Goal: Task Accomplishment & Management: Manage account settings

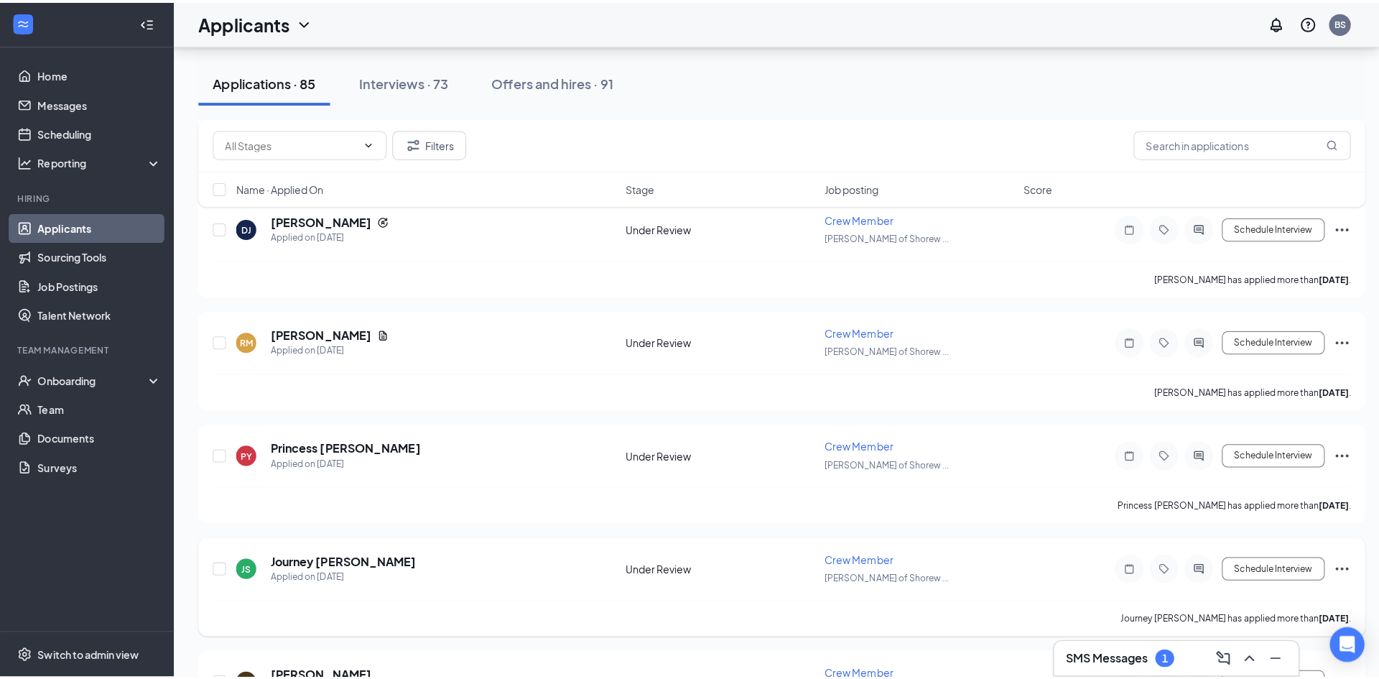
scroll to position [2873, 0]
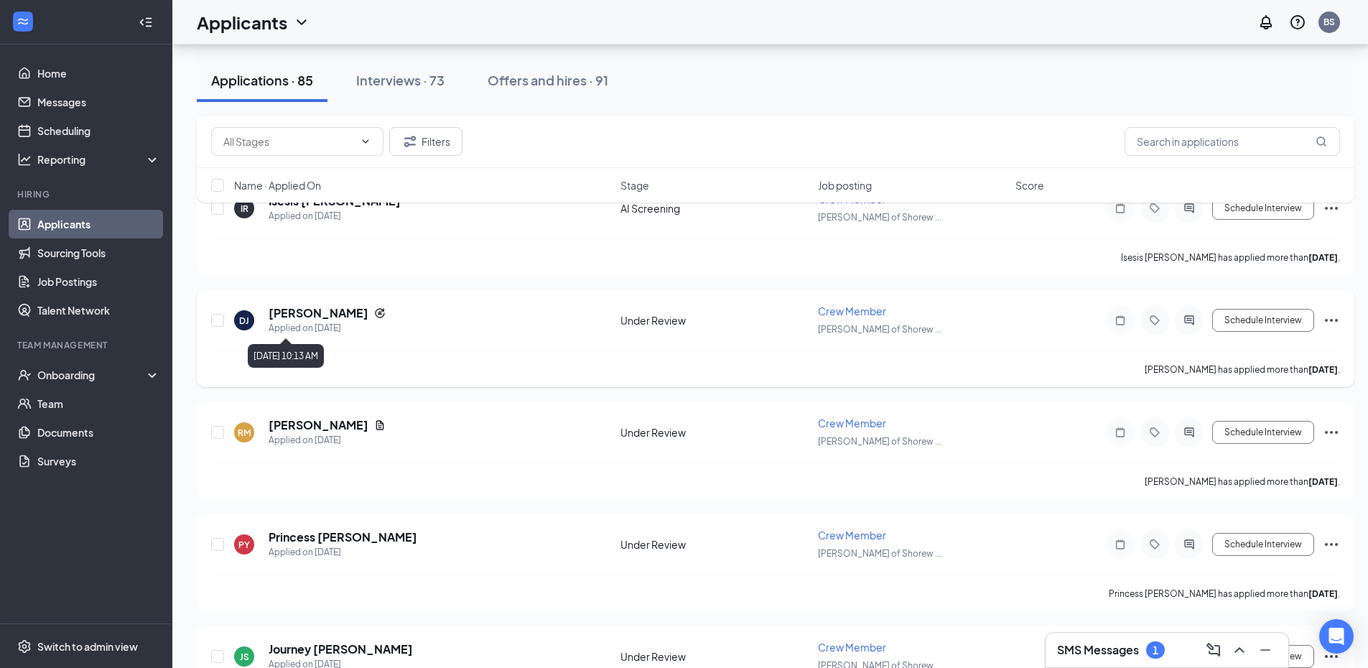
click at [271, 318] on h5 "[PERSON_NAME]" at bounding box center [319, 313] width 100 height 16
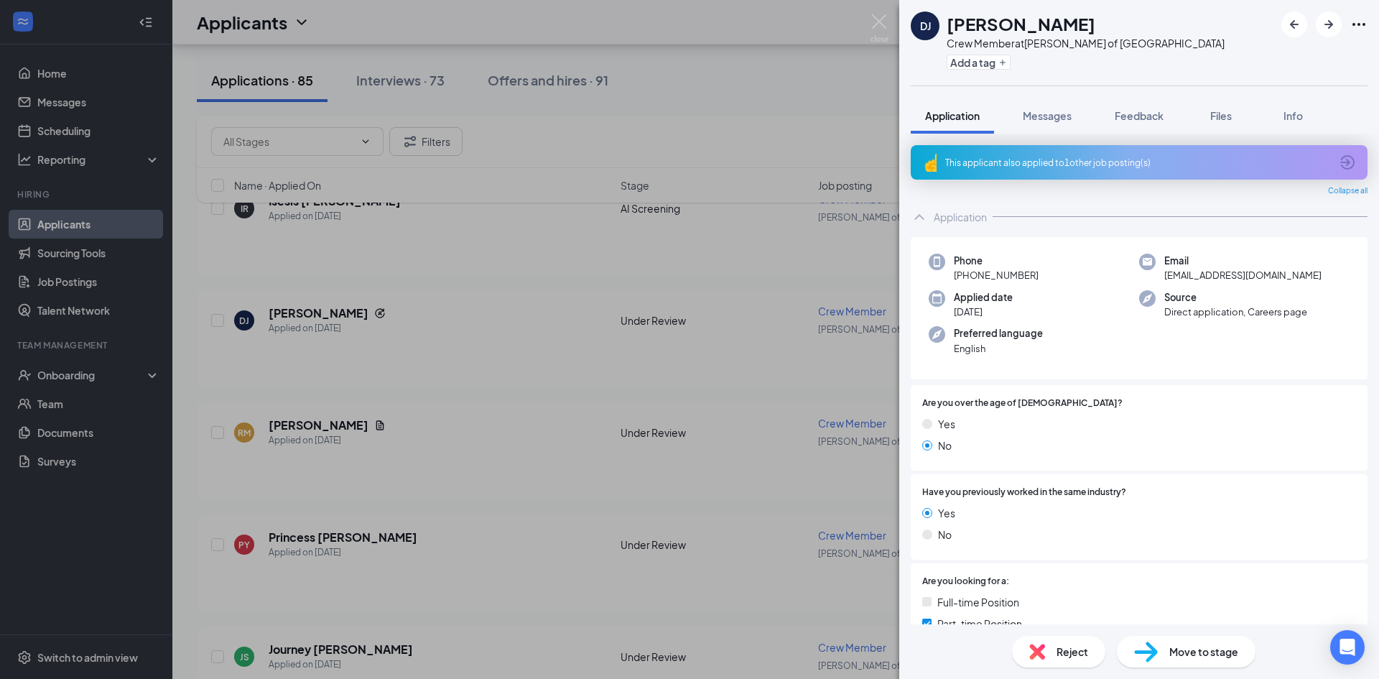
click at [1206, 158] on div "This applicant also applied to 1 other job posting(s)" at bounding box center [1137, 163] width 385 height 12
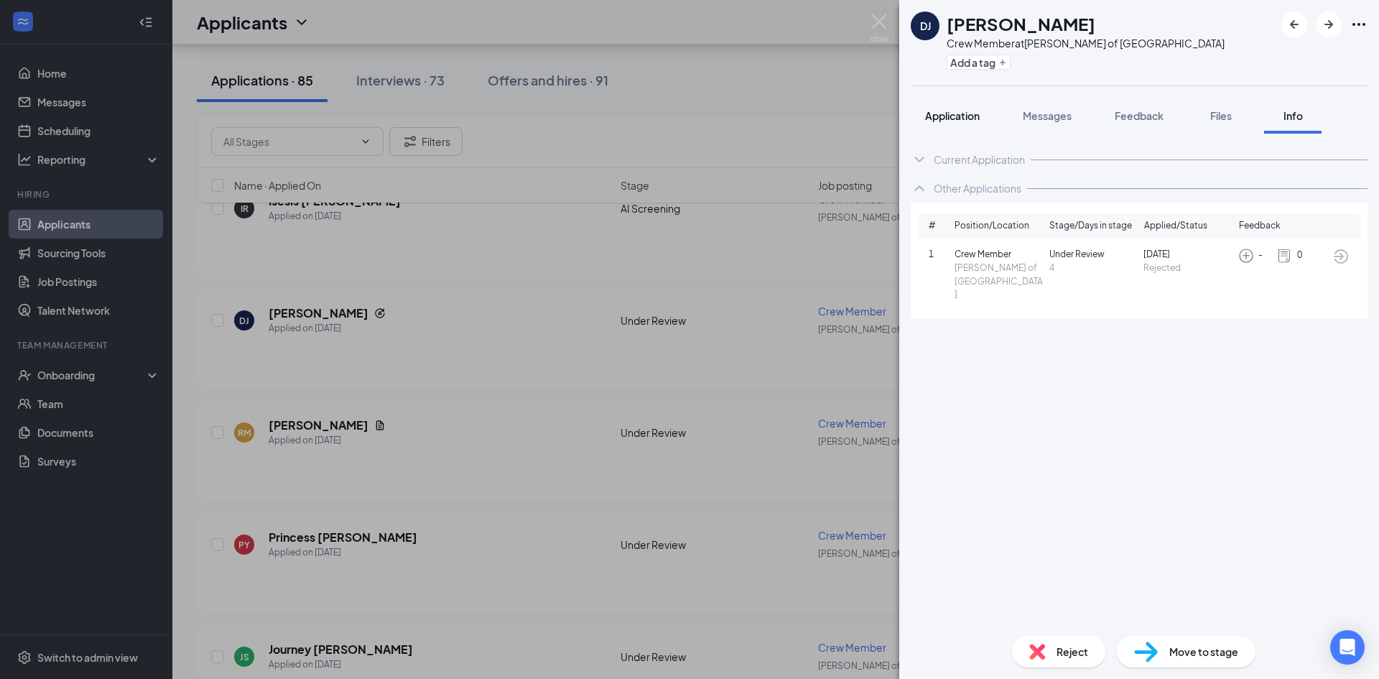
click at [943, 130] on button "Application" at bounding box center [952, 116] width 83 height 36
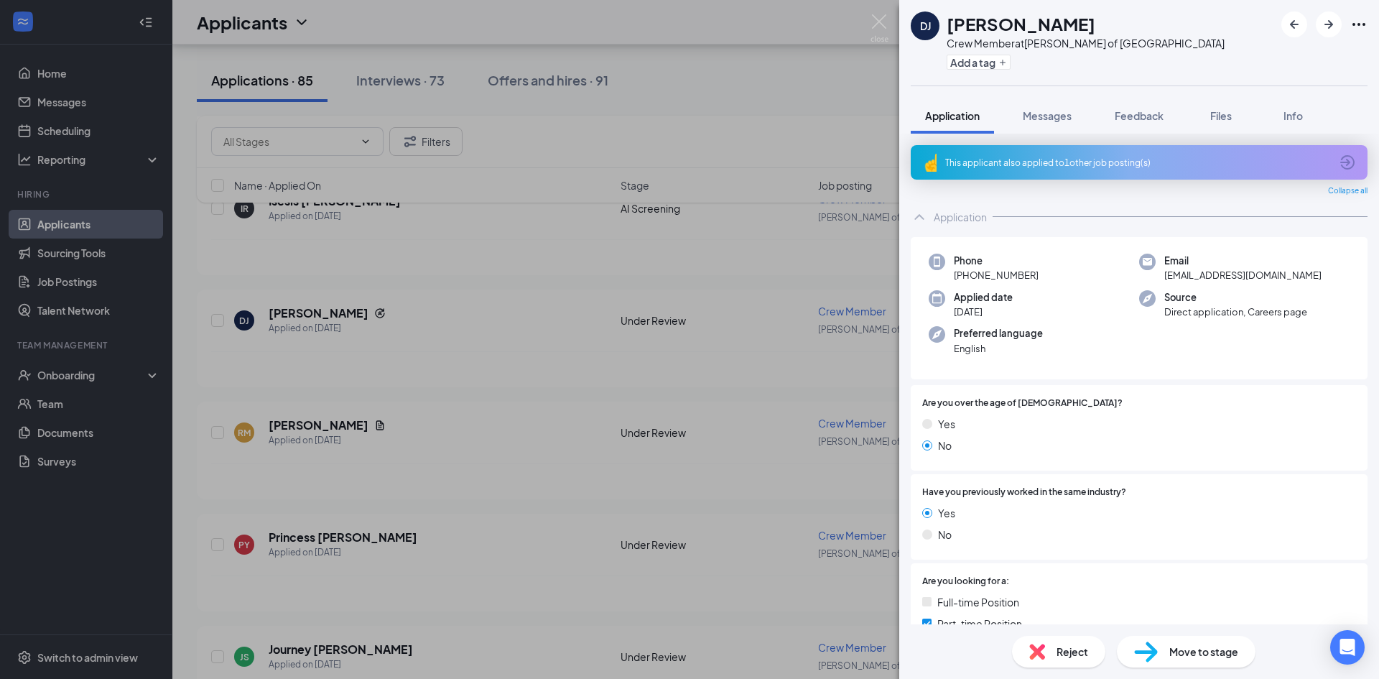
click at [1061, 644] on span "Reject" at bounding box center [1073, 652] width 32 height 16
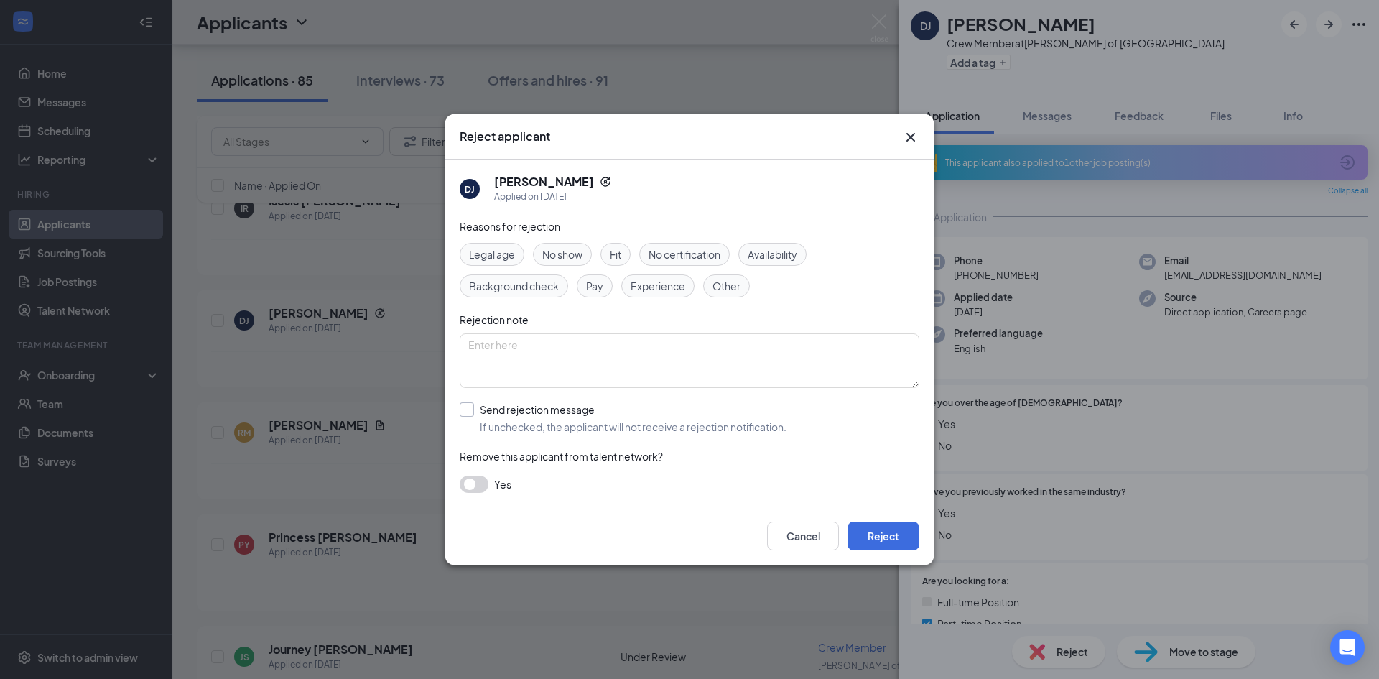
click at [603, 420] on input "Send rejection message If unchecked, the applicant will not receive a rejection…" at bounding box center [623, 418] width 327 height 32
checkbox input "true"
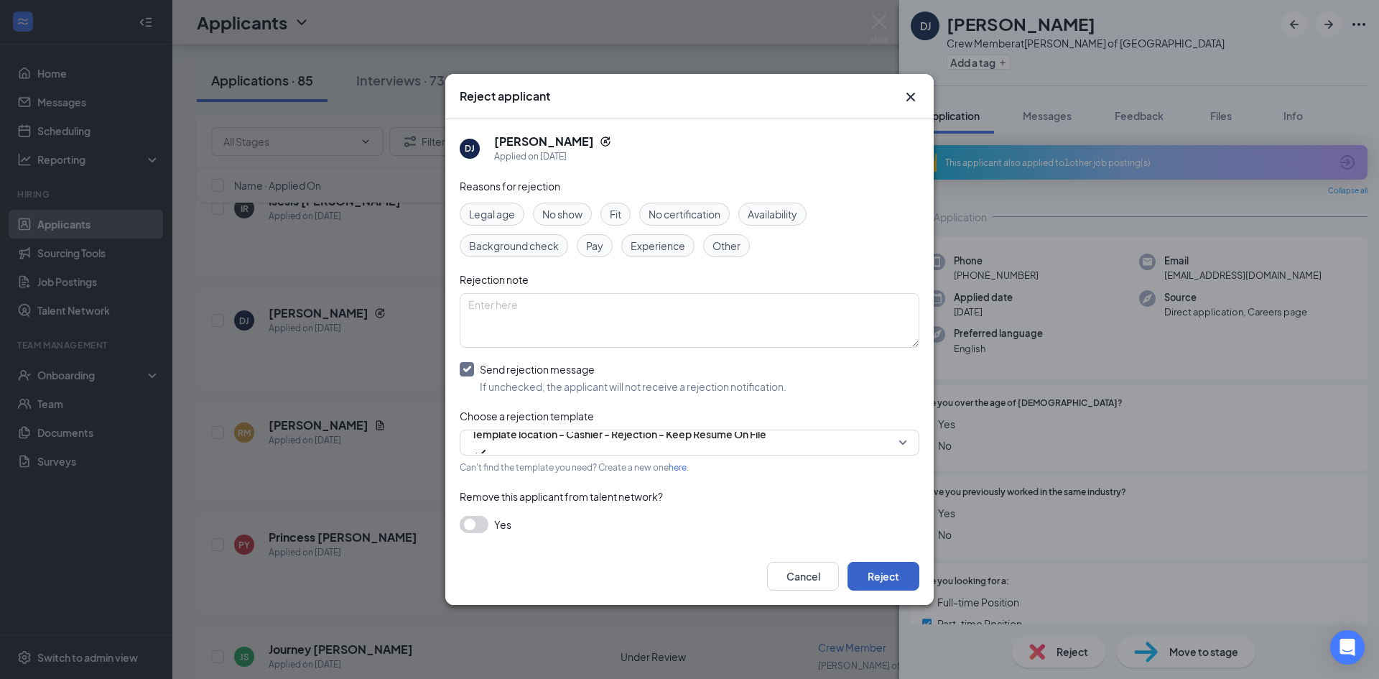
click at [914, 583] on button "Reject" at bounding box center [884, 576] width 72 height 29
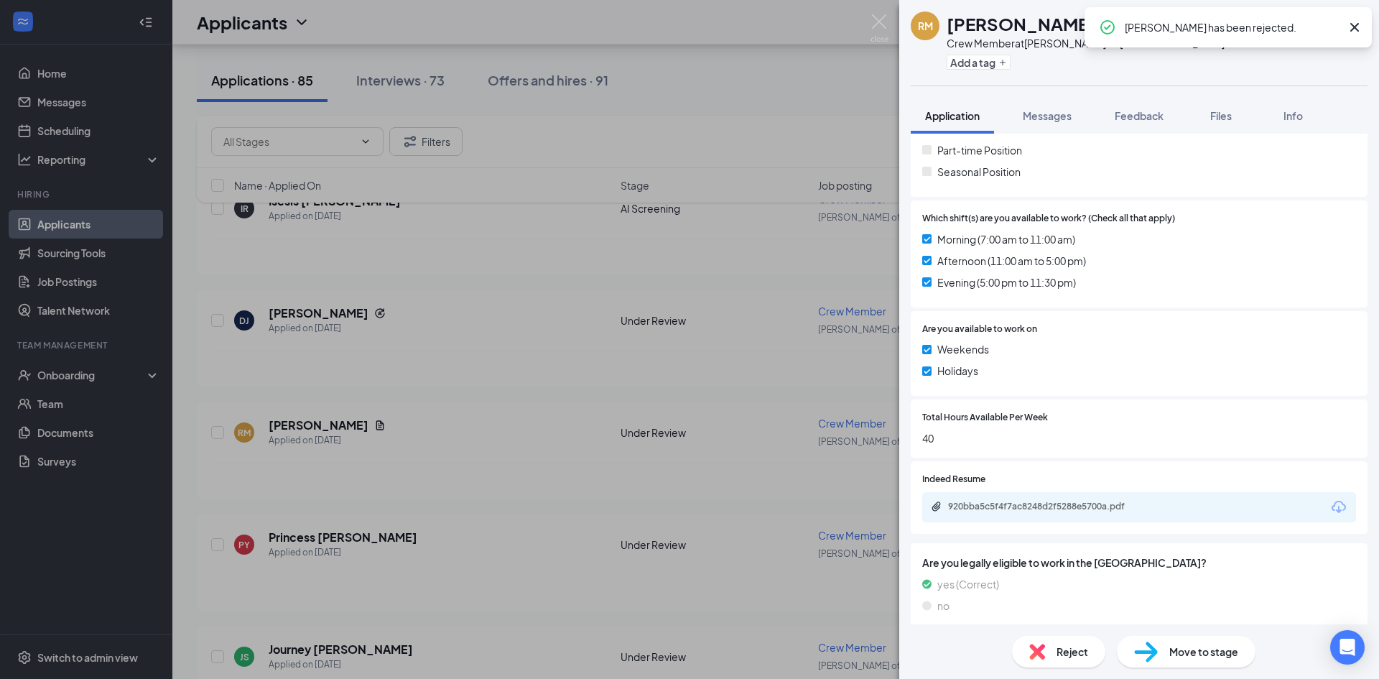
scroll to position [437, 0]
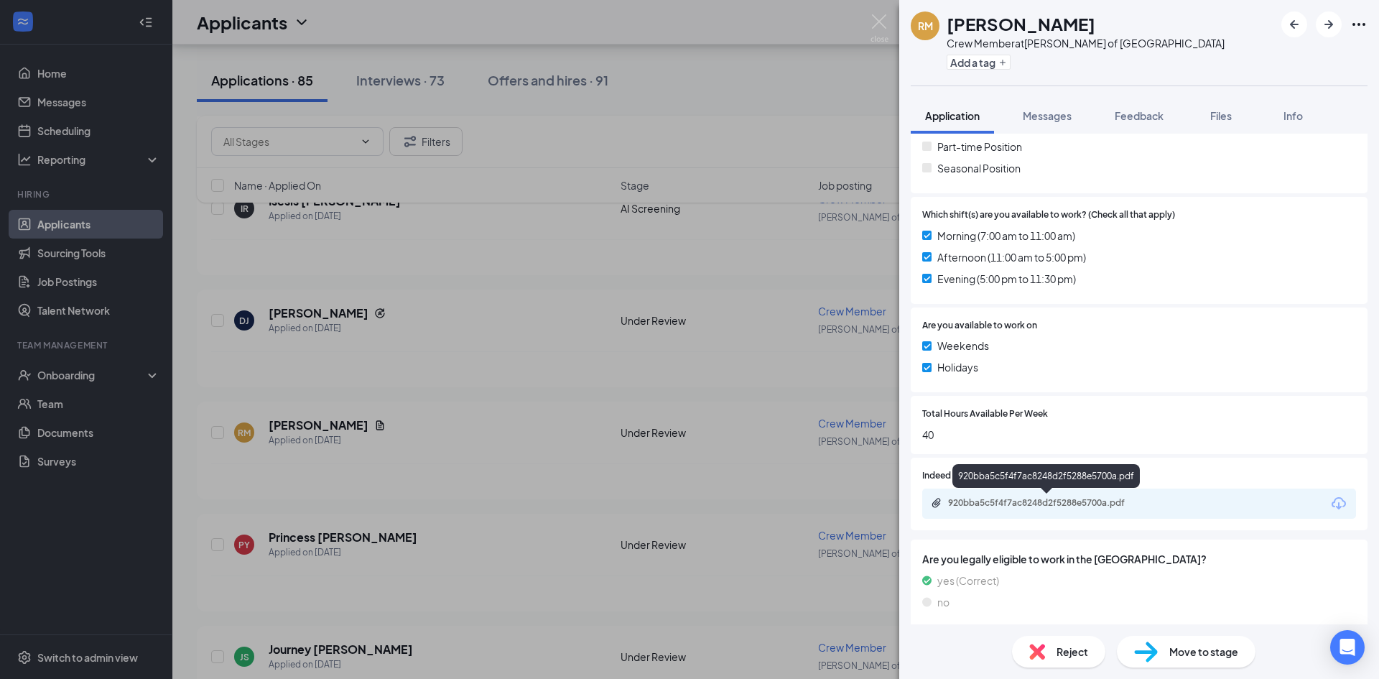
click at [1028, 504] on div "920bba5c5f4f7ac8248d2f5288e5700a.pdf" at bounding box center [1048, 502] width 201 height 11
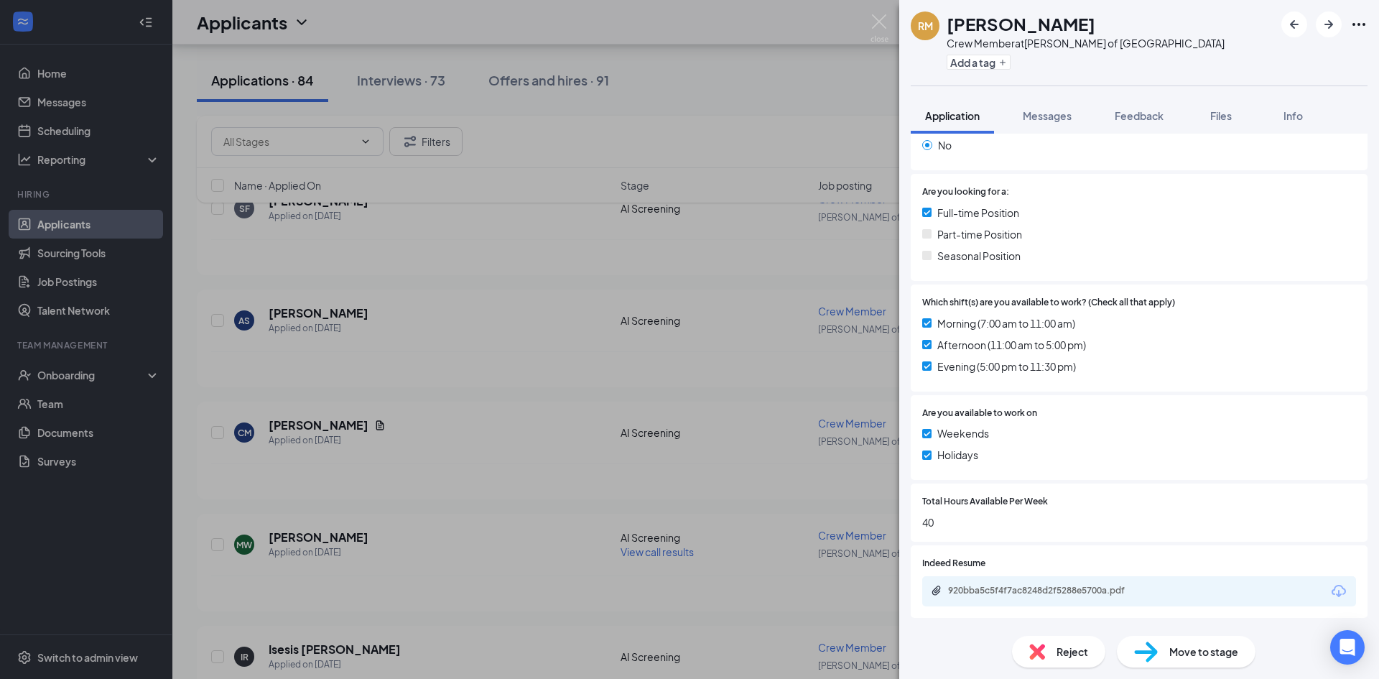
scroll to position [0, 0]
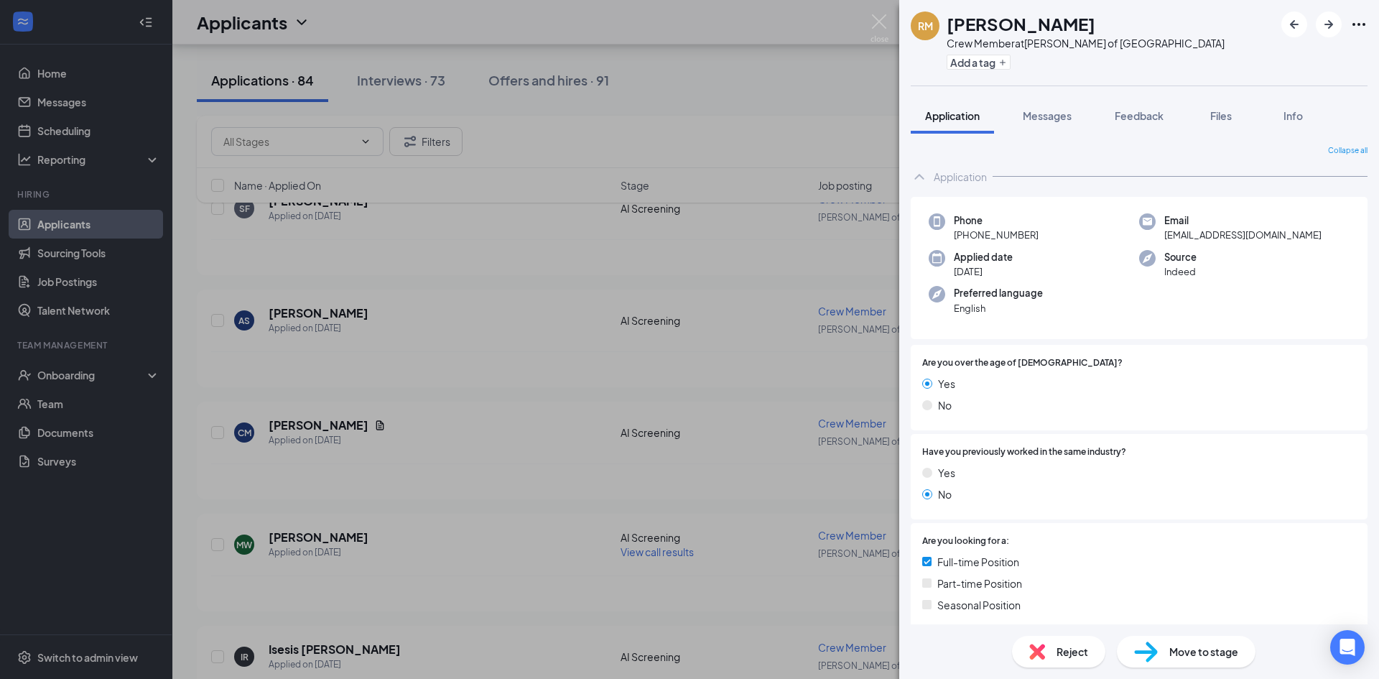
click at [1195, 641] on div "Move to stage" at bounding box center [1186, 652] width 139 height 32
type input "AI Screening (next stage)"
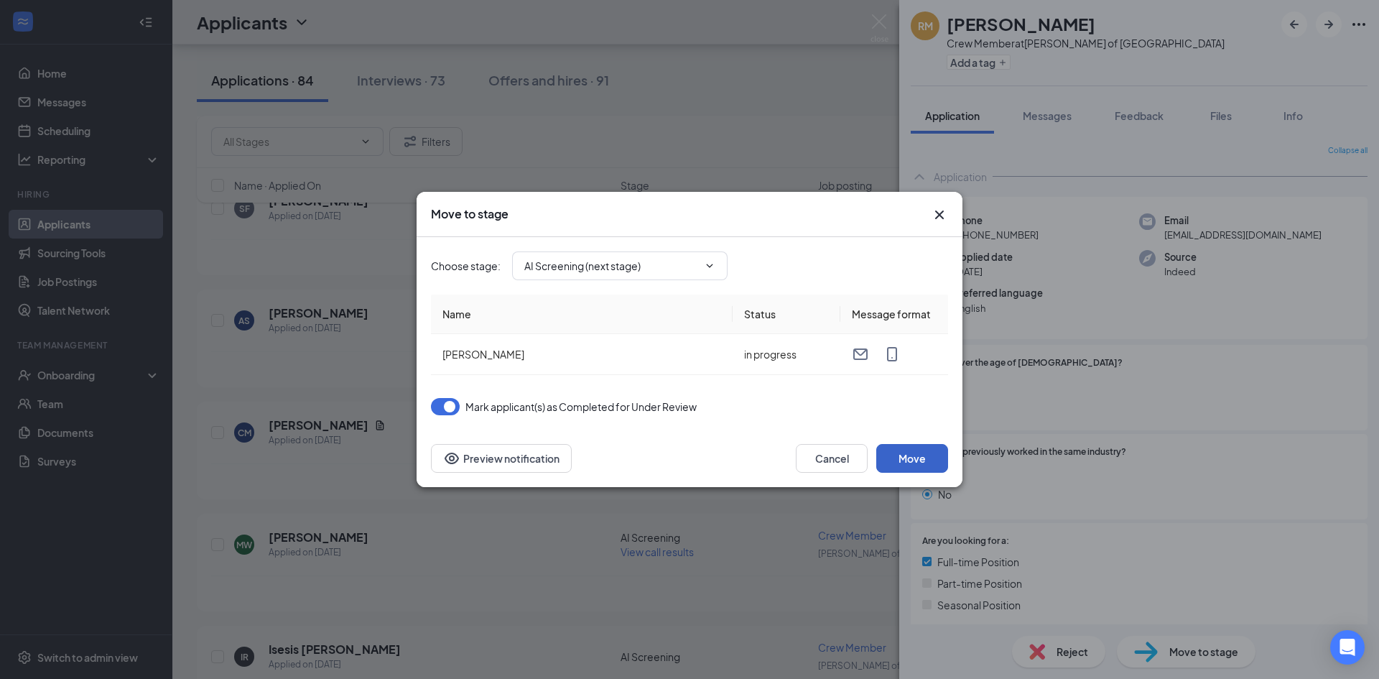
click at [922, 455] on button "Move" at bounding box center [912, 458] width 72 height 29
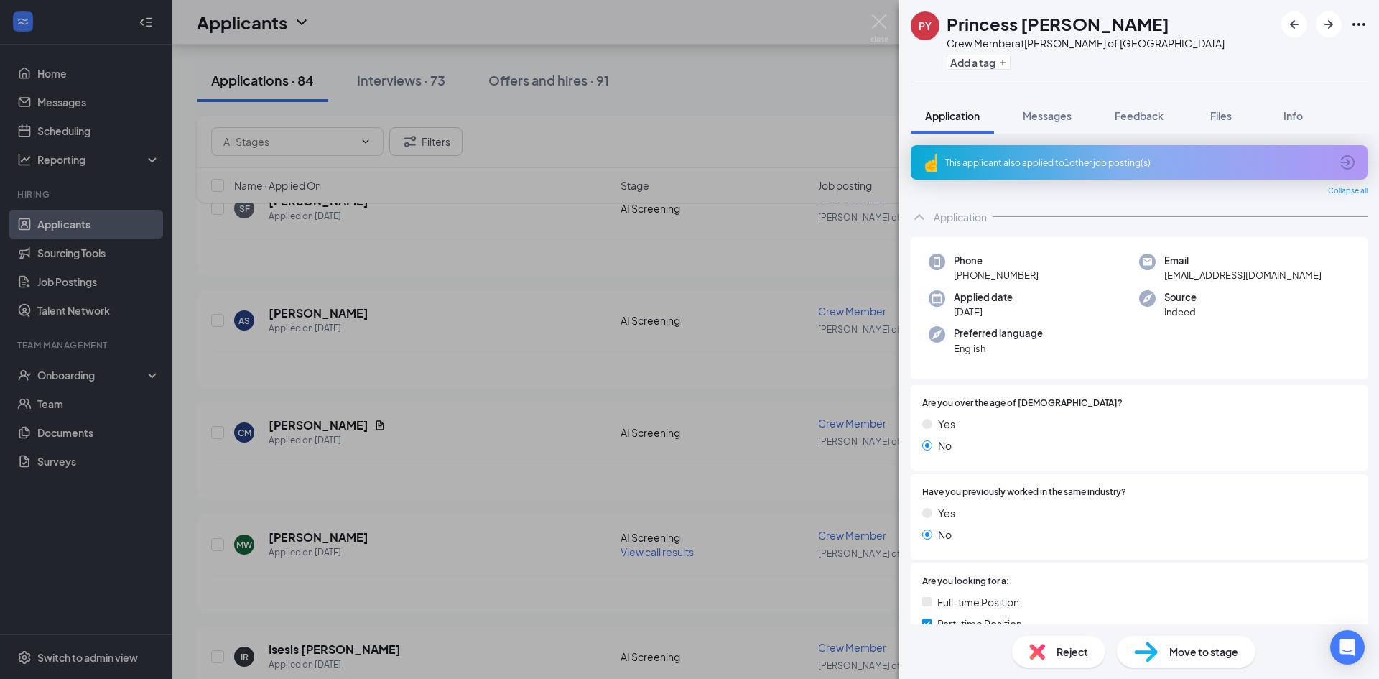
click at [1100, 168] on div "This applicant also applied to 1 other job posting(s)" at bounding box center [1137, 163] width 385 height 12
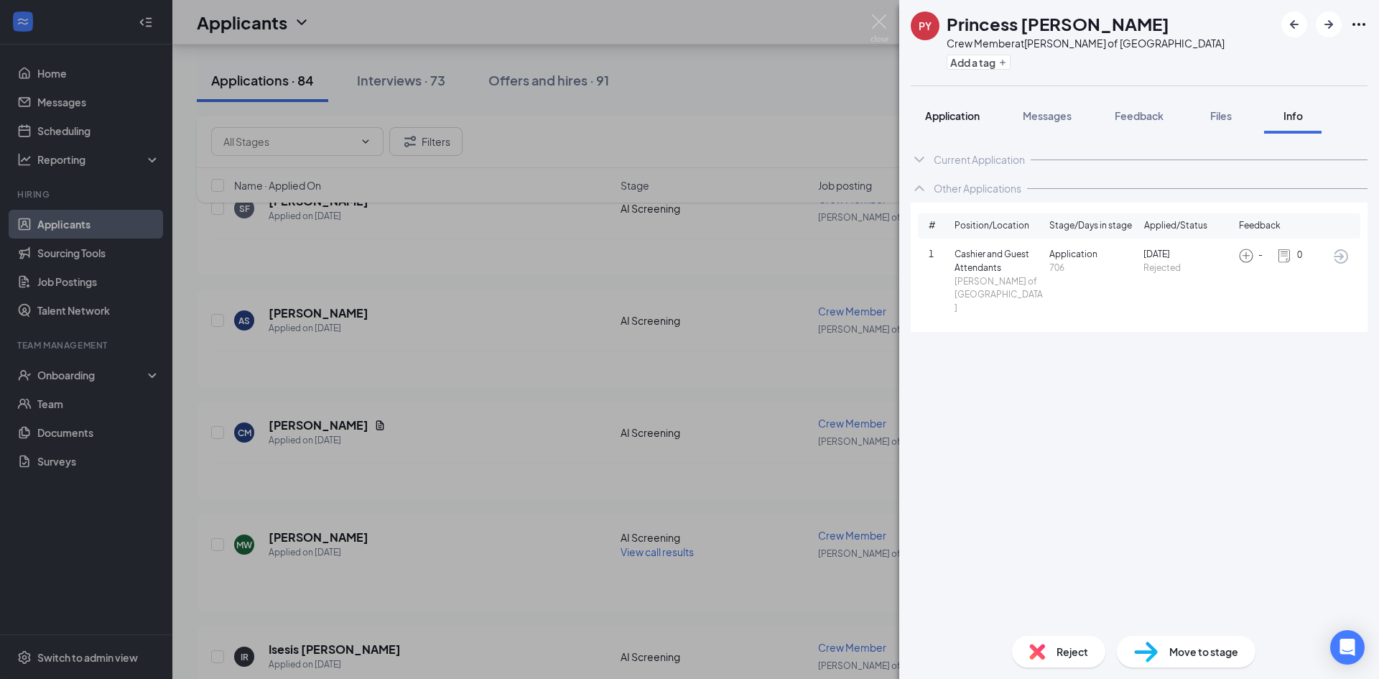
click at [932, 120] on span "Application" at bounding box center [952, 115] width 55 height 13
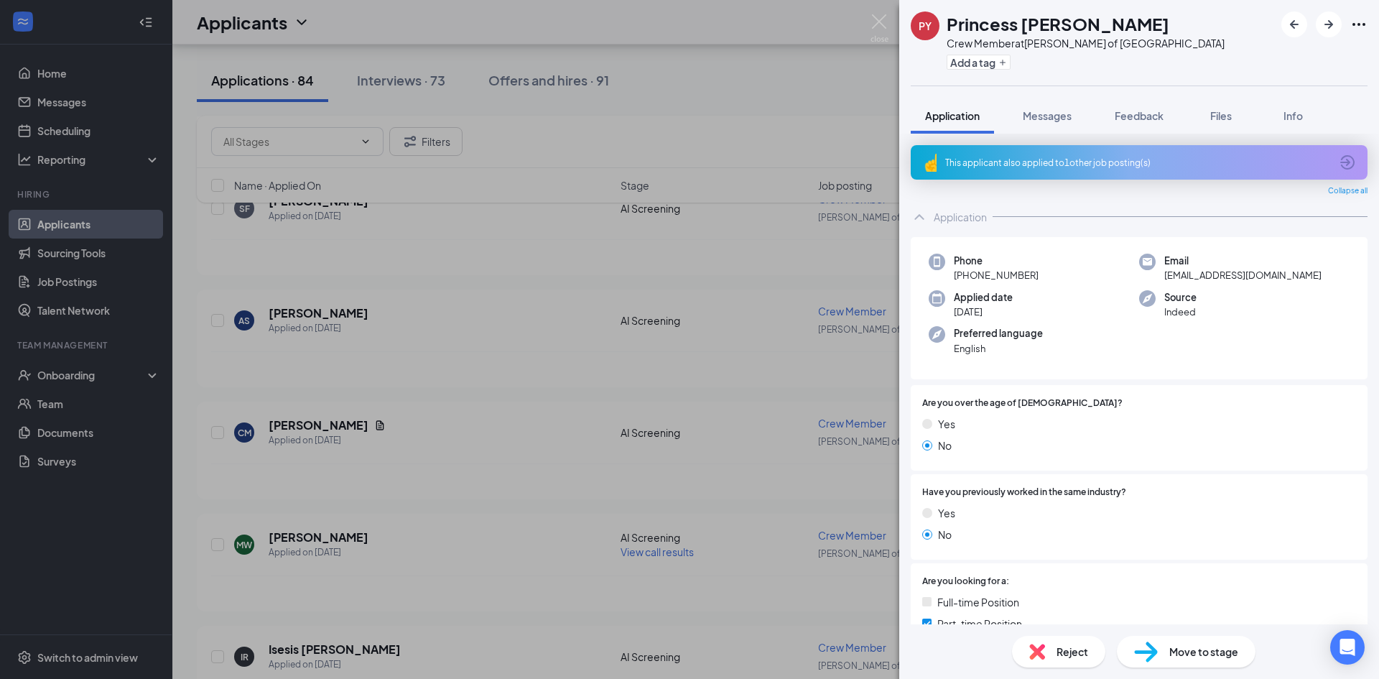
click at [1073, 662] on div "Reject" at bounding box center [1058, 652] width 93 height 32
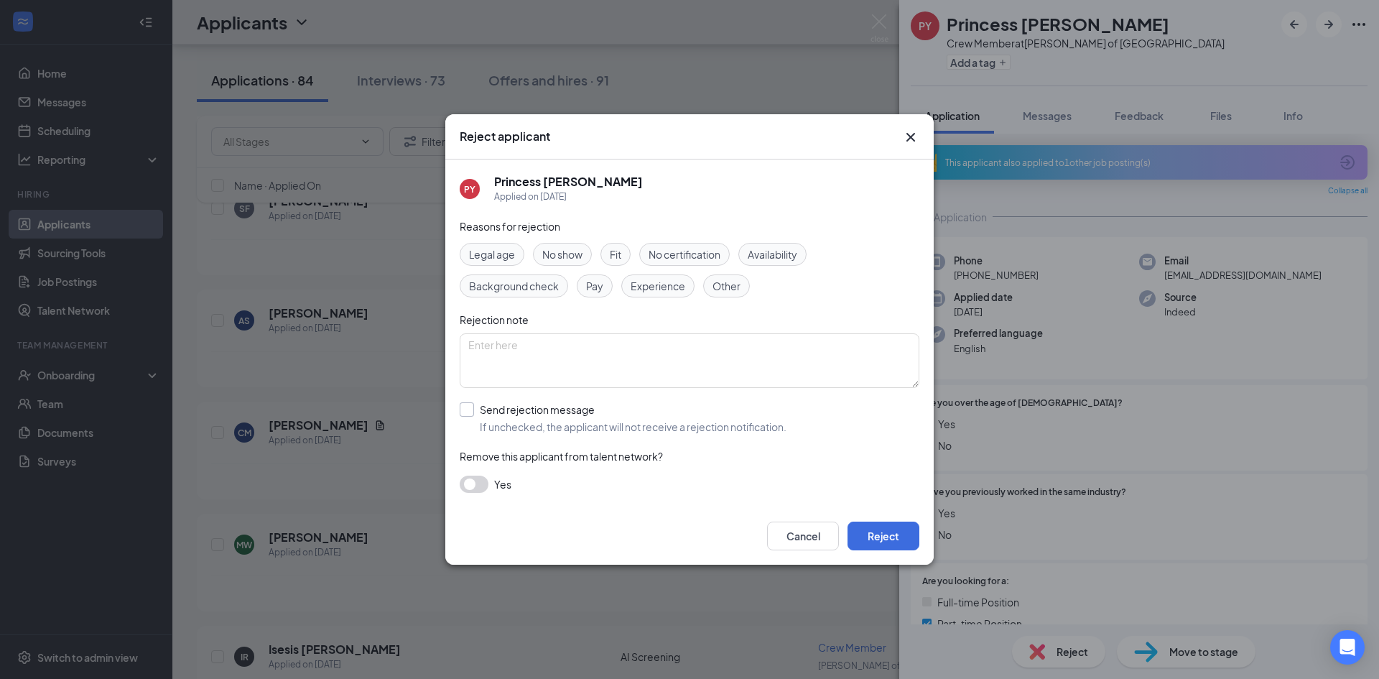
click at [641, 419] on input "Send rejection message If unchecked, the applicant will not receive a rejection…" at bounding box center [623, 418] width 327 height 32
checkbox input "true"
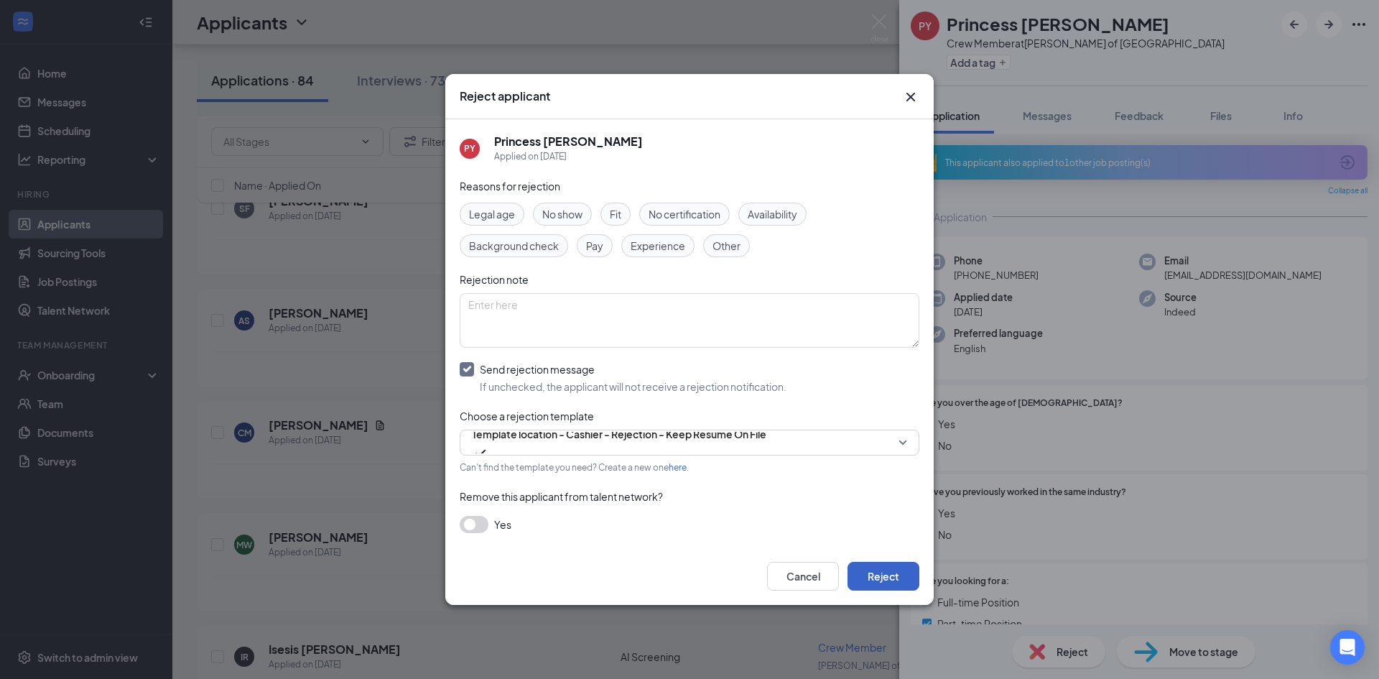
click at [878, 572] on button "Reject" at bounding box center [884, 576] width 72 height 29
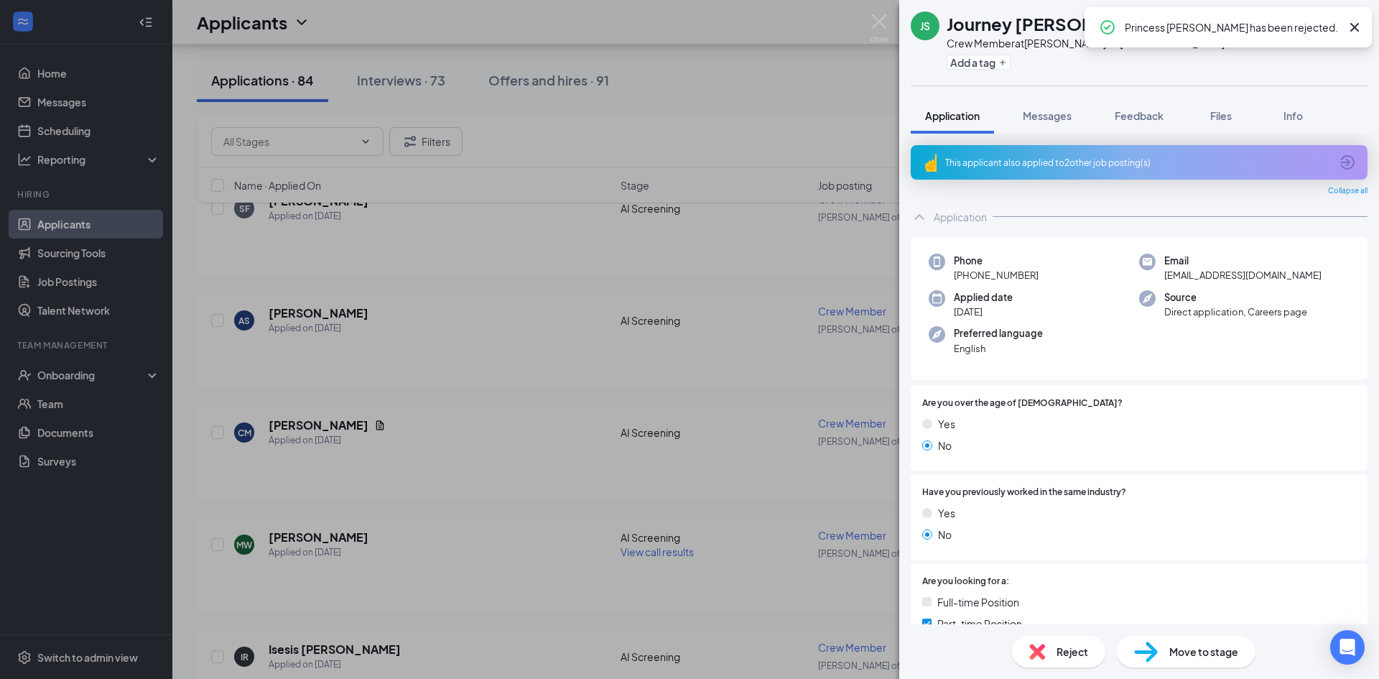
click at [1073, 166] on div "This applicant also applied to 2 other job posting(s)" at bounding box center [1137, 163] width 385 height 12
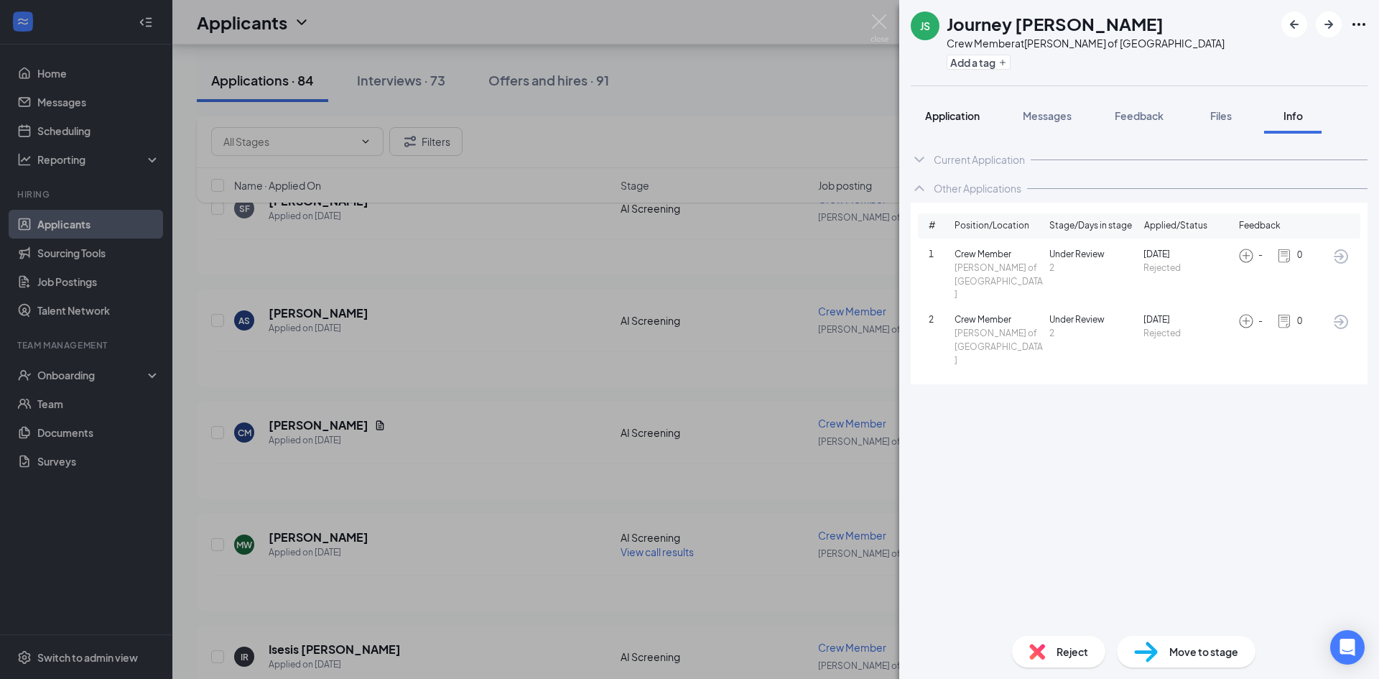
click at [922, 121] on button "Application" at bounding box center [952, 116] width 83 height 36
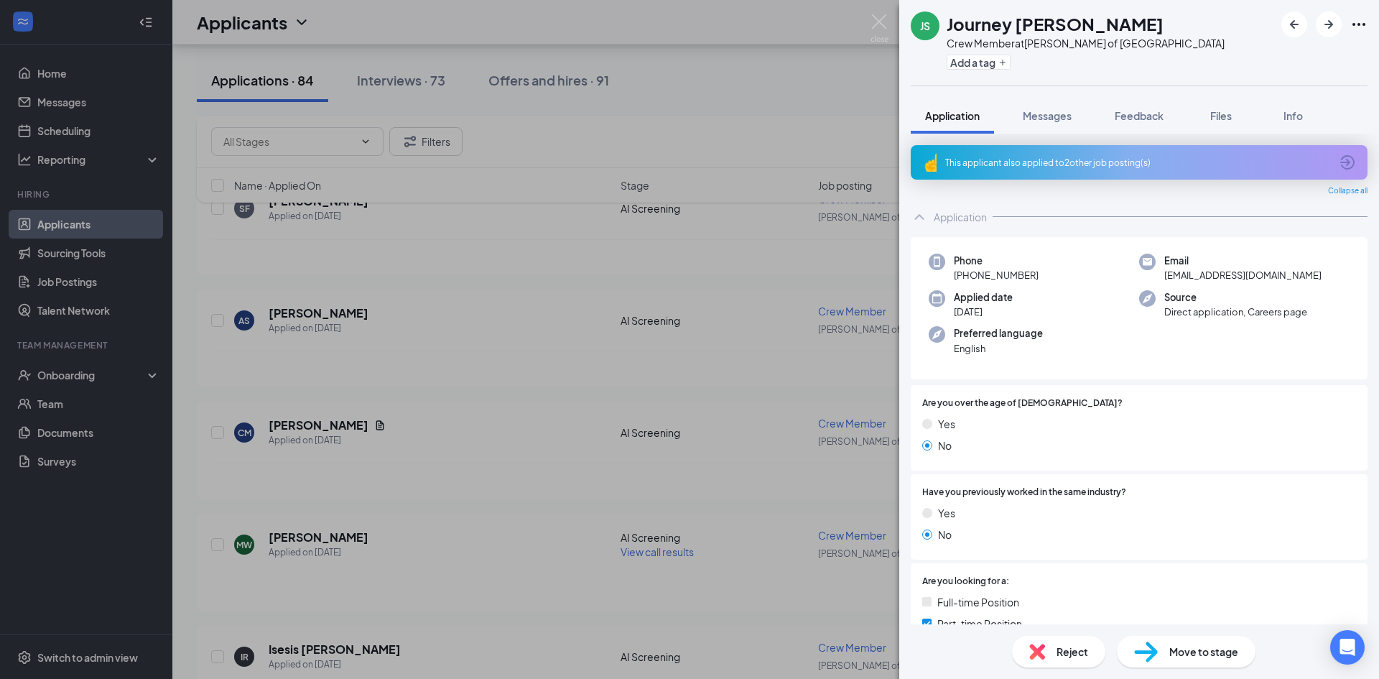
click at [1055, 649] on div "Reject" at bounding box center [1058, 652] width 93 height 32
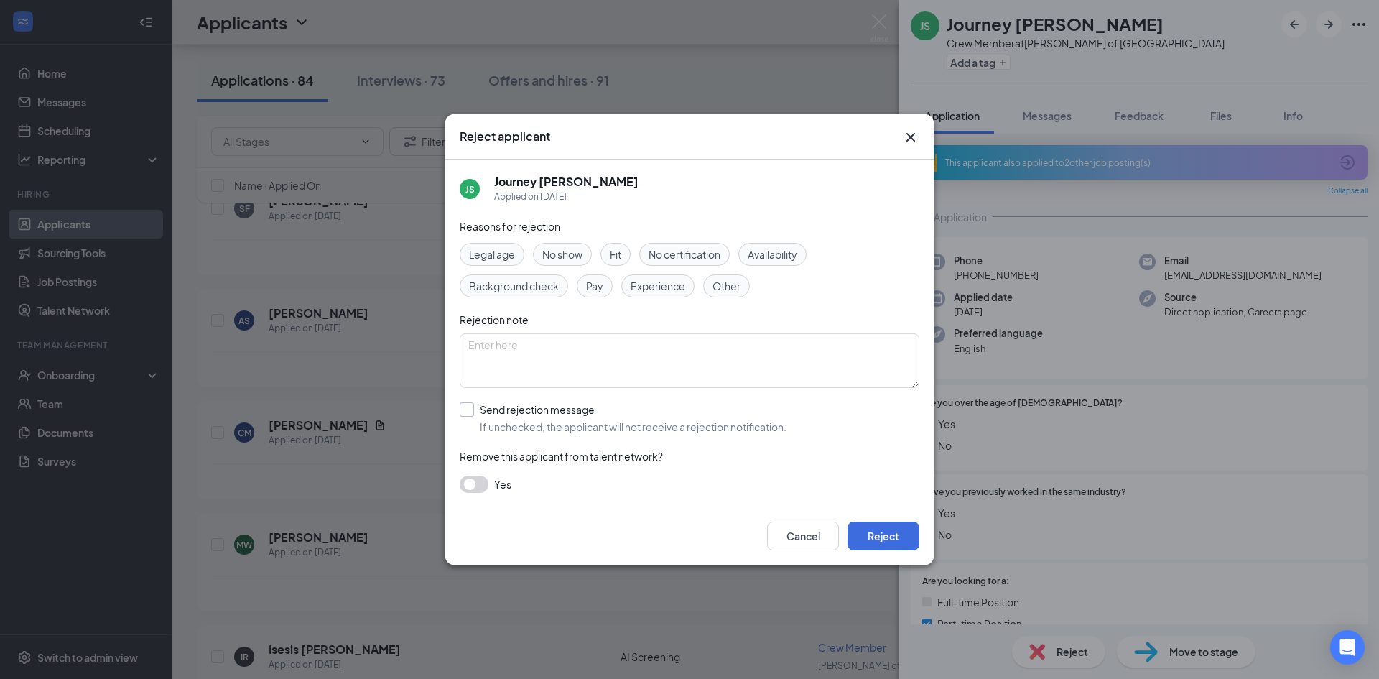
click at [557, 422] on input "Send rejection message If unchecked, the applicant will not receive a rejection…" at bounding box center [623, 418] width 327 height 32
checkbox input "true"
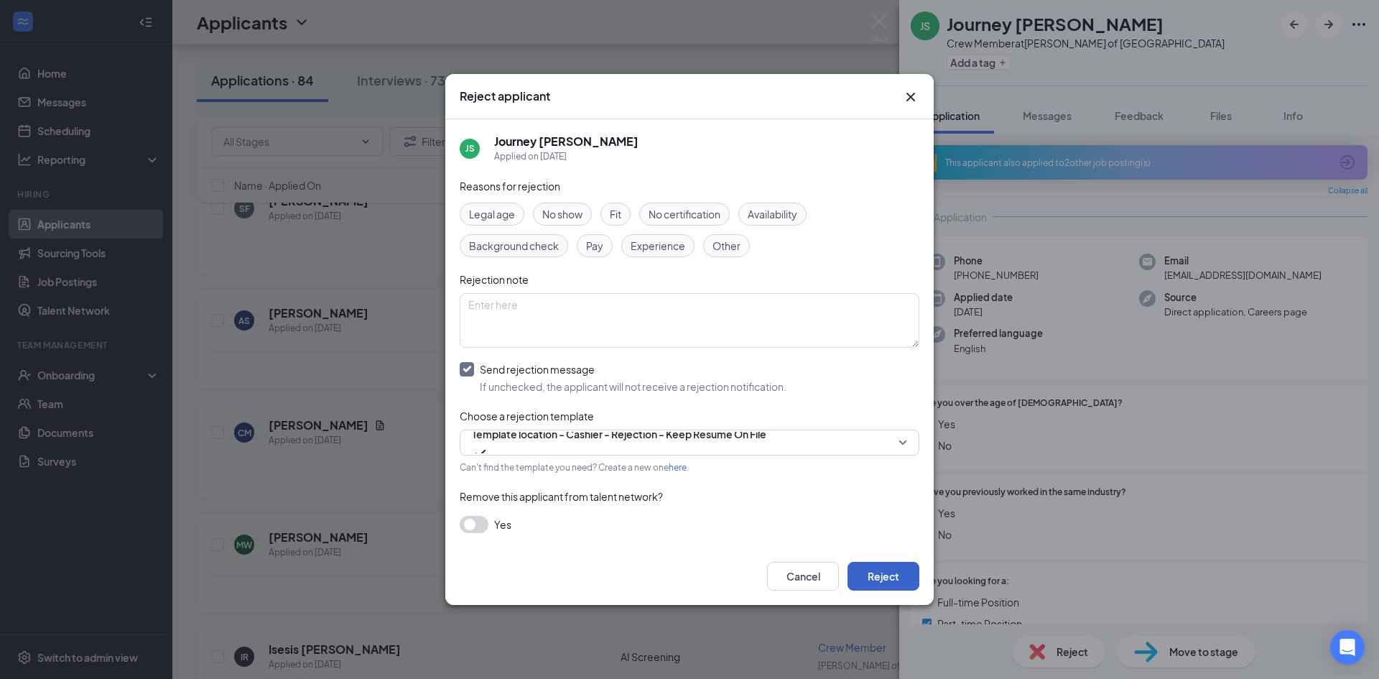
click at [902, 563] on button "Reject" at bounding box center [884, 576] width 72 height 29
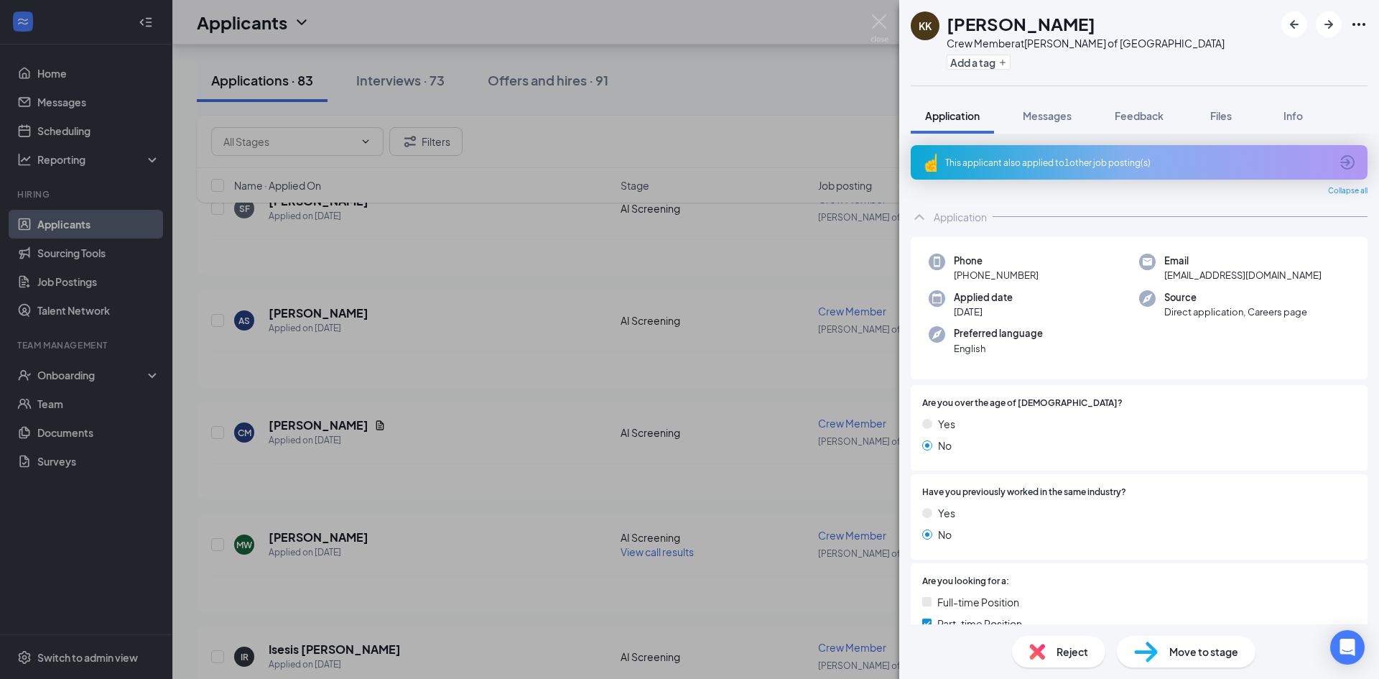
click at [1087, 662] on div "Reject" at bounding box center [1058, 652] width 93 height 32
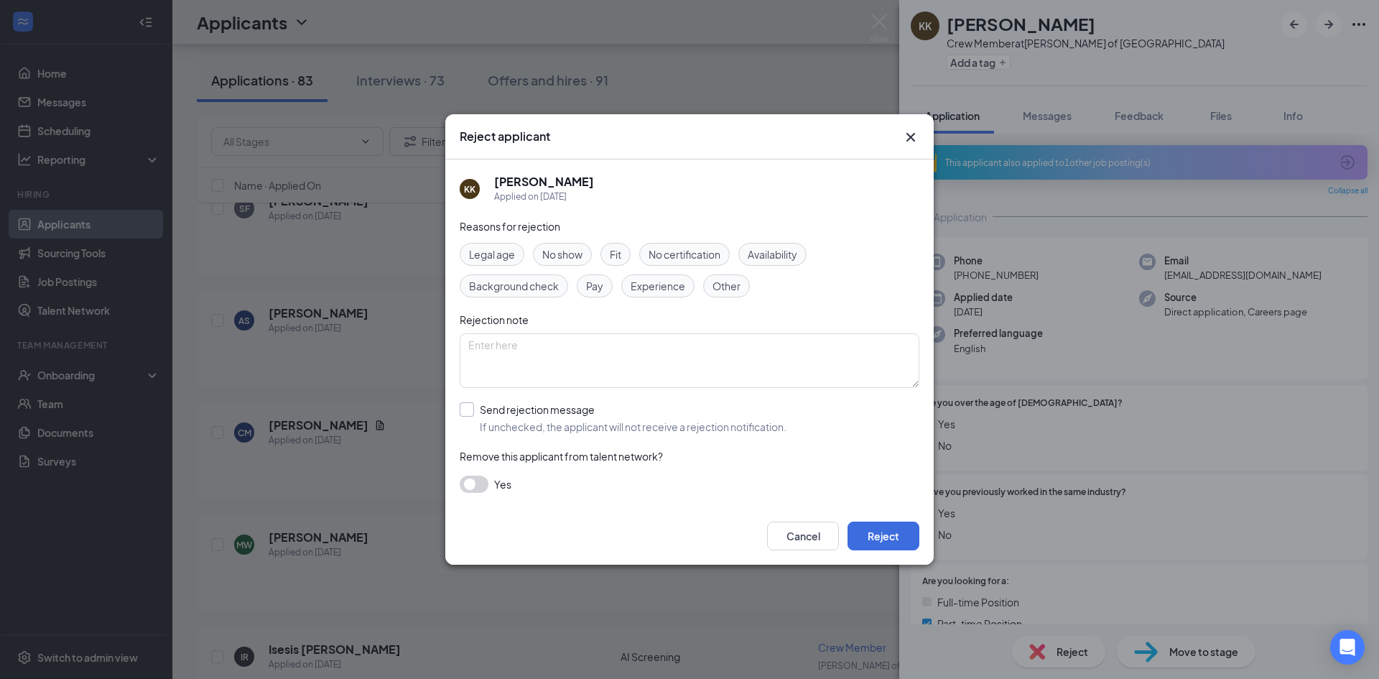
click at [499, 405] on input "Send rejection message If unchecked, the applicant will not receive a rejection…" at bounding box center [623, 418] width 327 height 32
checkbox input "true"
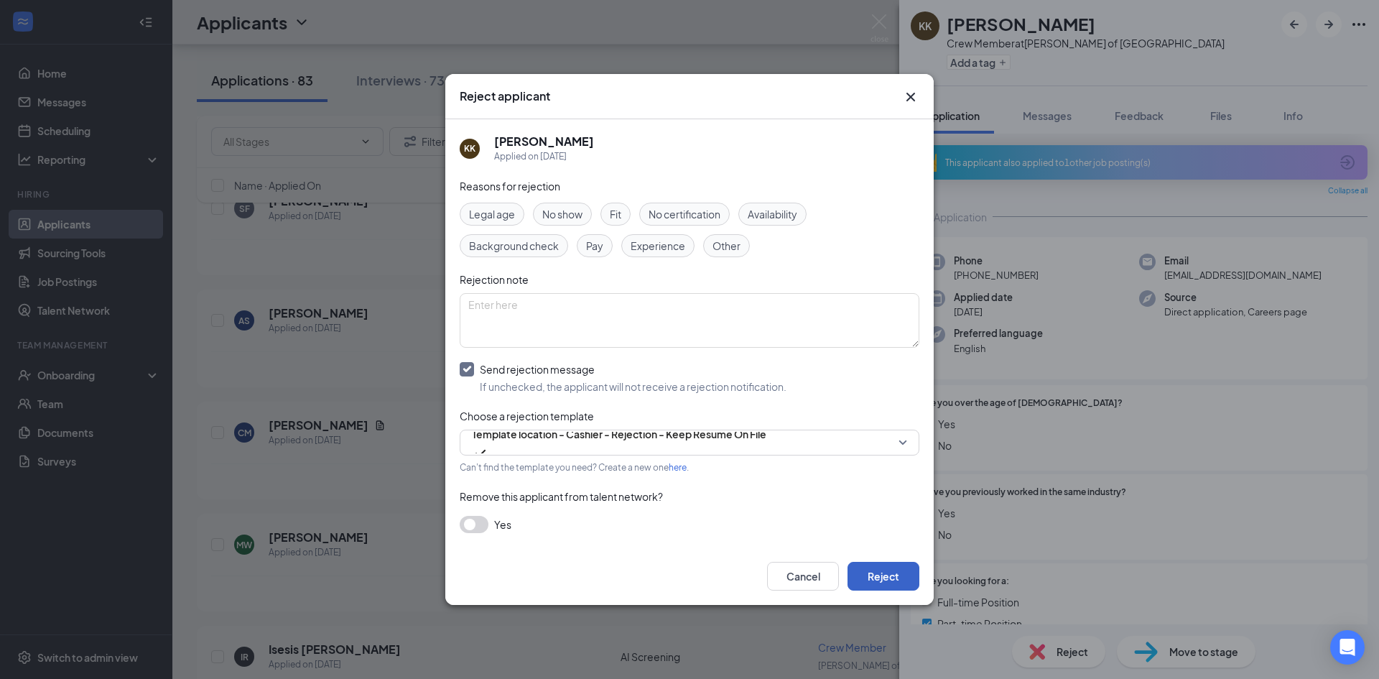
click at [885, 570] on button "Reject" at bounding box center [884, 576] width 72 height 29
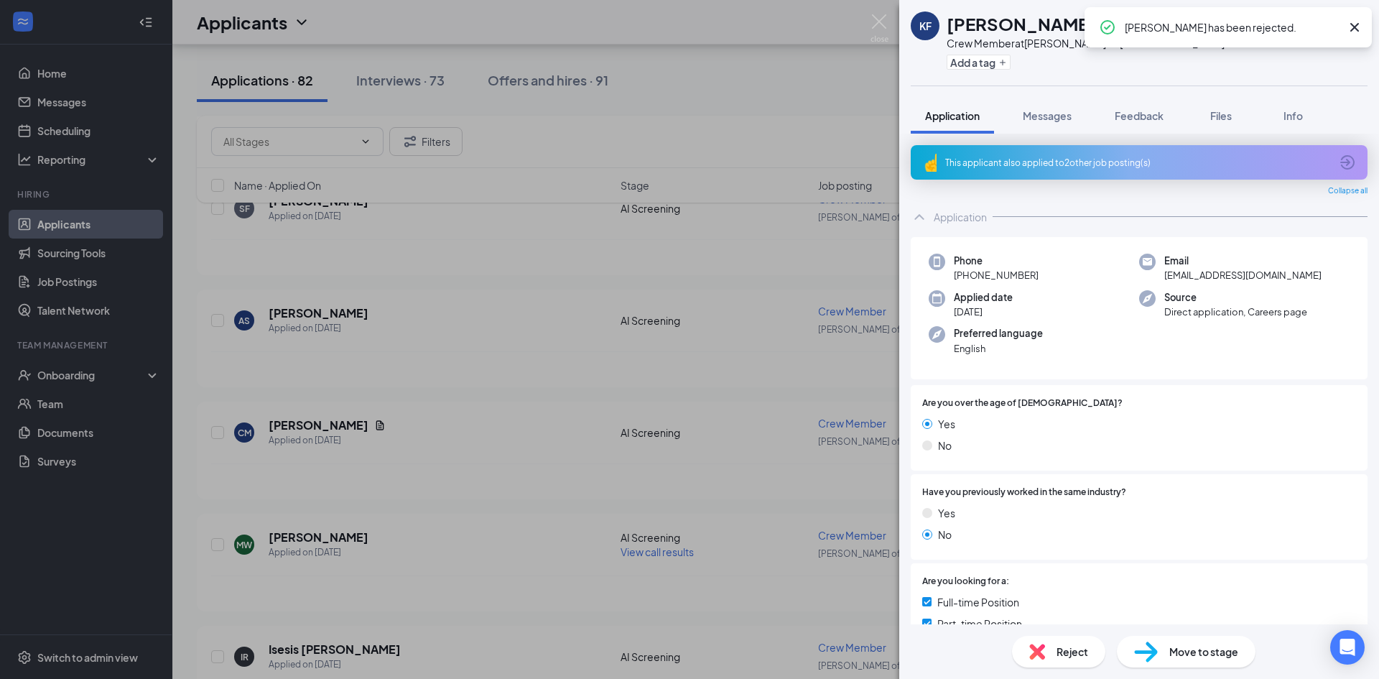
click at [1129, 163] on div "This applicant also applied to 2 other job posting(s)" at bounding box center [1137, 163] width 385 height 12
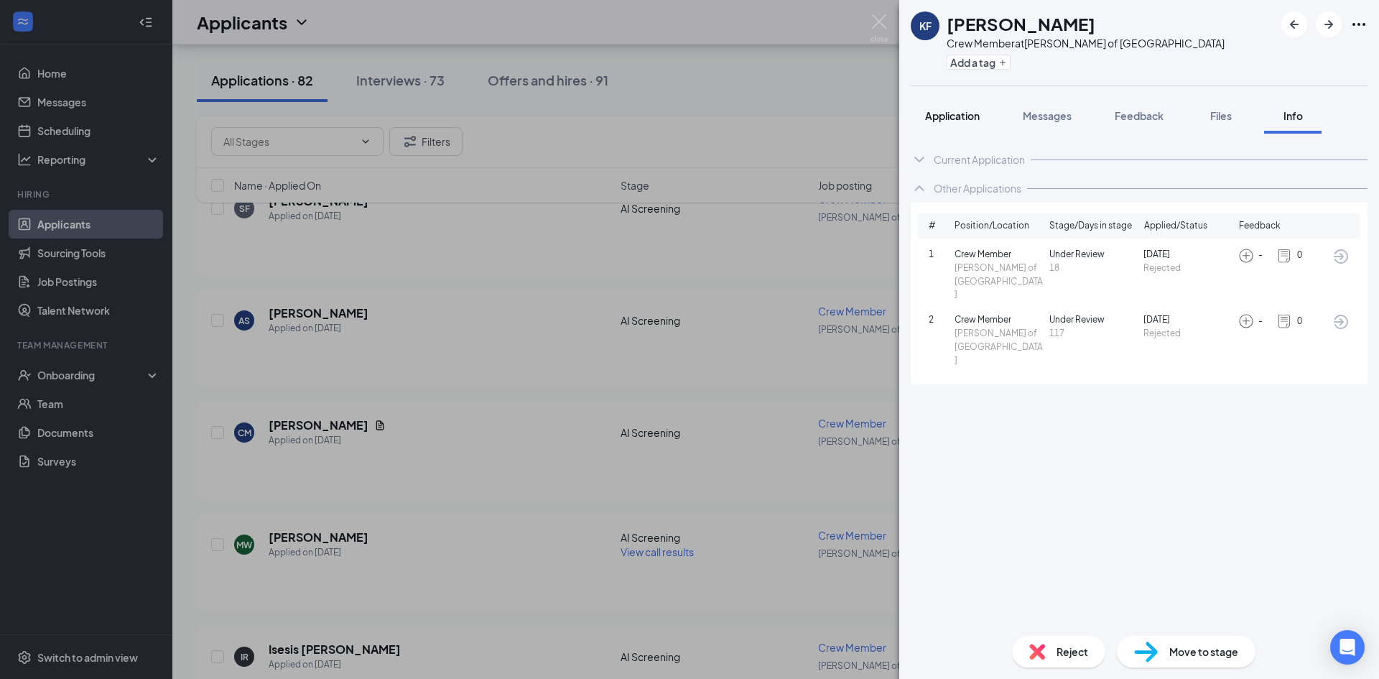
click at [957, 123] on button "Application" at bounding box center [952, 116] width 83 height 36
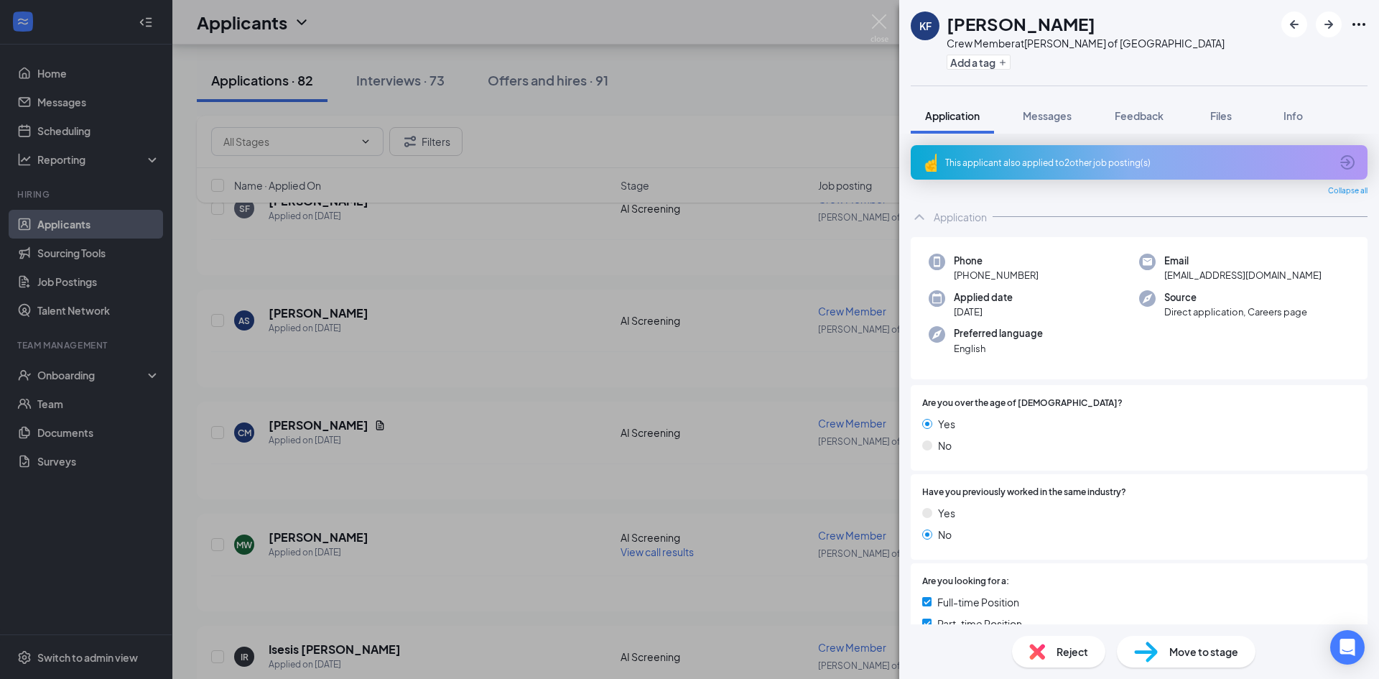
click at [1040, 650] on img at bounding box center [1037, 652] width 16 height 16
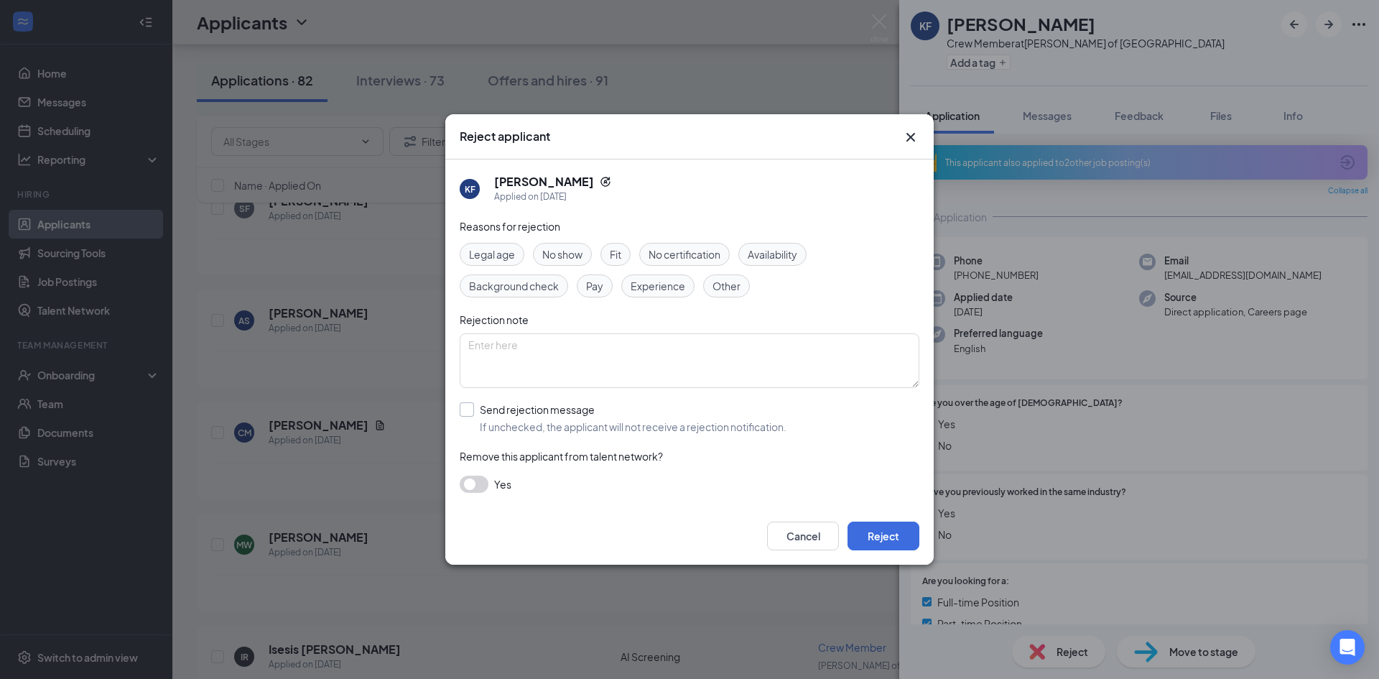
click at [544, 416] on input "Send rejection message If unchecked, the applicant will not receive a rejection…" at bounding box center [623, 418] width 327 height 32
checkbox input "true"
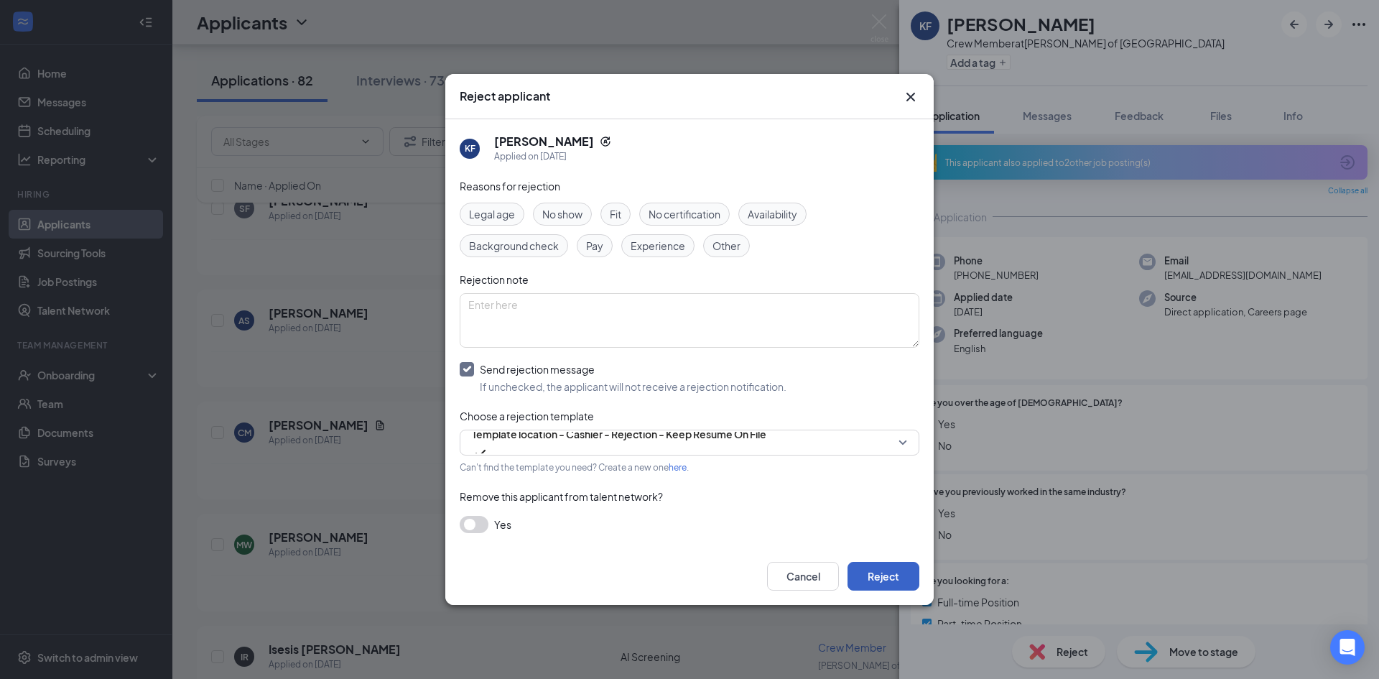
click at [871, 567] on button "Reject" at bounding box center [884, 576] width 72 height 29
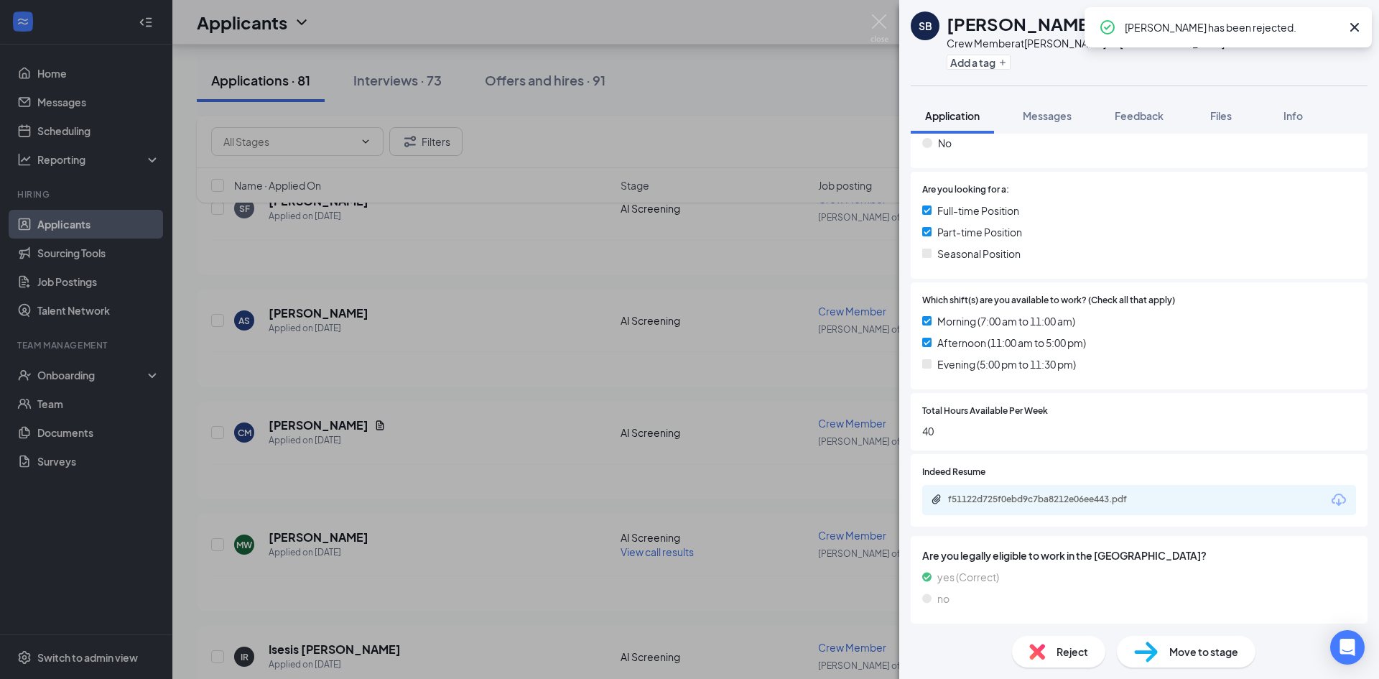
scroll to position [354, 0]
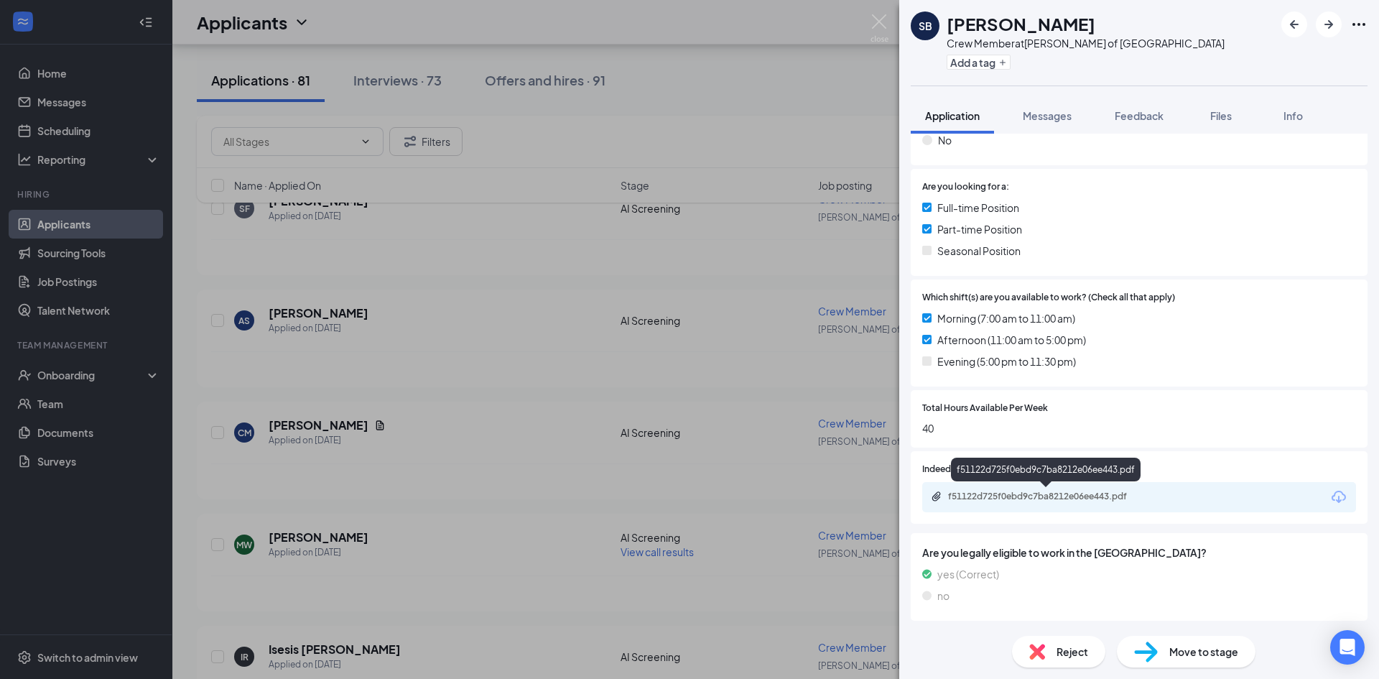
click at [1057, 492] on div "f51122d725f0ebd9c7ba8212e06ee443.pdf" at bounding box center [1048, 496] width 201 height 11
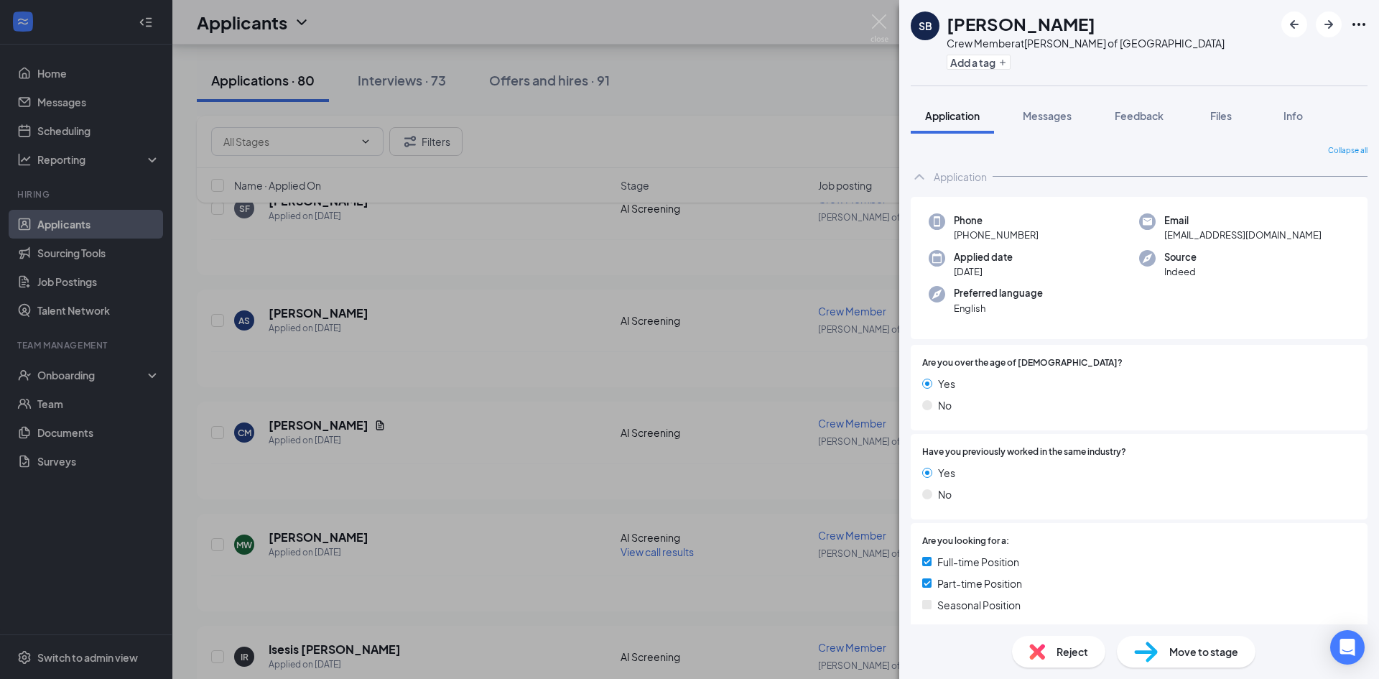
click at [1221, 657] on span "Move to stage" at bounding box center [1203, 652] width 69 height 16
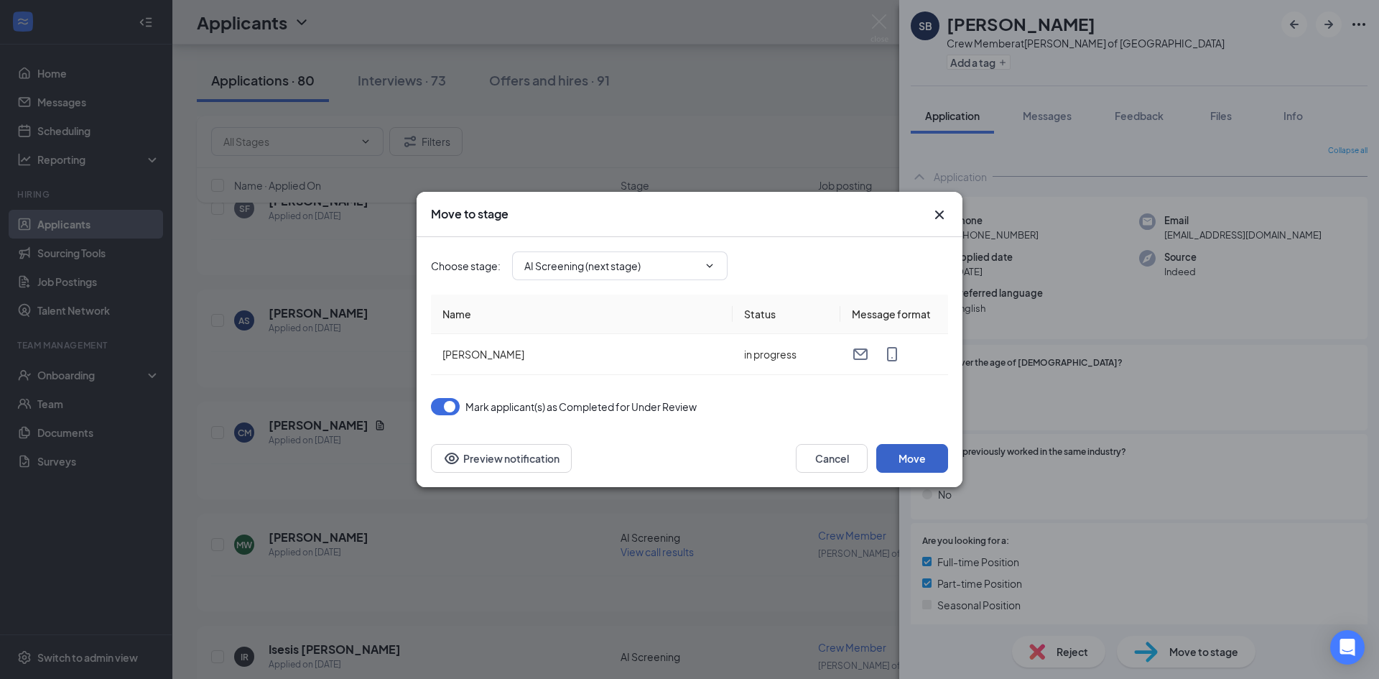
click at [910, 455] on button "Move" at bounding box center [912, 458] width 72 height 29
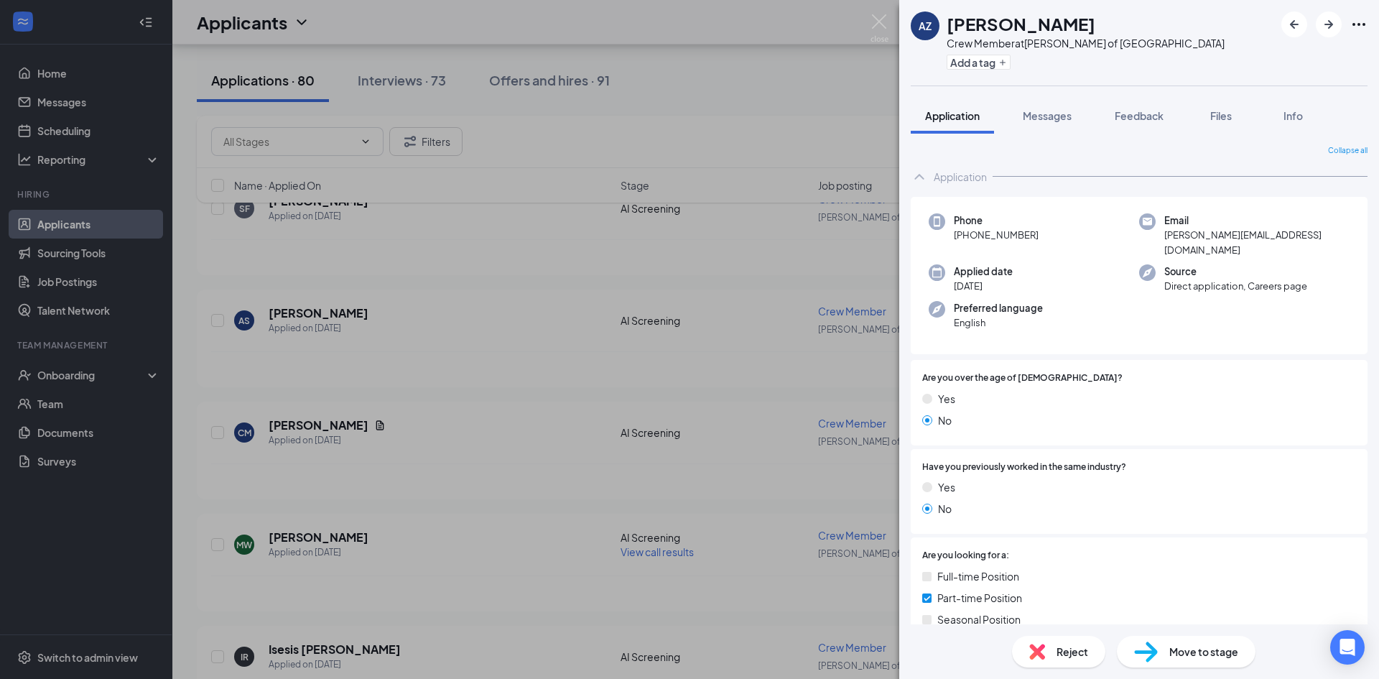
click at [1068, 659] on span "Reject" at bounding box center [1073, 652] width 32 height 16
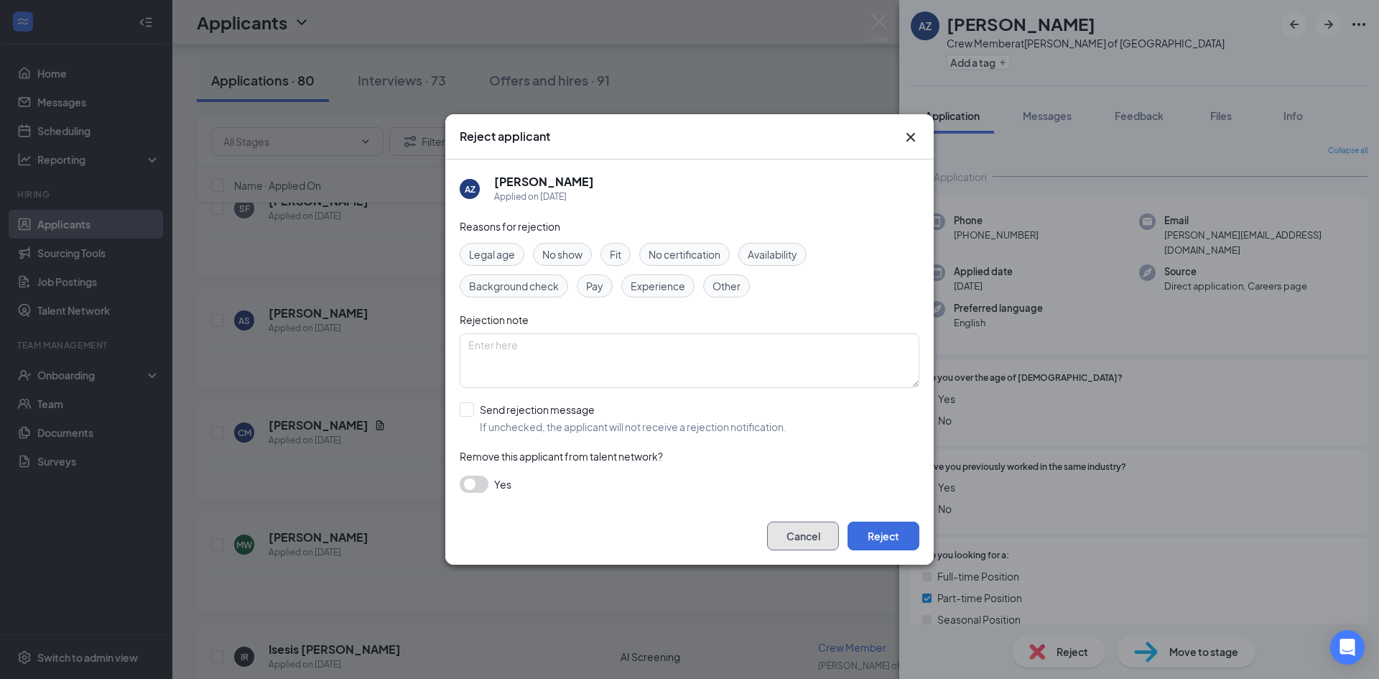
click at [784, 536] on button "Cancel" at bounding box center [803, 535] width 72 height 29
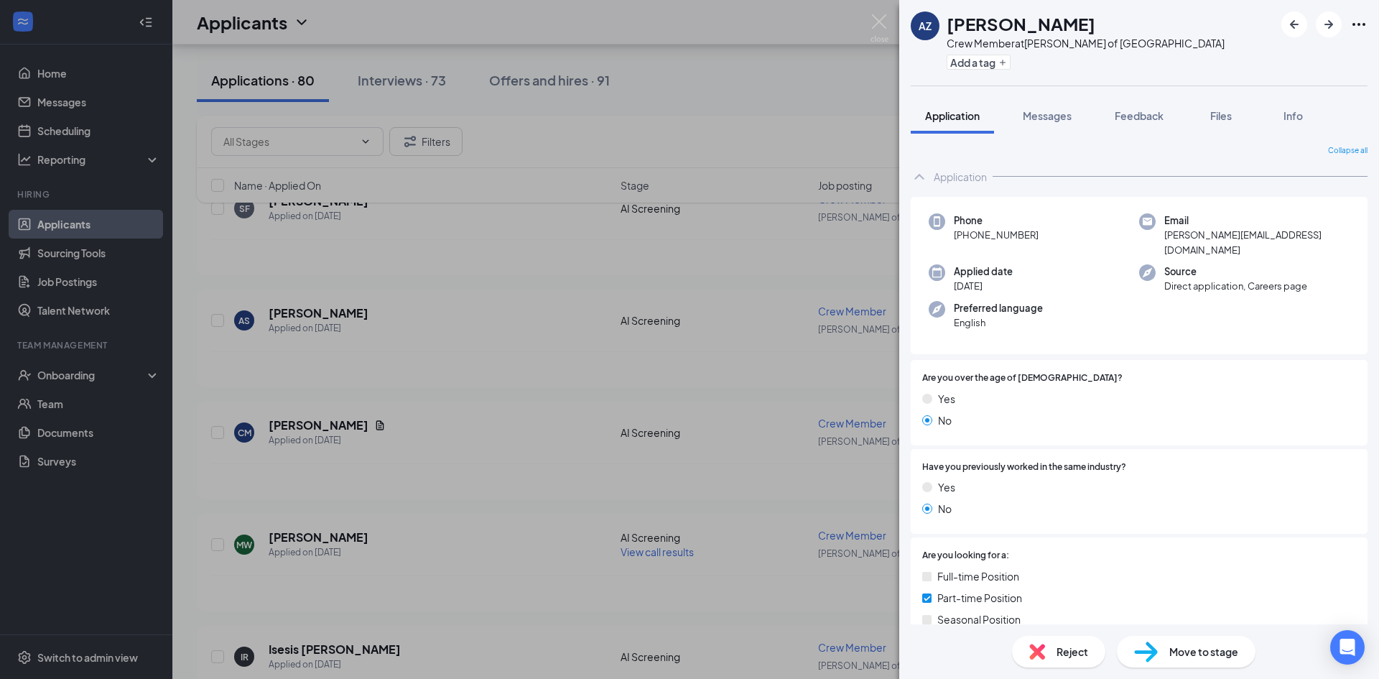
click at [1158, 649] on div "Move to stage" at bounding box center [1186, 652] width 139 height 32
type input "AI Screening (next stage)"
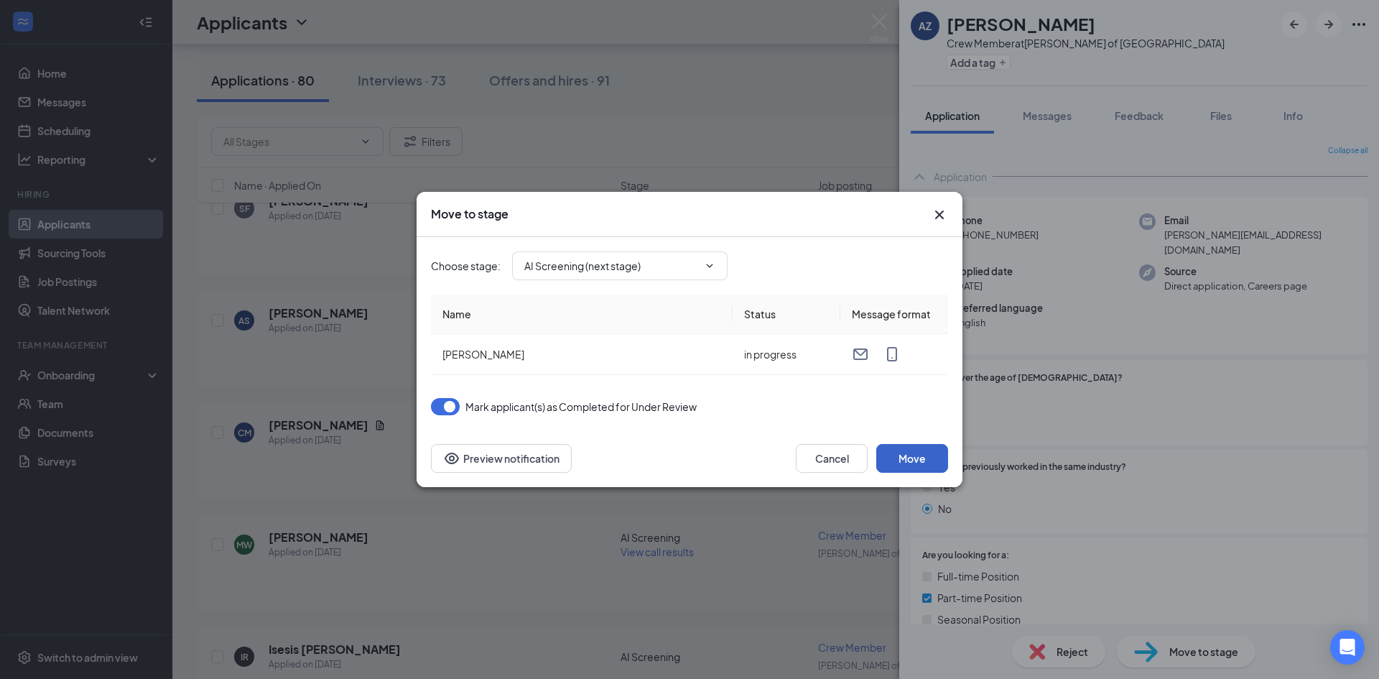
click at [924, 468] on button "Move" at bounding box center [912, 458] width 72 height 29
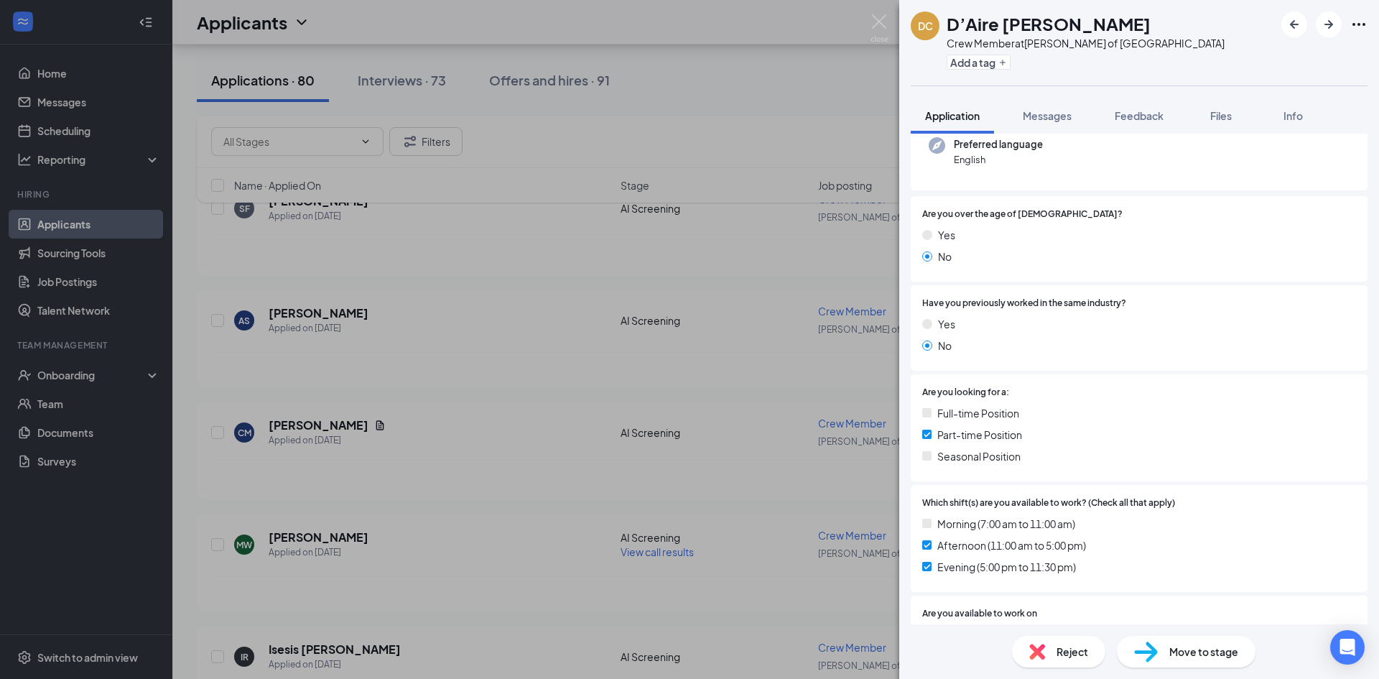
scroll to position [483, 0]
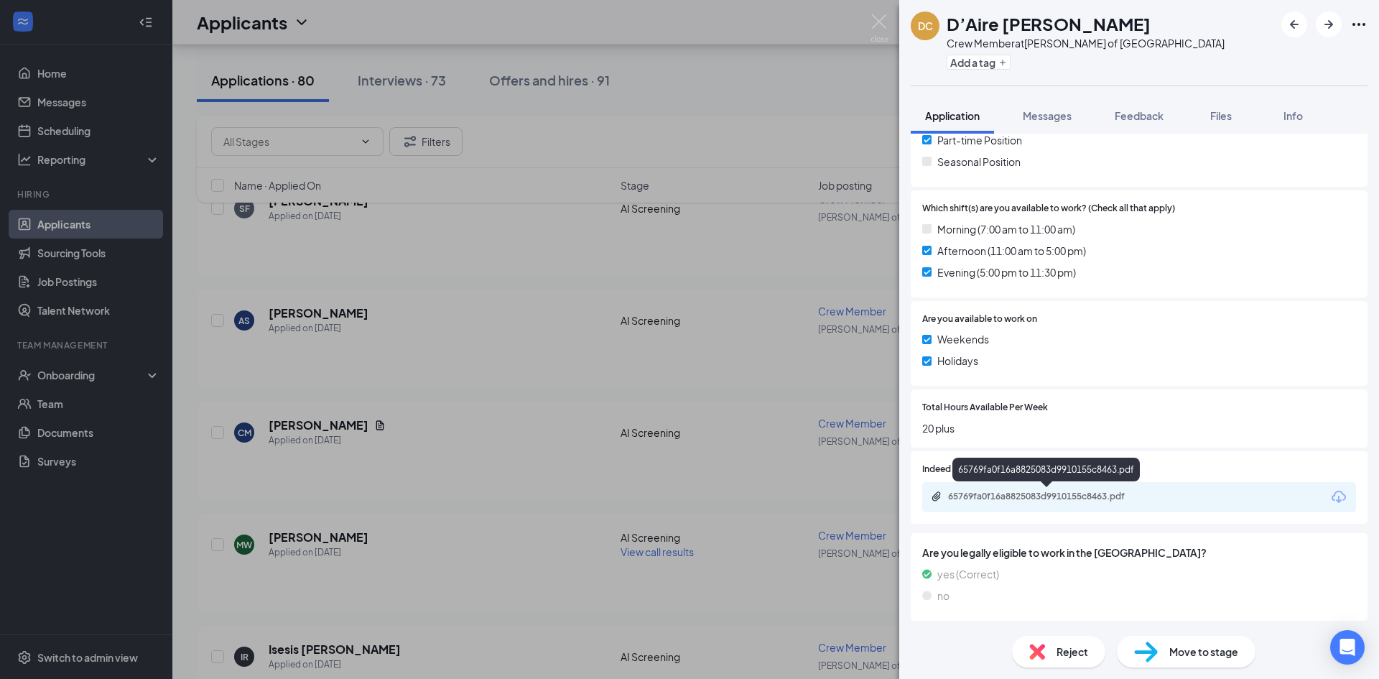
click at [1083, 496] on div "65769fa0f16a8825083d9910155c8463.pdf" at bounding box center [1048, 496] width 201 height 11
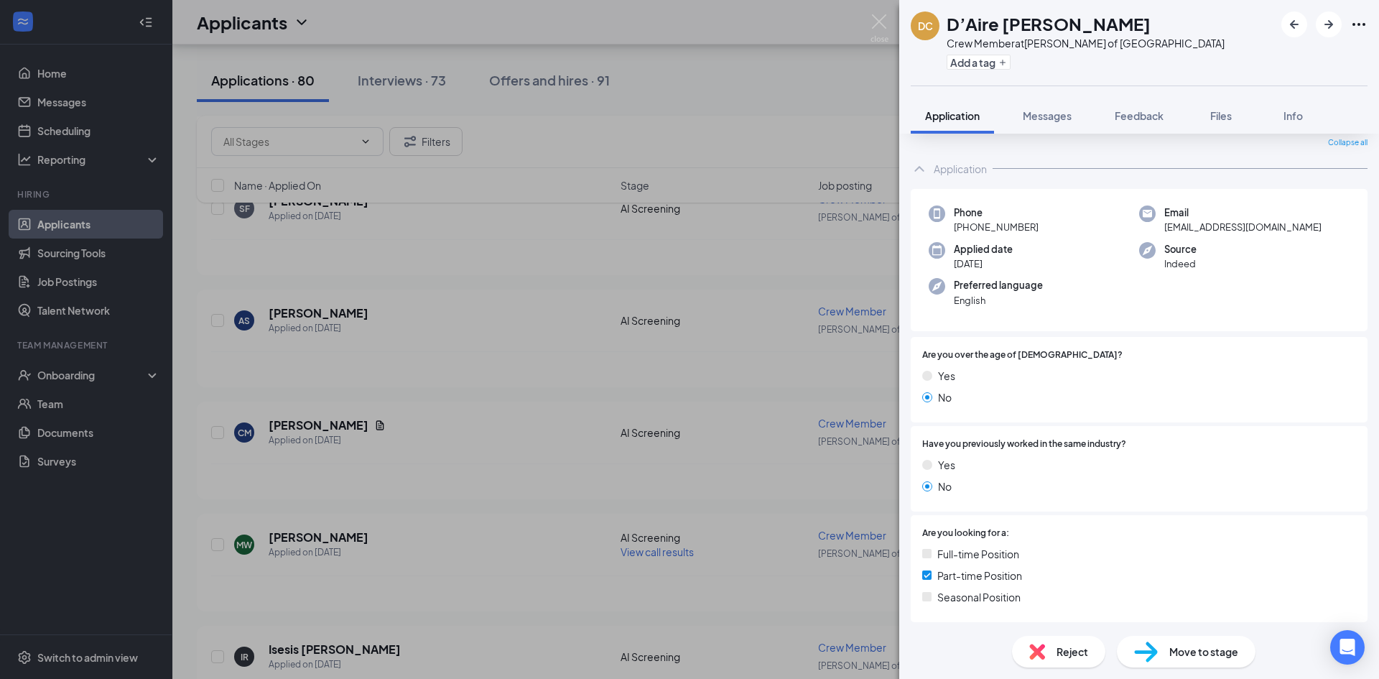
scroll to position [0, 0]
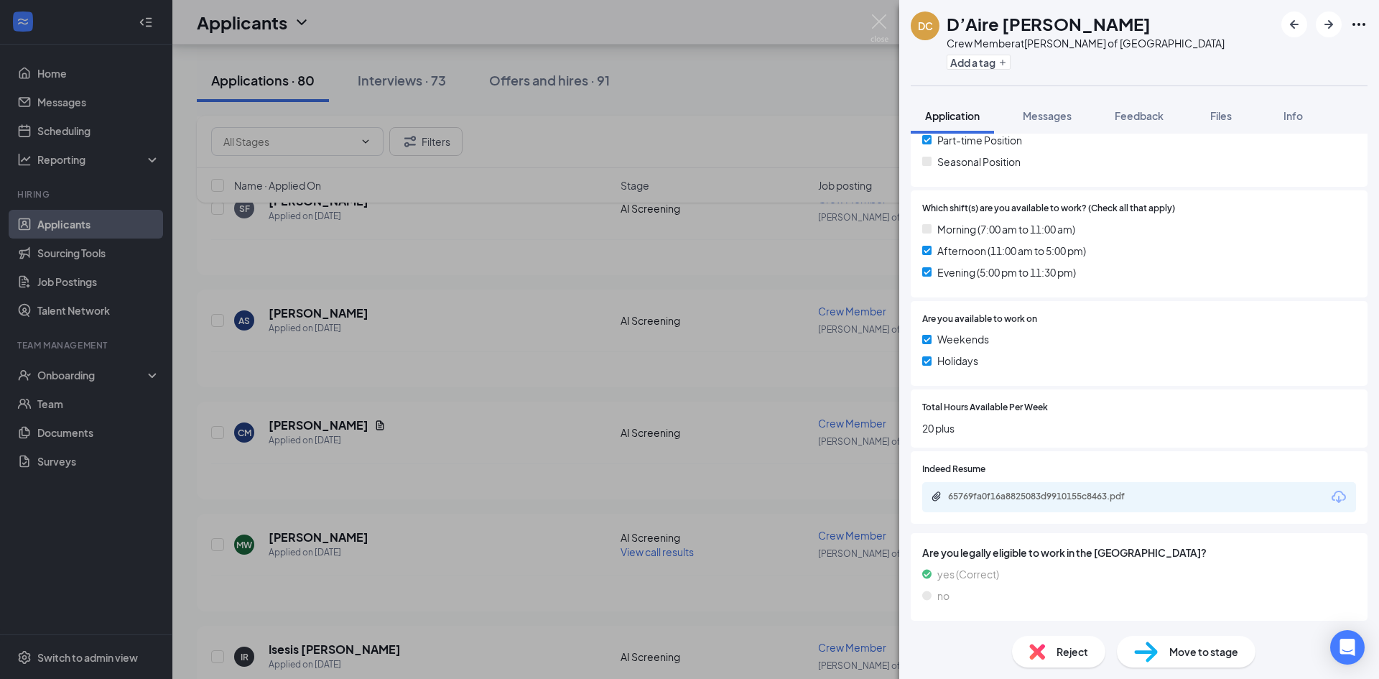
click at [1052, 659] on div "Reject" at bounding box center [1058, 652] width 93 height 32
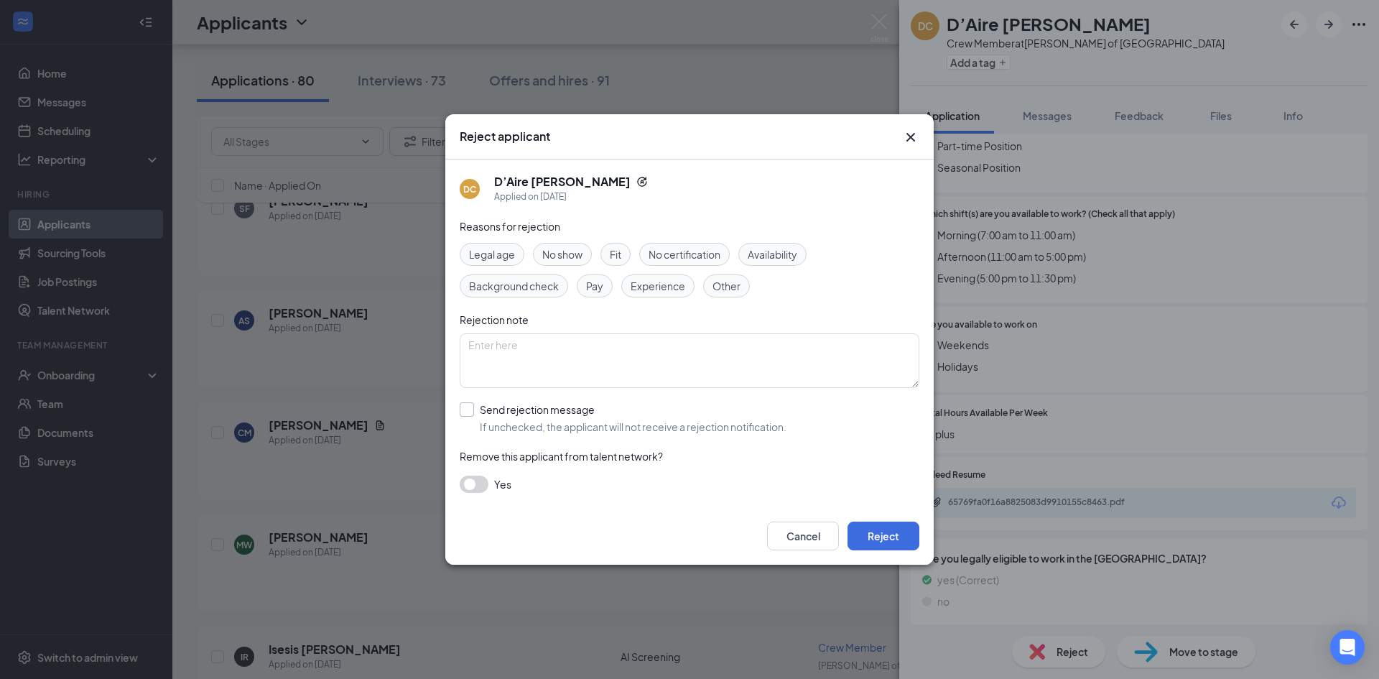
click at [547, 431] on input "Send rejection message If unchecked, the applicant will not receive a rejection…" at bounding box center [623, 418] width 327 height 32
checkbox input "true"
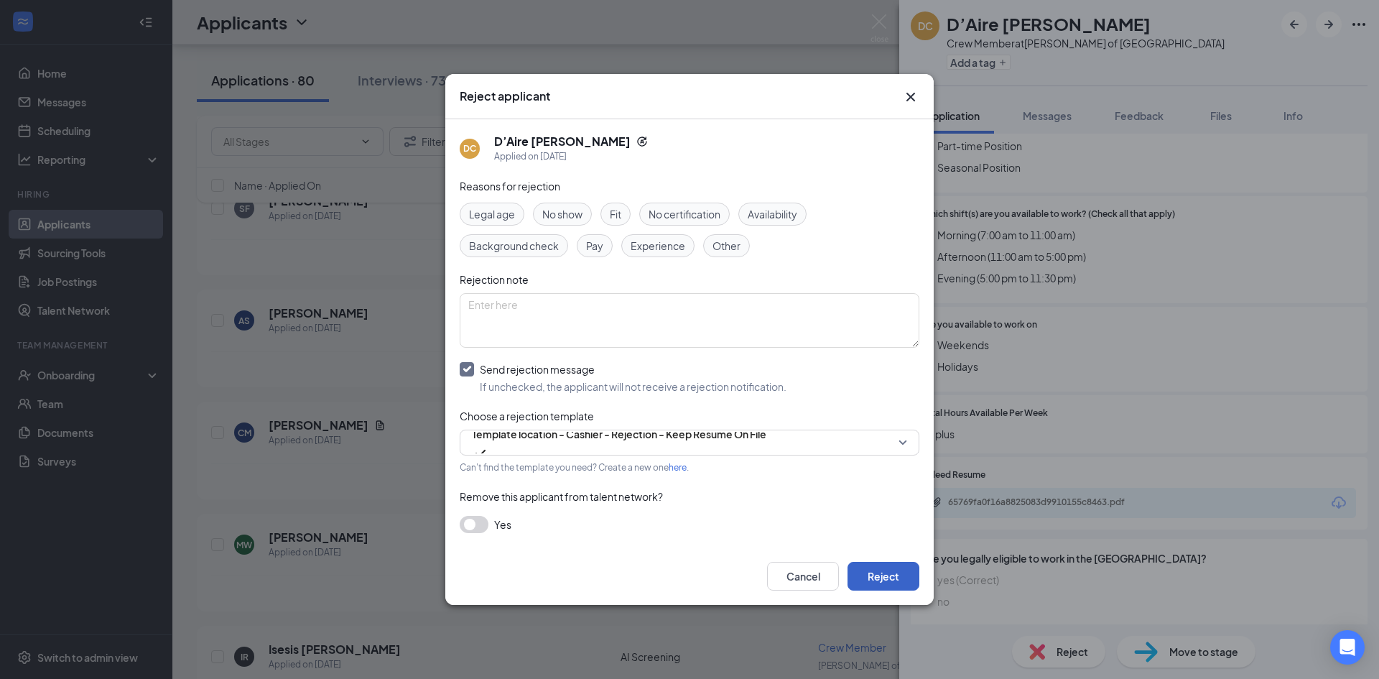
click at [896, 579] on button "Reject" at bounding box center [884, 576] width 72 height 29
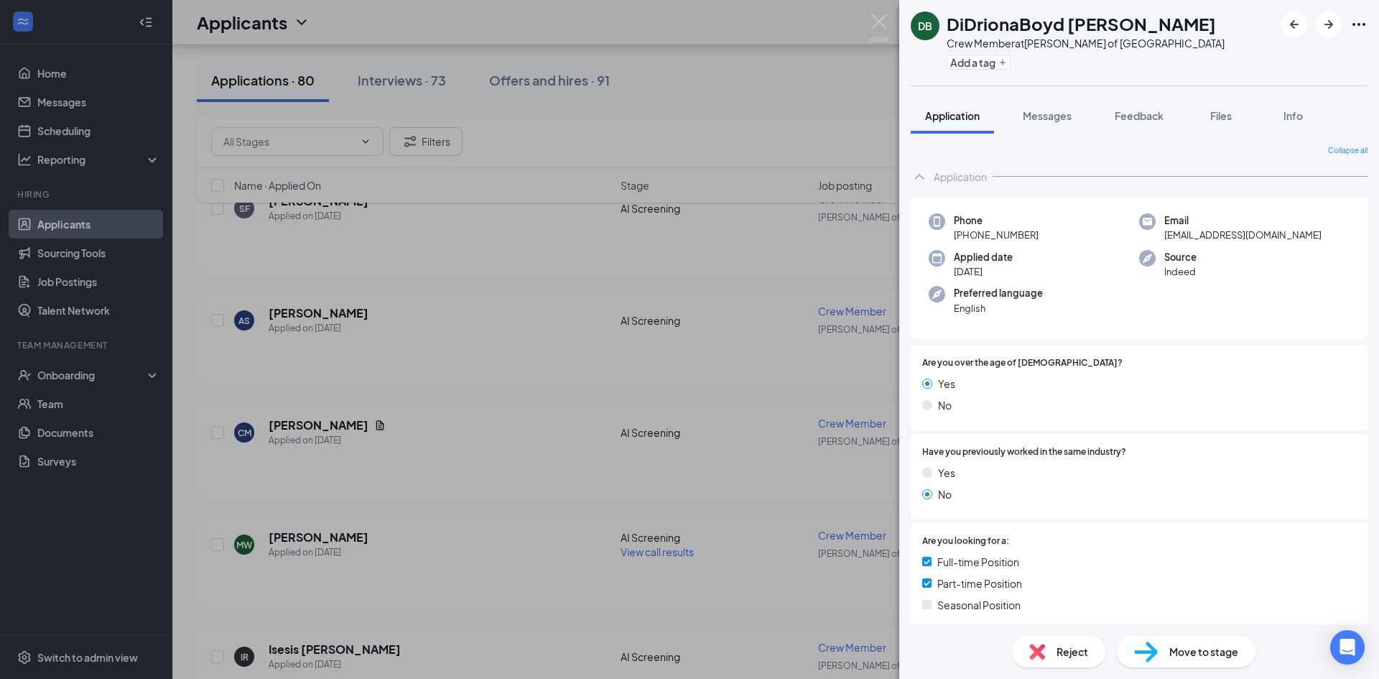
scroll to position [431, 0]
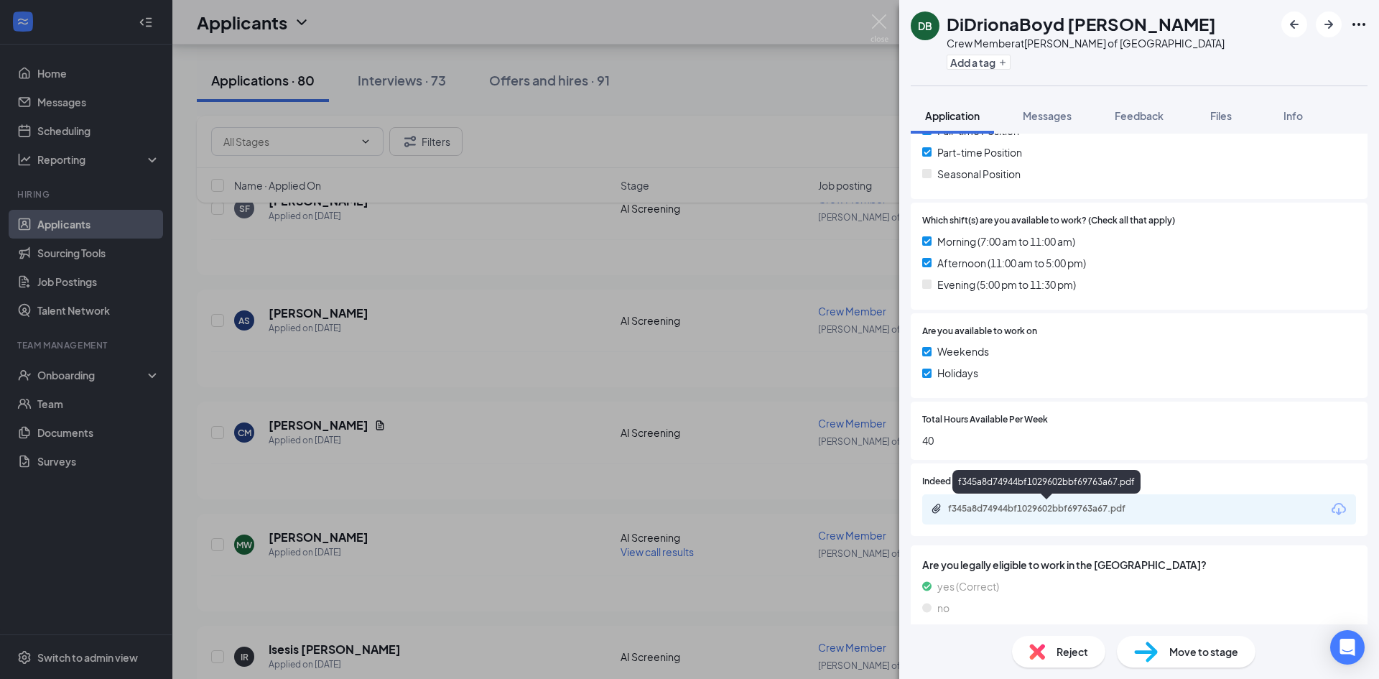
click at [1008, 511] on div "f345a8d74944bf1029602bbf69763a67.pdf" at bounding box center [1048, 508] width 201 height 11
click at [1071, 657] on span "Reject" at bounding box center [1073, 652] width 32 height 16
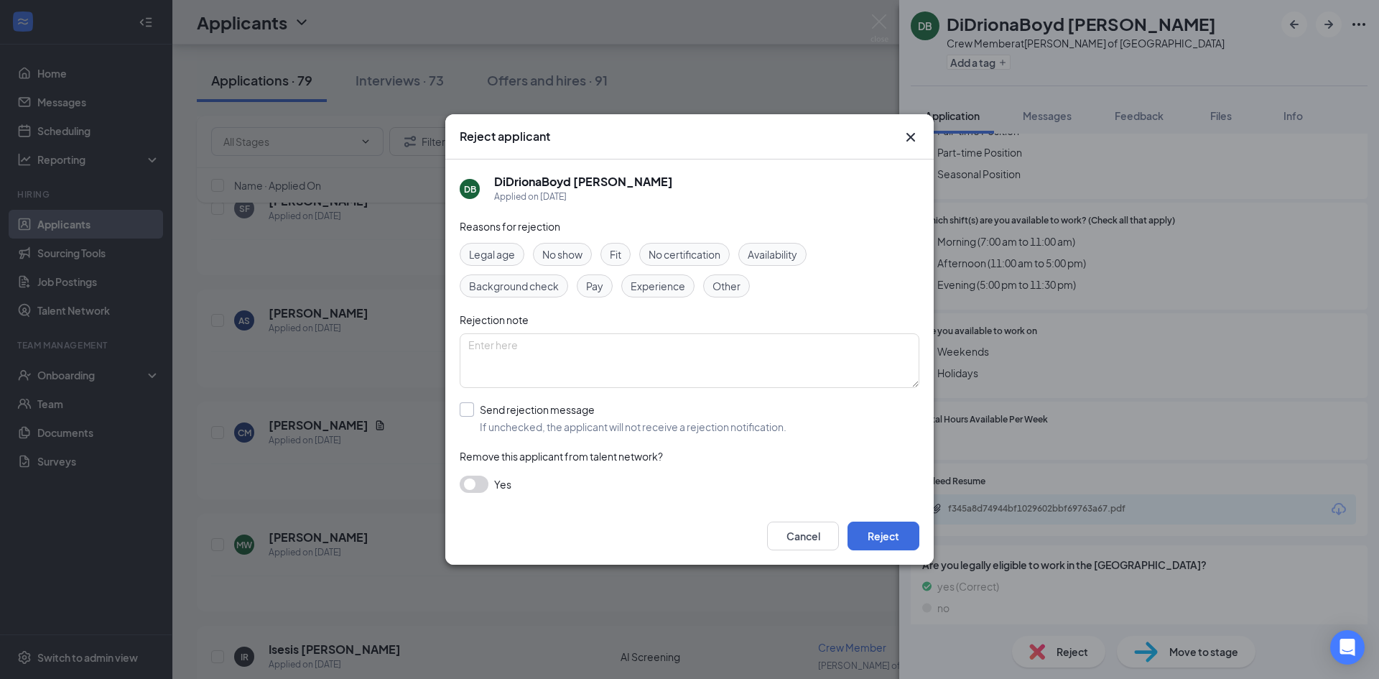
click at [578, 420] on input "Send rejection message If unchecked, the applicant will not receive a rejection…" at bounding box center [623, 418] width 327 height 32
checkbox input "true"
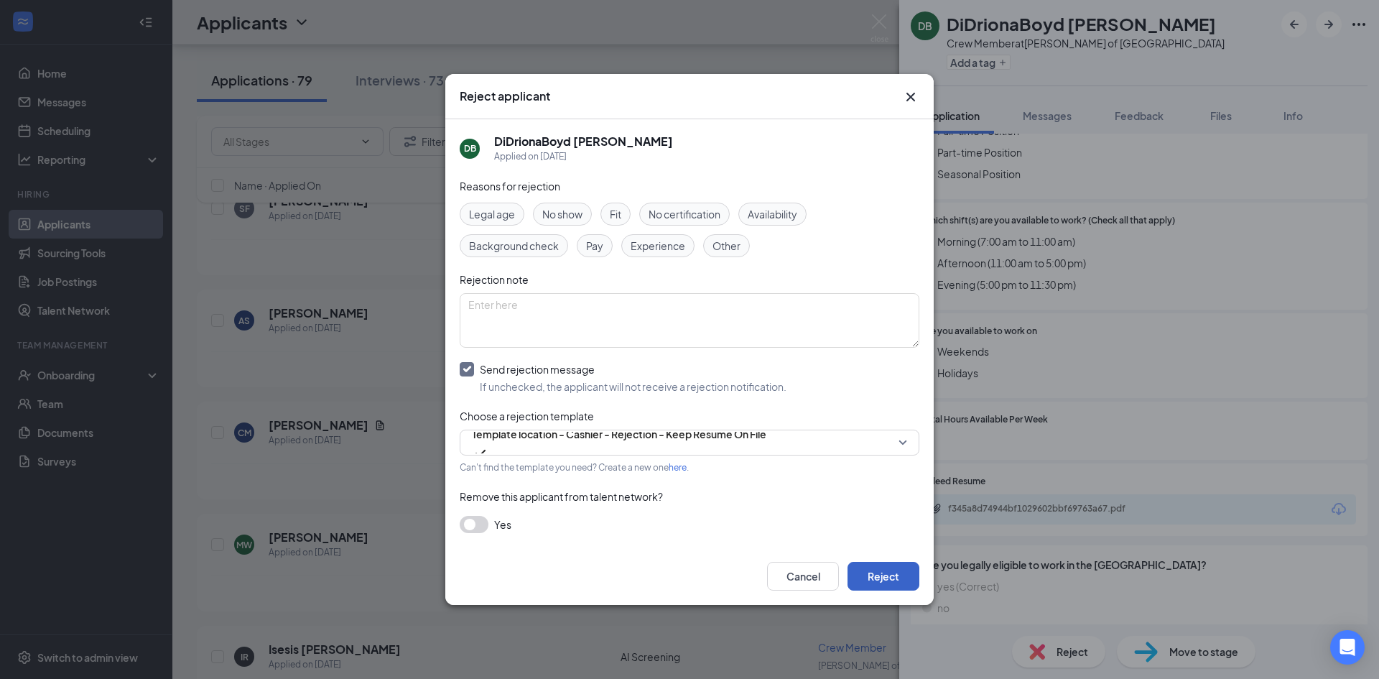
click at [890, 572] on button "Reject" at bounding box center [884, 576] width 72 height 29
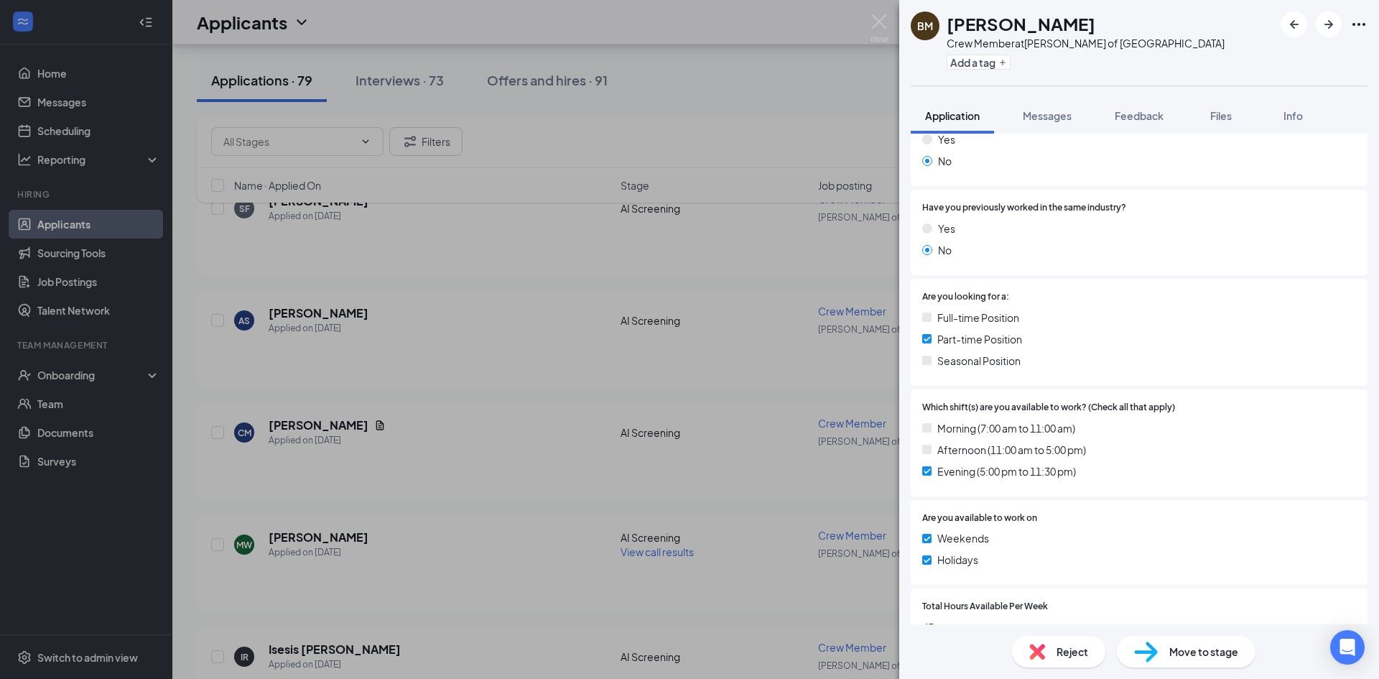
scroll to position [483, 0]
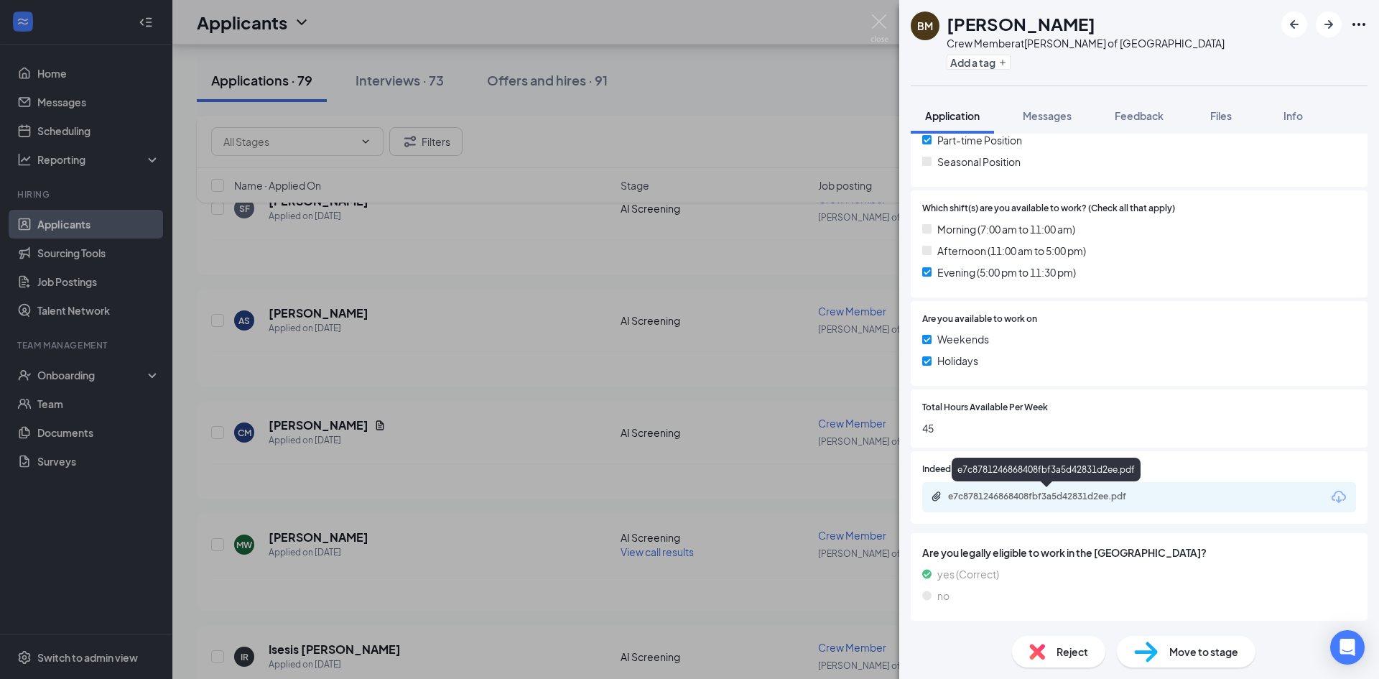
click at [1048, 498] on div "e7c8781246868408fbf3a5d42831d2ee.pdf" at bounding box center [1048, 496] width 201 height 11
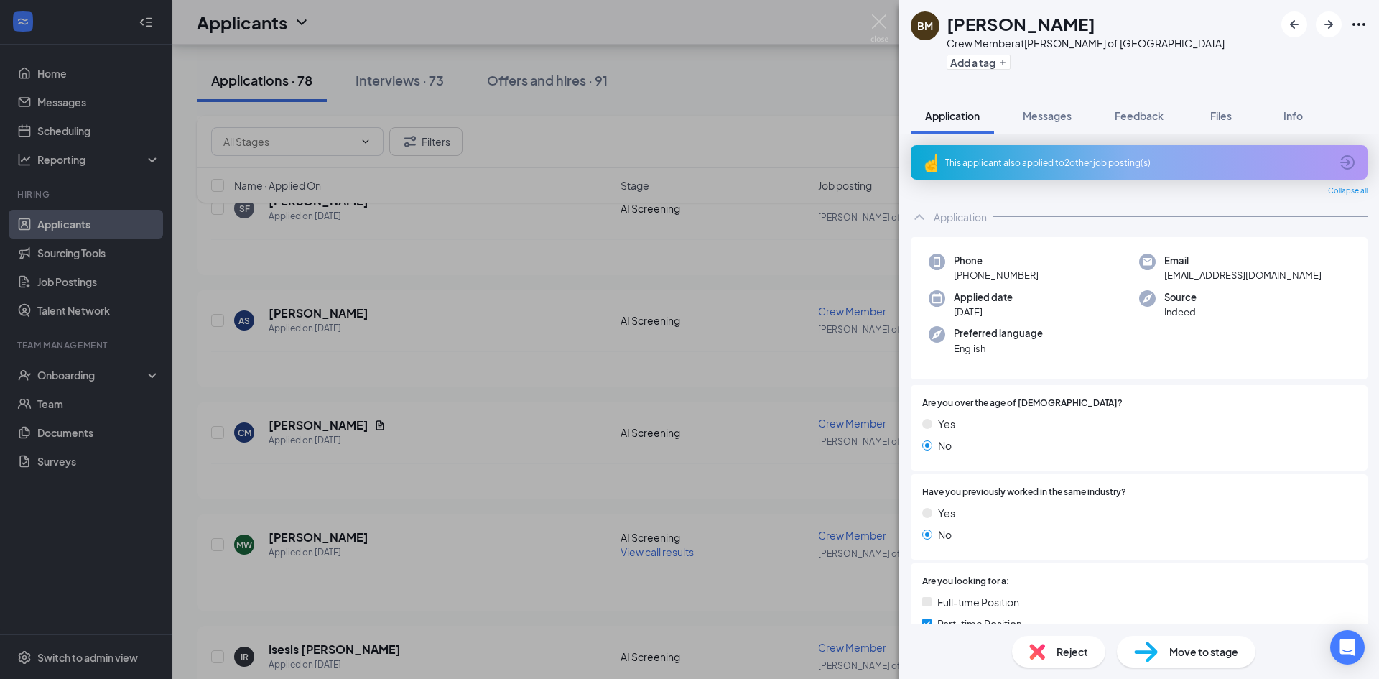
click at [1052, 173] on div "This applicant also applied to 2 other job posting(s)" at bounding box center [1139, 162] width 457 height 34
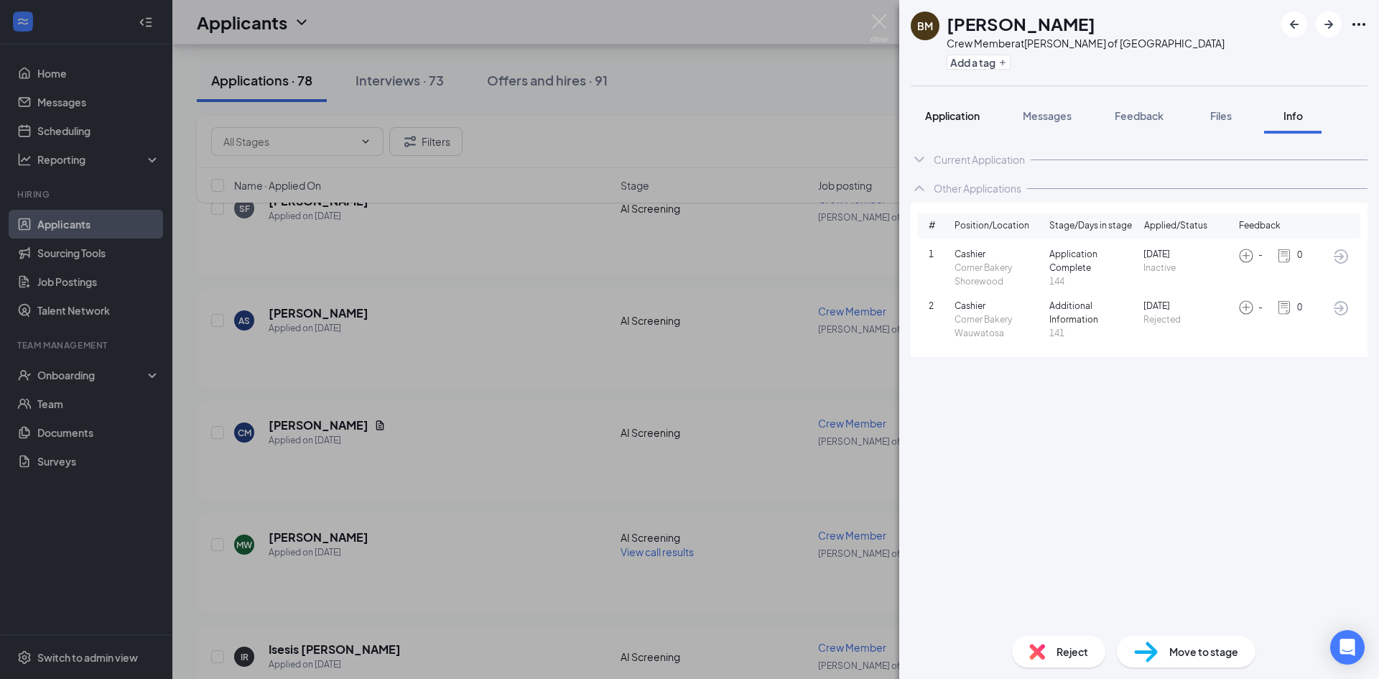
click at [948, 118] on span "Application" at bounding box center [952, 115] width 55 height 13
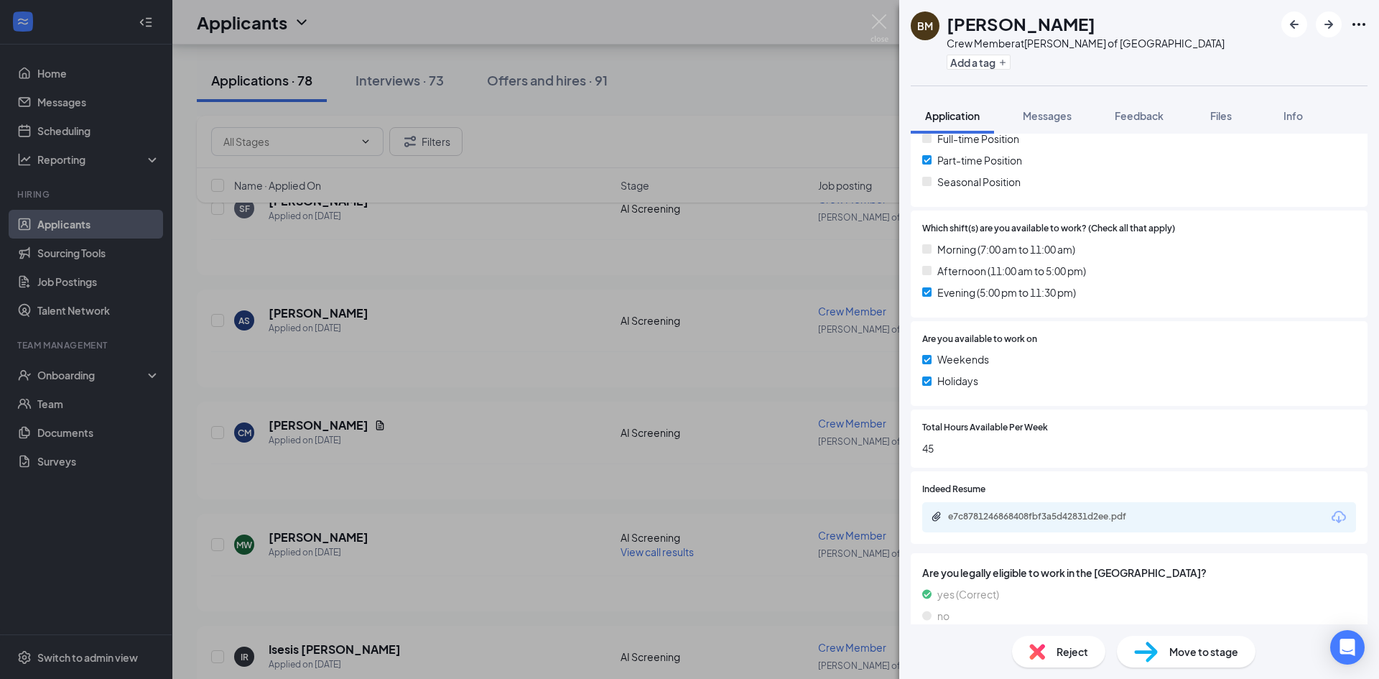
scroll to position [476, 0]
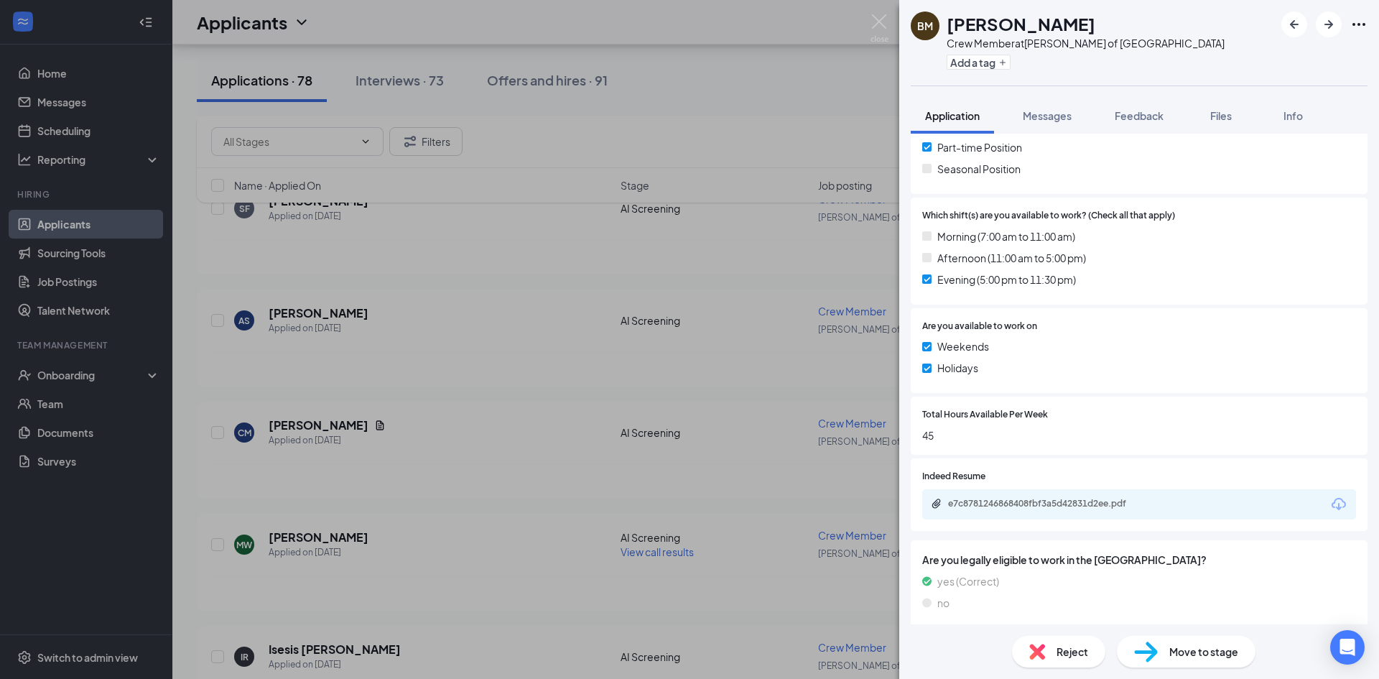
click at [1067, 646] on span "Reject" at bounding box center [1073, 652] width 32 height 16
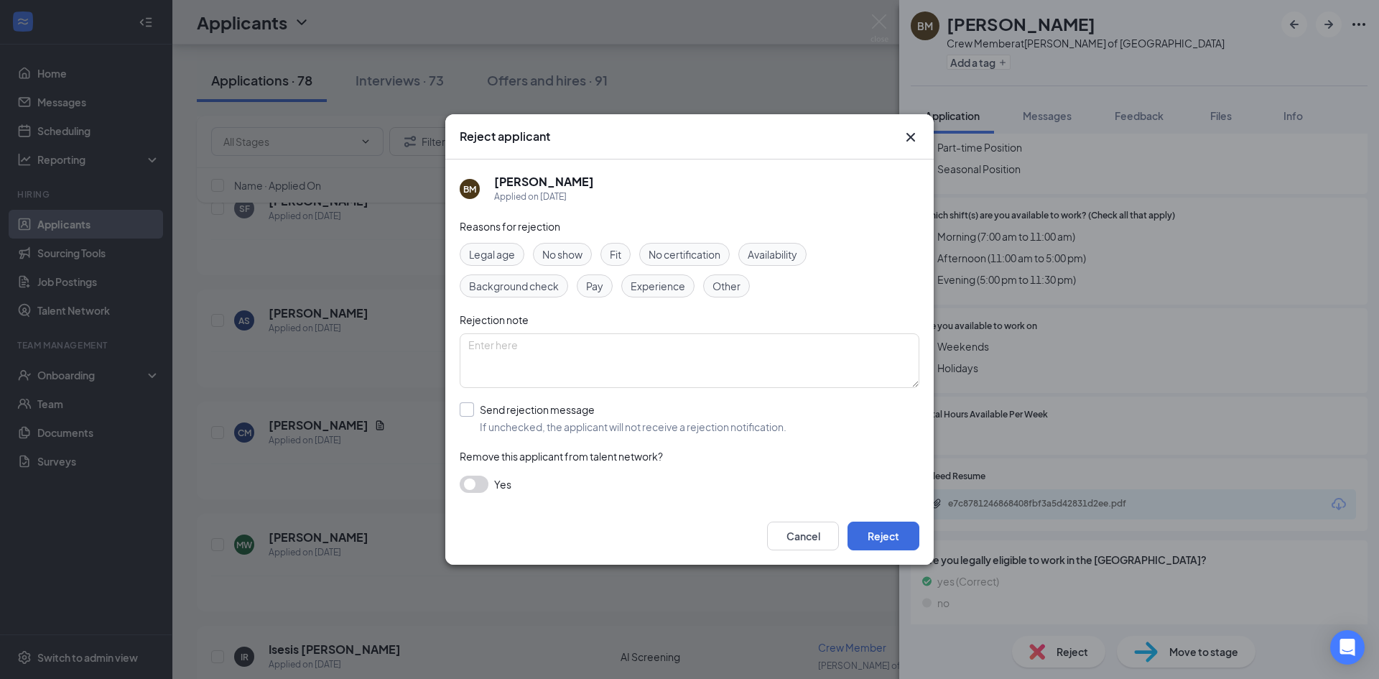
click at [585, 426] on input "Send rejection message If unchecked, the applicant will not receive a rejection…" at bounding box center [623, 418] width 327 height 32
checkbox input "true"
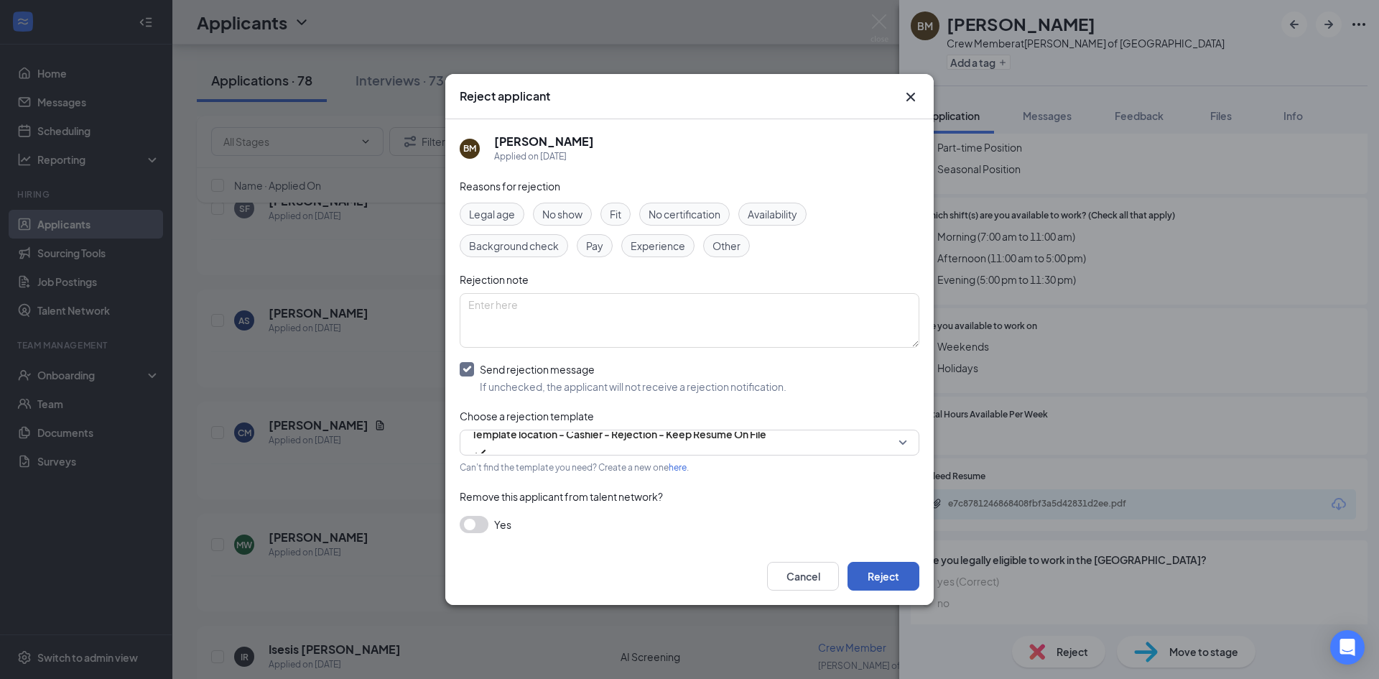
click at [911, 574] on button "Reject" at bounding box center [884, 576] width 72 height 29
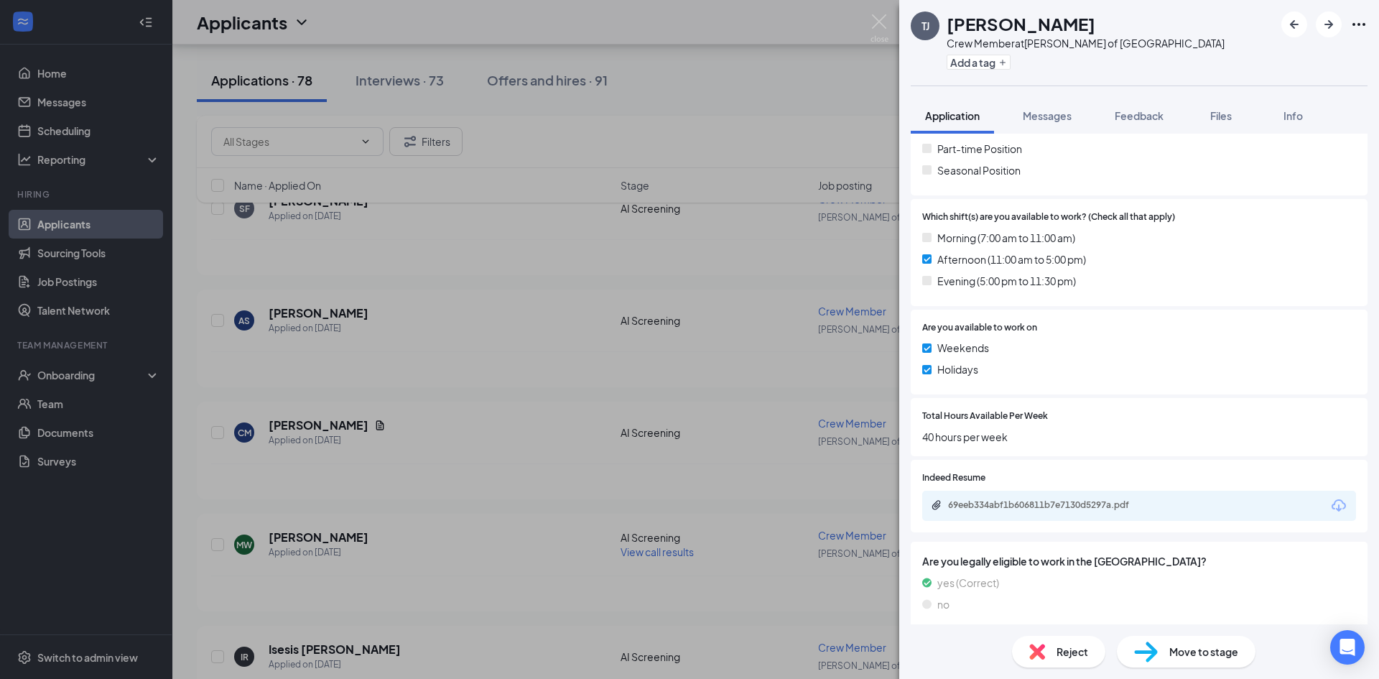
scroll to position [483, 0]
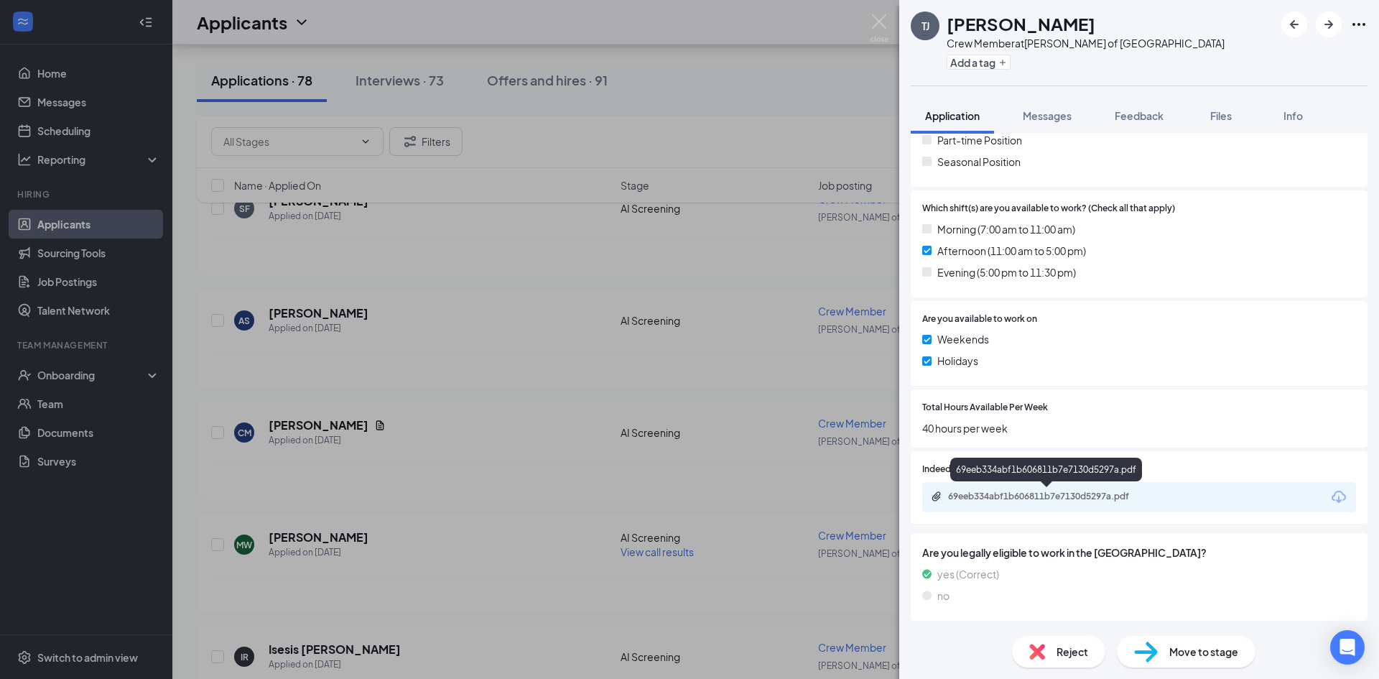
click at [1038, 497] on div "69eeb334abf1b606811b7e7130d5297a.pdf" at bounding box center [1048, 496] width 201 height 11
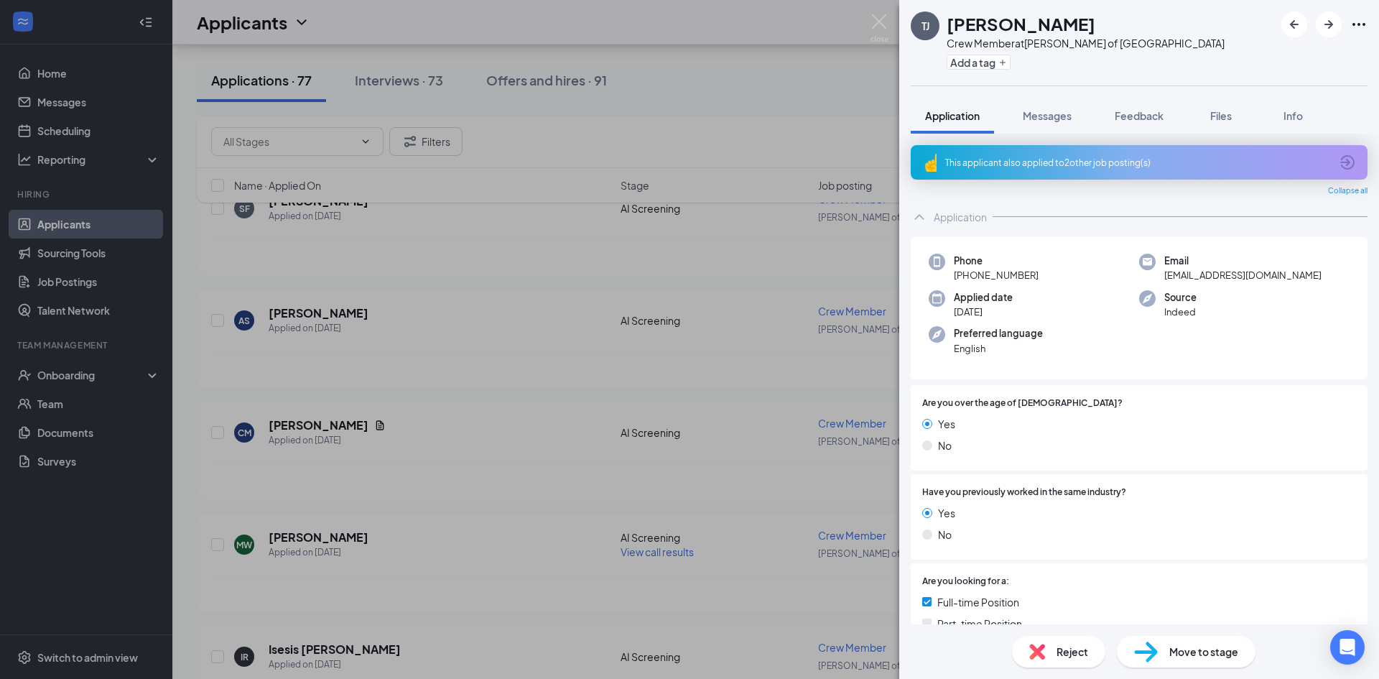
click at [1059, 644] on span "Reject" at bounding box center [1073, 652] width 32 height 16
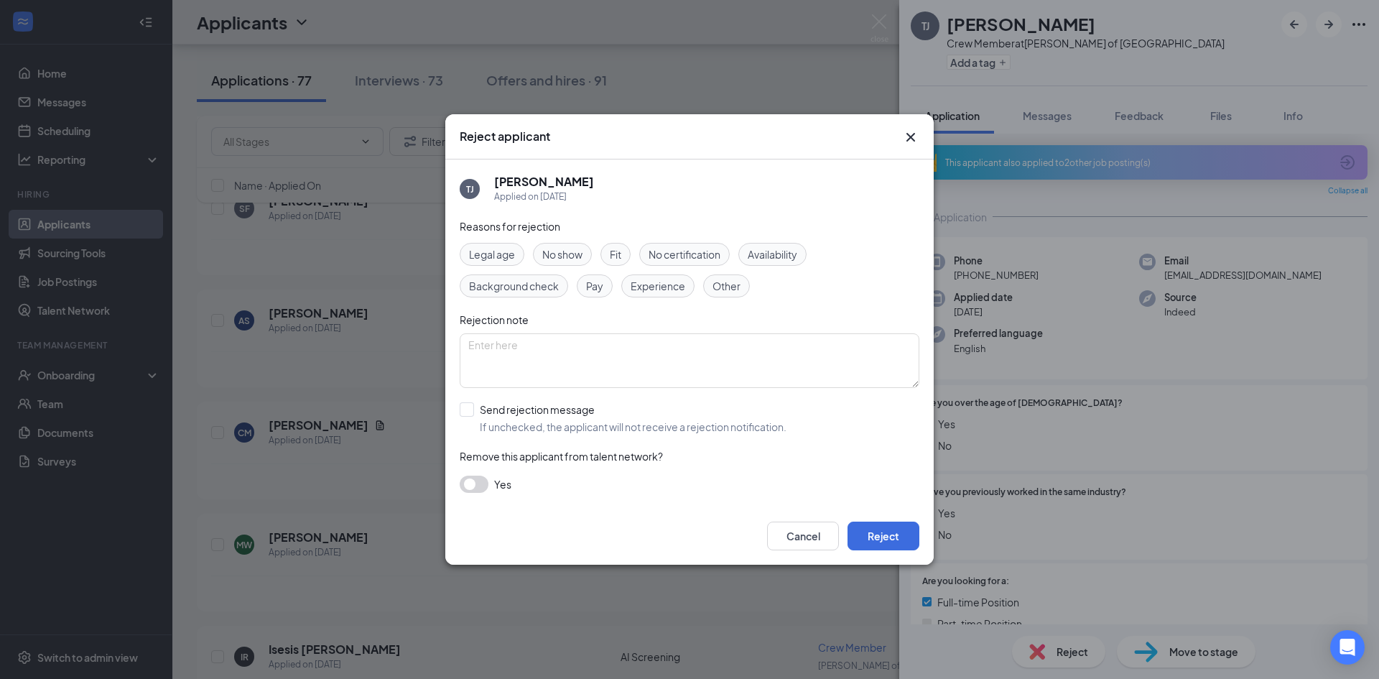
click at [557, 439] on div "Reasons for rejection Legal age No show Fit No certification Availability Backg…" at bounding box center [690, 362] width 460 height 289
click at [657, 422] on input "Send rejection message If unchecked, the applicant will not receive a rejection…" at bounding box center [623, 418] width 327 height 32
checkbox input "true"
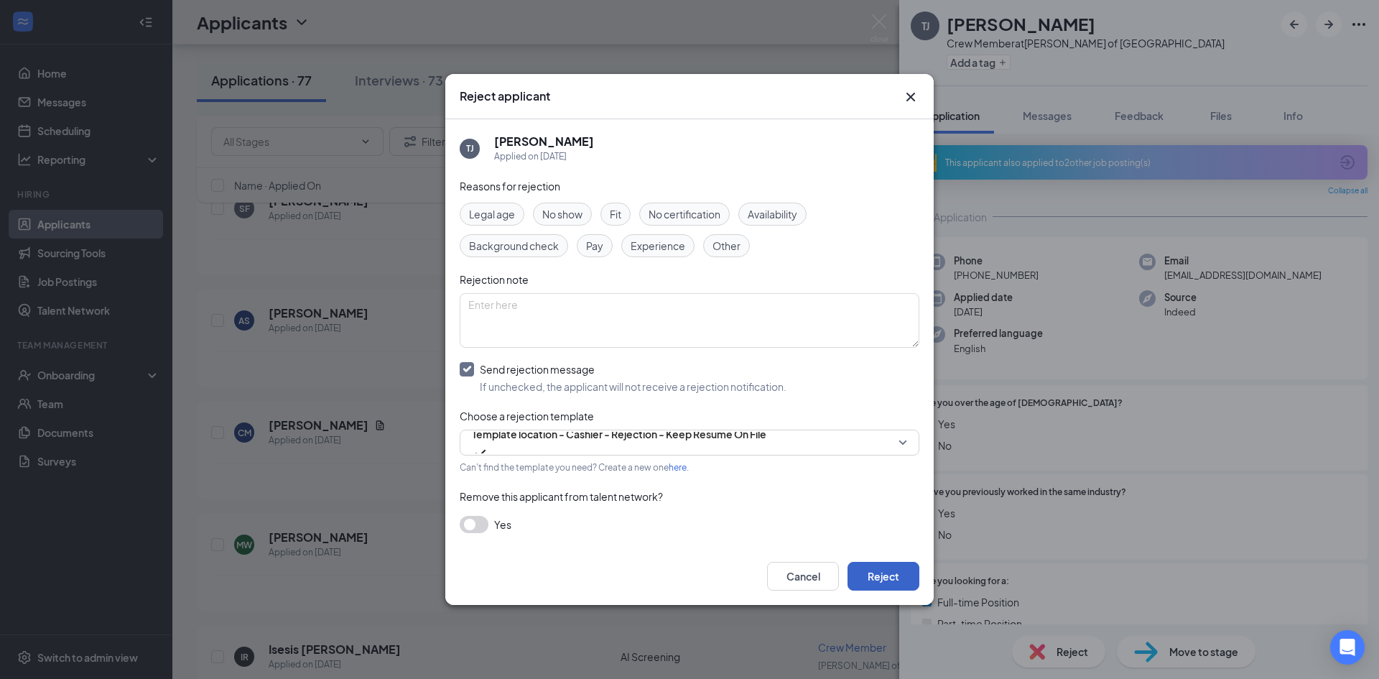
click at [873, 572] on button "Reject" at bounding box center [884, 576] width 72 height 29
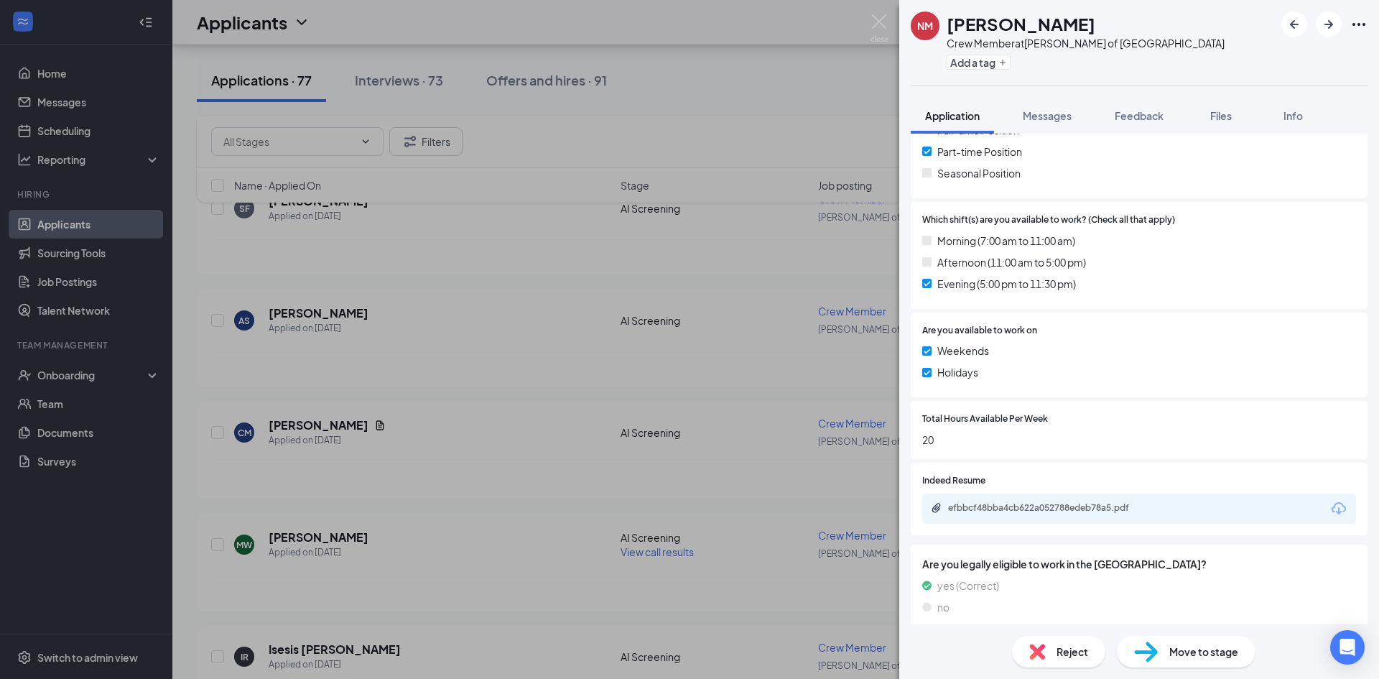
scroll to position [483, 0]
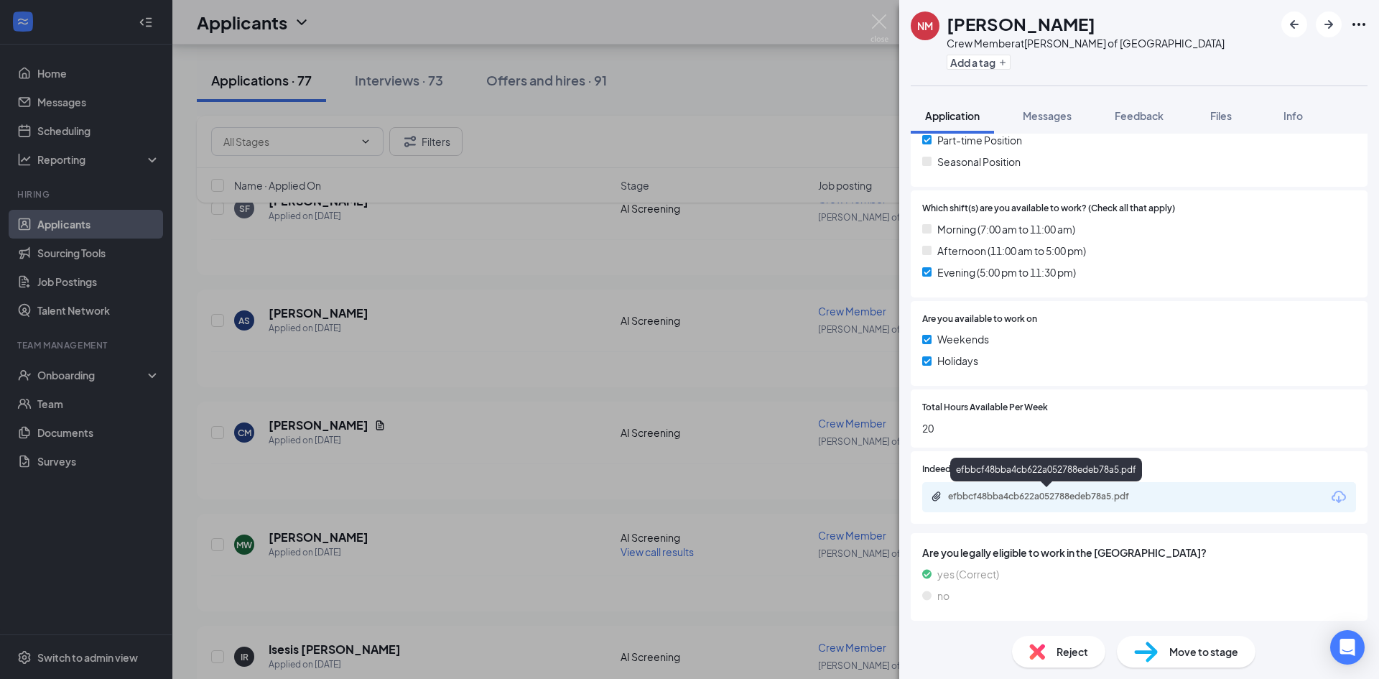
click at [1066, 497] on div "efbbcf48bba4cb622a052788edeb78a5.pdf" at bounding box center [1048, 496] width 201 height 11
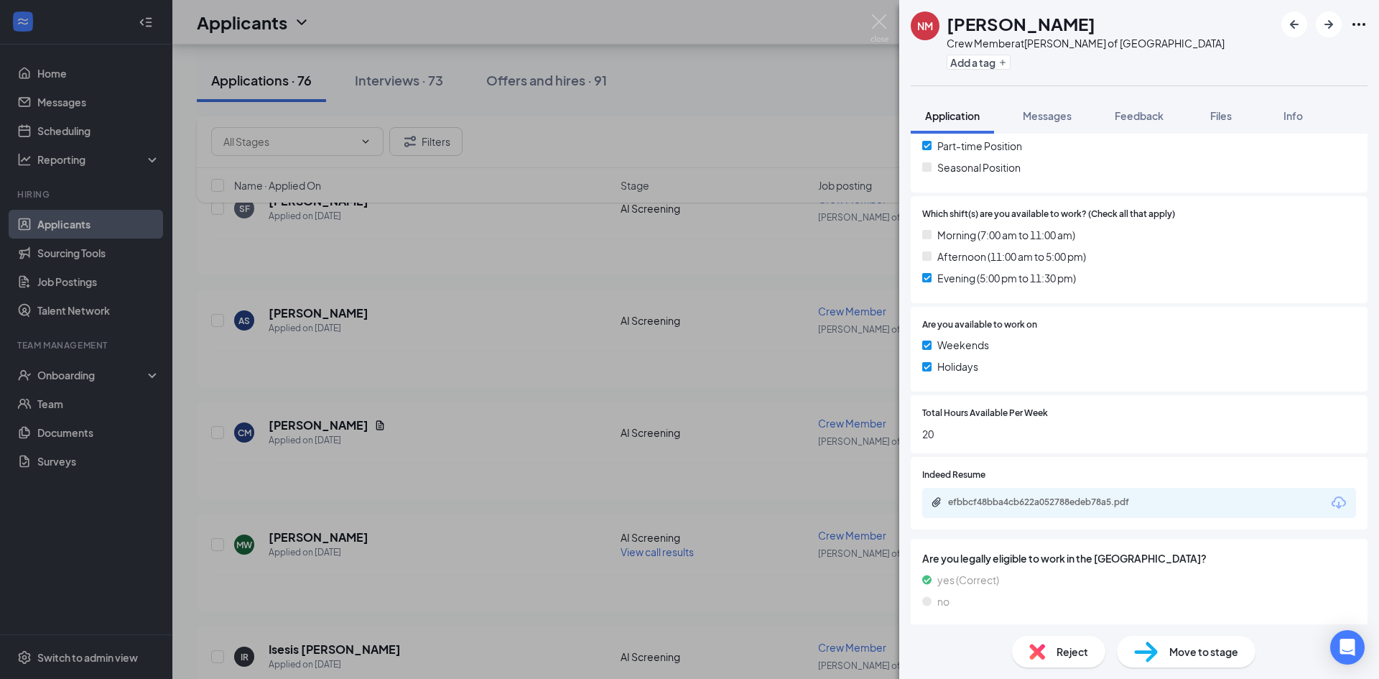
click at [1059, 653] on span "Reject" at bounding box center [1073, 652] width 32 height 16
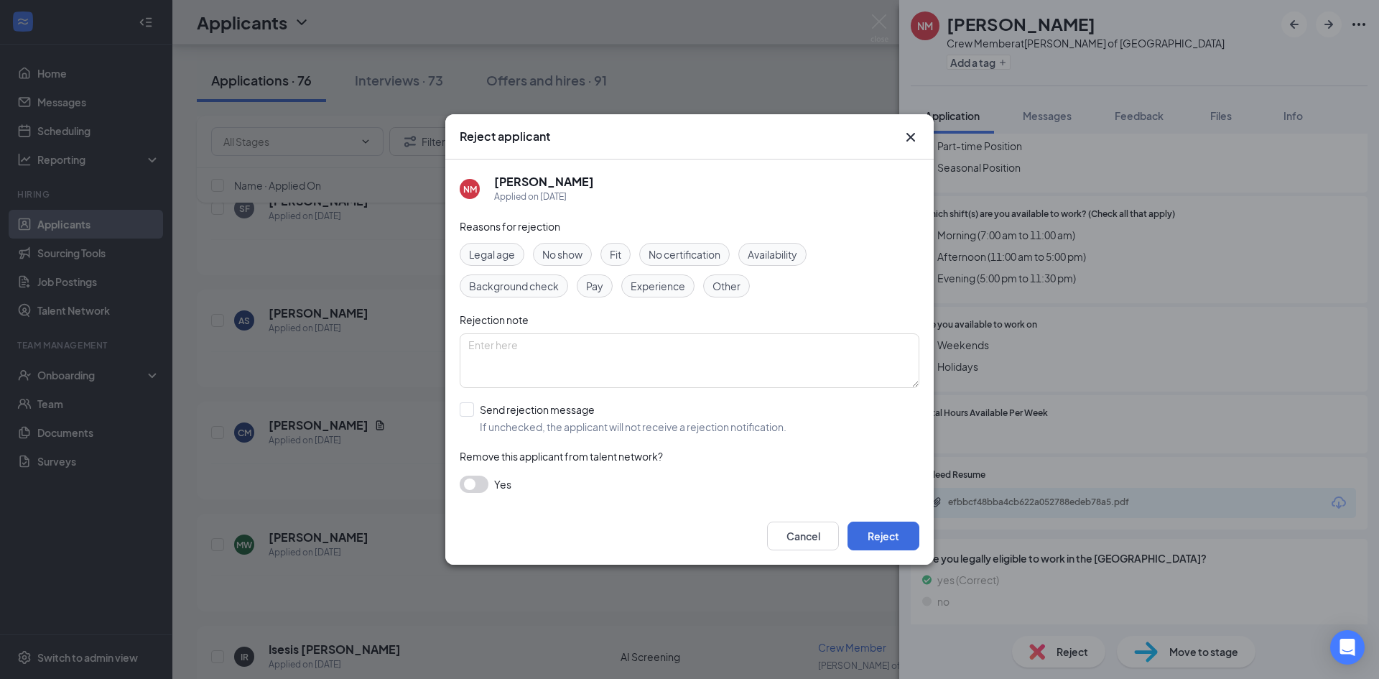
click at [537, 402] on div "Reasons for rejection Legal age No show Fit No certification Availability Backg…" at bounding box center [690, 362] width 460 height 289
click at [554, 413] on input "Send rejection message If unchecked, the applicant will not receive a rejection…" at bounding box center [623, 418] width 327 height 32
checkbox input "true"
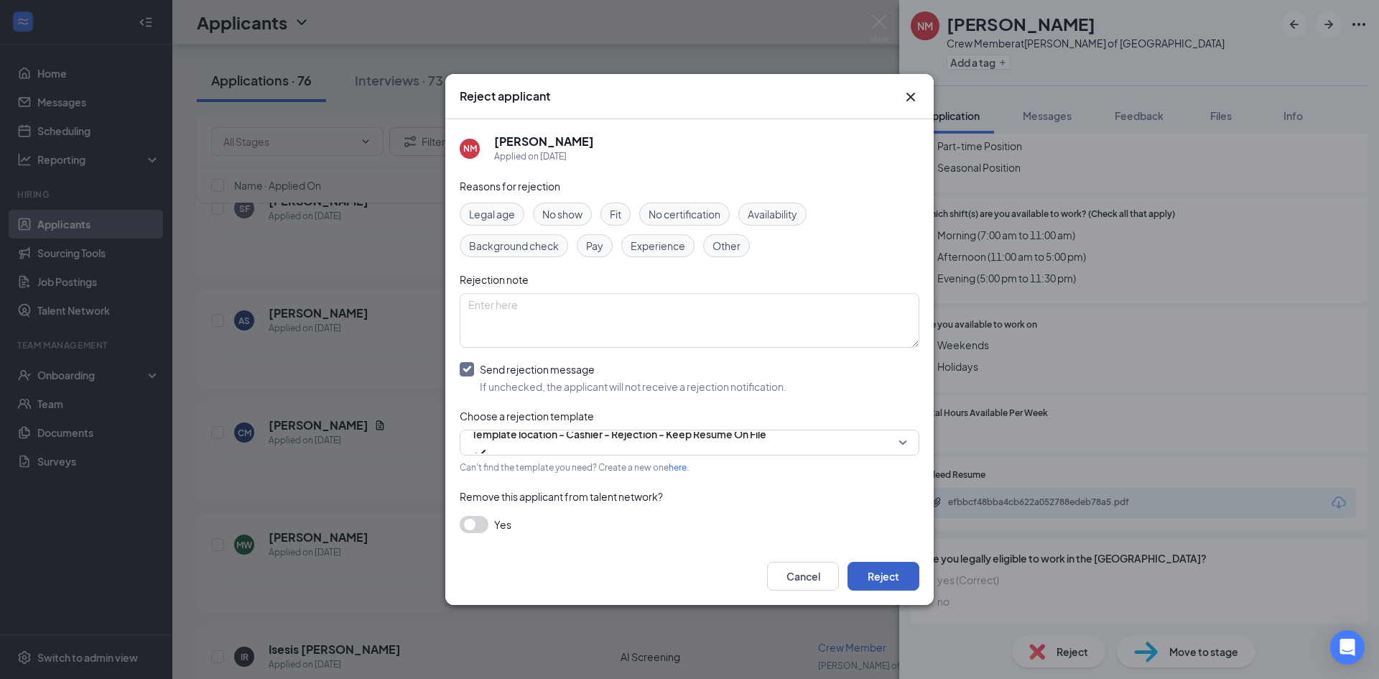
click at [898, 572] on button "Reject" at bounding box center [884, 576] width 72 height 29
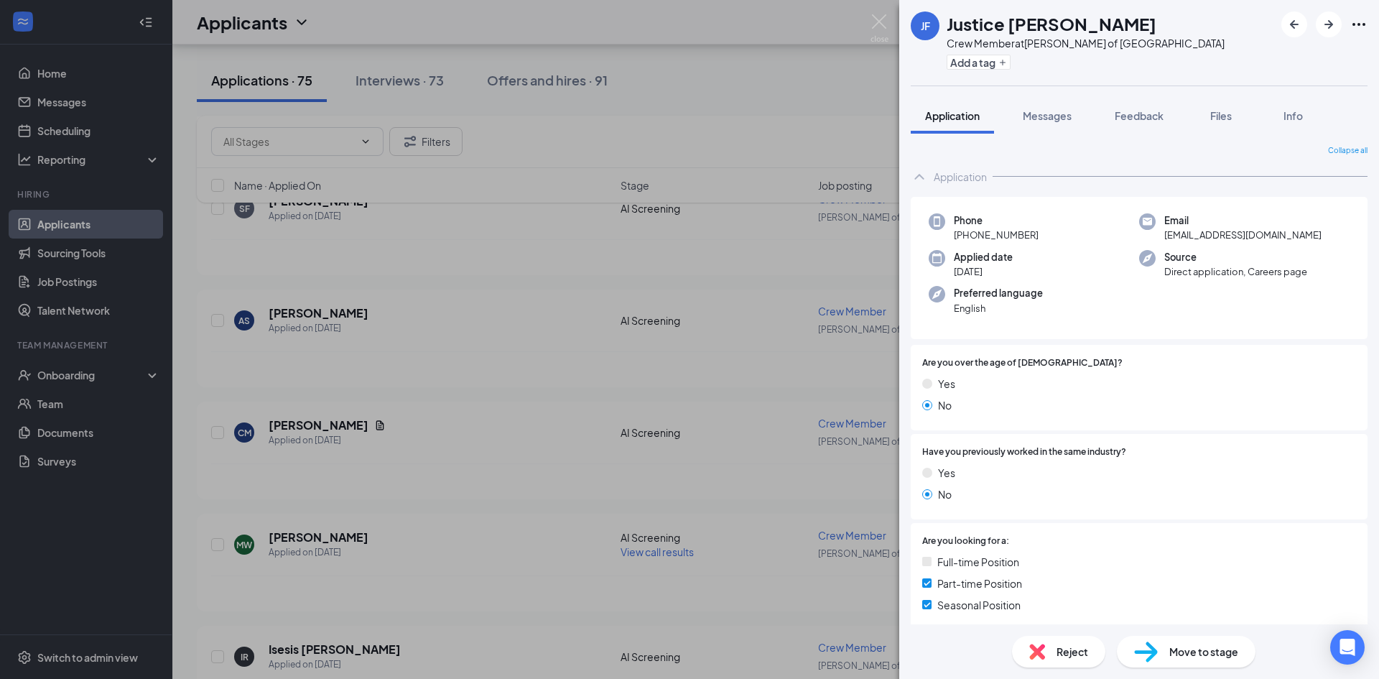
click at [1075, 644] on span "Reject" at bounding box center [1073, 652] width 32 height 16
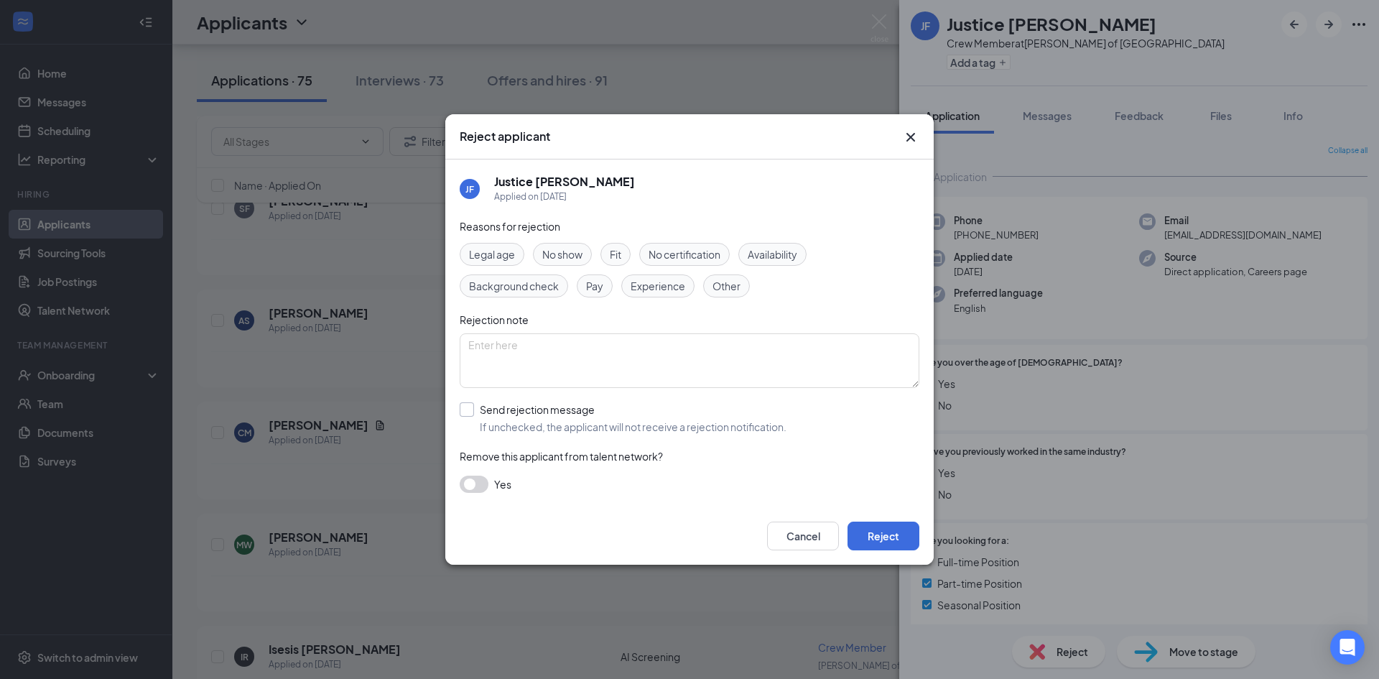
click at [575, 425] on input "Send rejection message If unchecked, the applicant will not receive a rejection…" at bounding box center [623, 418] width 327 height 32
checkbox input "true"
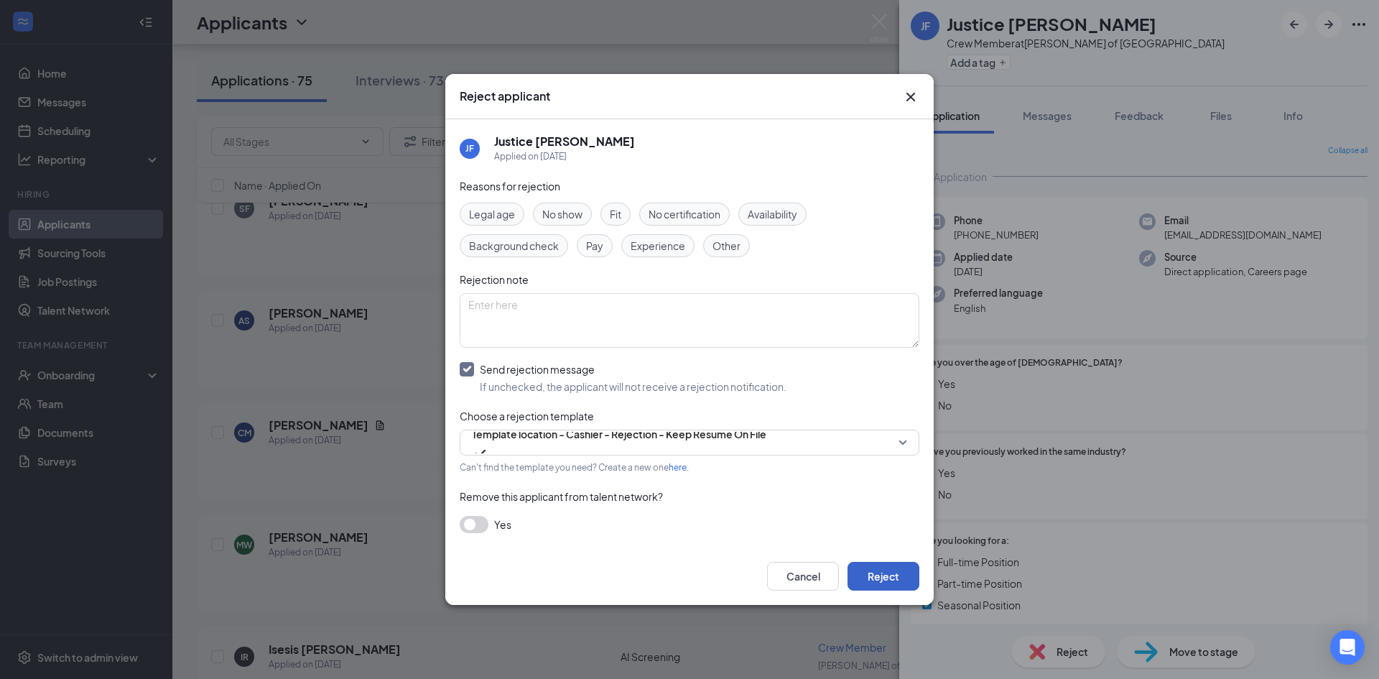
click at [868, 572] on button "Reject" at bounding box center [884, 576] width 72 height 29
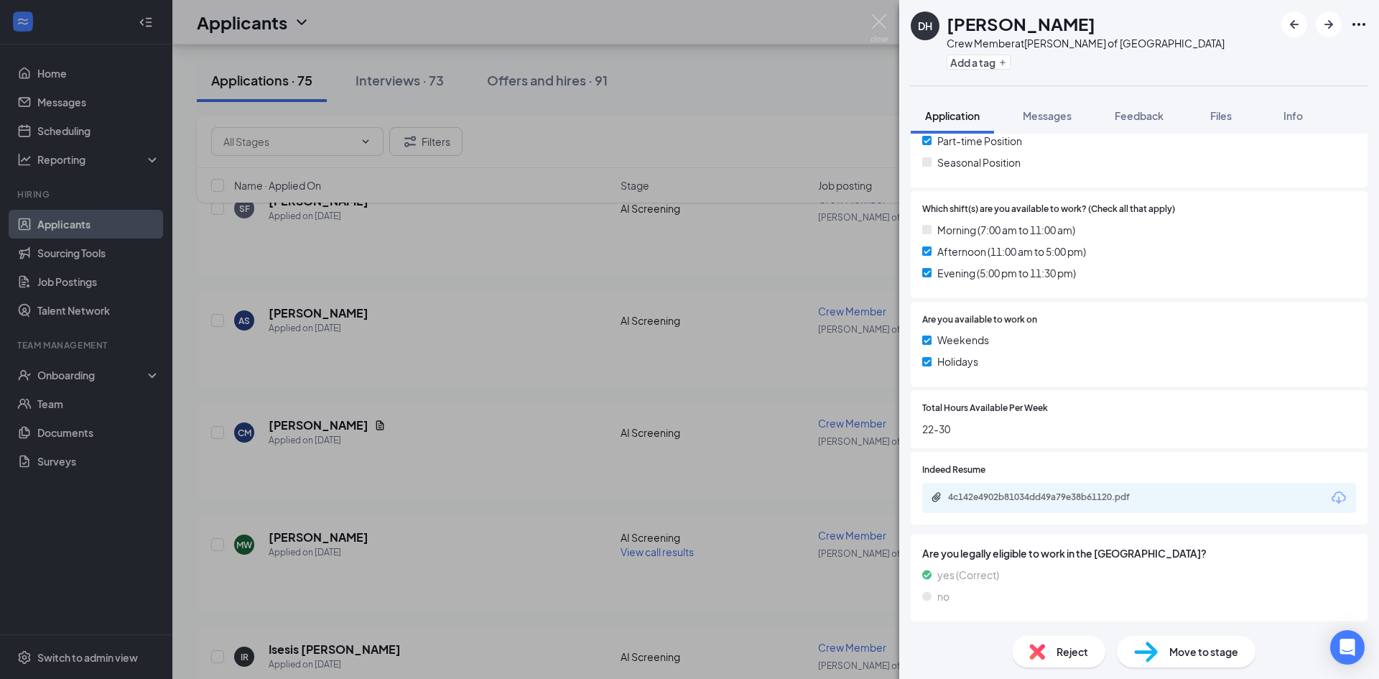
scroll to position [443, 0]
click at [1097, 494] on div "4c142e4902b81034dd49a79e38b61120.pdf" at bounding box center [1048, 496] width 201 height 11
click at [1043, 655] on img at bounding box center [1037, 652] width 16 height 16
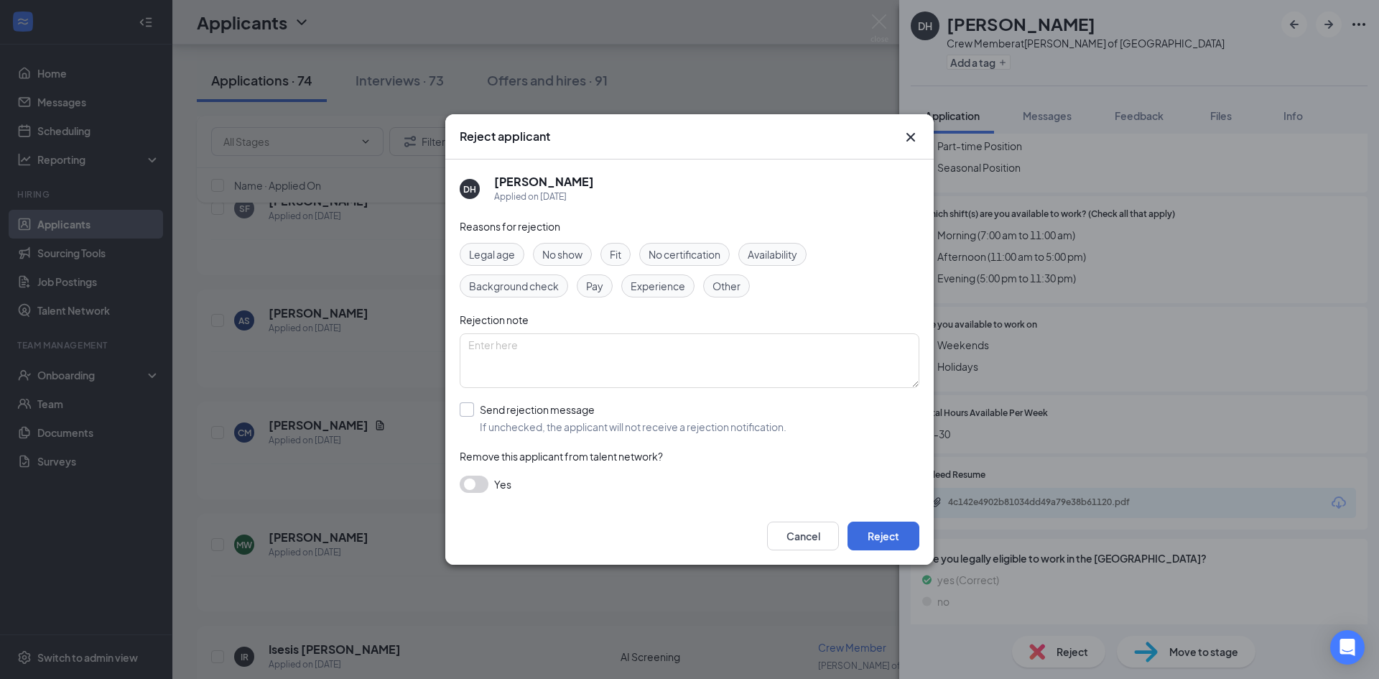
click at [607, 428] on input "Send rejection message If unchecked, the applicant will not receive a rejection…" at bounding box center [623, 418] width 327 height 32
checkbox input "true"
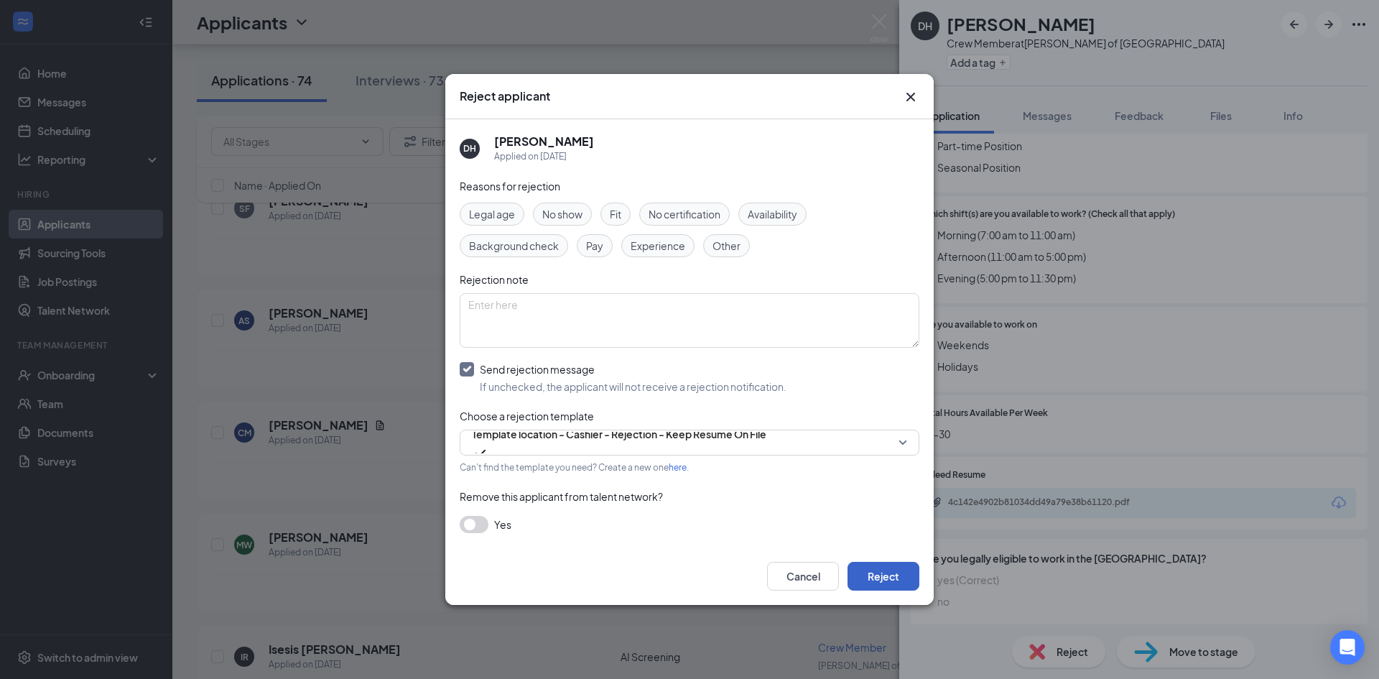
click at [896, 576] on button "Reject" at bounding box center [884, 576] width 72 height 29
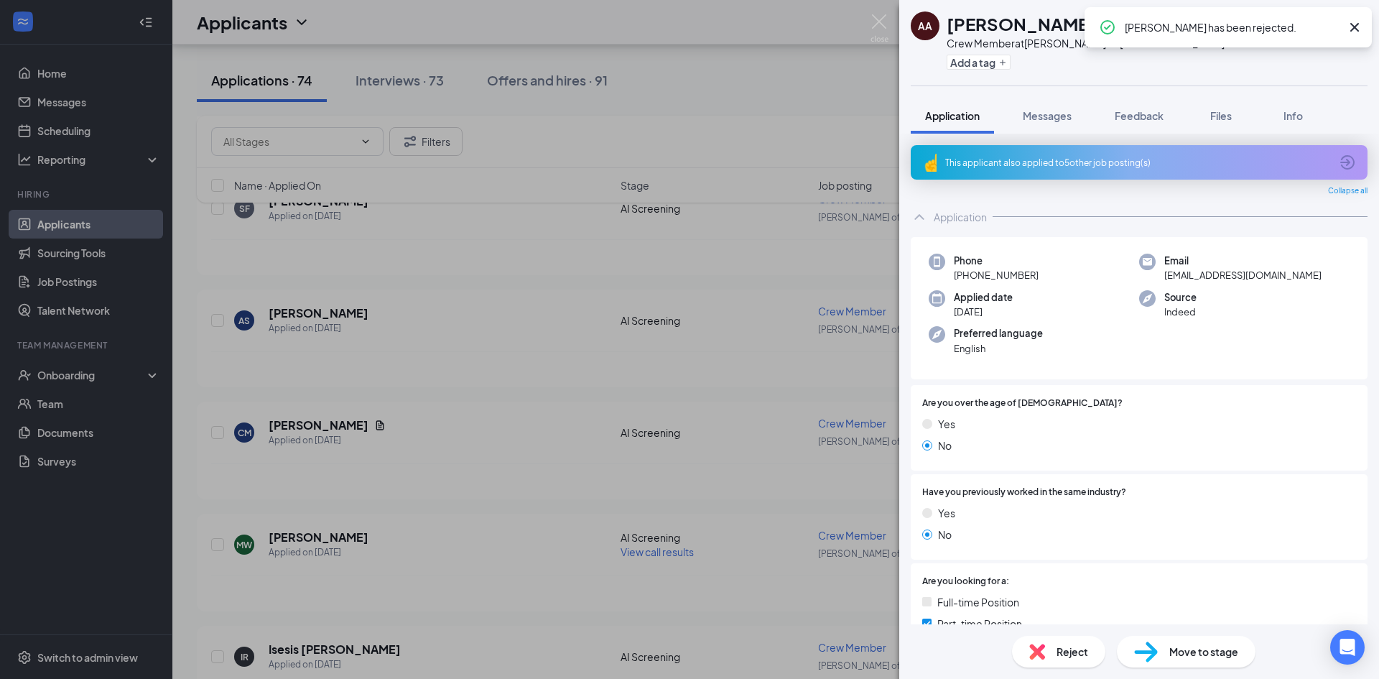
click at [1184, 141] on div "This applicant also applied to 5 other job posting(s) Collapse all Application …" at bounding box center [1139, 379] width 480 height 491
click at [1169, 159] on div "This applicant also applied to 5 other job posting(s)" at bounding box center [1137, 163] width 385 height 12
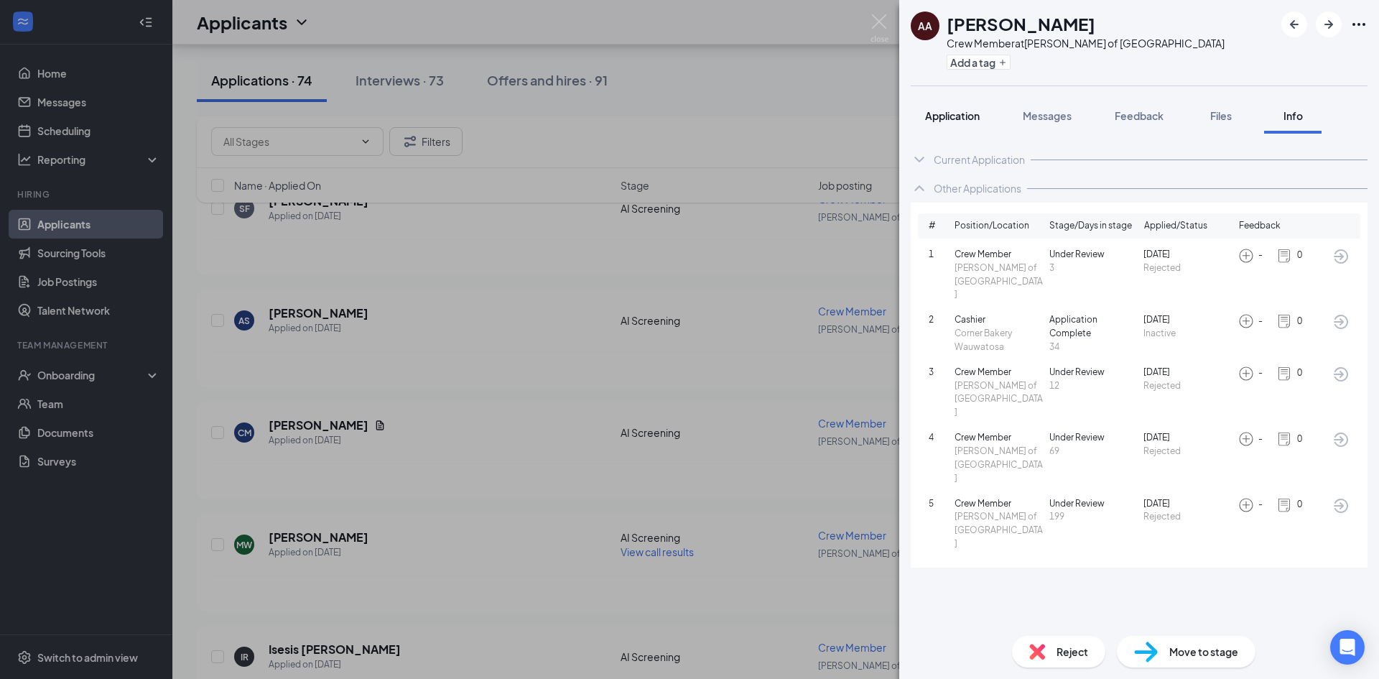
click at [939, 124] on button "Application" at bounding box center [952, 116] width 83 height 36
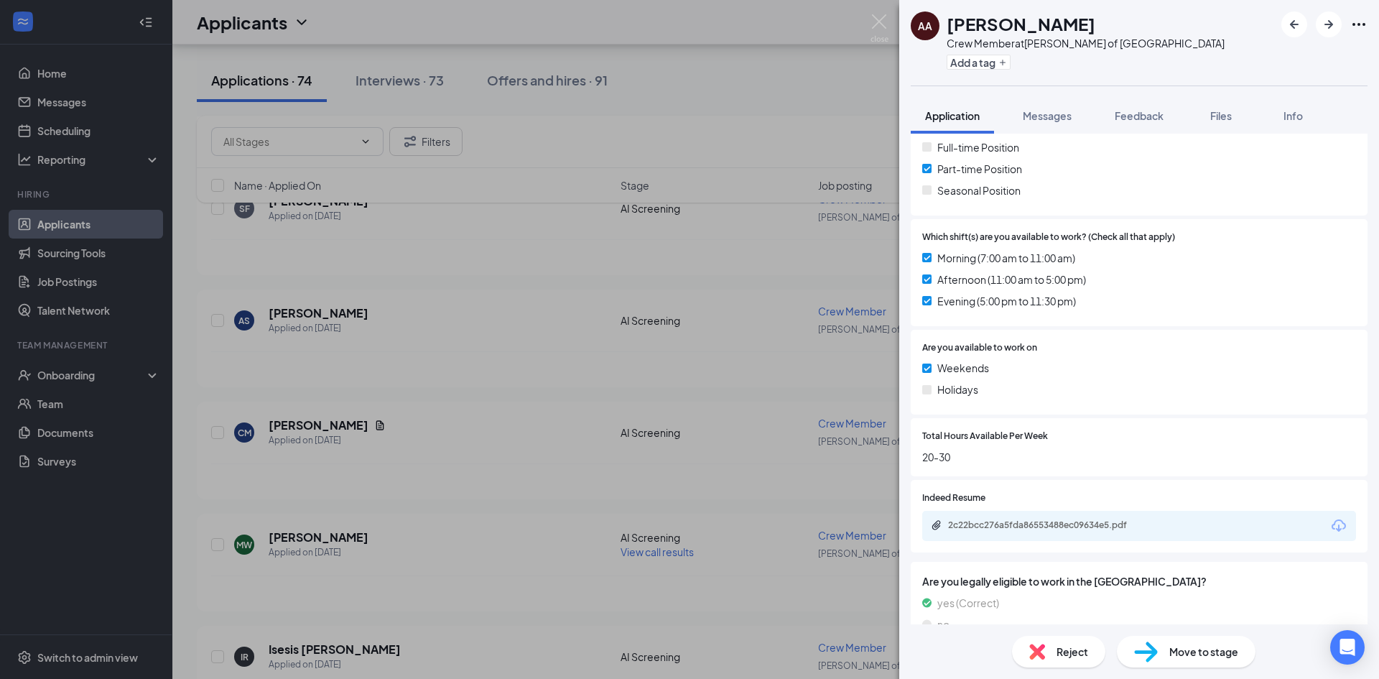
scroll to position [477, 0]
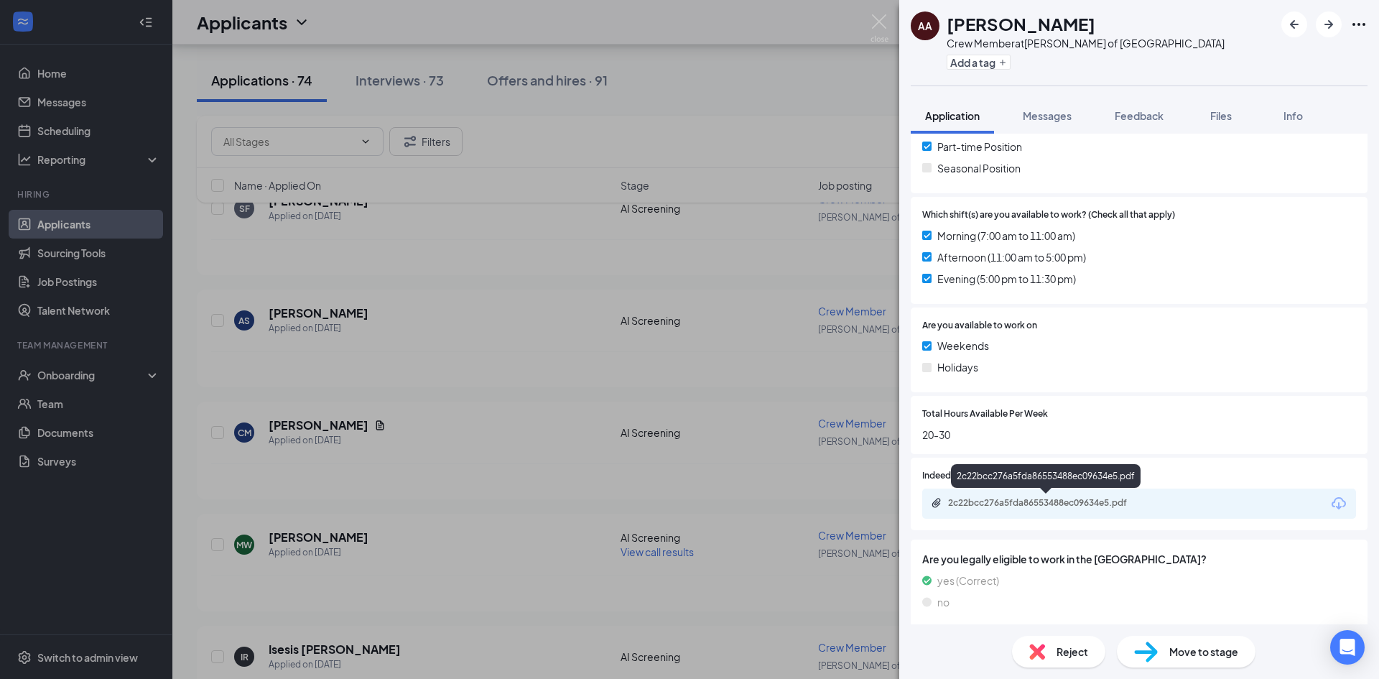
click at [1002, 497] on div "2c22bcc276a5fda86553488ec09634e5.pdf" at bounding box center [1048, 502] width 201 height 11
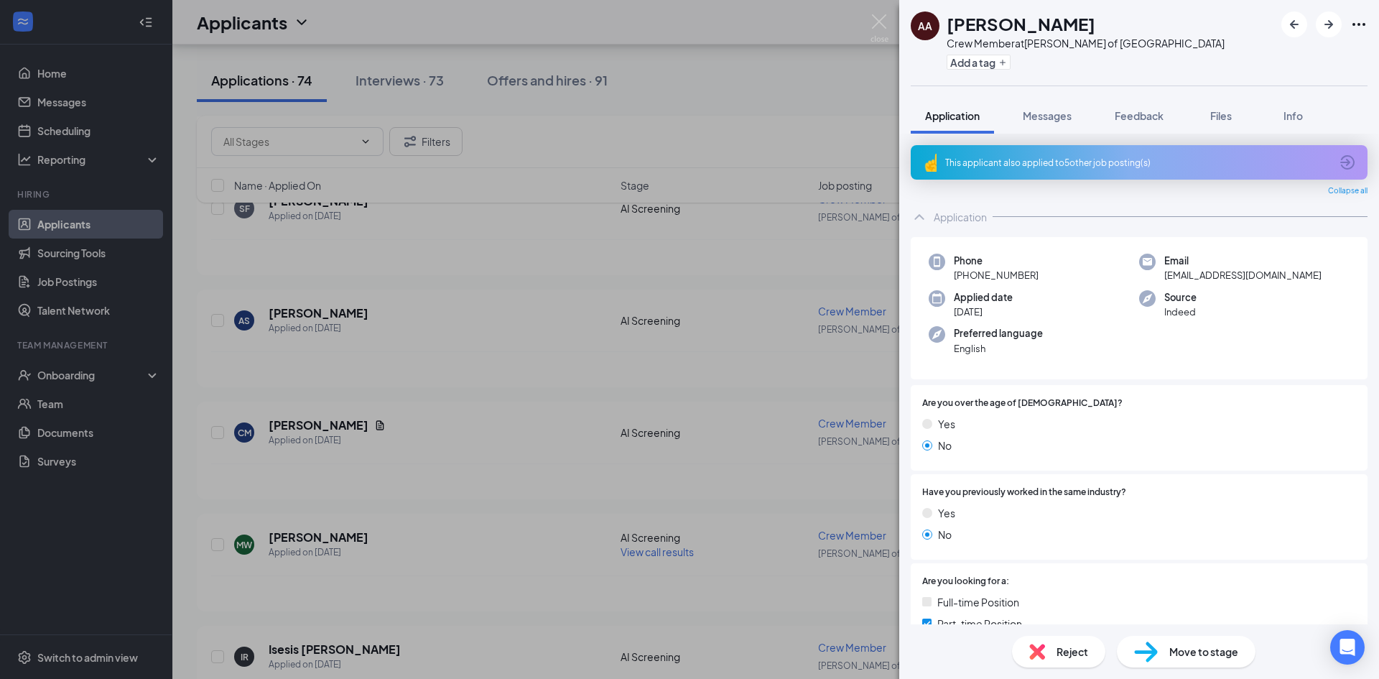
click at [1084, 166] on div "This applicant also applied to 5 other job posting(s)" at bounding box center [1137, 163] width 385 height 12
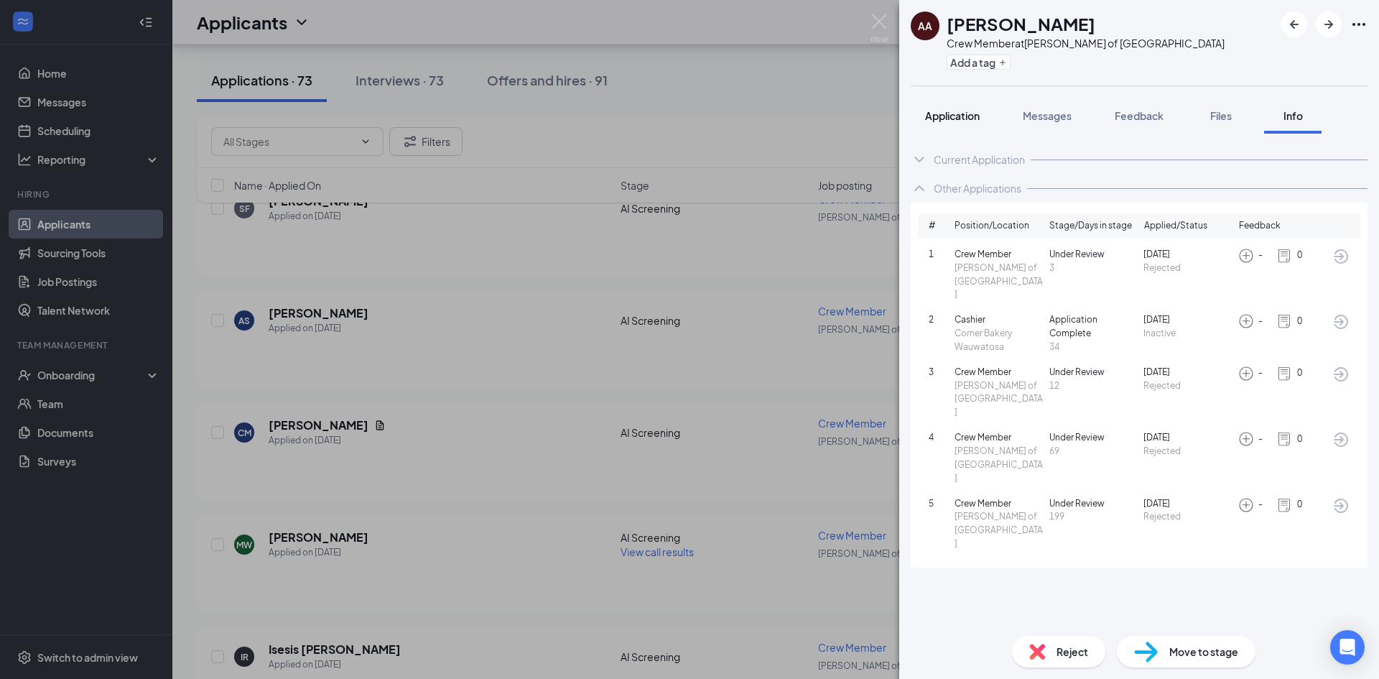
click at [951, 126] on button "Application" at bounding box center [952, 116] width 83 height 36
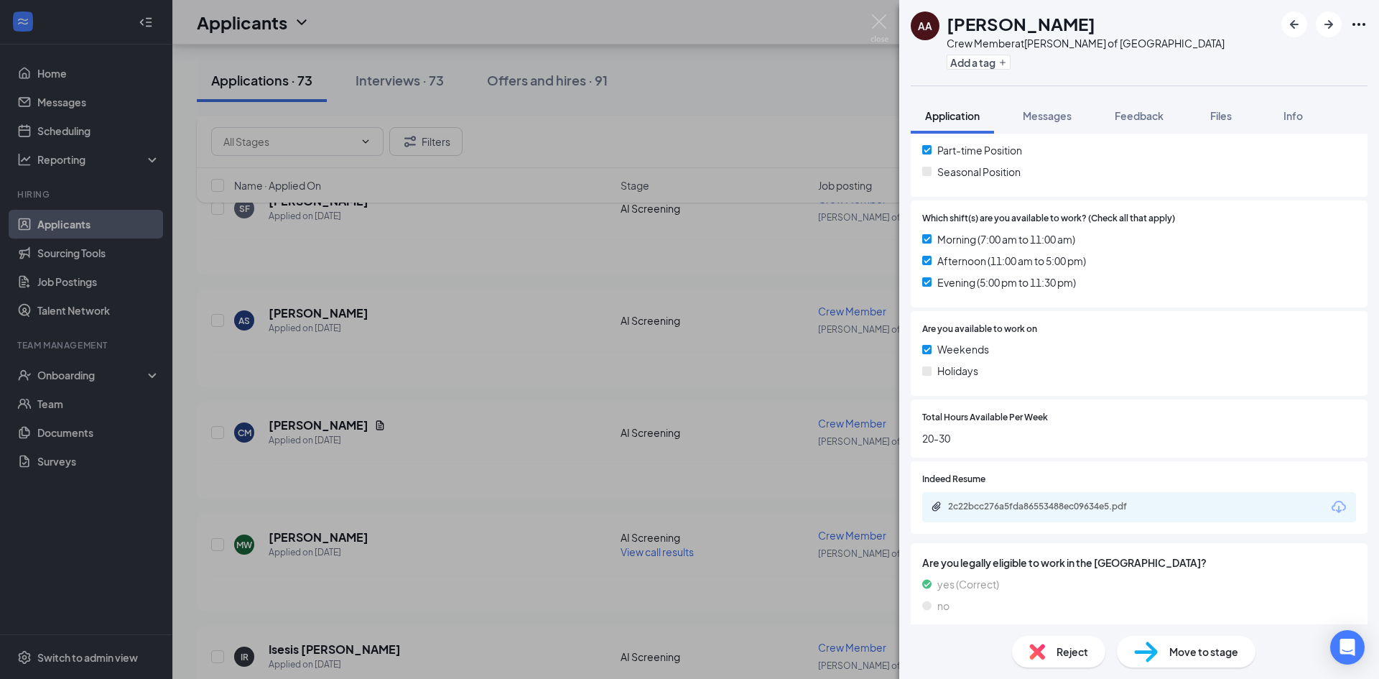
scroll to position [477, 0]
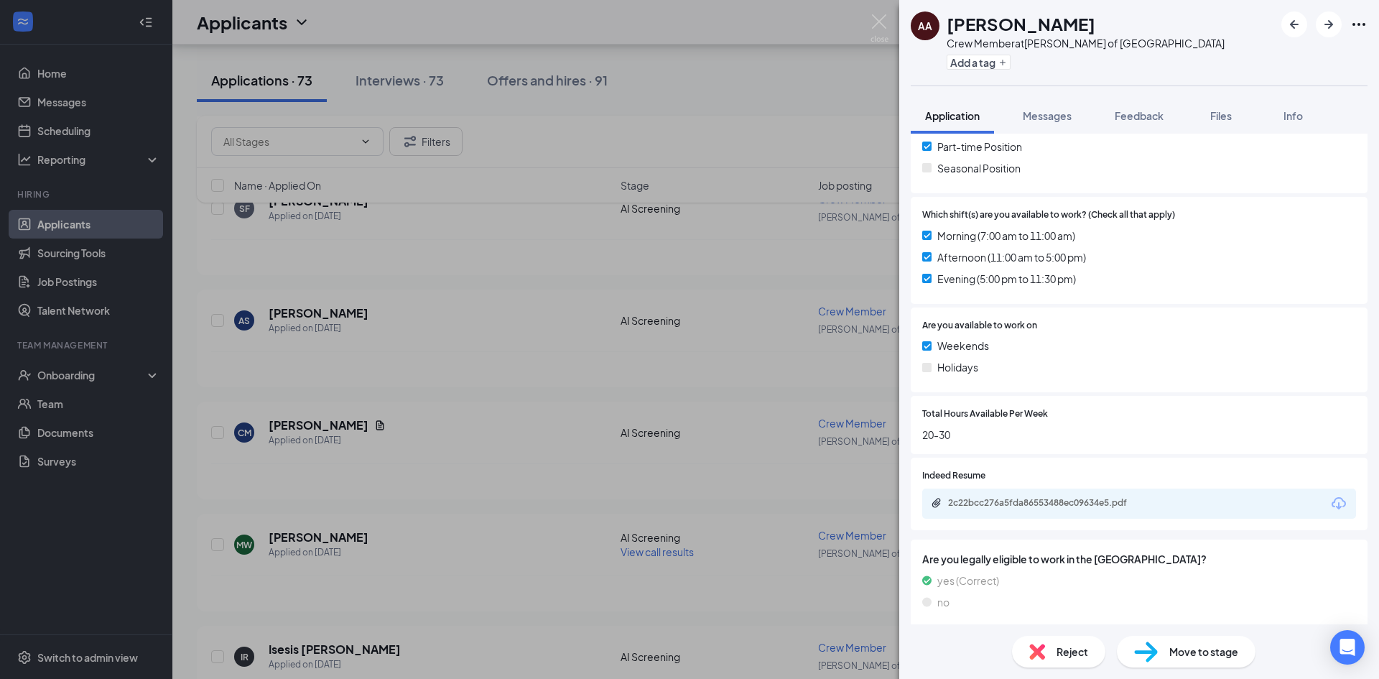
click at [1169, 650] on span "Move to stage" at bounding box center [1203, 652] width 69 height 16
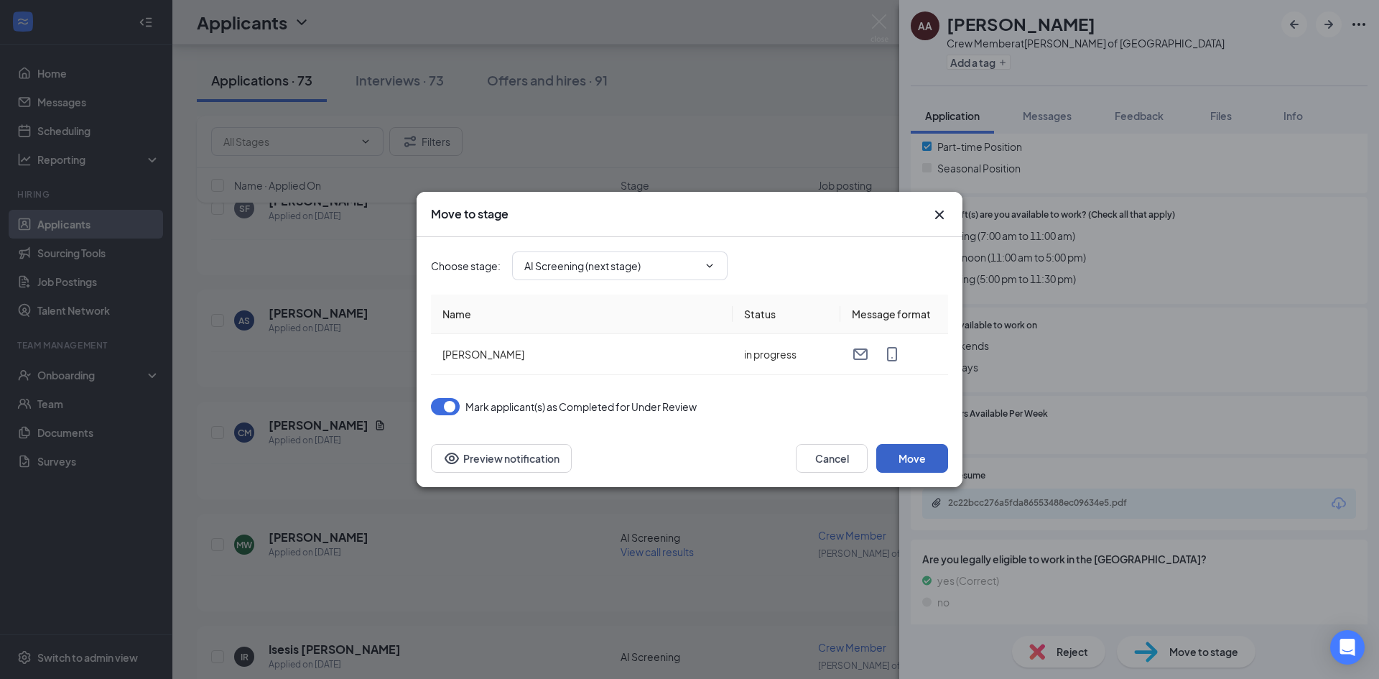
click at [941, 445] on button "Move" at bounding box center [912, 458] width 72 height 29
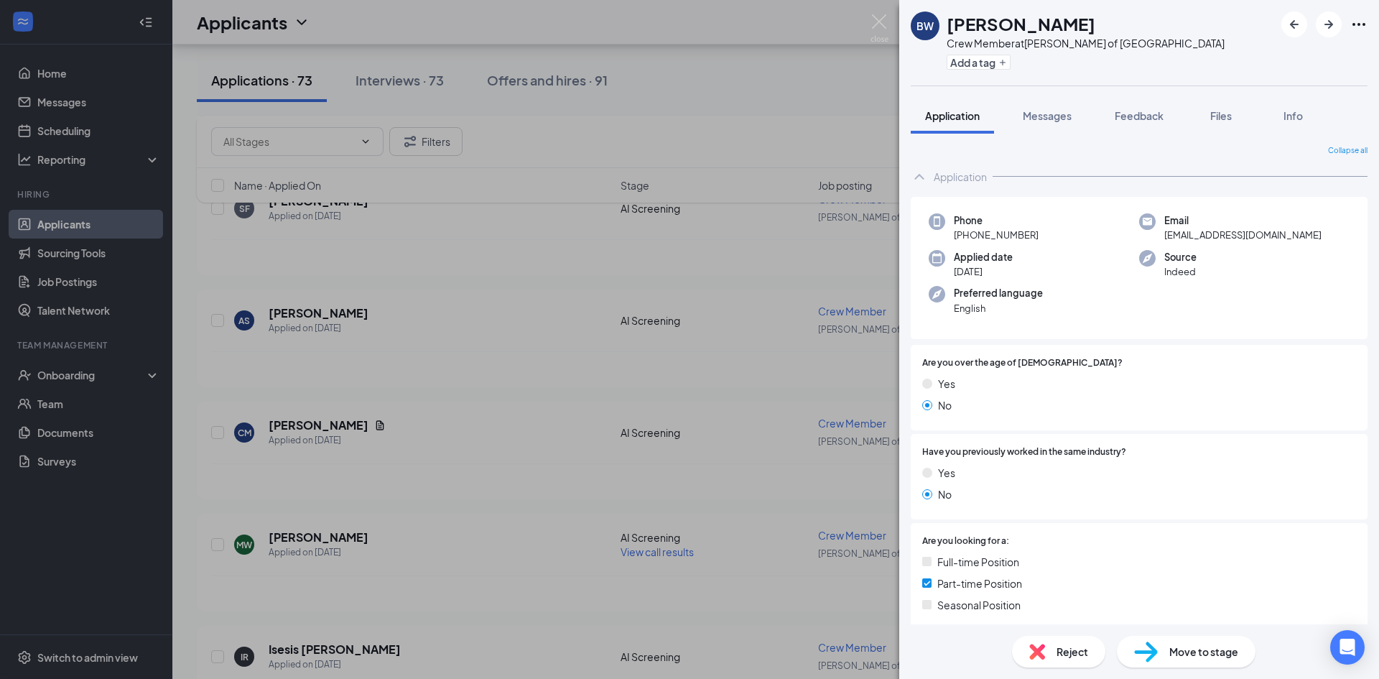
click at [1052, 649] on div "Reject" at bounding box center [1058, 652] width 93 height 32
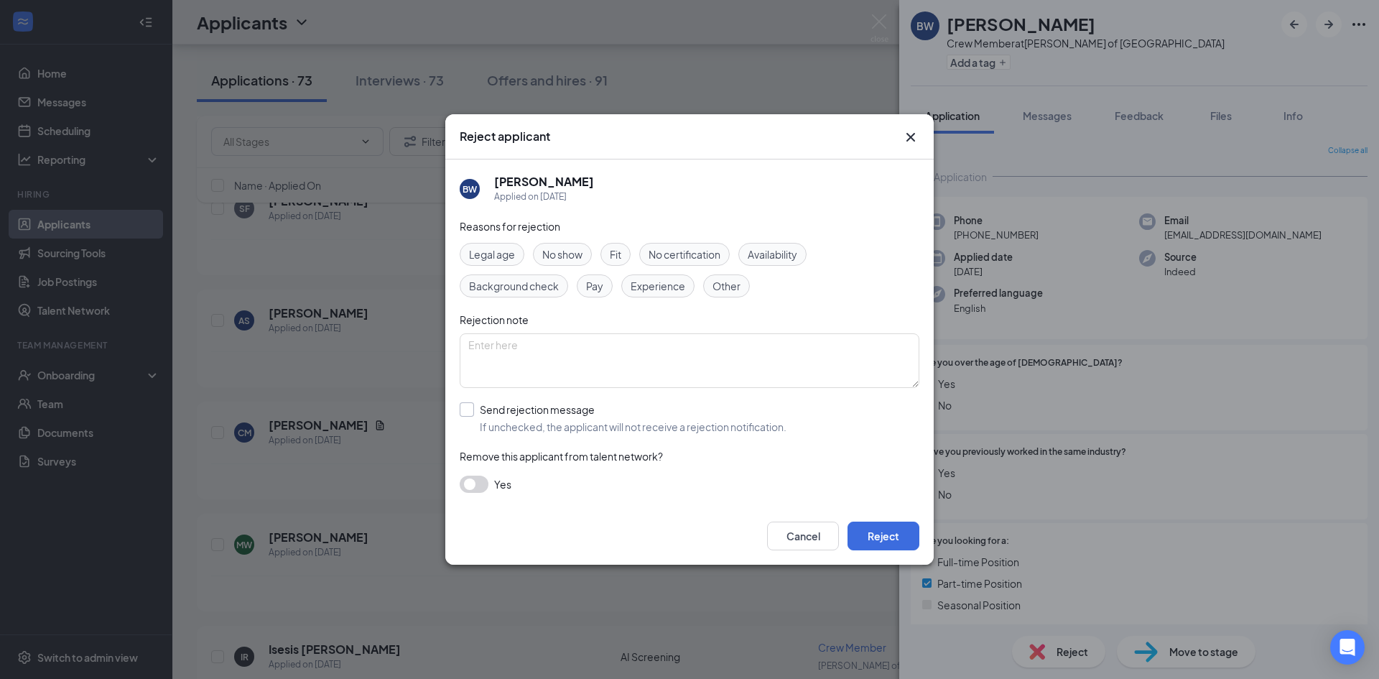
click at [507, 414] on input "Send rejection message If unchecked, the applicant will not receive a rejection…" at bounding box center [623, 418] width 327 height 32
checkbox input "true"
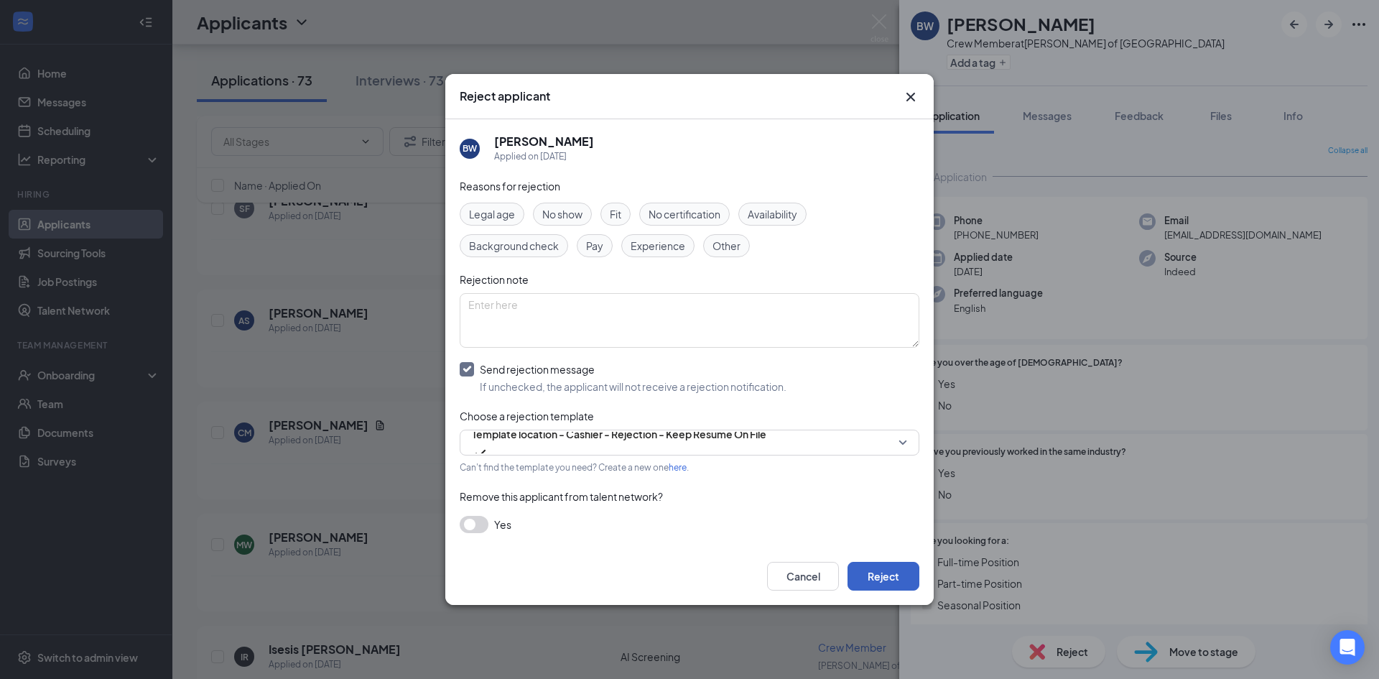
click at [890, 571] on button "Reject" at bounding box center [884, 576] width 72 height 29
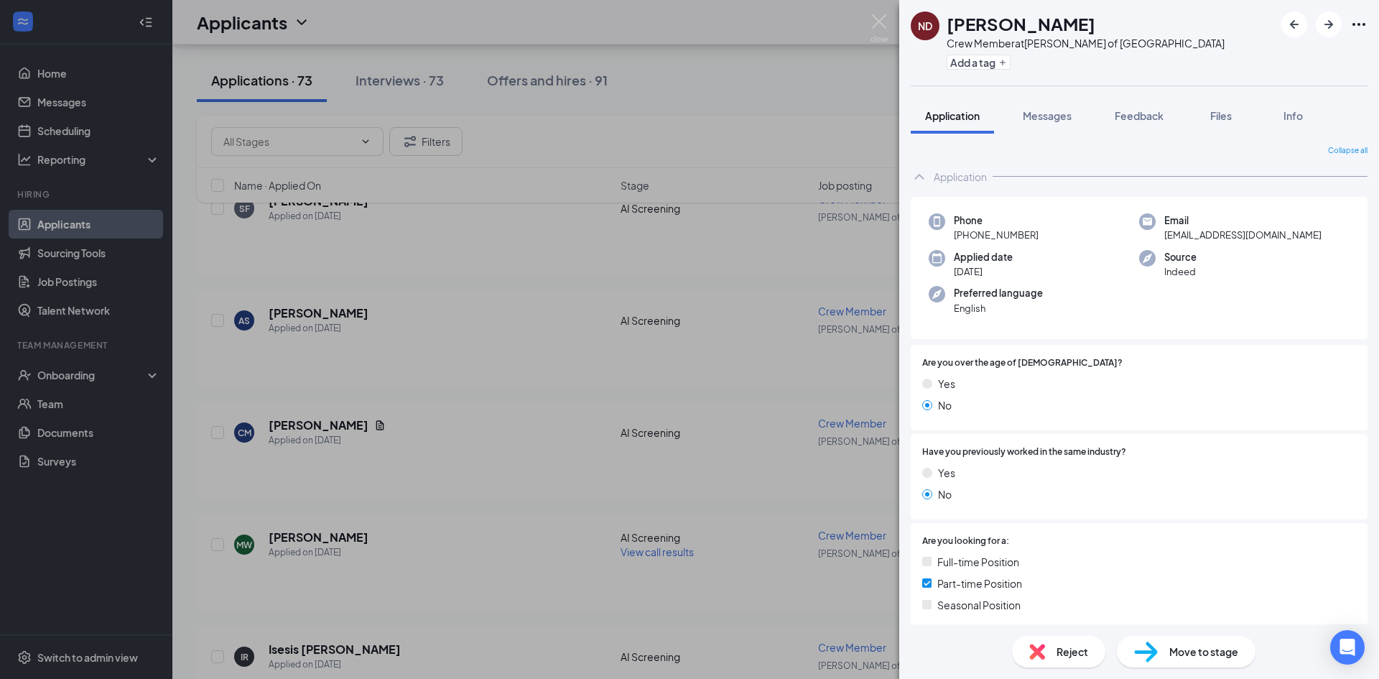
click at [1067, 647] on span "Reject" at bounding box center [1073, 652] width 32 height 16
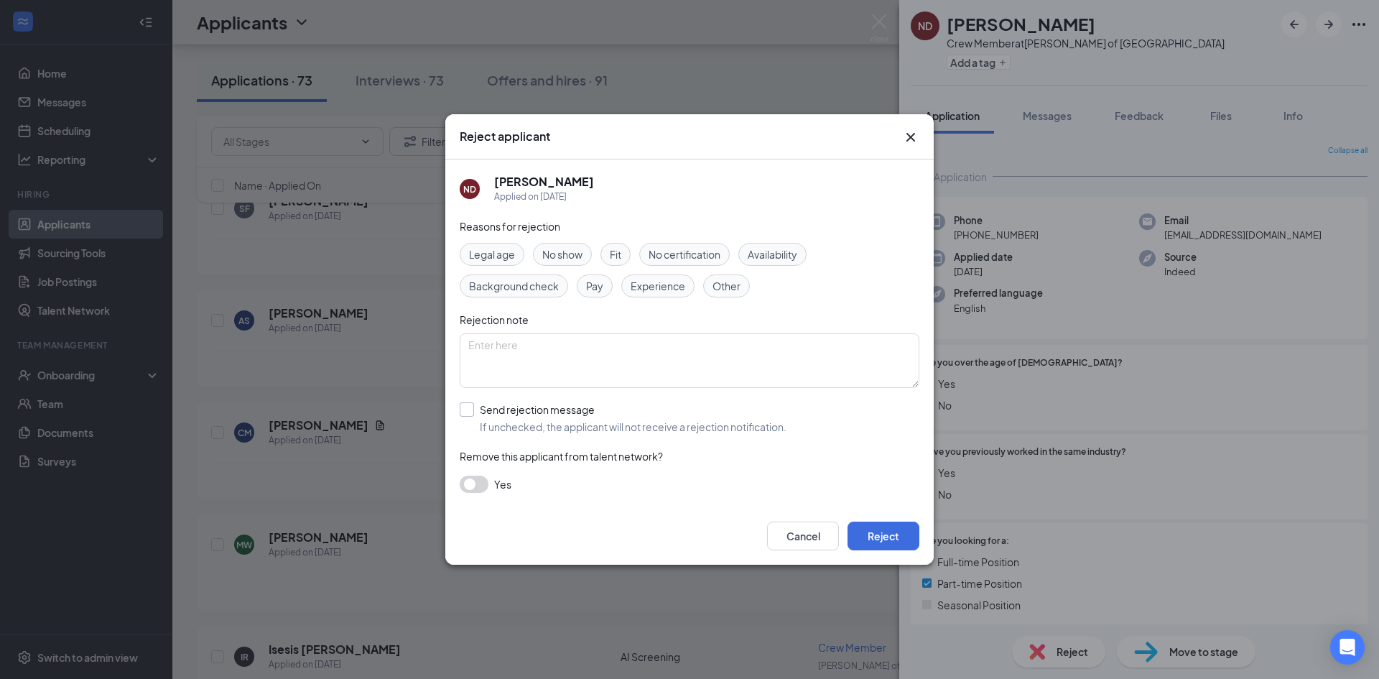
click at [552, 424] on input "Send rejection message If unchecked, the applicant will not receive a rejection…" at bounding box center [623, 418] width 327 height 32
checkbox input "true"
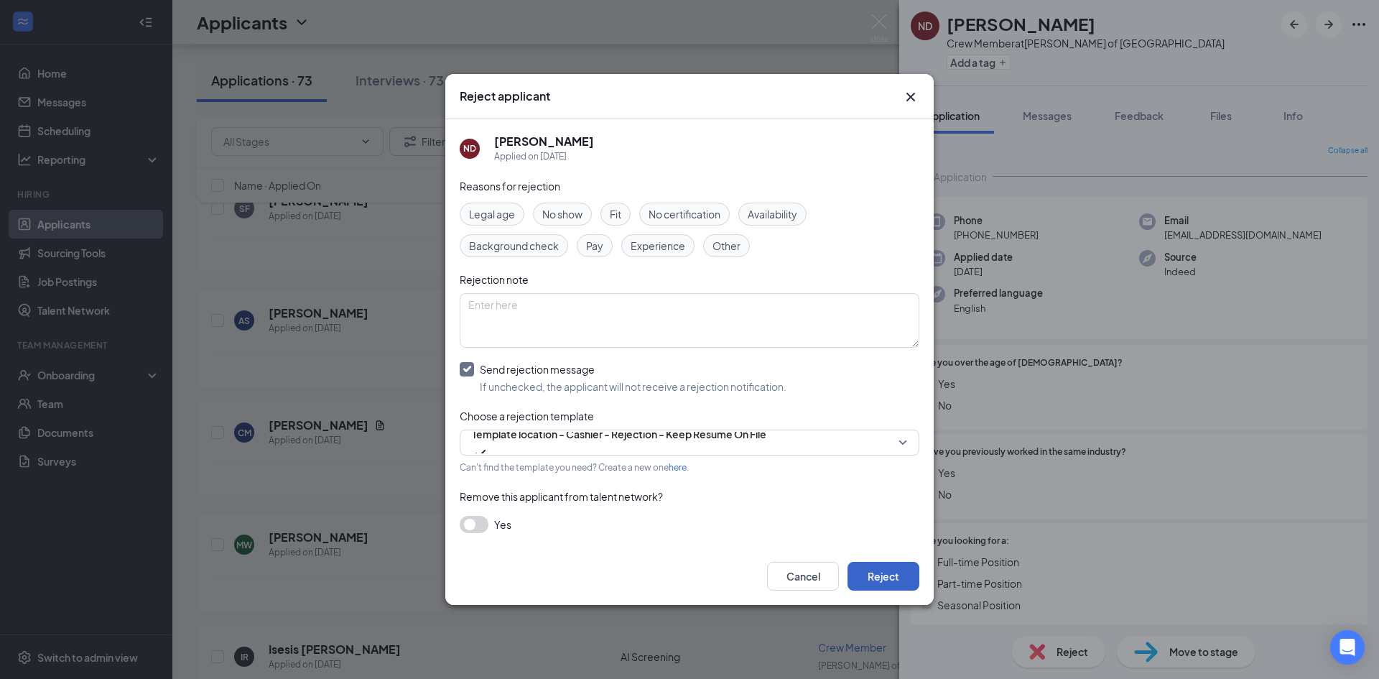
click at [889, 565] on button "Reject" at bounding box center [884, 576] width 72 height 29
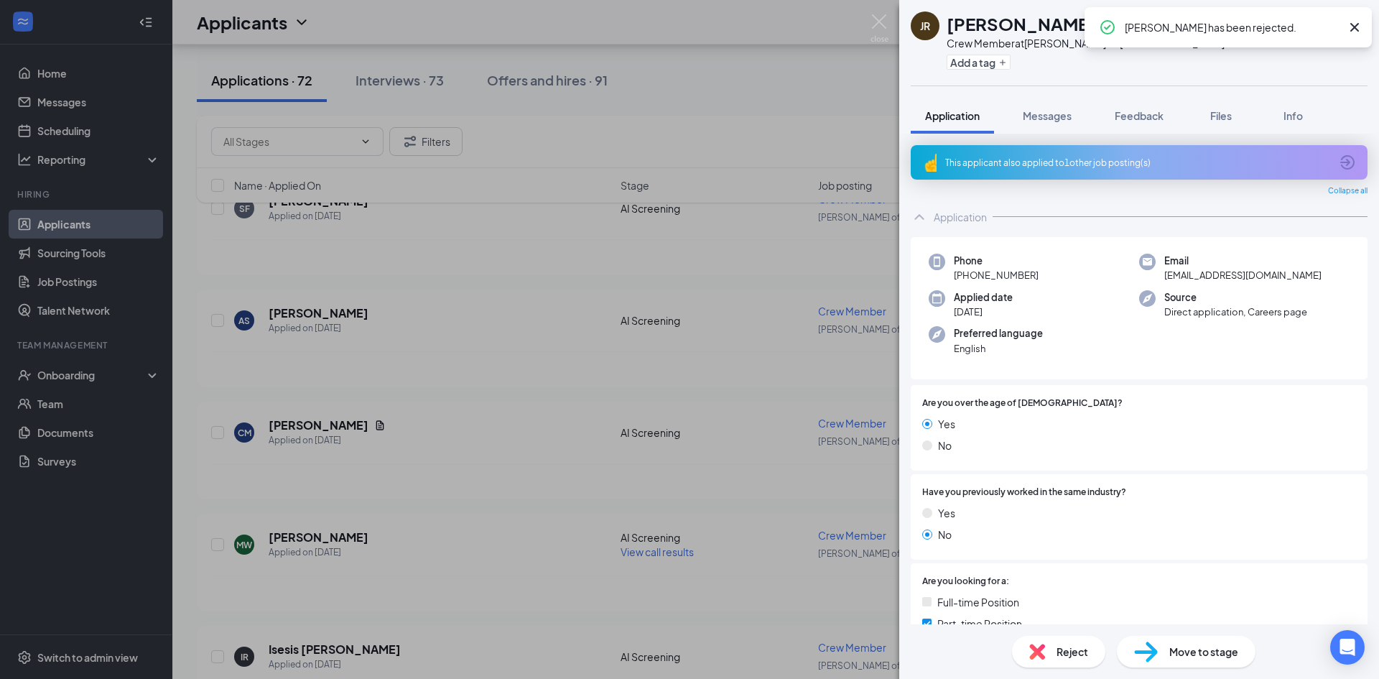
click at [1094, 176] on div "This applicant also applied to 1 other job posting(s)" at bounding box center [1139, 162] width 457 height 34
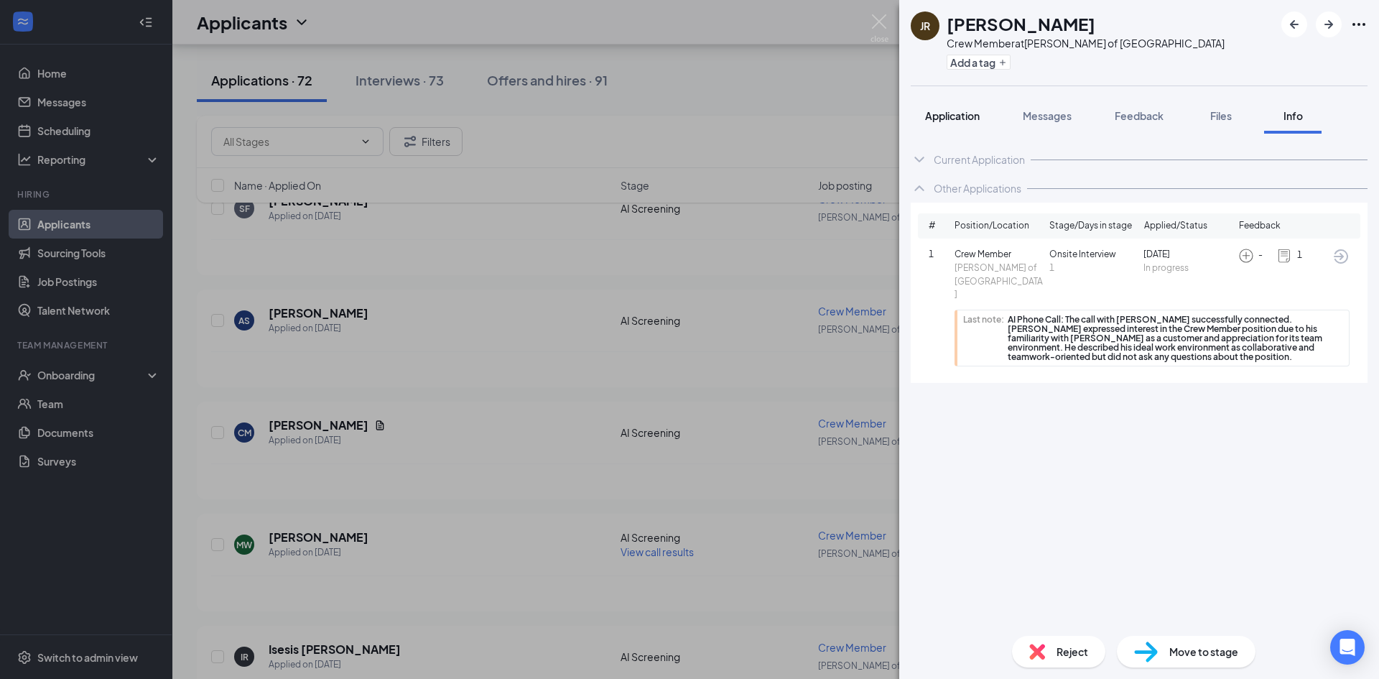
click at [975, 115] on span "Application" at bounding box center [952, 115] width 55 height 13
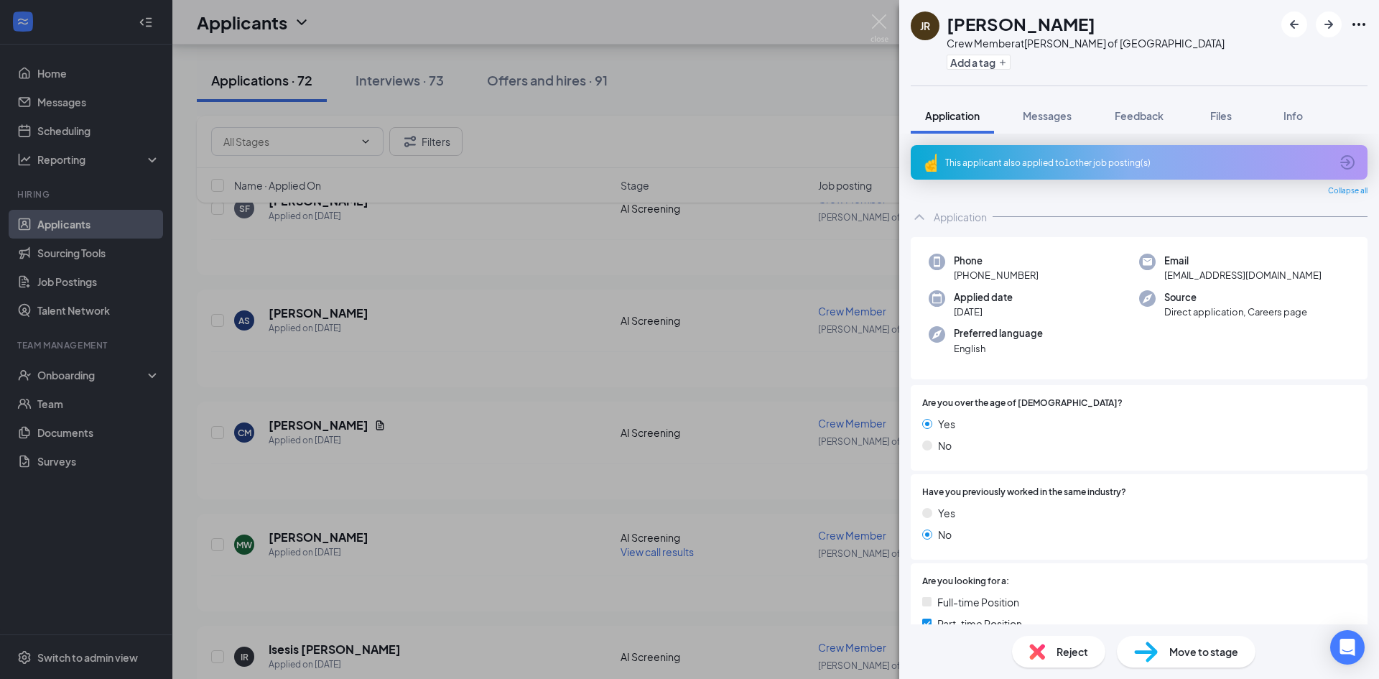
click at [1062, 663] on div "Reject" at bounding box center [1058, 652] width 93 height 32
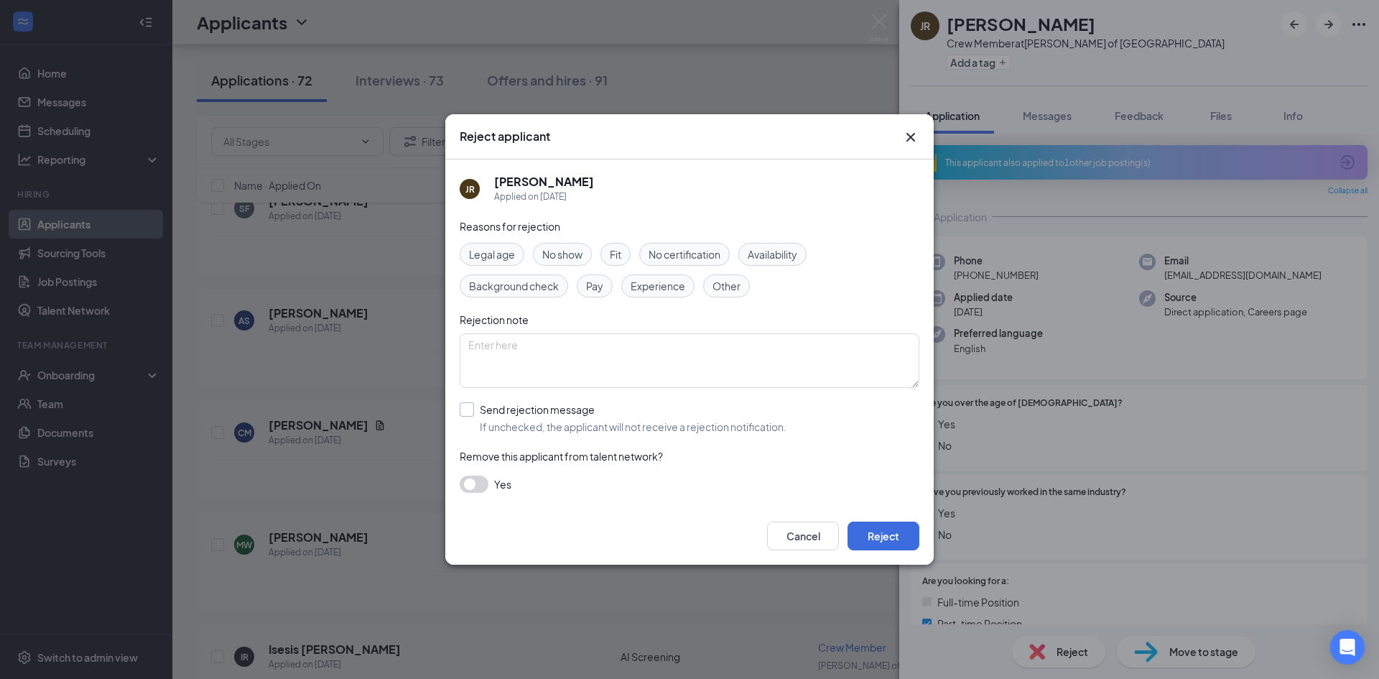
click at [575, 417] on input "Send rejection message If unchecked, the applicant will not receive a rejection…" at bounding box center [623, 418] width 327 height 32
checkbox input "true"
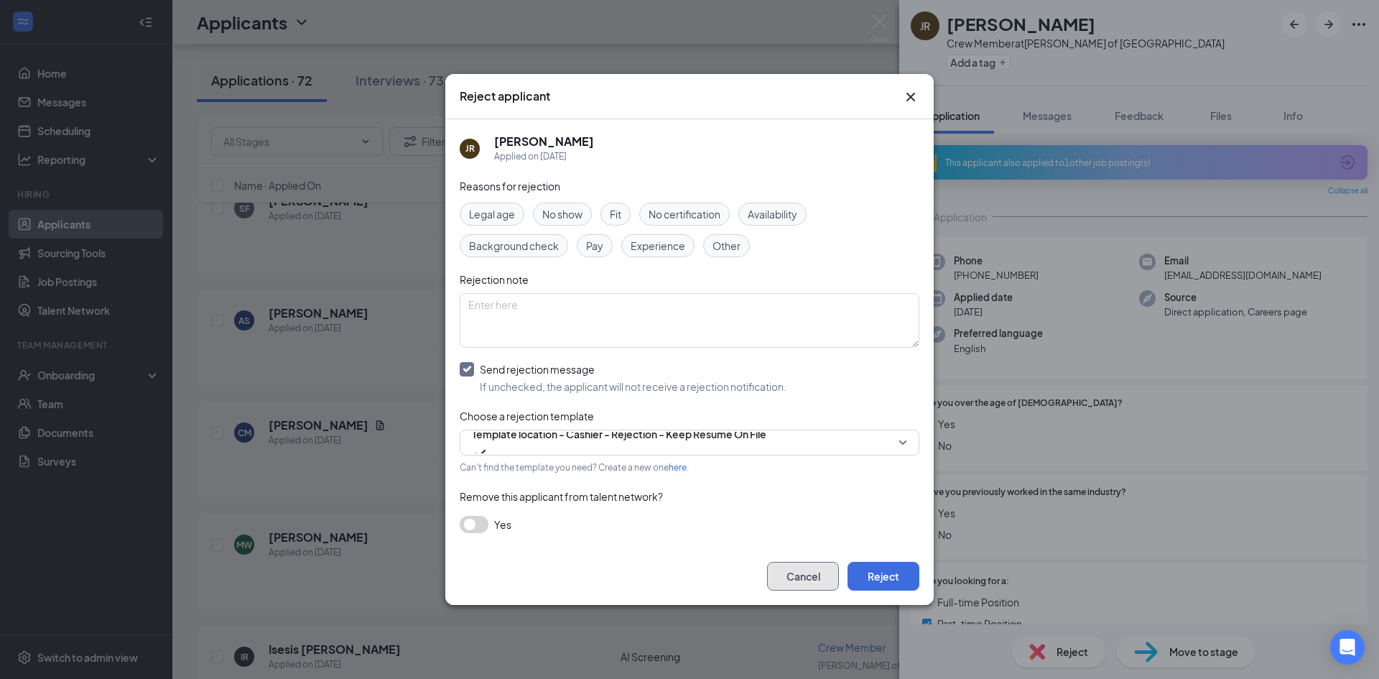
drag, startPoint x: 802, startPoint y: 568, endPoint x: 991, endPoint y: 294, distance: 333.1
click at [802, 568] on button "Cancel" at bounding box center [803, 576] width 72 height 29
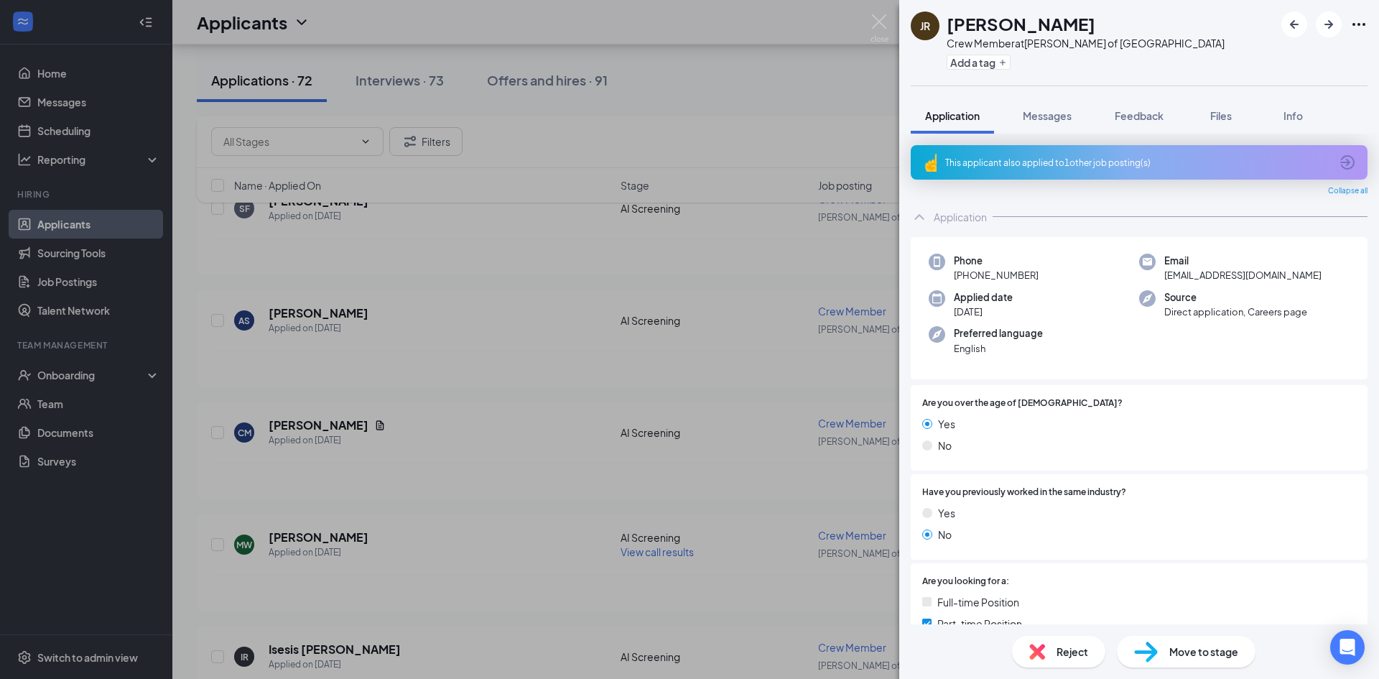
click at [1123, 164] on div "This applicant also applied to 1 other job posting(s)" at bounding box center [1137, 163] width 385 height 12
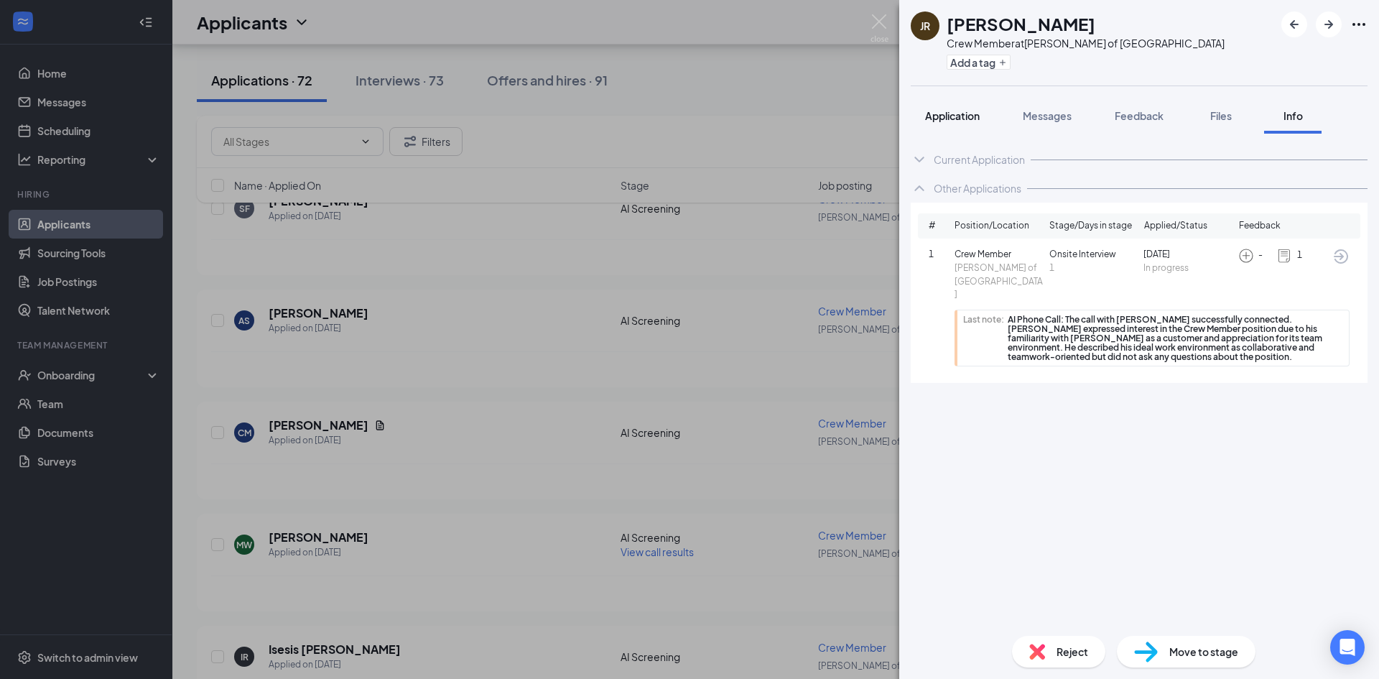
click at [970, 124] on button "Application" at bounding box center [952, 116] width 83 height 36
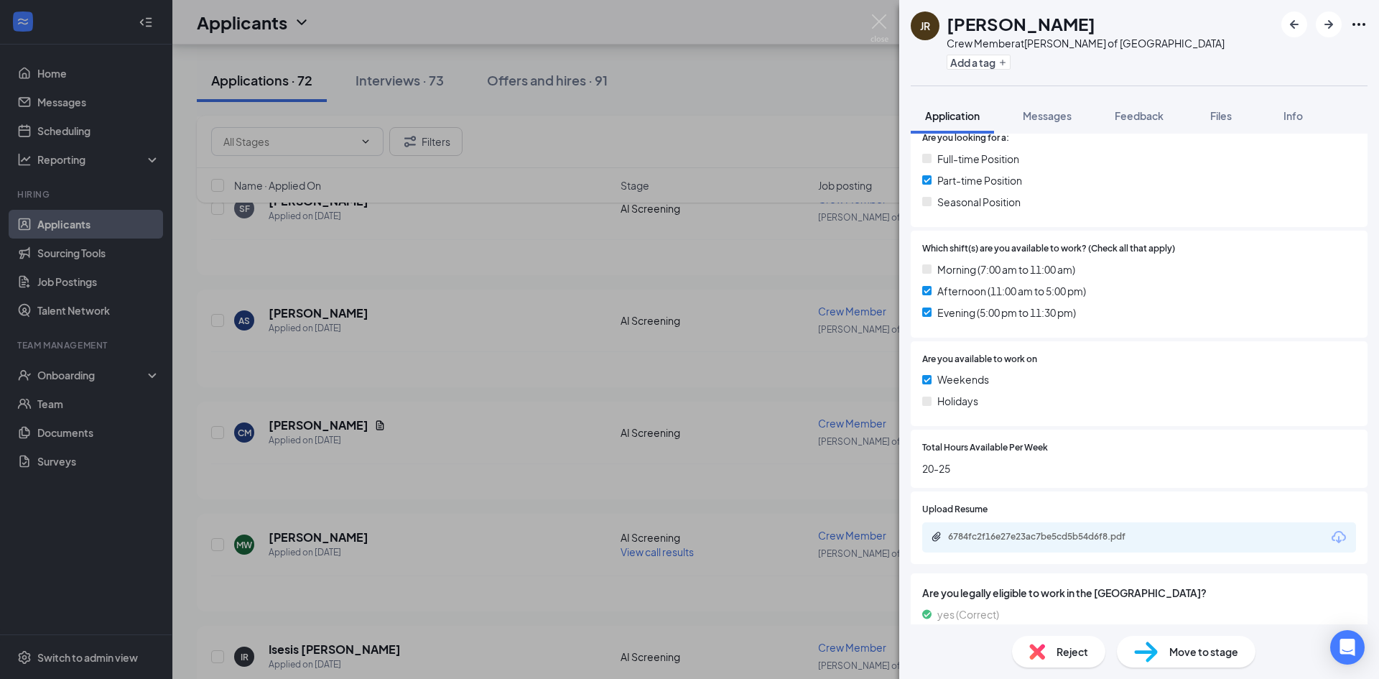
scroll to position [473, 0]
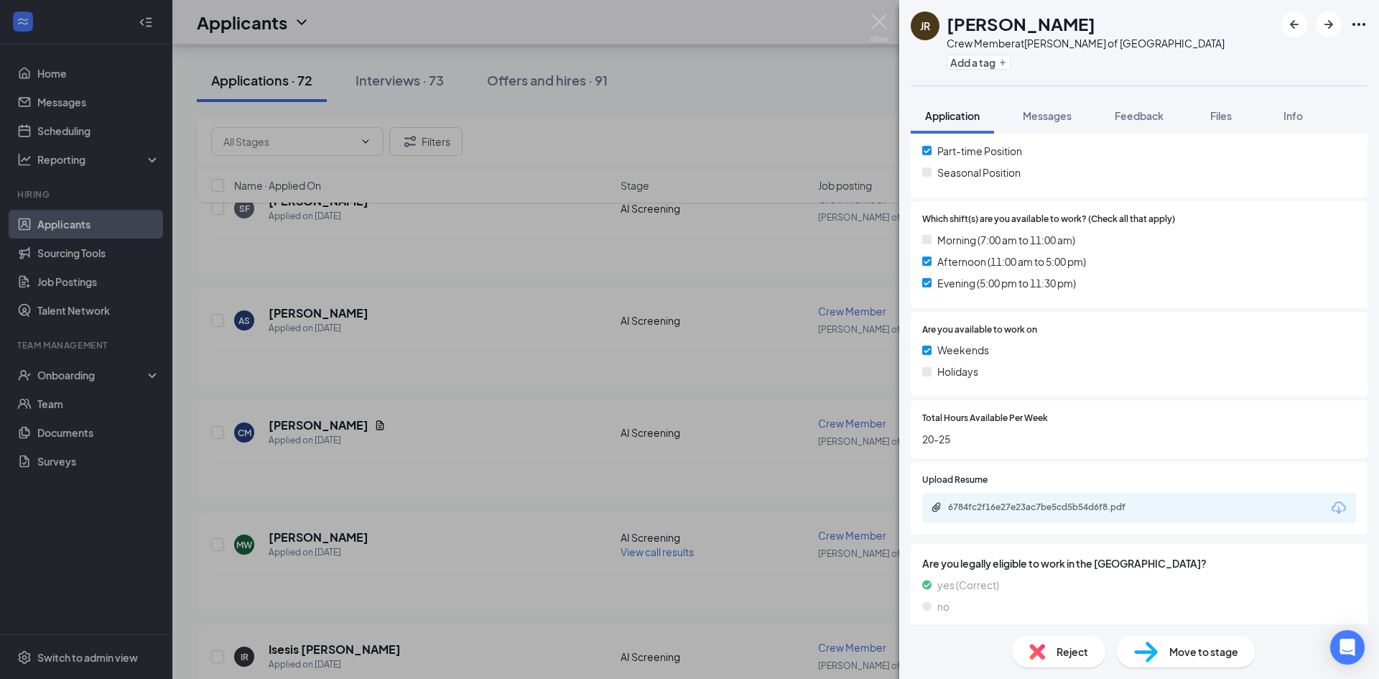
click at [1070, 646] on span "Reject" at bounding box center [1073, 652] width 32 height 16
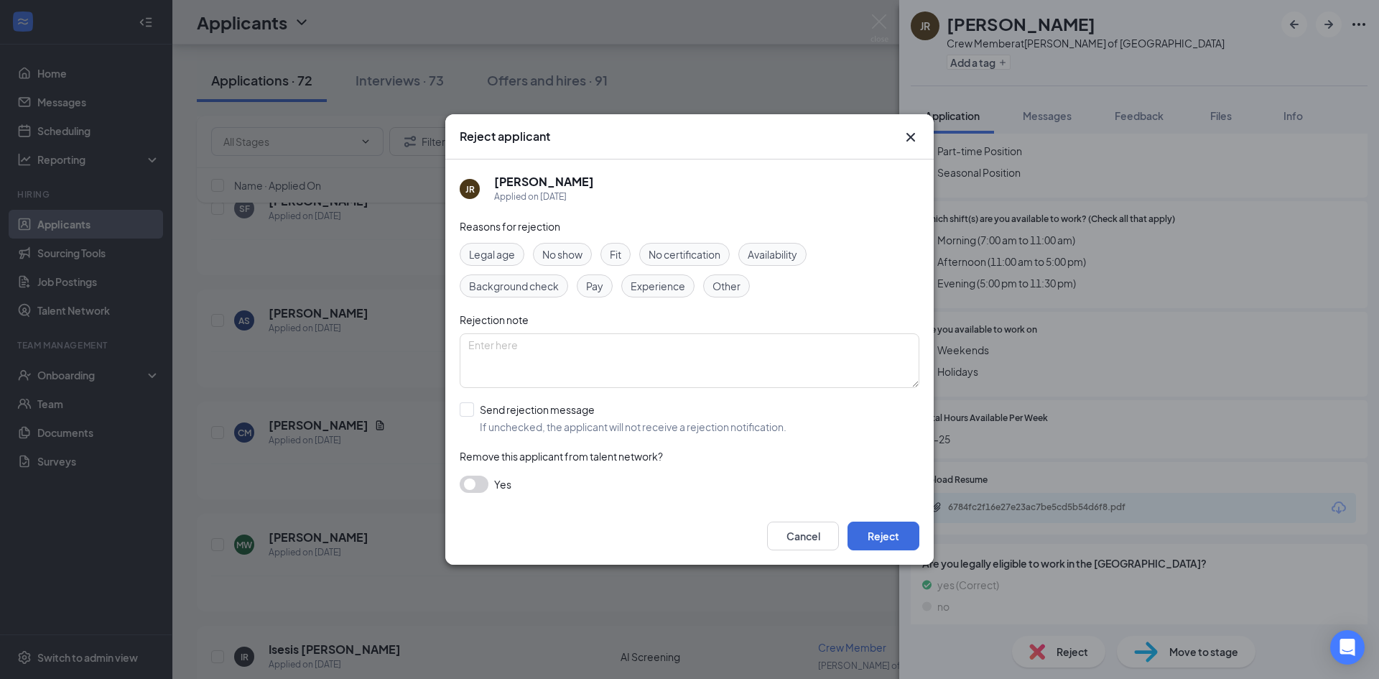
click at [928, 537] on div "Cancel Reject" at bounding box center [689, 535] width 488 height 57
click at [911, 537] on button "Reject" at bounding box center [884, 535] width 72 height 29
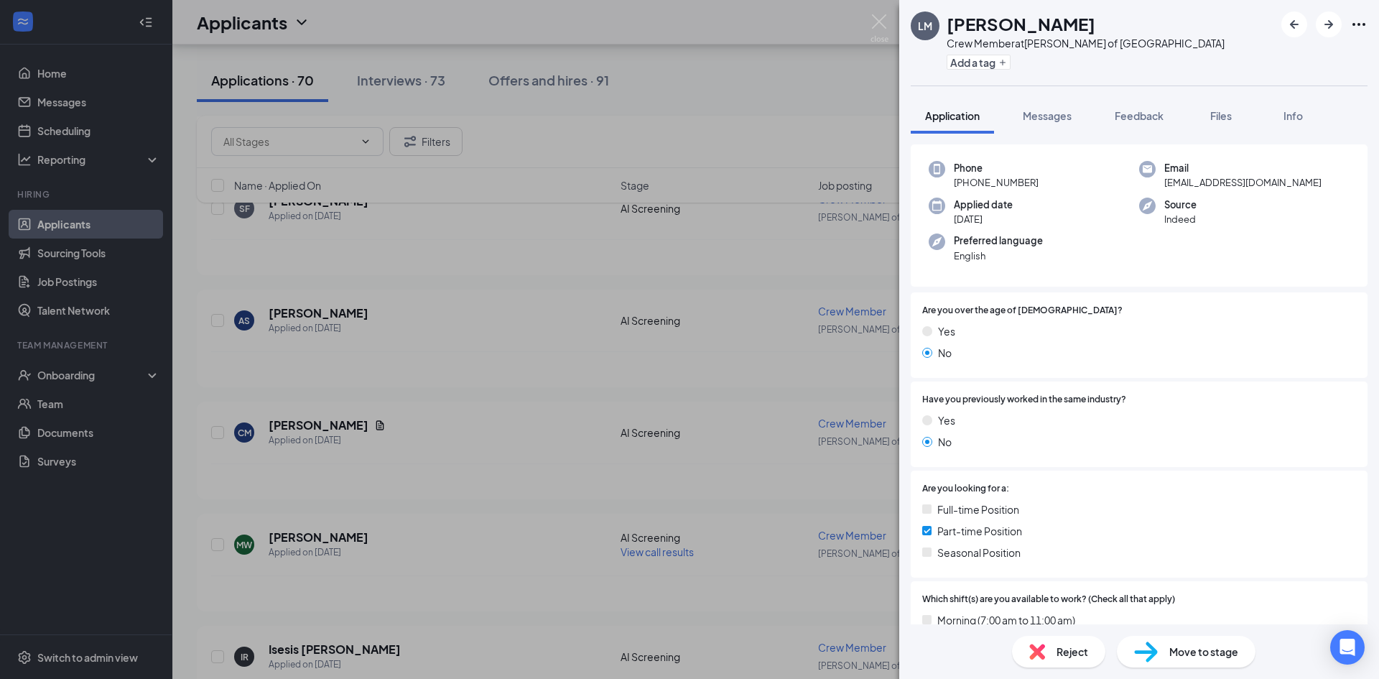
scroll to position [359, 0]
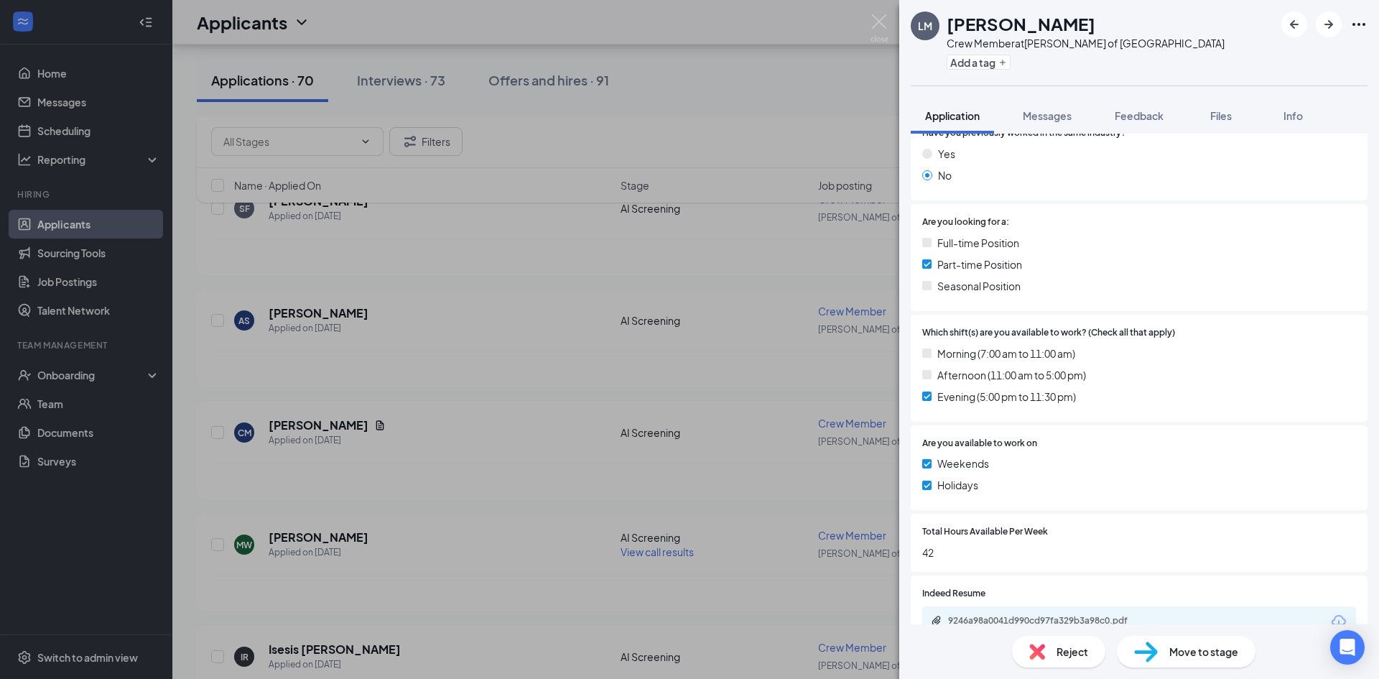
click at [1049, 651] on div "Reject" at bounding box center [1058, 652] width 93 height 32
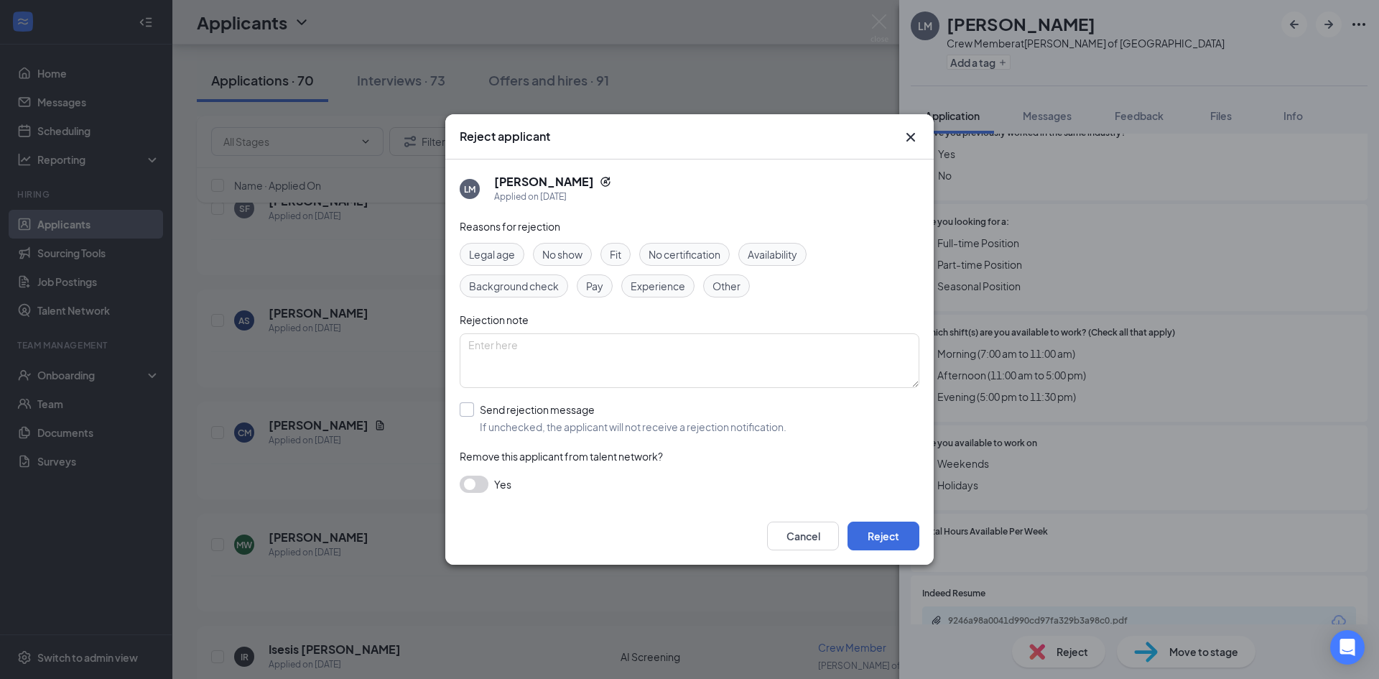
click at [549, 414] on input "Send rejection message If unchecked, the applicant will not receive a rejection…" at bounding box center [623, 418] width 327 height 32
checkbox input "true"
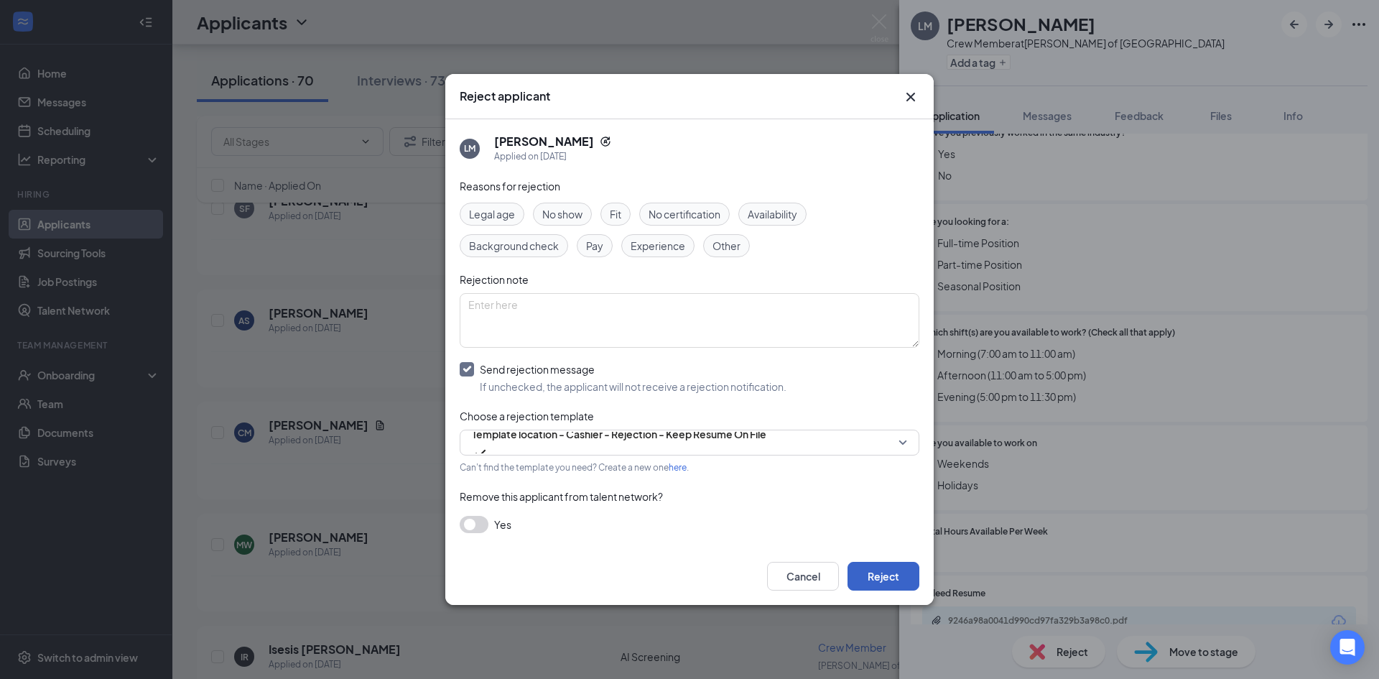
click at [889, 570] on button "Reject" at bounding box center [884, 576] width 72 height 29
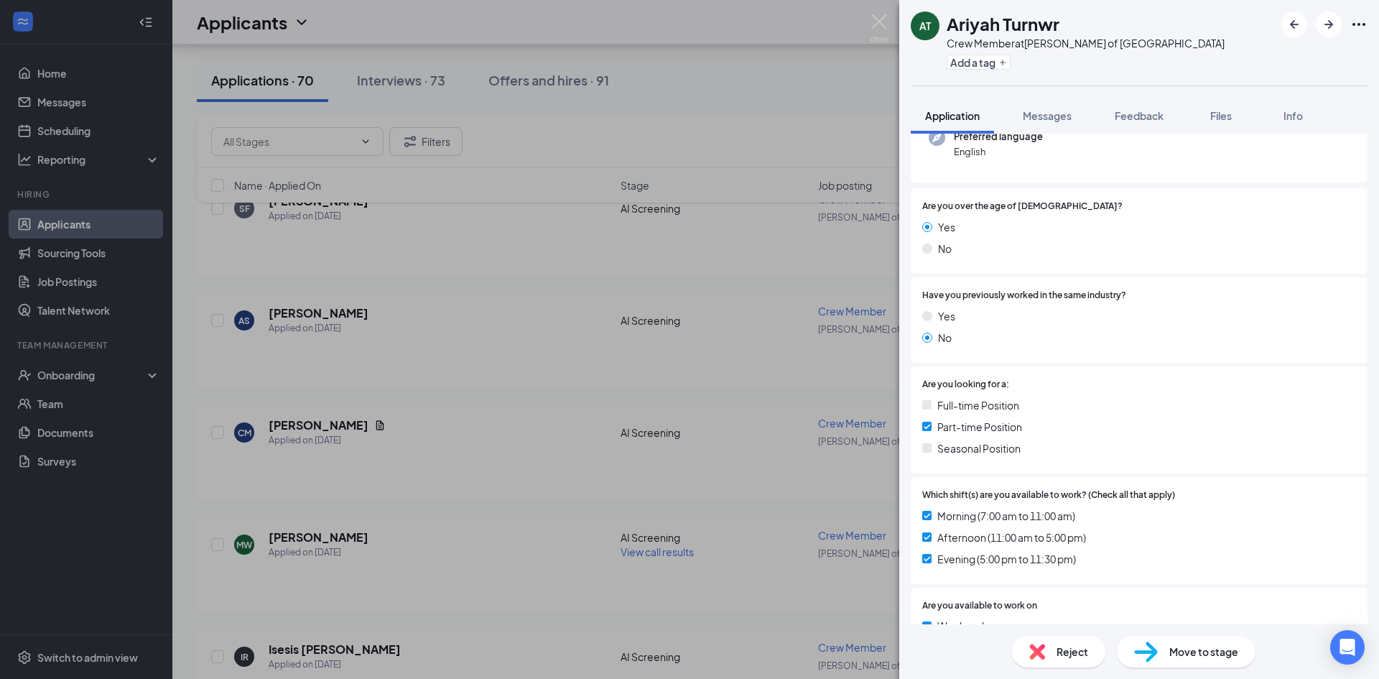
scroll to position [365, 0]
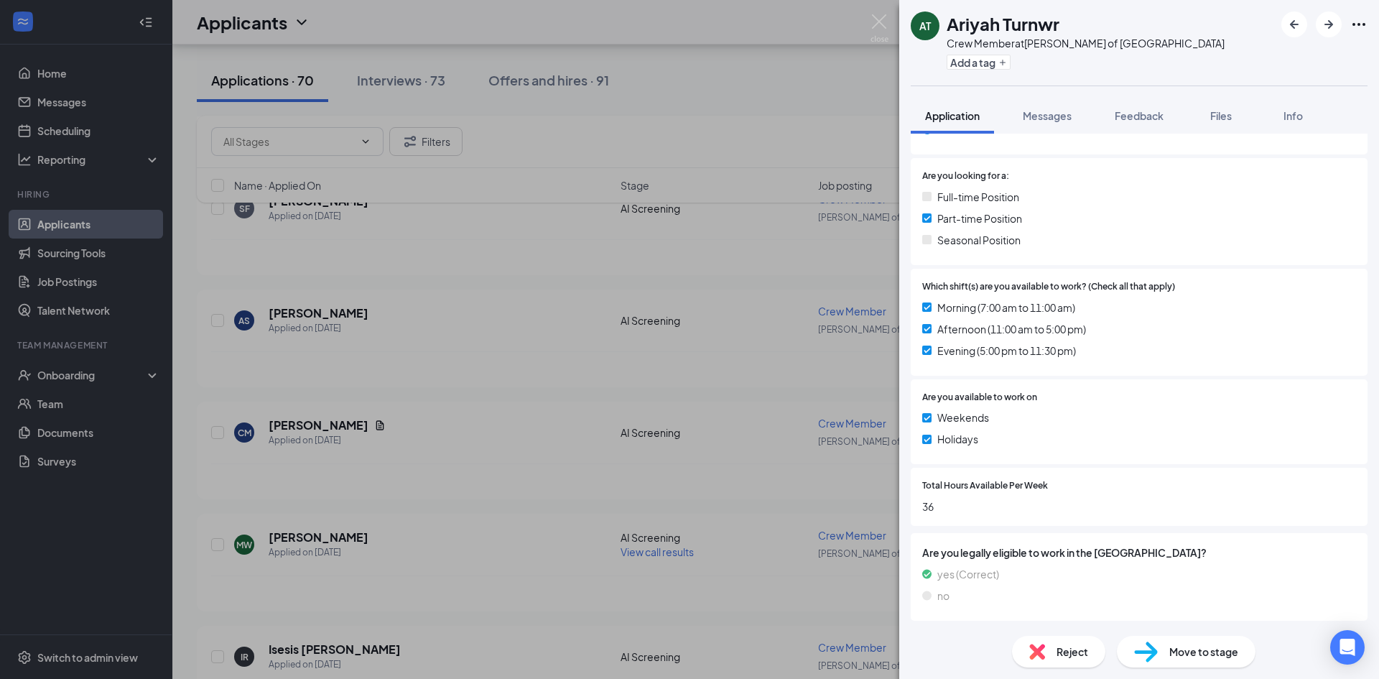
click at [1051, 666] on div "Reject" at bounding box center [1058, 652] width 93 height 32
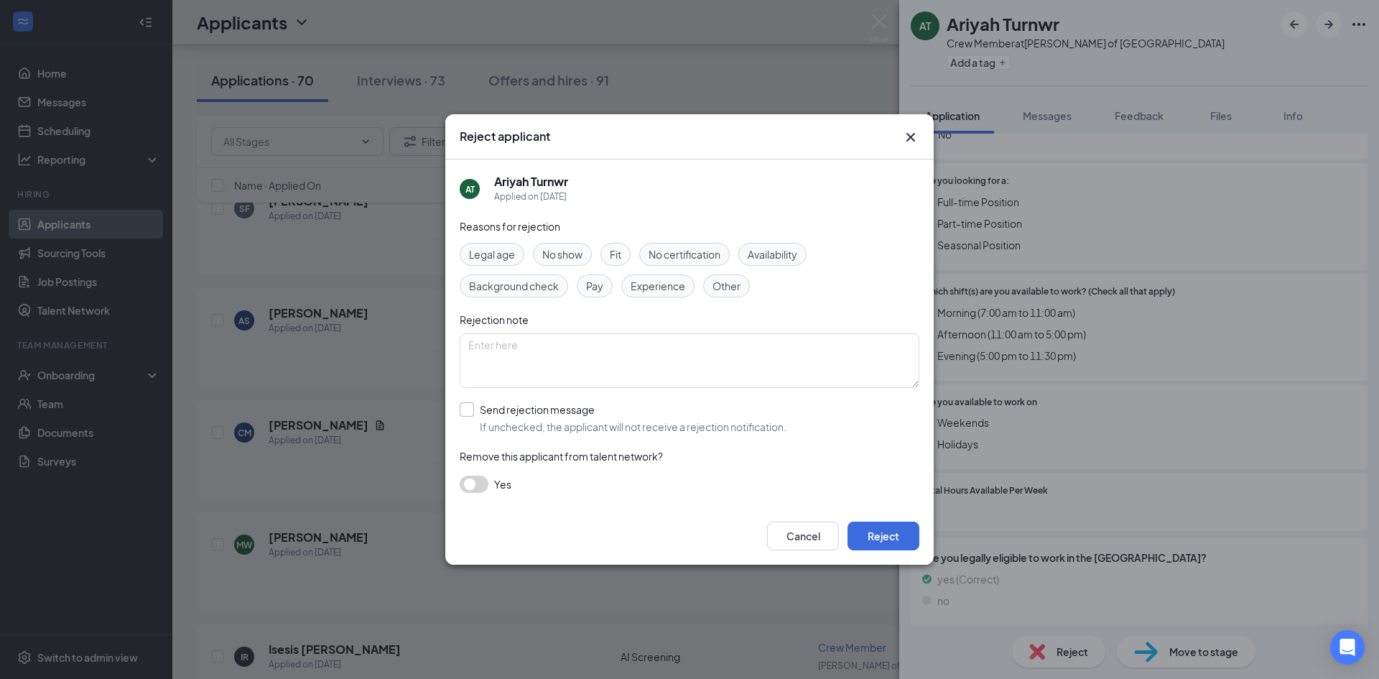
click at [631, 427] on input "Send rejection message If unchecked, the applicant will not receive a rejection…" at bounding box center [623, 418] width 327 height 32
checkbox input "true"
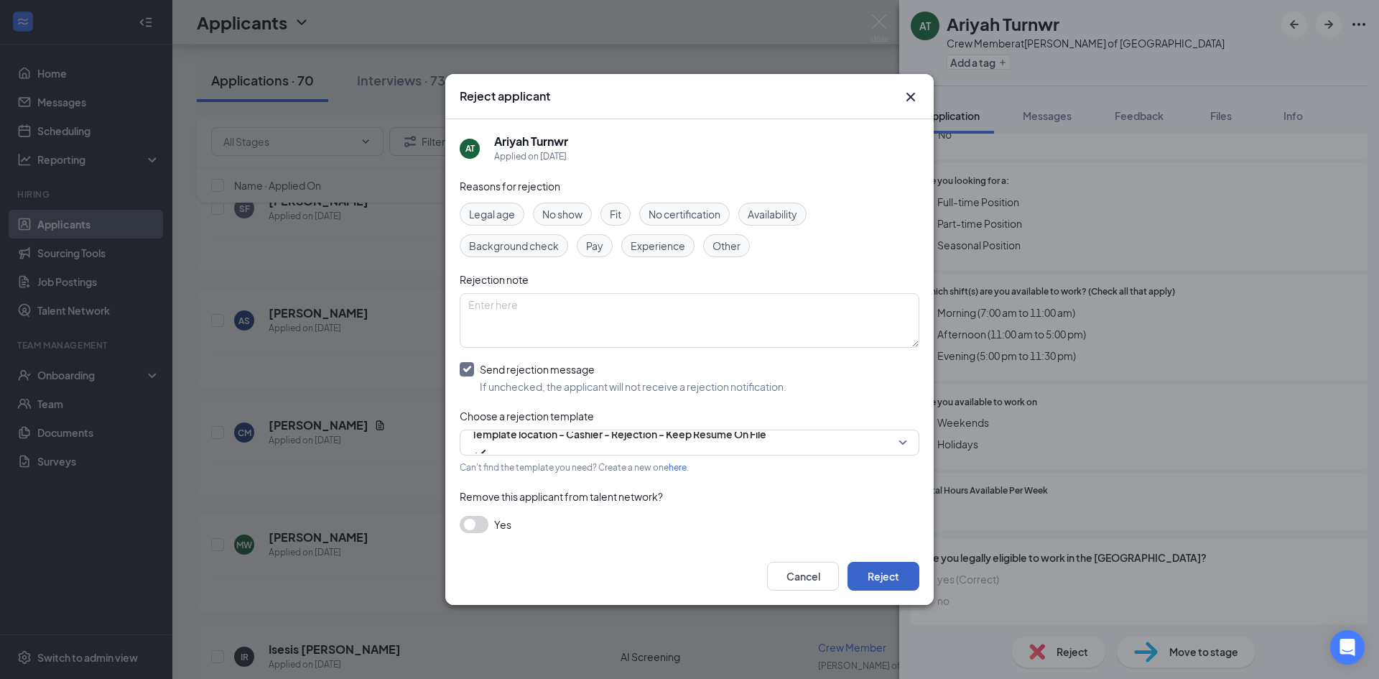
click at [875, 570] on button "Reject" at bounding box center [884, 576] width 72 height 29
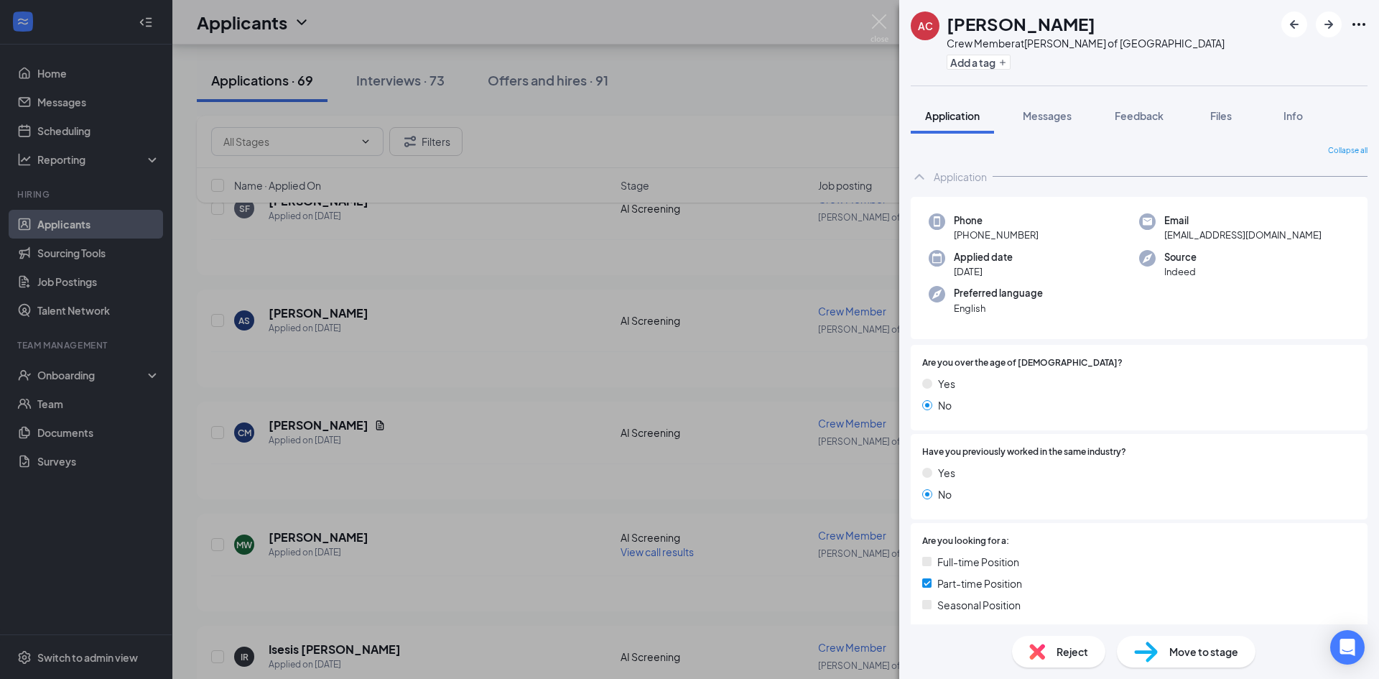
click at [1068, 658] on span "Reject" at bounding box center [1073, 652] width 32 height 16
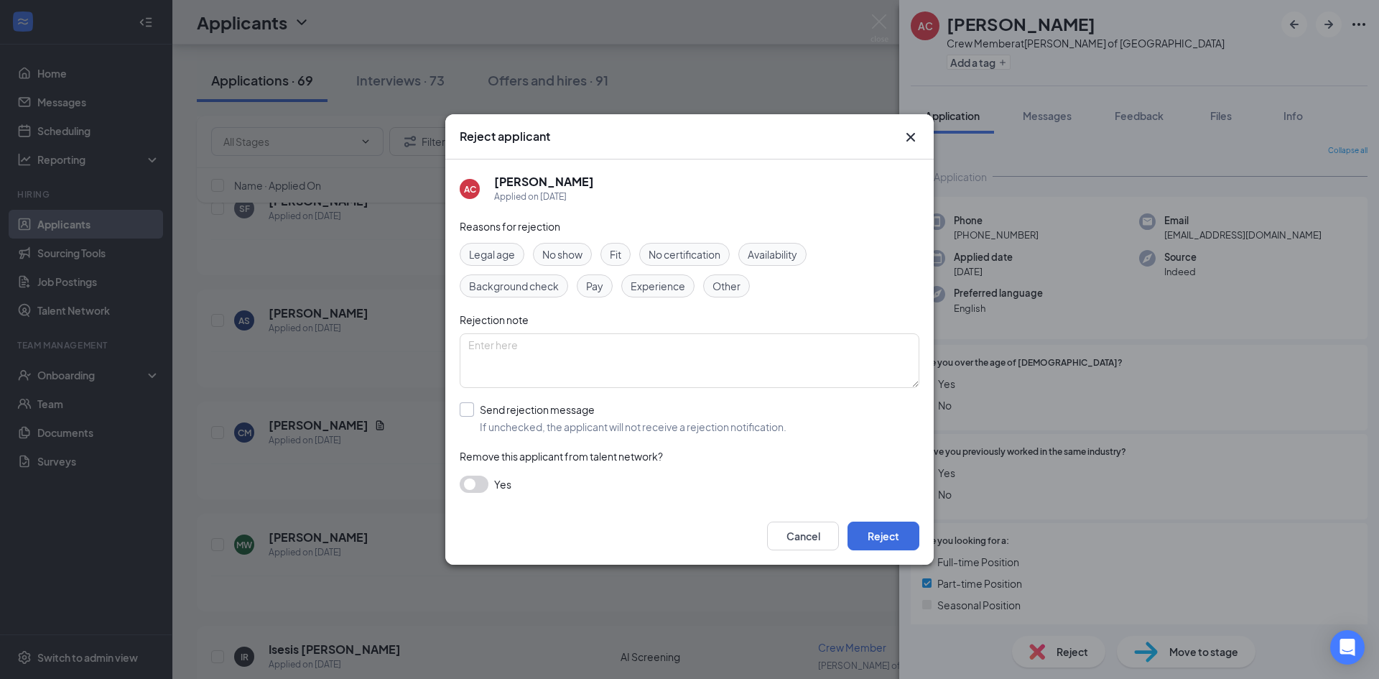
click at [558, 406] on input "Send rejection message If unchecked, the applicant will not receive a rejection…" at bounding box center [623, 418] width 327 height 32
checkbox input "true"
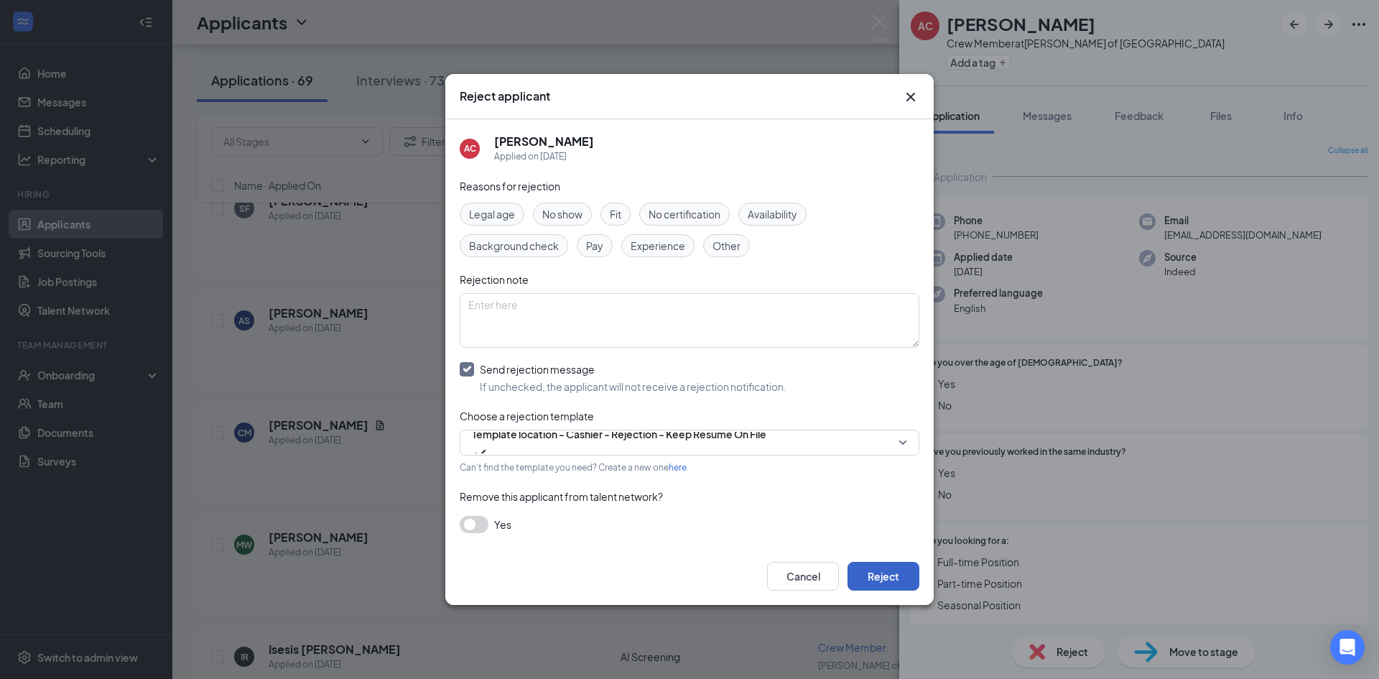
click at [903, 573] on button "Reject" at bounding box center [884, 576] width 72 height 29
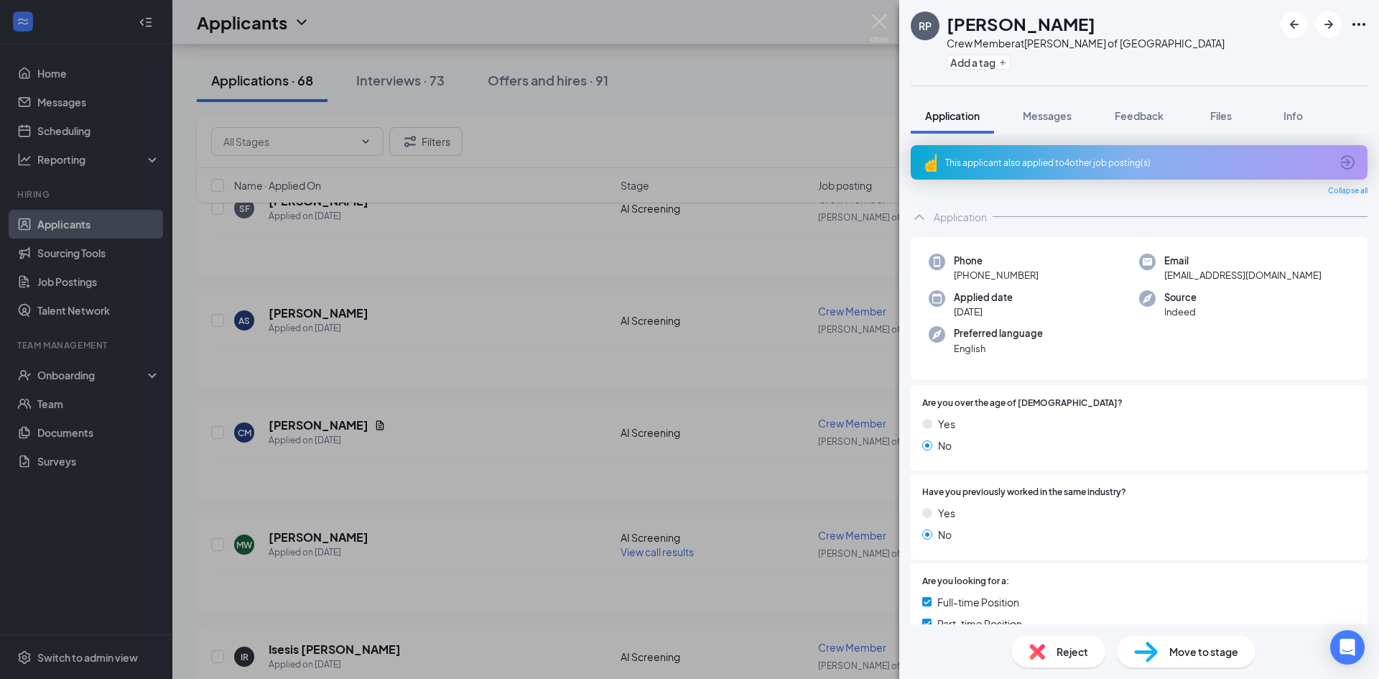
click at [1063, 659] on span "Reject" at bounding box center [1073, 652] width 32 height 16
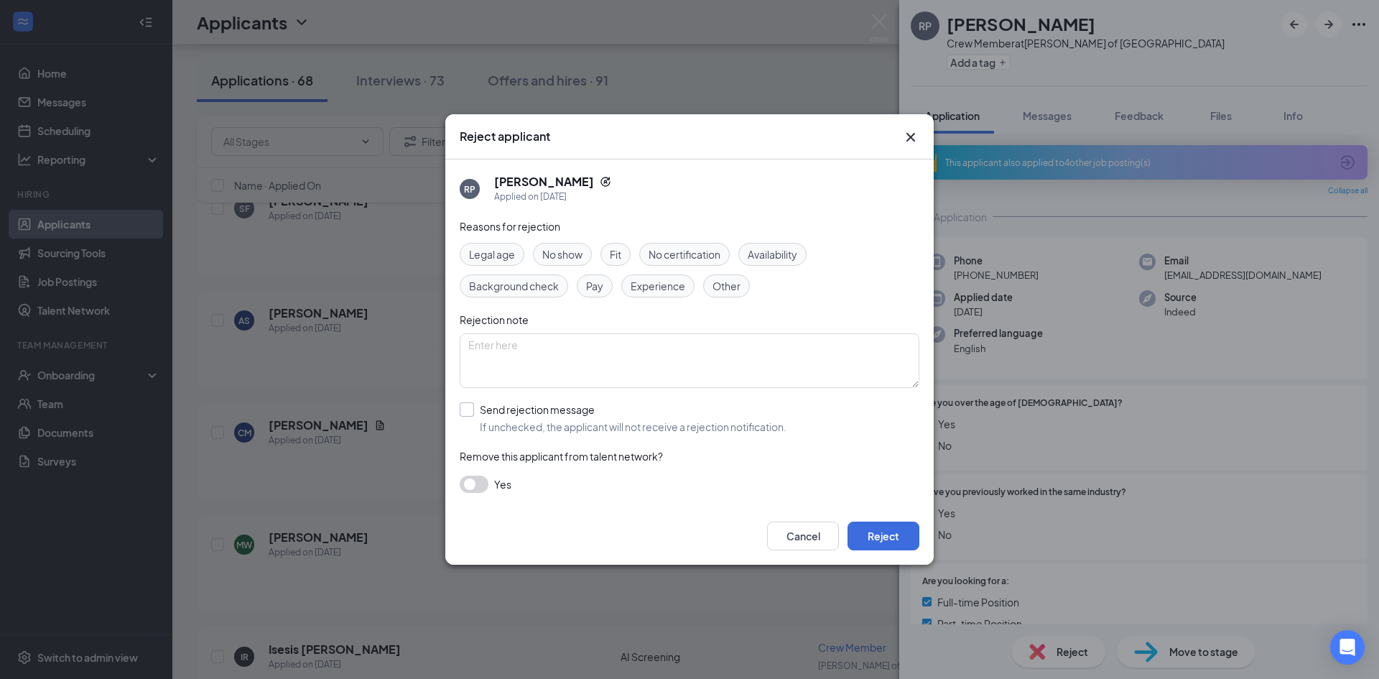
click at [543, 417] on input "Send rejection message If unchecked, the applicant will not receive a rejection…" at bounding box center [623, 418] width 327 height 32
checkbox input "true"
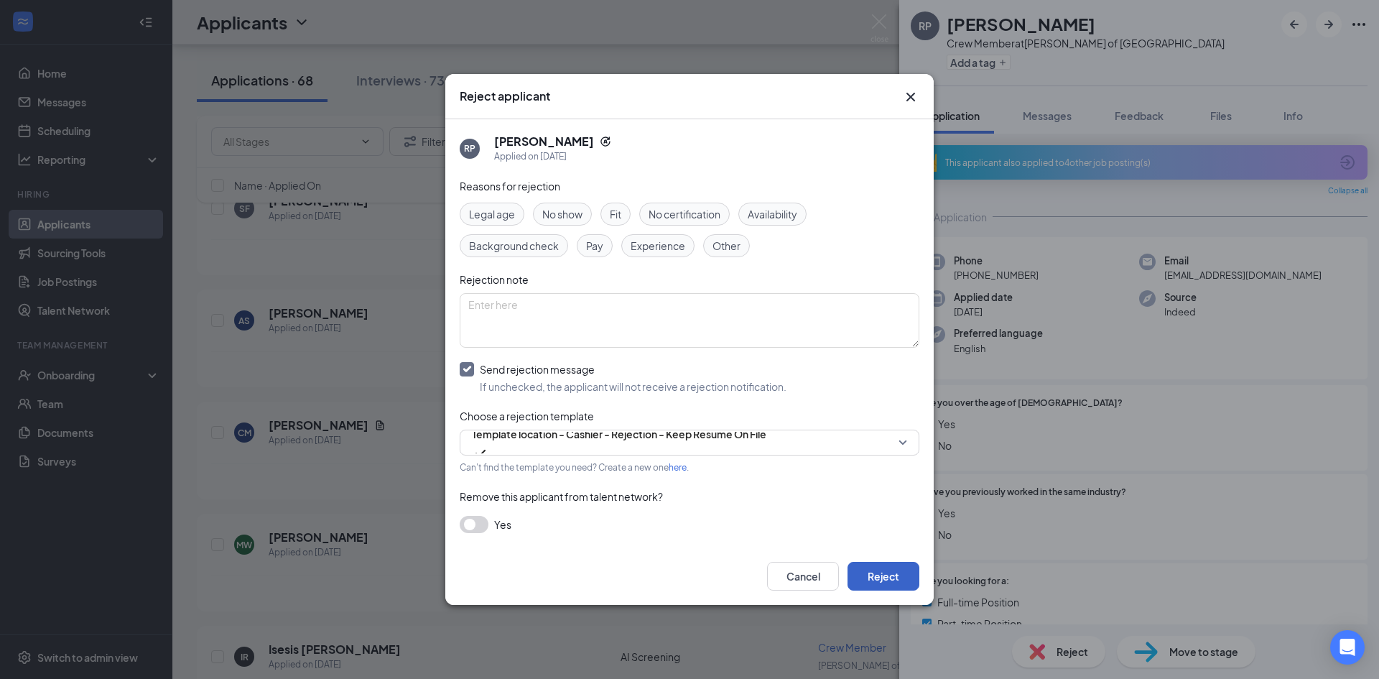
click at [889, 565] on button "Reject" at bounding box center [884, 576] width 72 height 29
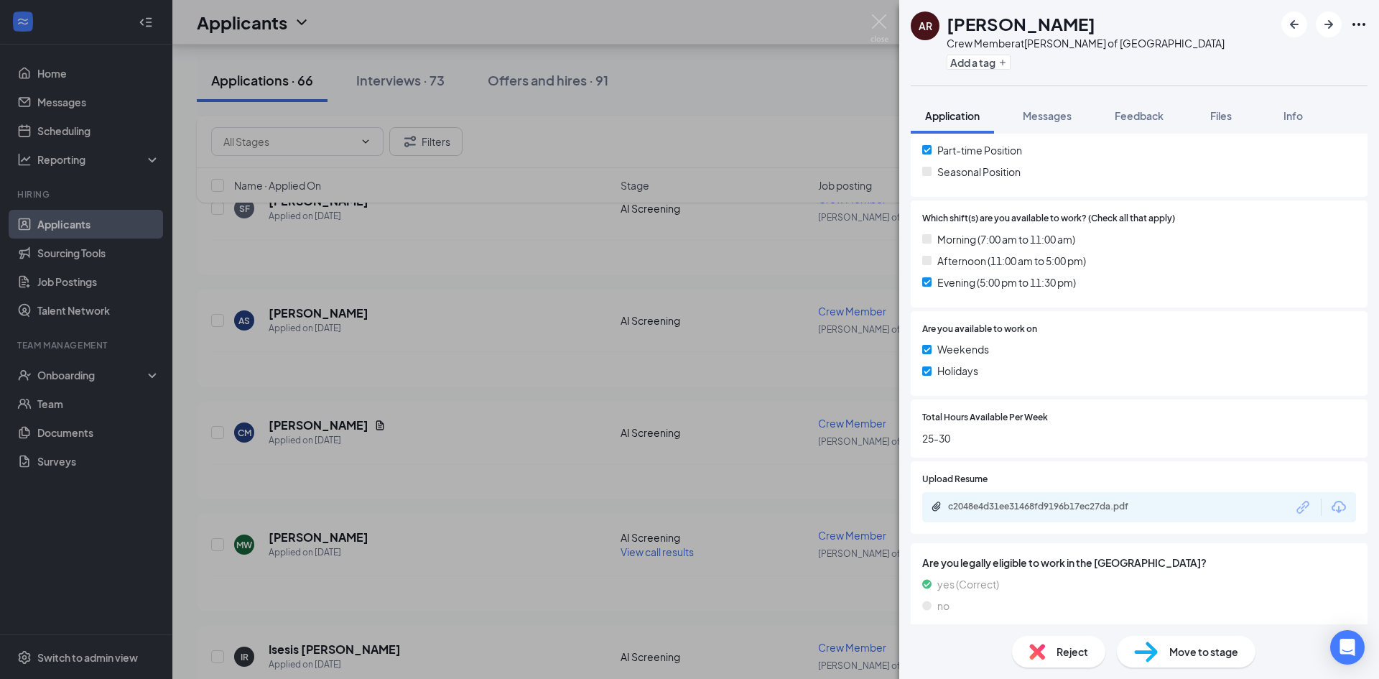
scroll to position [483, 0]
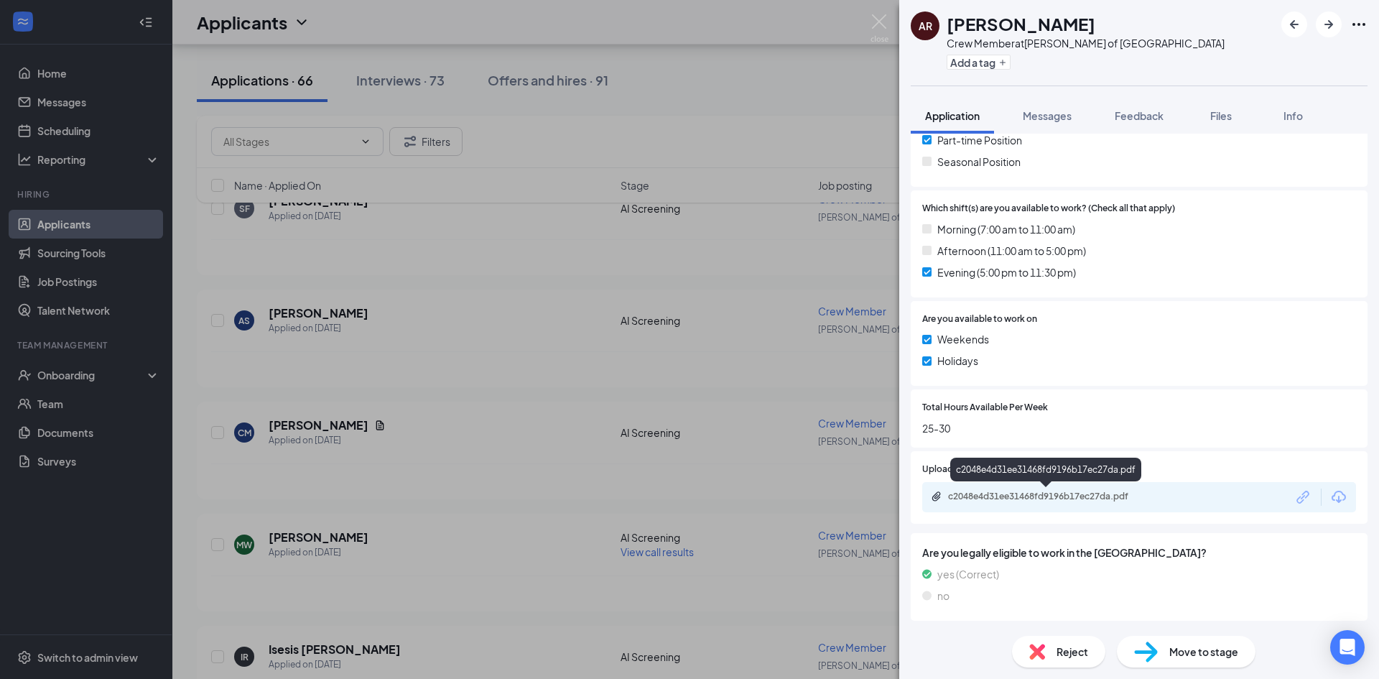
click at [997, 492] on div "c2048e4d31ee31468fd9196b17ec27da.pdf" at bounding box center [1048, 496] width 201 height 11
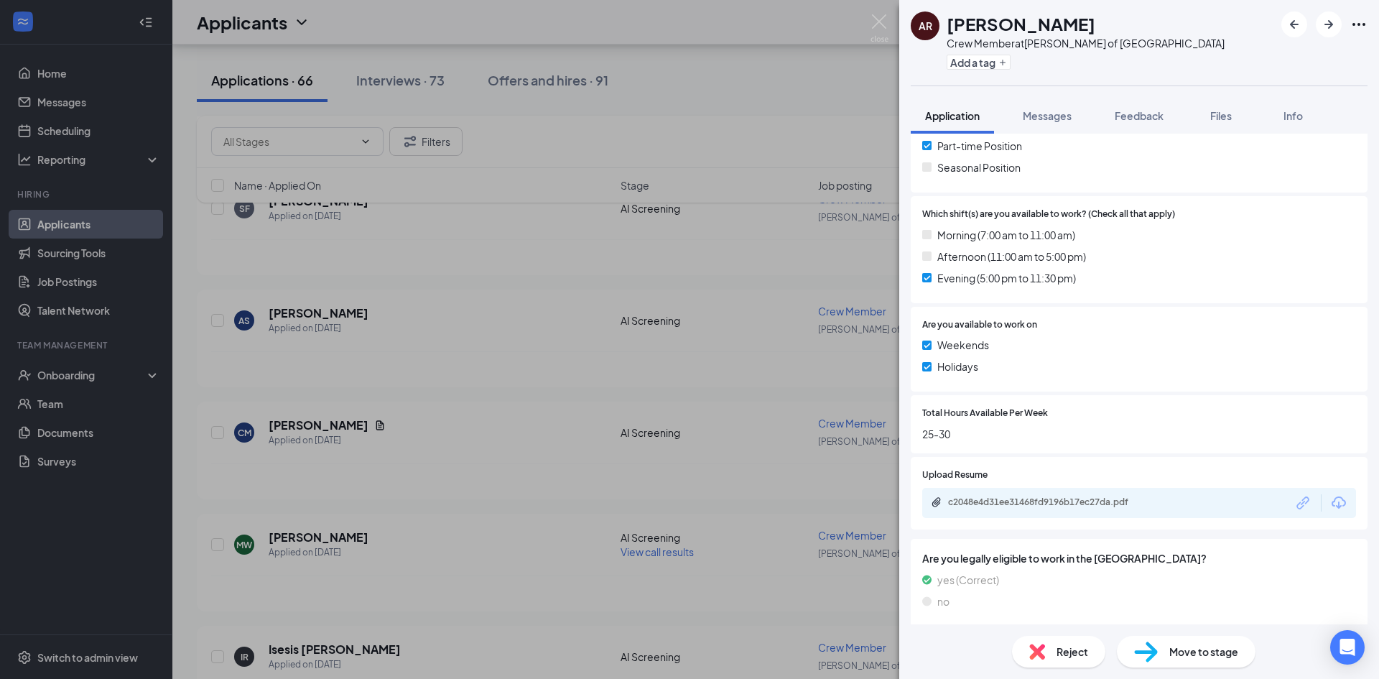
click at [1044, 648] on img at bounding box center [1037, 652] width 16 height 16
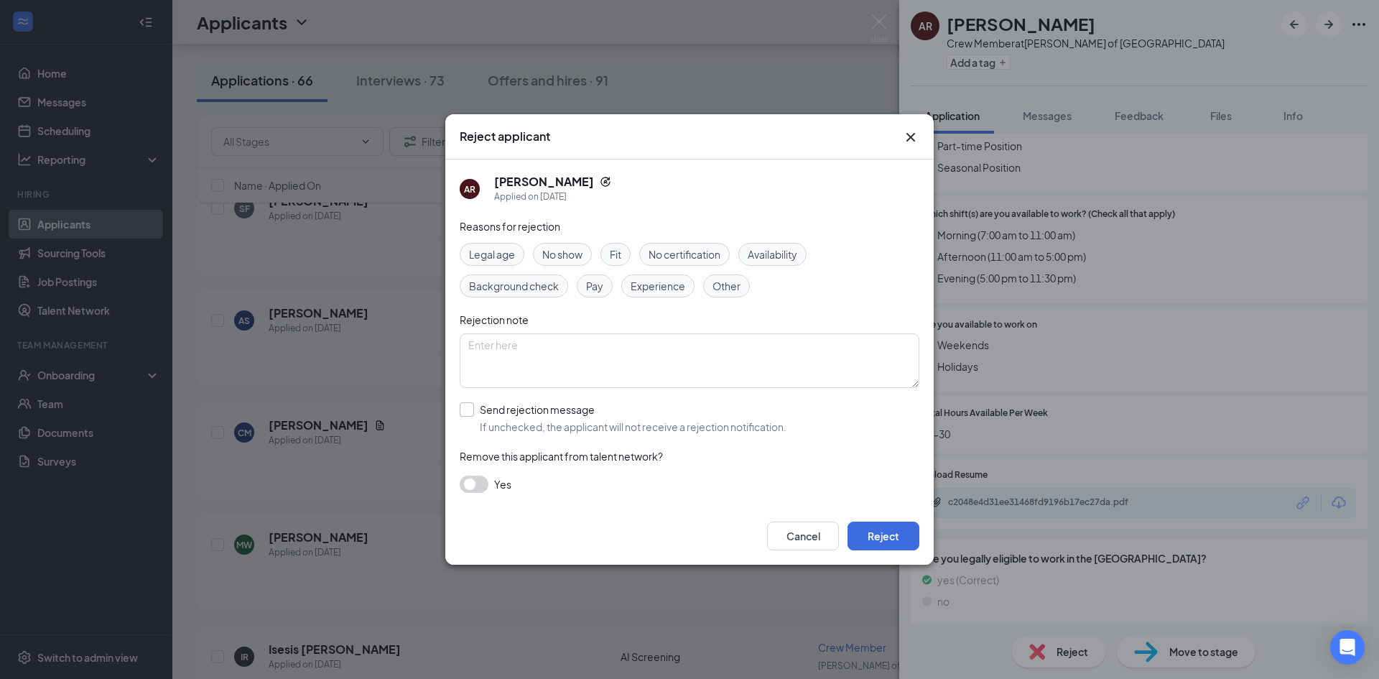
click at [600, 409] on input "Send rejection message If unchecked, the applicant will not receive a rejection…" at bounding box center [623, 418] width 327 height 32
checkbox input "true"
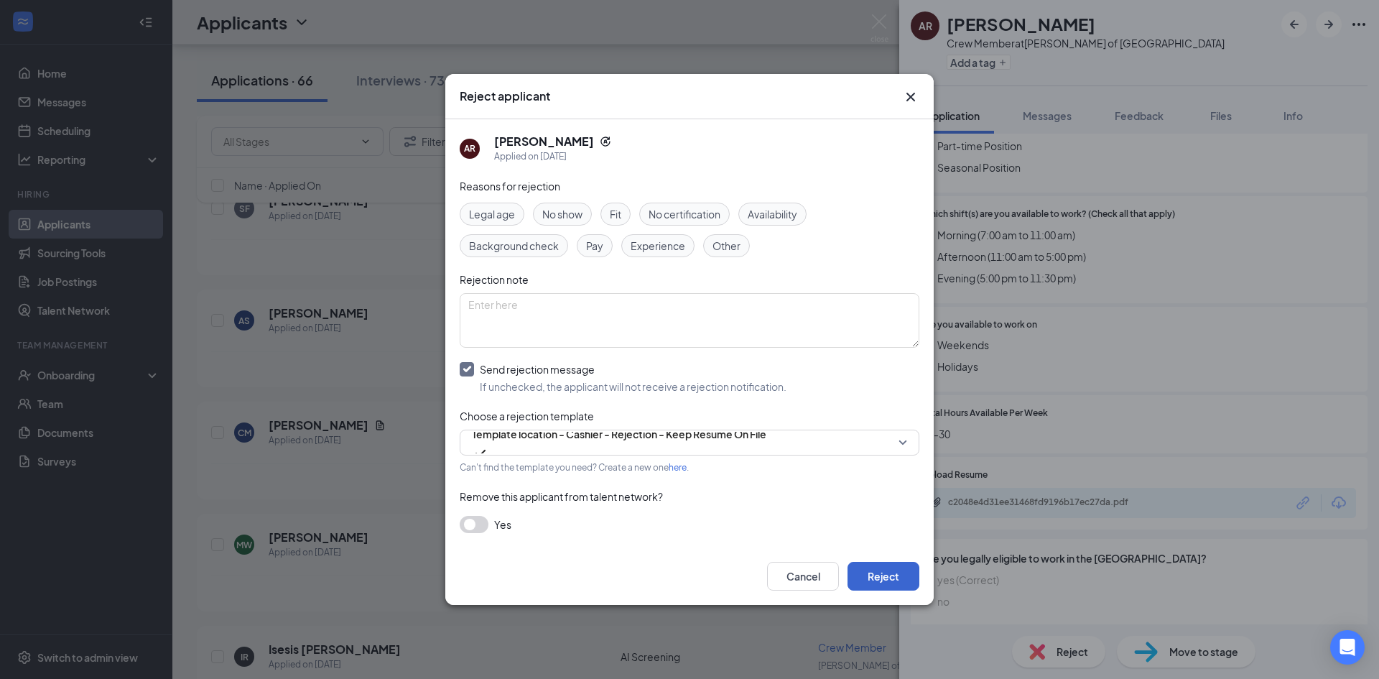
drag, startPoint x: 922, startPoint y: 585, endPoint x: 907, endPoint y: 584, distance: 14.4
click at [921, 585] on div "Cancel Reject" at bounding box center [689, 575] width 488 height 57
click at [888, 578] on button "Reject" at bounding box center [884, 576] width 72 height 29
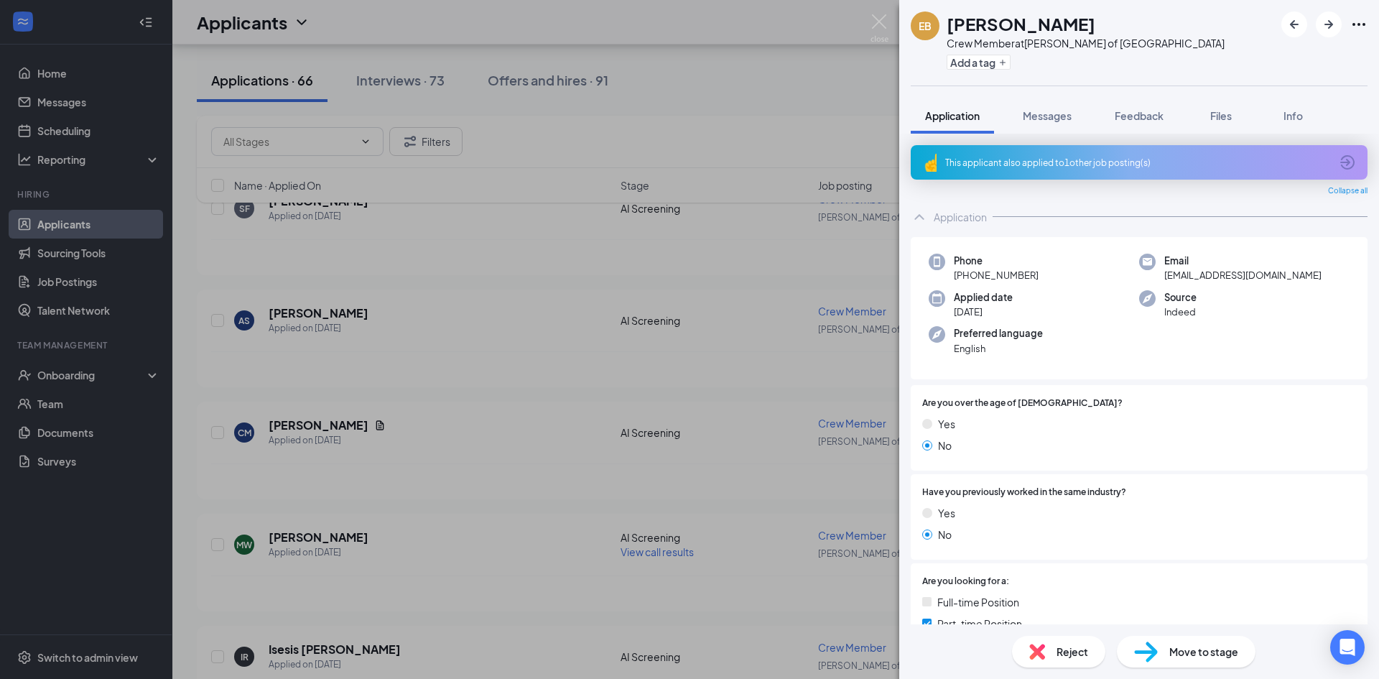
click at [1059, 654] on span "Reject" at bounding box center [1073, 652] width 32 height 16
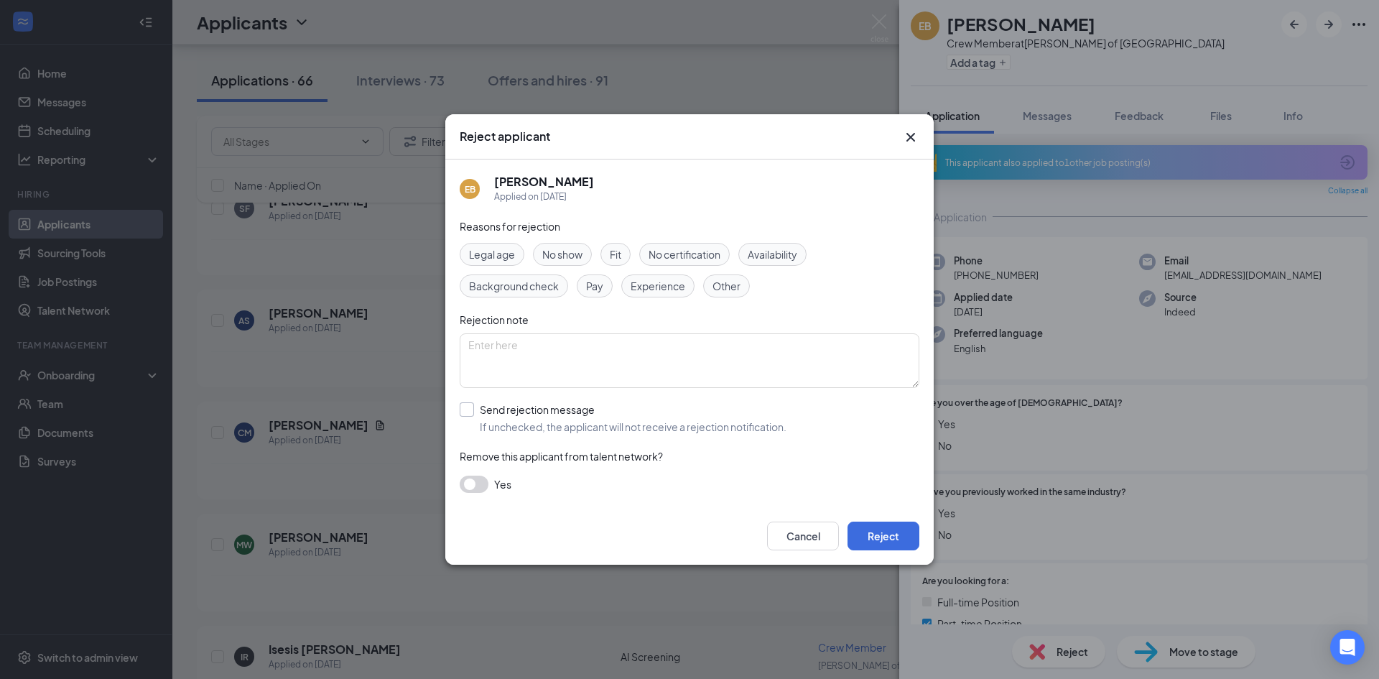
click at [577, 413] on input "Send rejection message If unchecked, the applicant will not receive a rejection…" at bounding box center [623, 418] width 327 height 32
checkbox input "true"
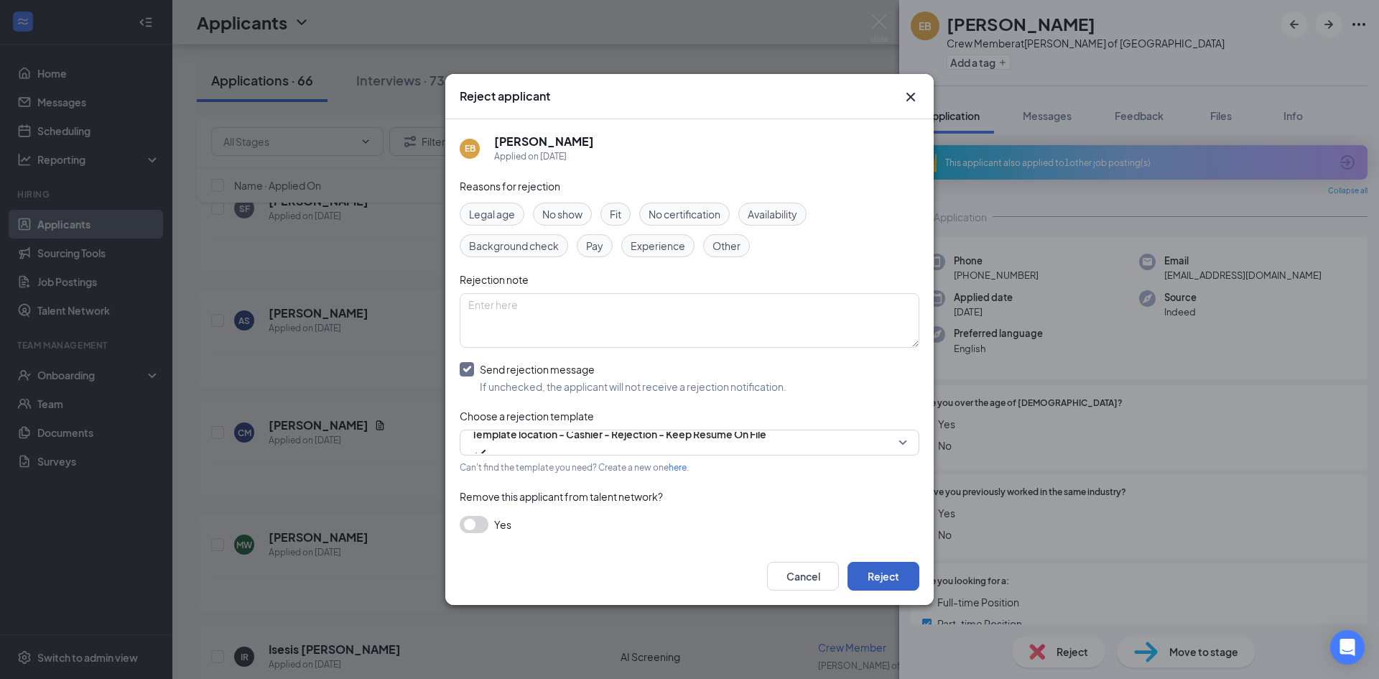
click at [894, 577] on button "Reject" at bounding box center [884, 576] width 72 height 29
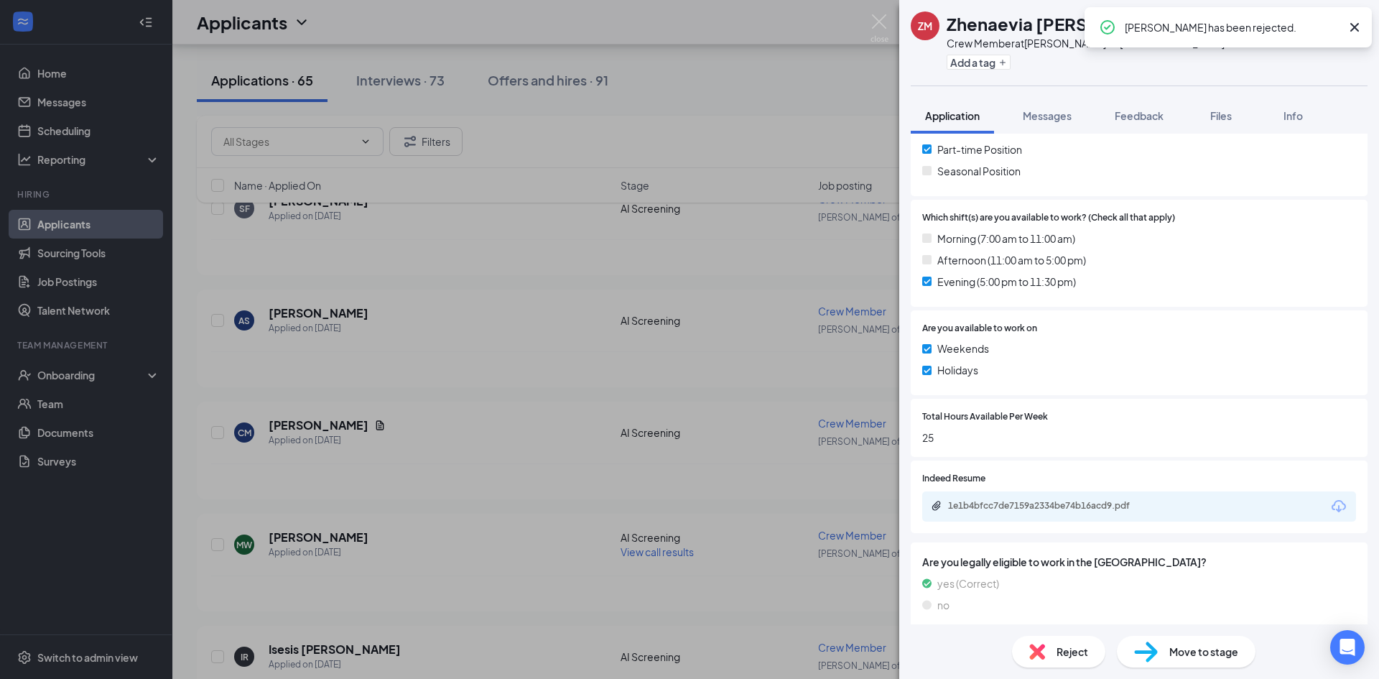
scroll to position [437, 0]
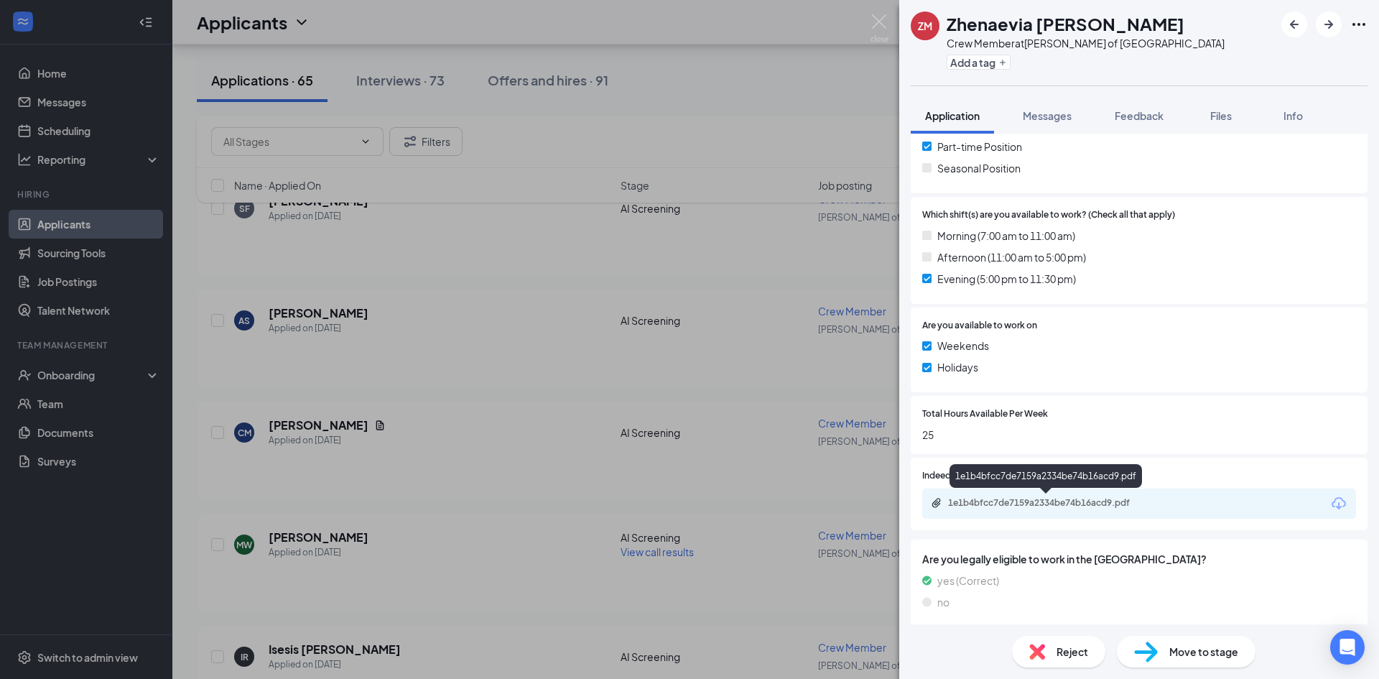
click at [1030, 508] on div "1e1b4bfcc7de7159a2334be74b16acd9.pdf" at bounding box center [1048, 502] width 201 height 11
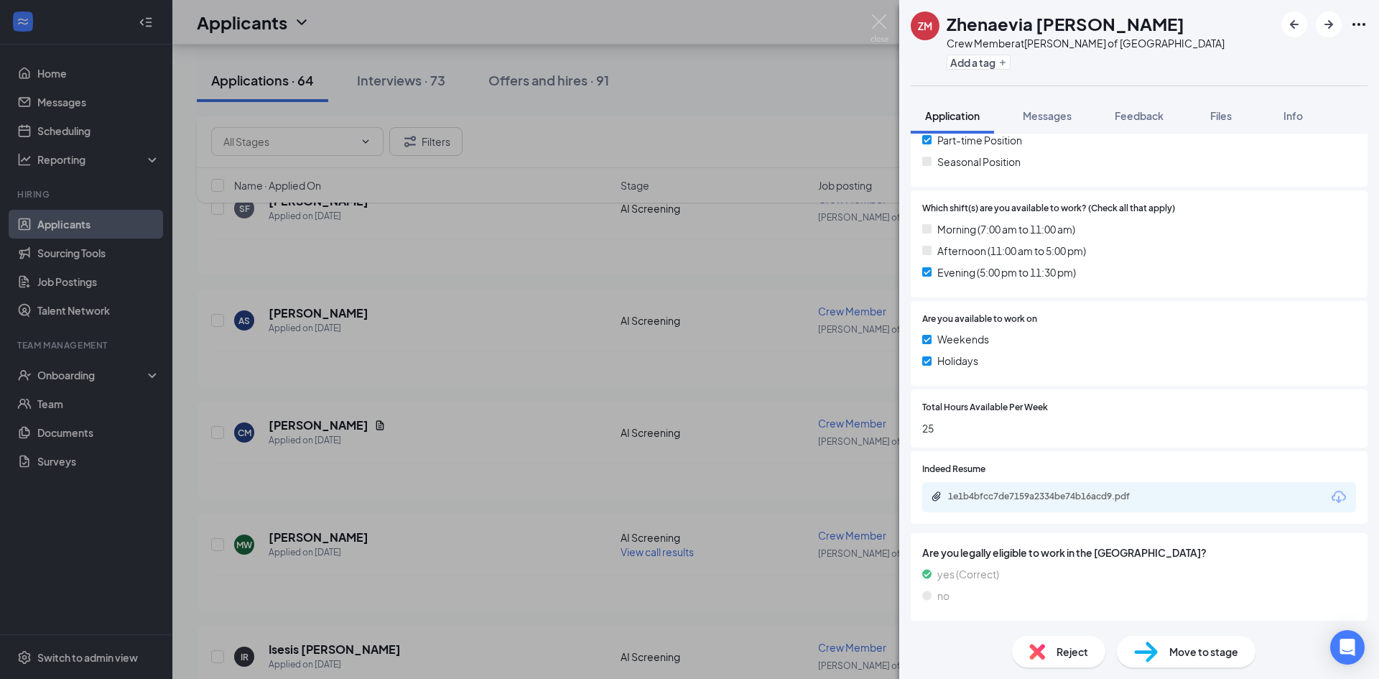
scroll to position [437, 0]
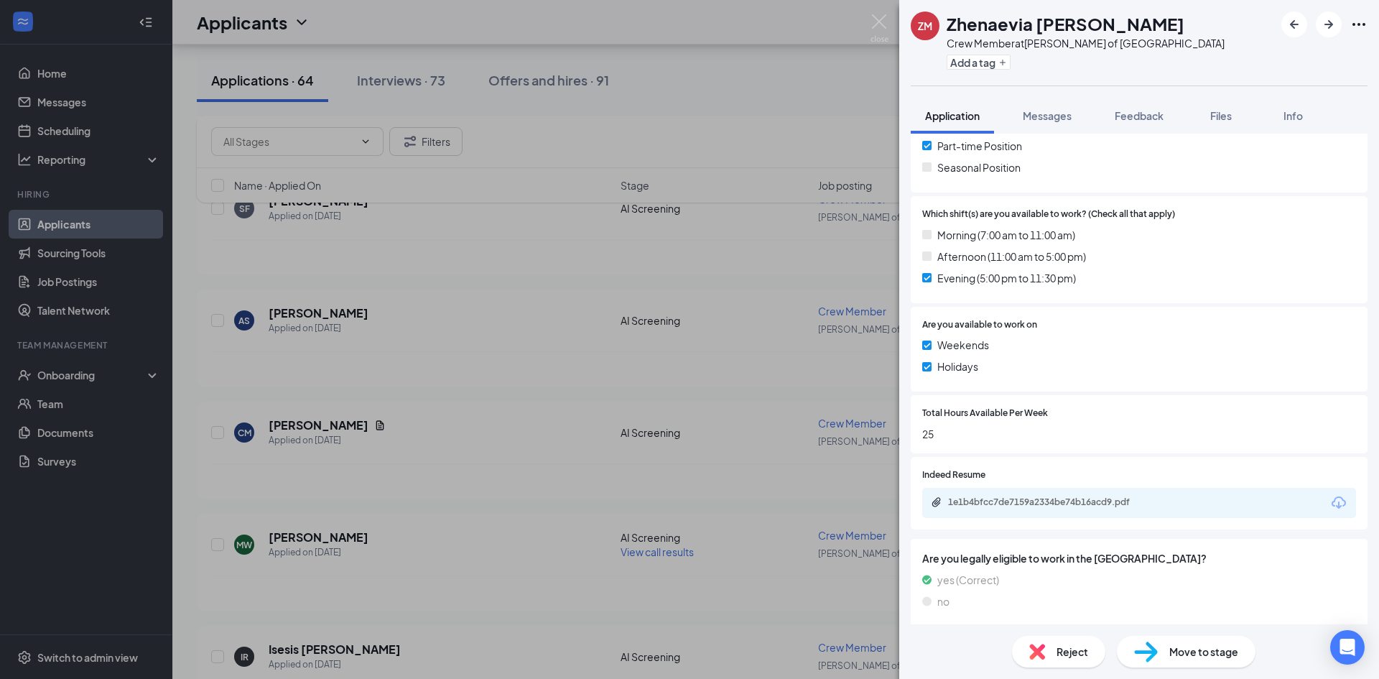
click at [1191, 658] on span "Move to stage" at bounding box center [1203, 652] width 69 height 16
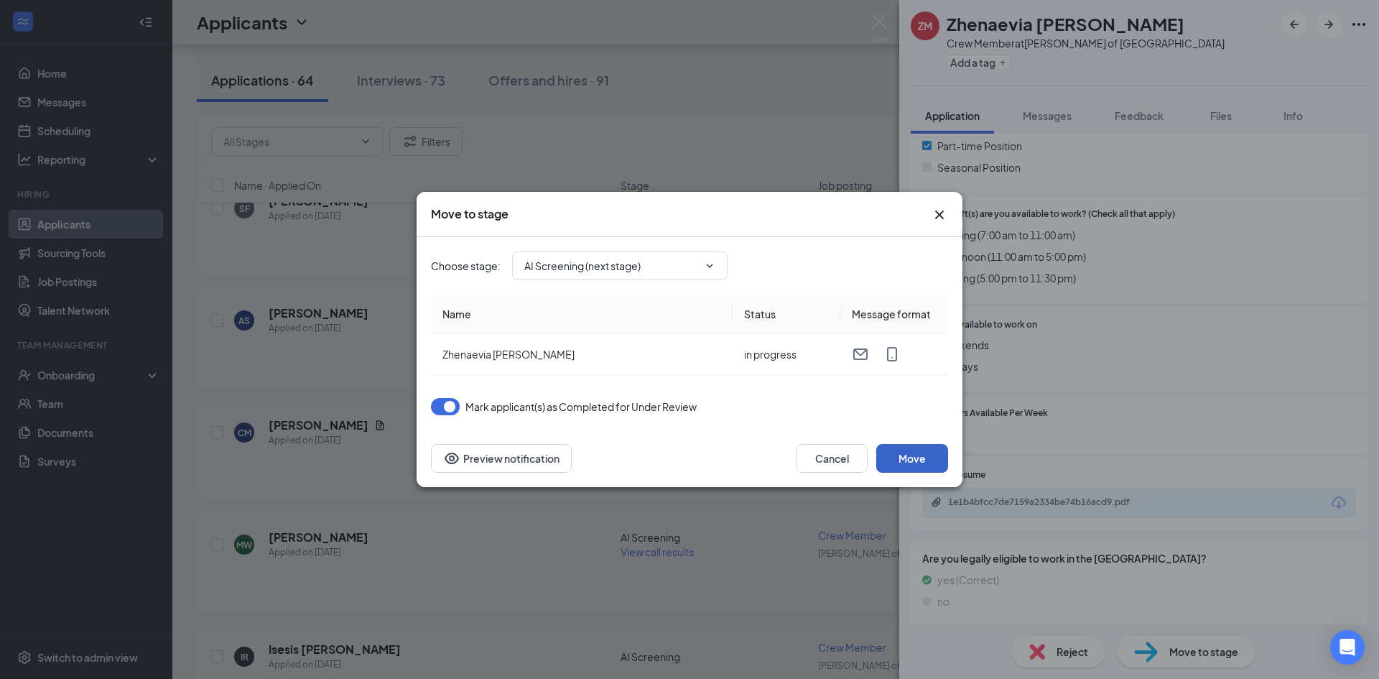
click at [906, 462] on button "Move" at bounding box center [912, 458] width 72 height 29
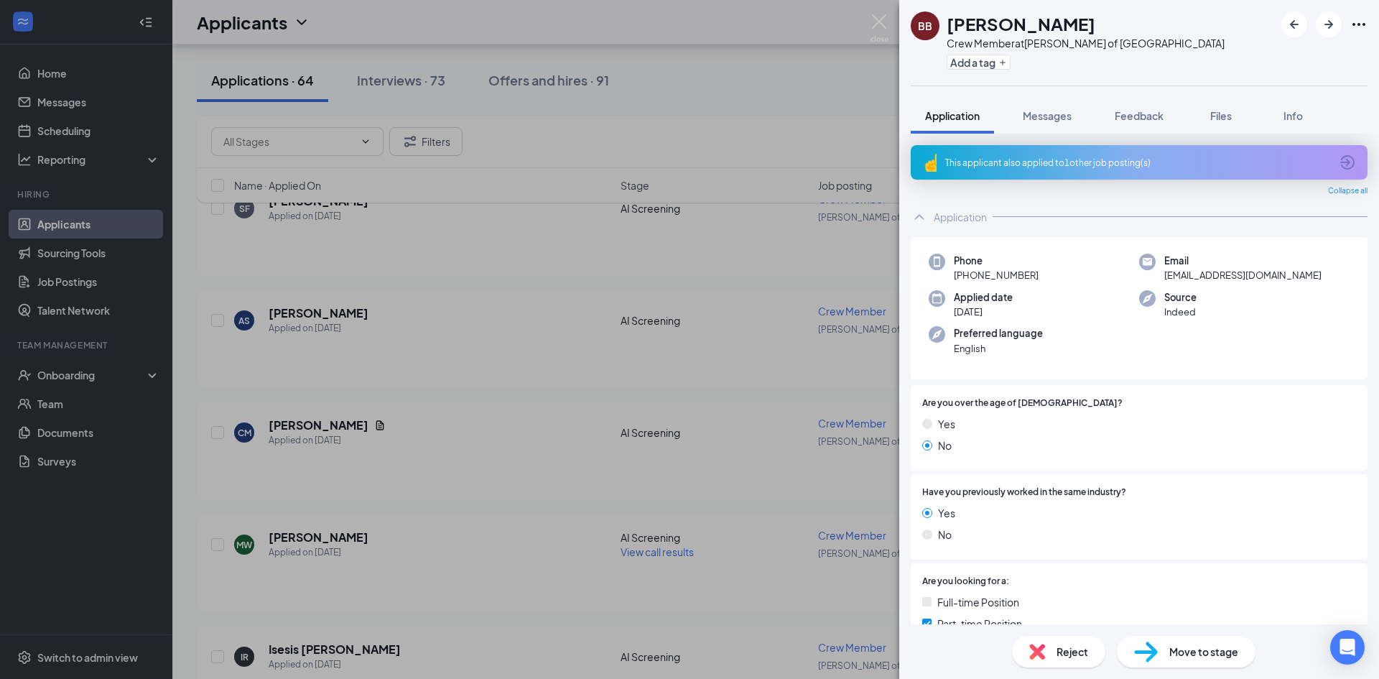
click at [1134, 175] on div "This applicant also applied to 1 other job posting(s)" at bounding box center [1139, 162] width 457 height 34
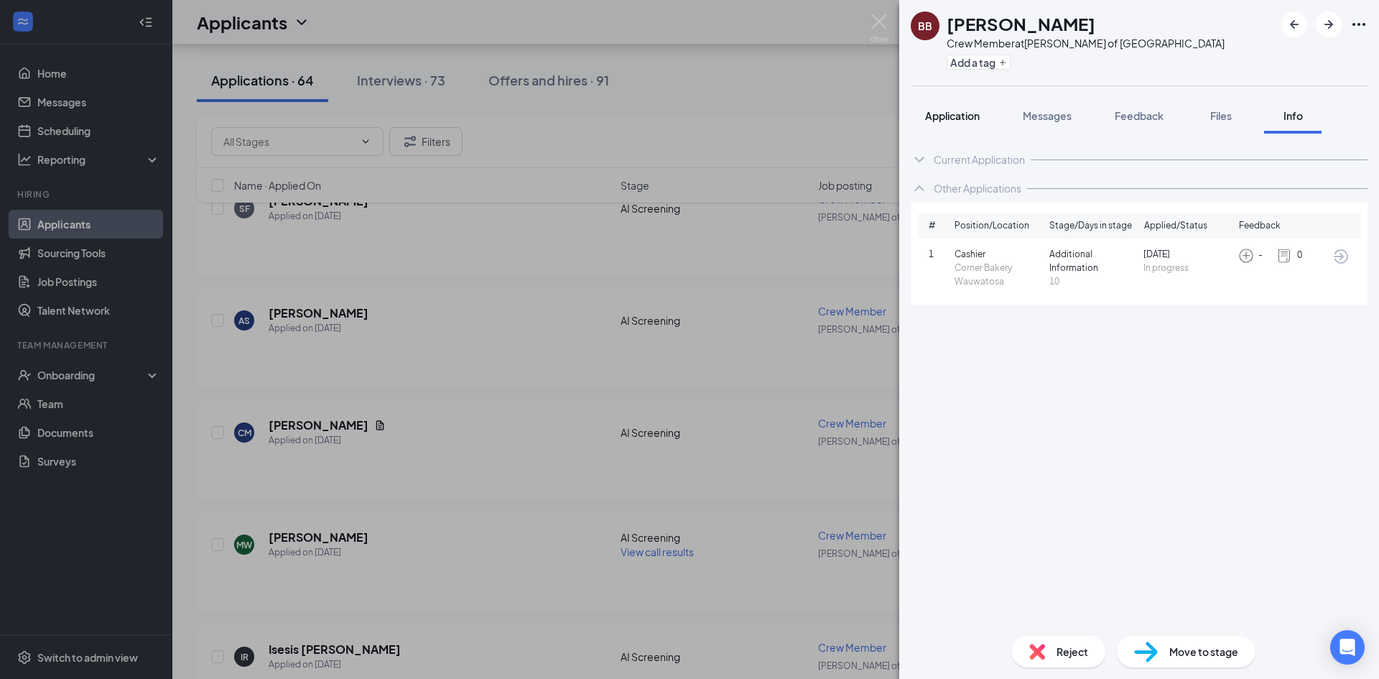
click at [940, 117] on span "Application" at bounding box center [952, 115] width 55 height 13
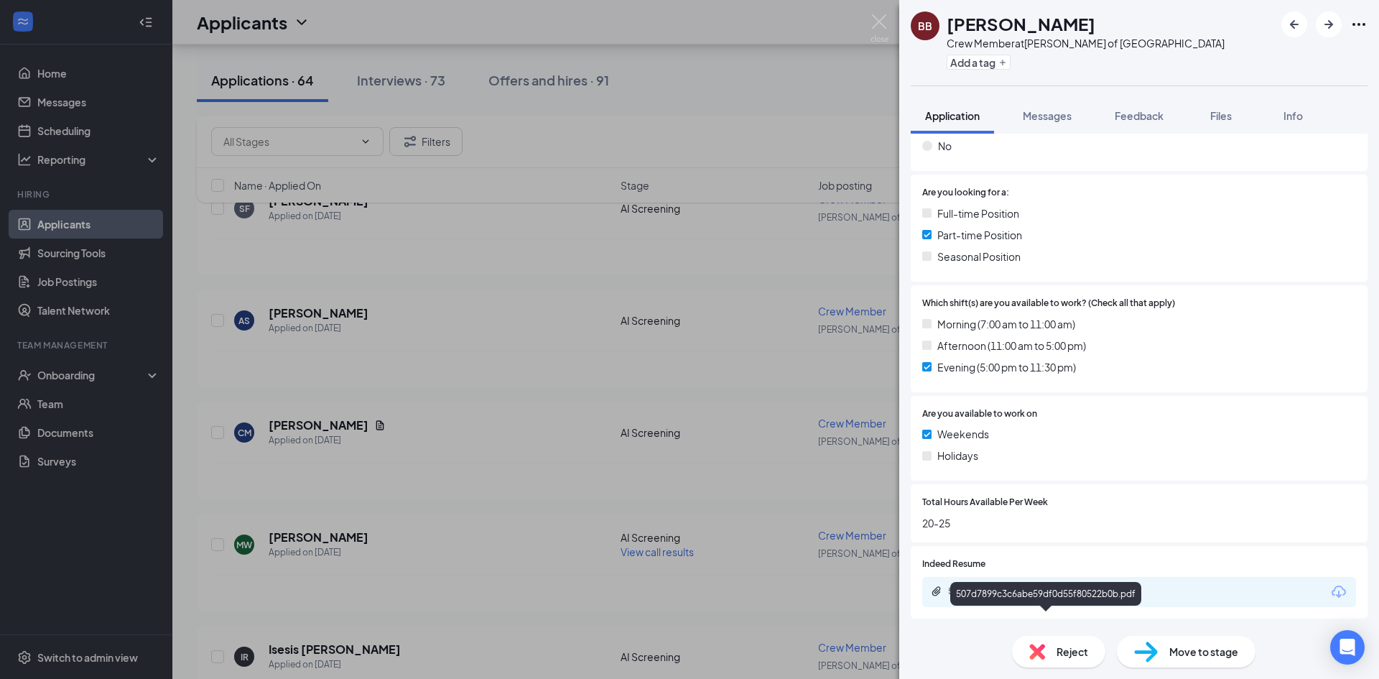
scroll to position [477, 0]
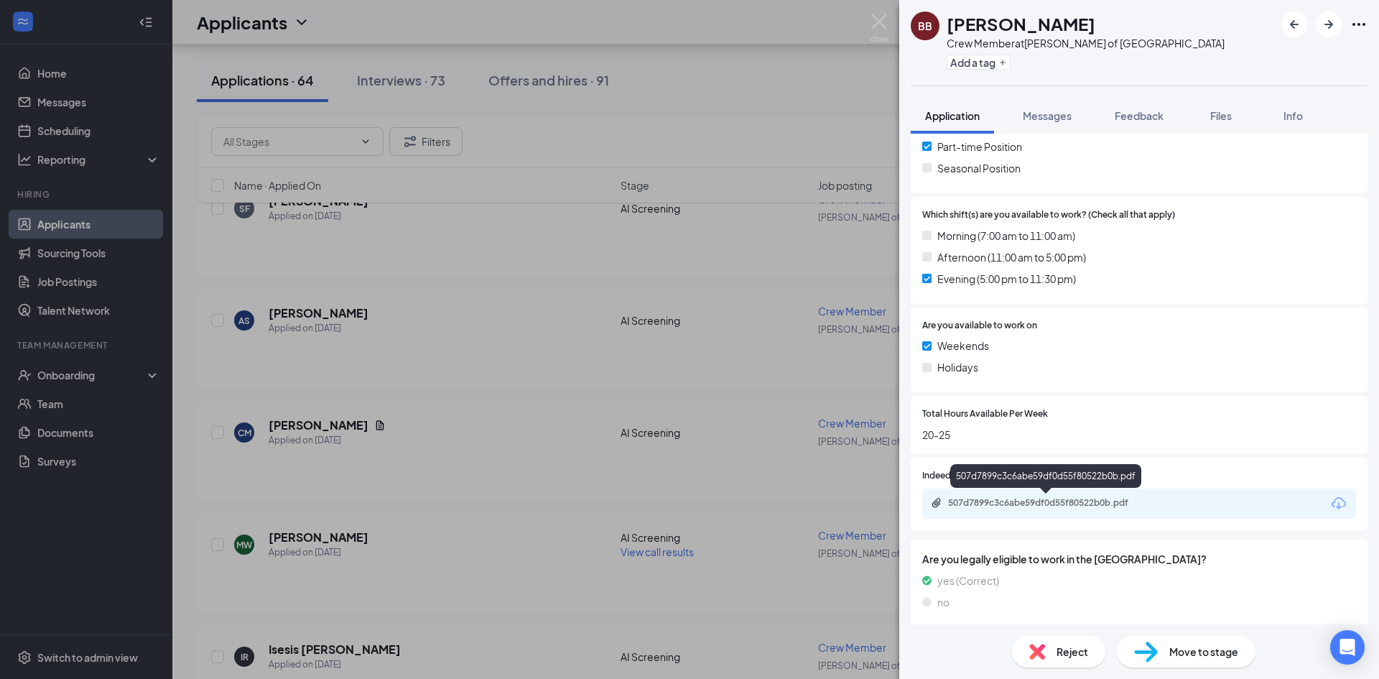
click at [1052, 508] on div "507d7899c3c6abe59df0d55f80522b0b.pdf" at bounding box center [1048, 502] width 201 height 11
click at [1192, 659] on span "Move to stage" at bounding box center [1203, 652] width 69 height 16
type input "AI Screening (next stage)"
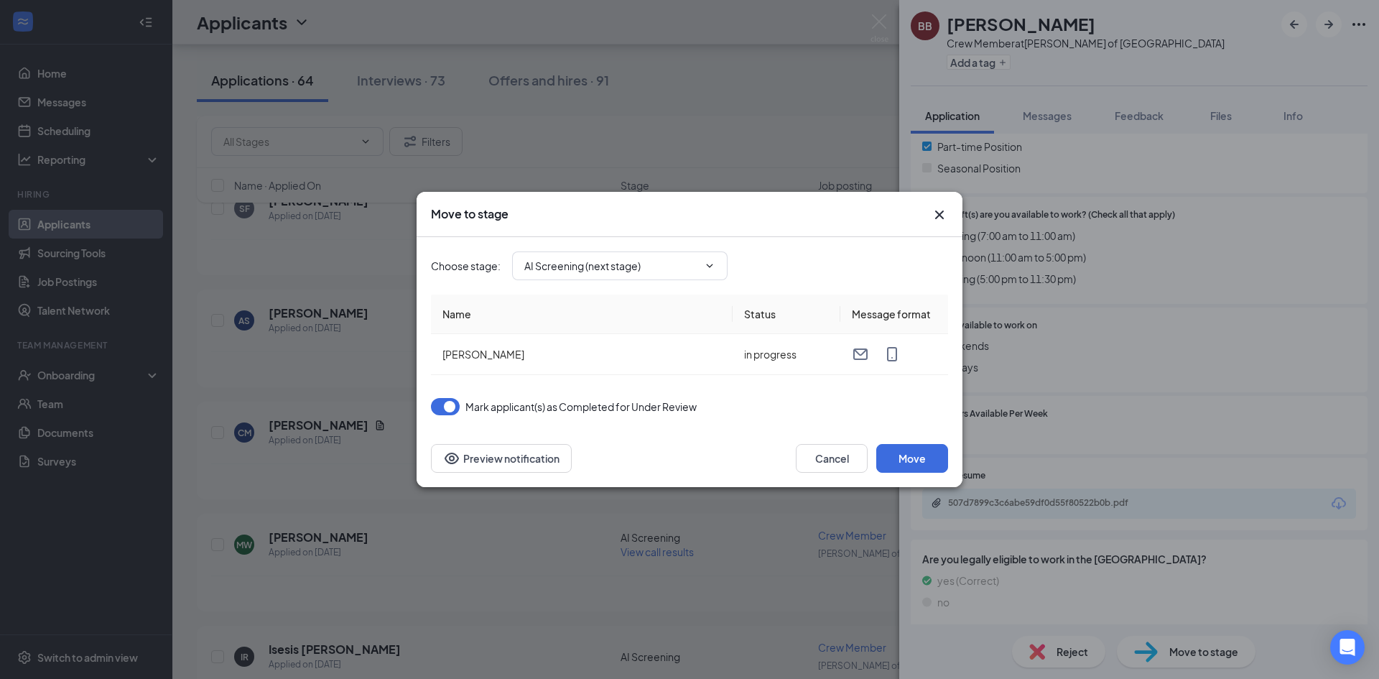
click at [972, 497] on div "Move to stage Choose stage : AI Screening (next stage) Name Status Message form…" at bounding box center [689, 339] width 1379 height 679
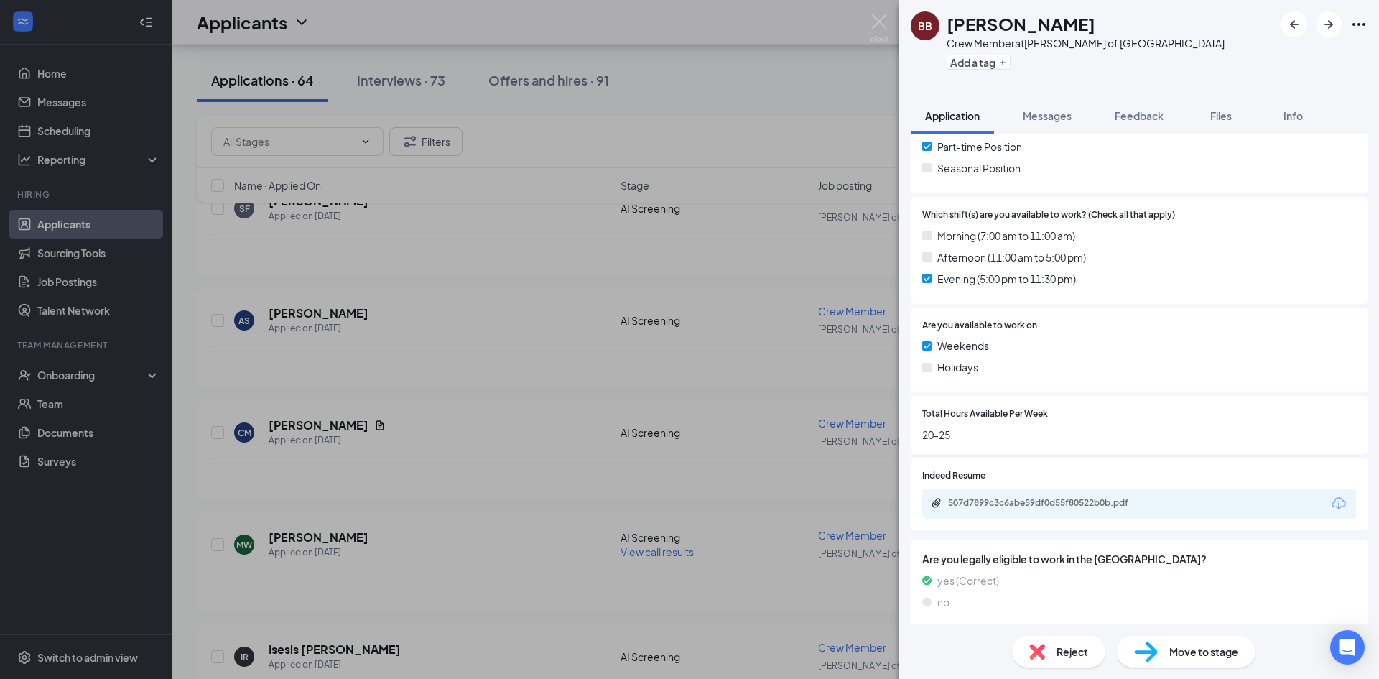
click at [929, 453] on div "Total Hours Available Per Week 20-25" at bounding box center [1139, 425] width 457 height 58
click at [1154, 656] on img at bounding box center [1146, 651] width 24 height 21
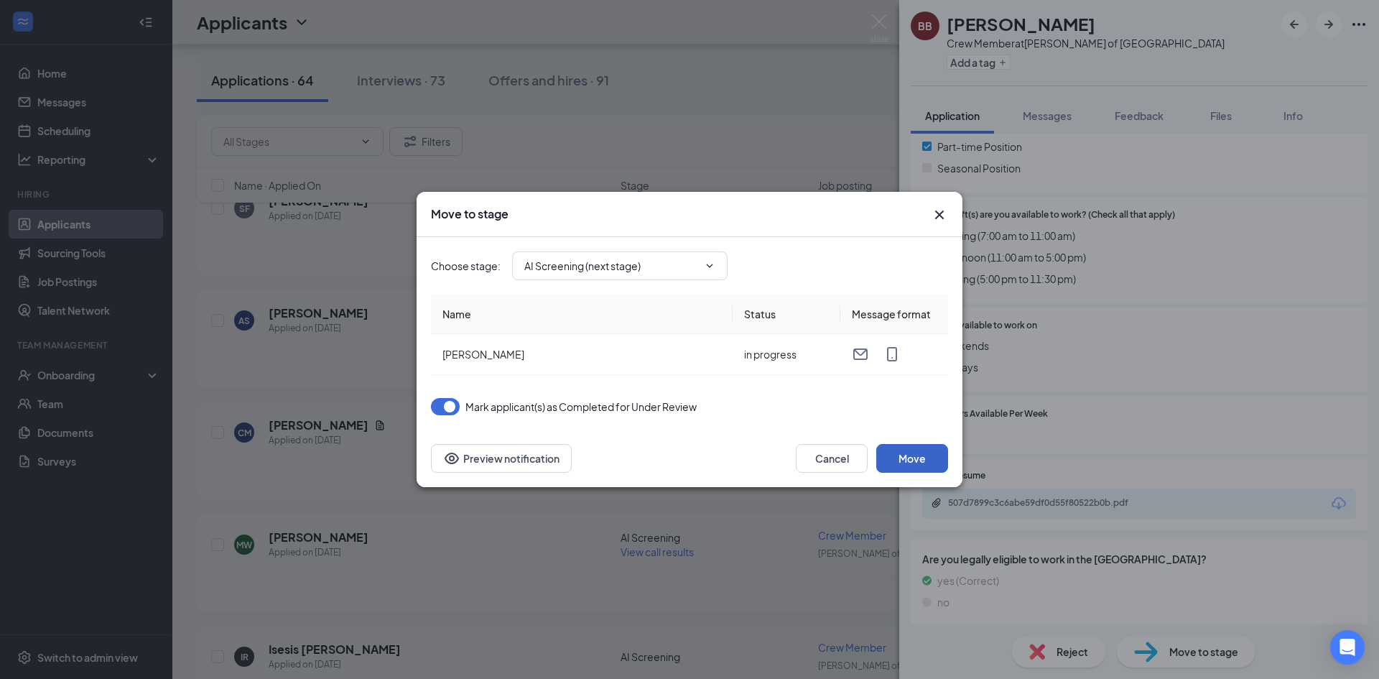
drag, startPoint x: 908, startPoint y: 451, endPoint x: 919, endPoint y: 452, distance: 11.5
click at [909, 452] on button "Move" at bounding box center [912, 458] width 72 height 29
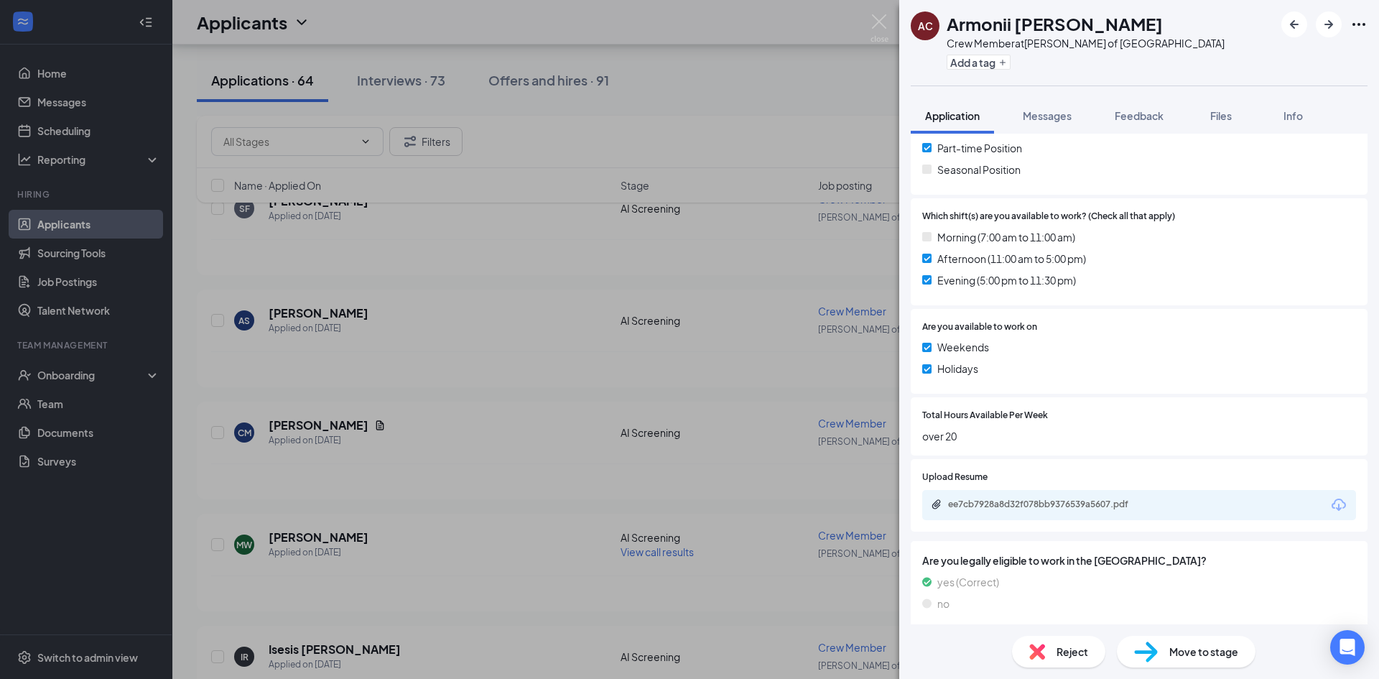
scroll to position [478, 0]
click at [1082, 502] on div "ee7cb7928a8d32f078bb9376539a5607.pdf" at bounding box center [1048, 501] width 201 height 11
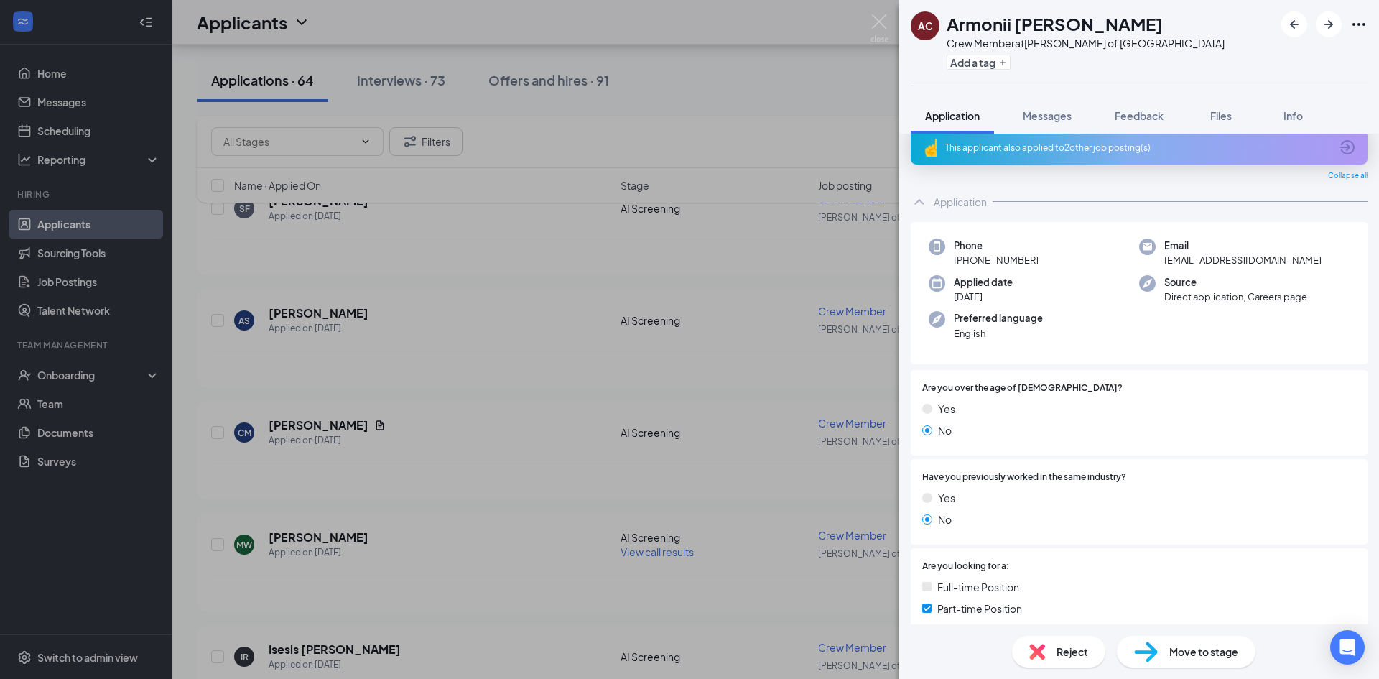
scroll to position [0, 0]
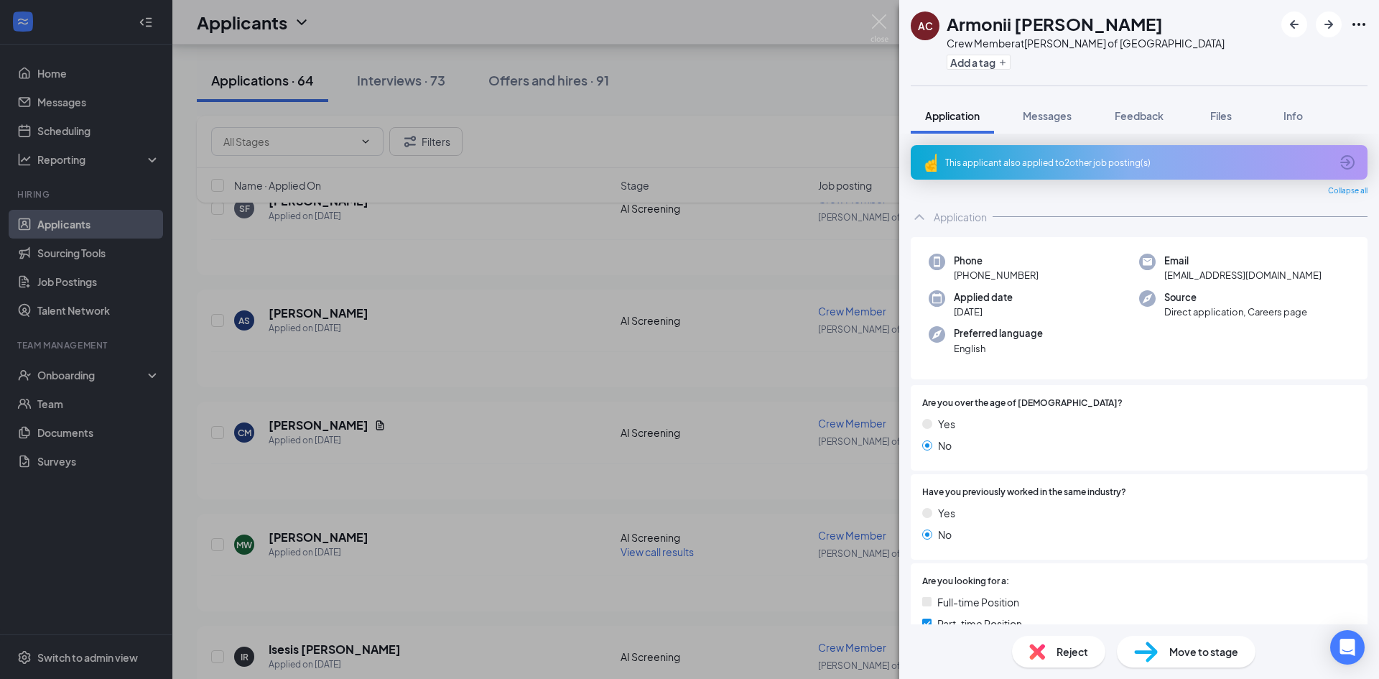
click at [1039, 657] on img at bounding box center [1037, 652] width 16 height 16
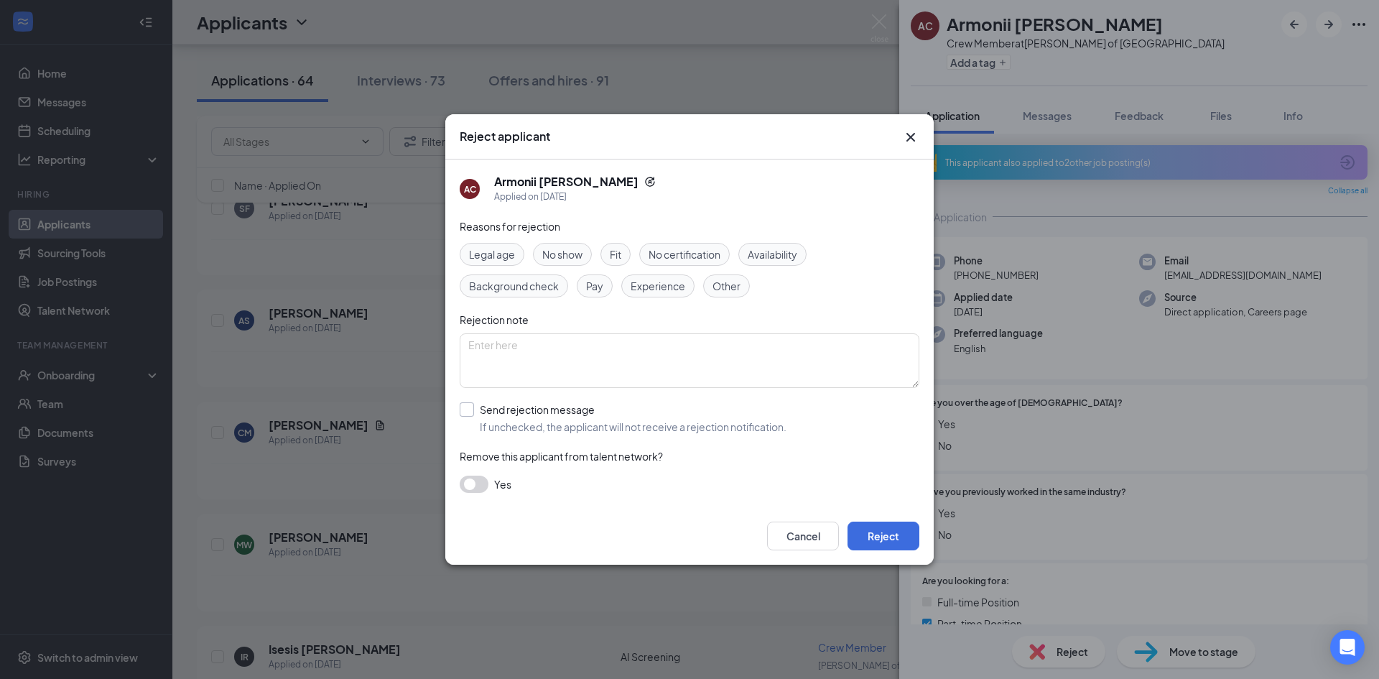
click at [587, 421] on input "Send rejection message If unchecked, the applicant will not receive a rejection…" at bounding box center [623, 418] width 327 height 32
checkbox input "true"
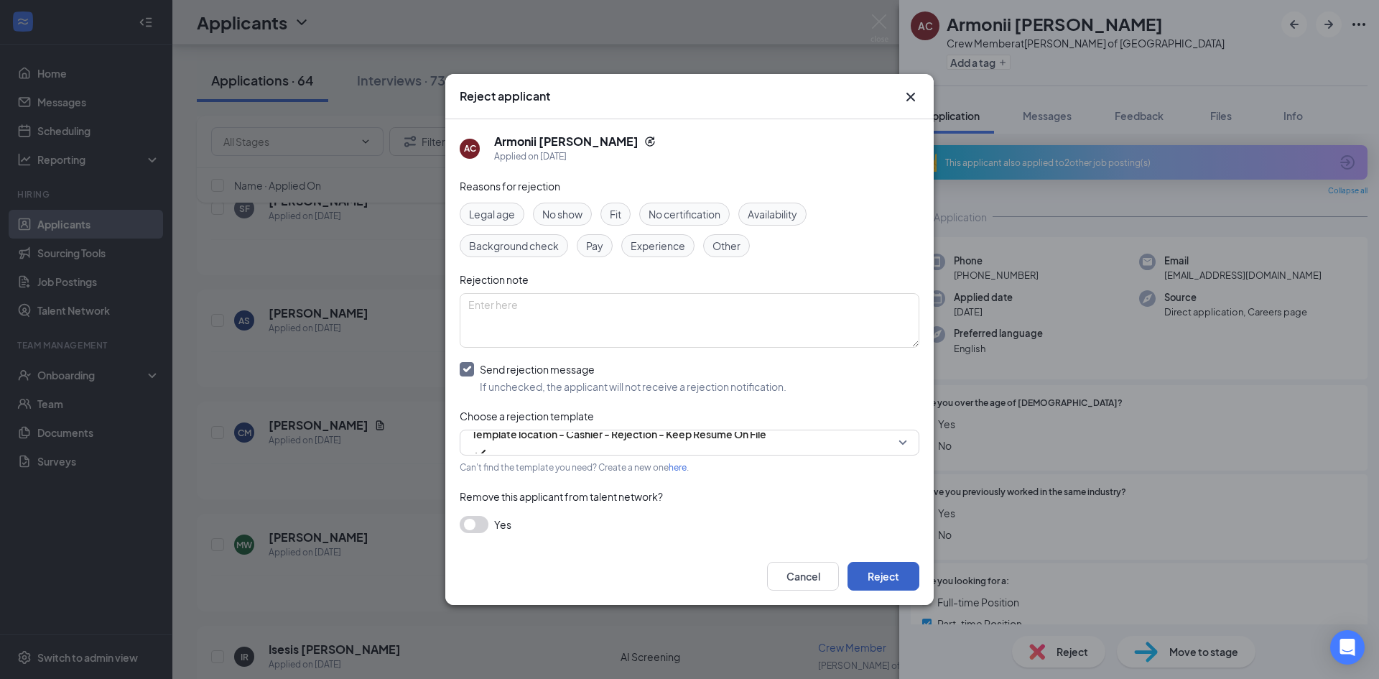
click at [889, 573] on button "Reject" at bounding box center [884, 576] width 72 height 29
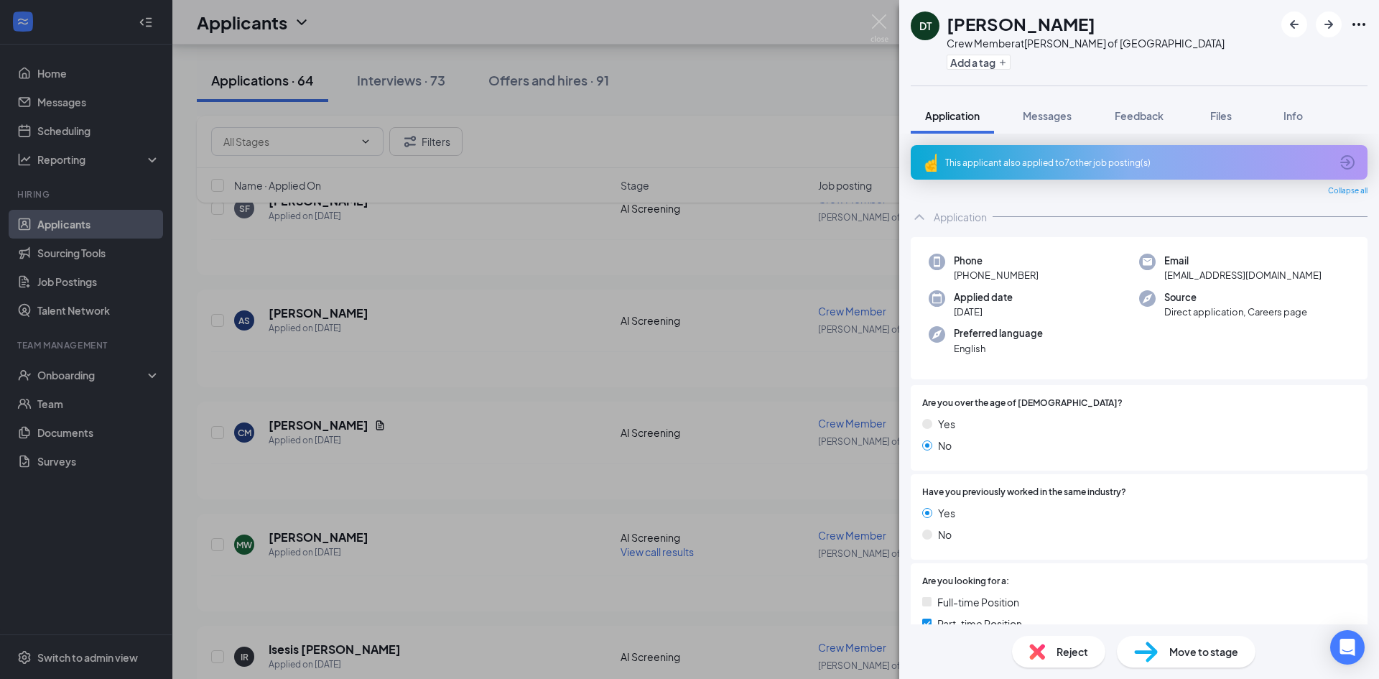
click at [1072, 657] on span "Reject" at bounding box center [1073, 652] width 32 height 16
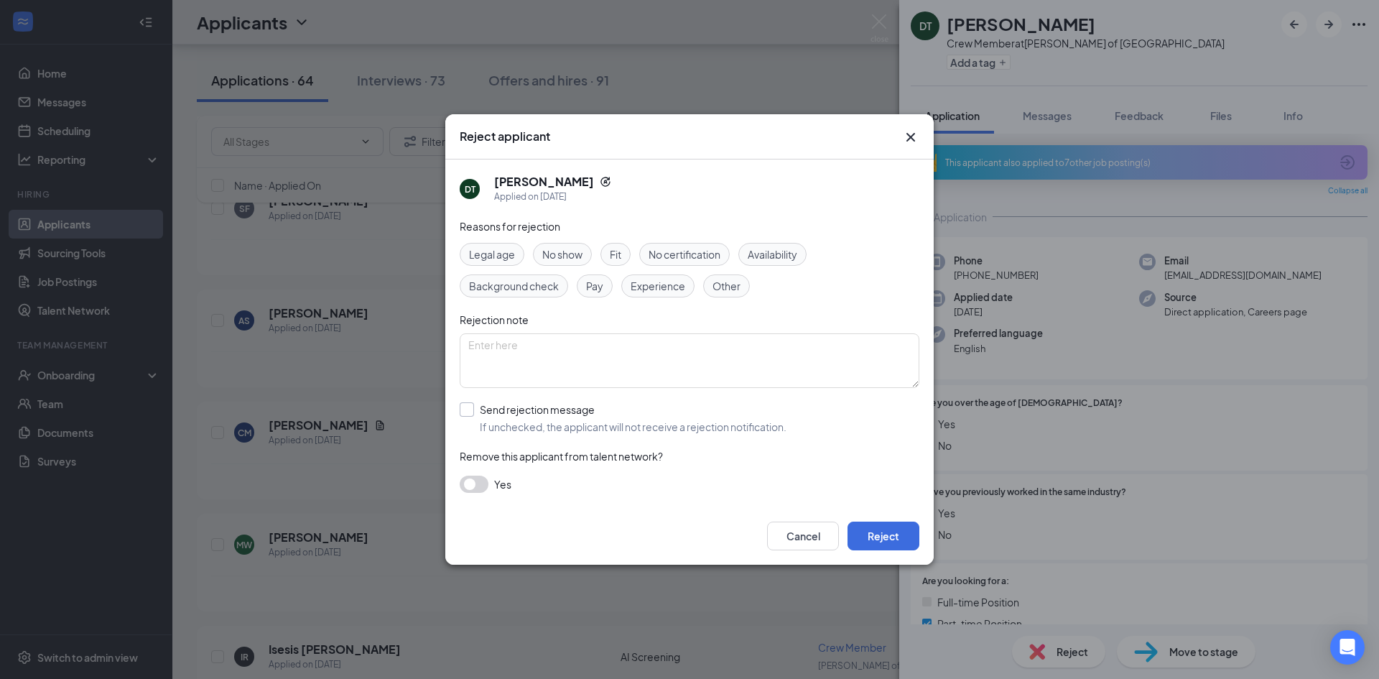
click at [681, 414] on input "Send rejection message If unchecked, the applicant will not receive a rejection…" at bounding box center [623, 418] width 327 height 32
checkbox input "true"
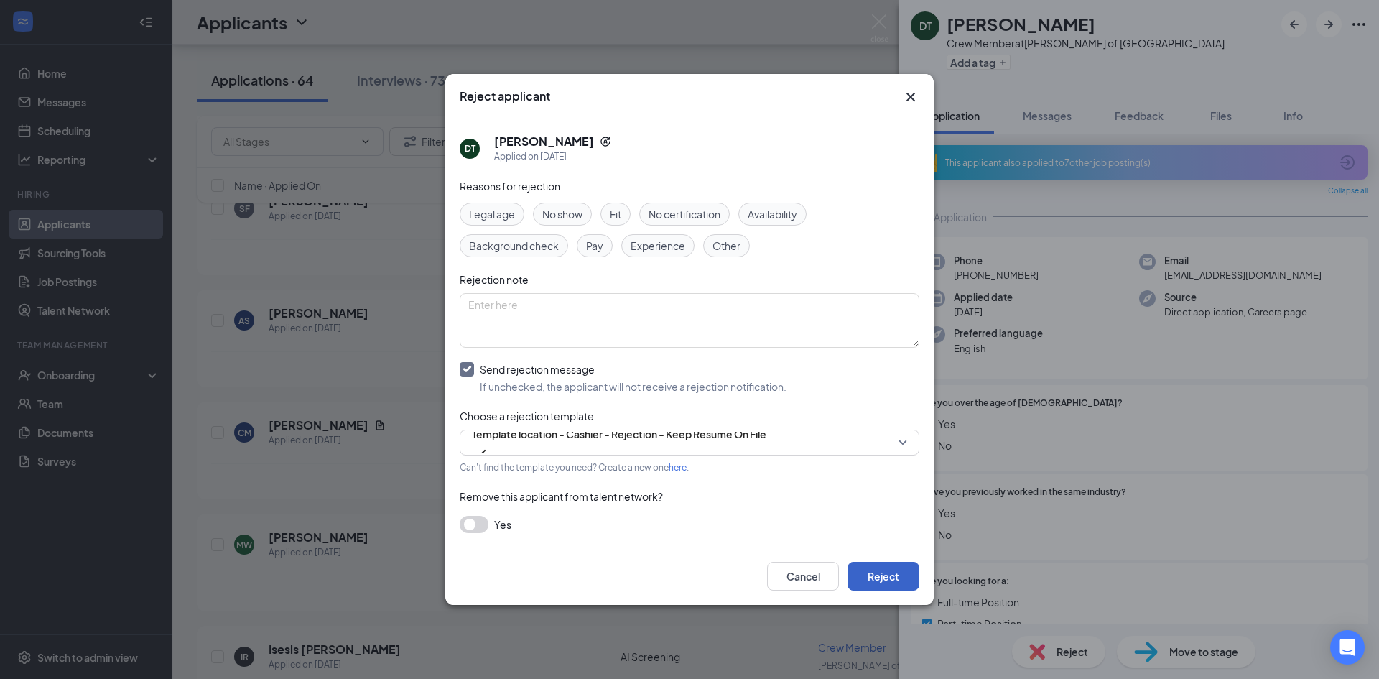
click at [910, 564] on button "Reject" at bounding box center [884, 576] width 72 height 29
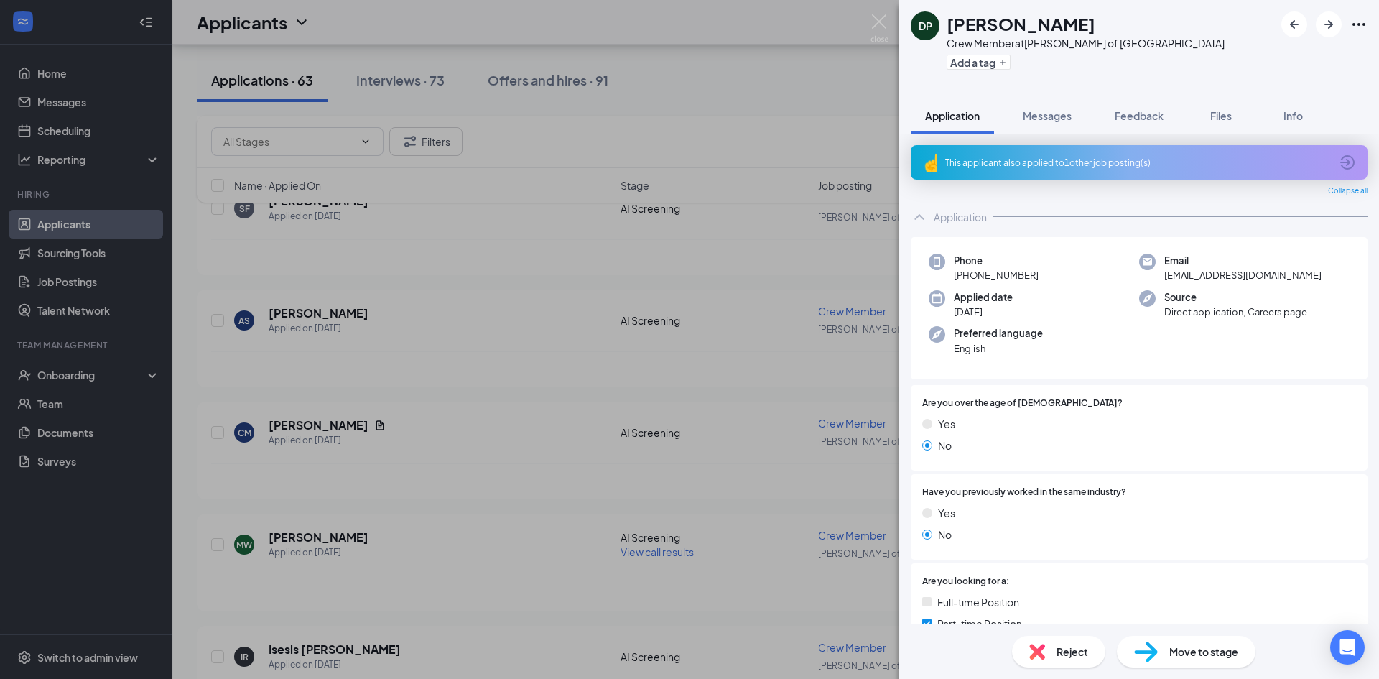
click at [1037, 658] on img at bounding box center [1037, 652] width 16 height 16
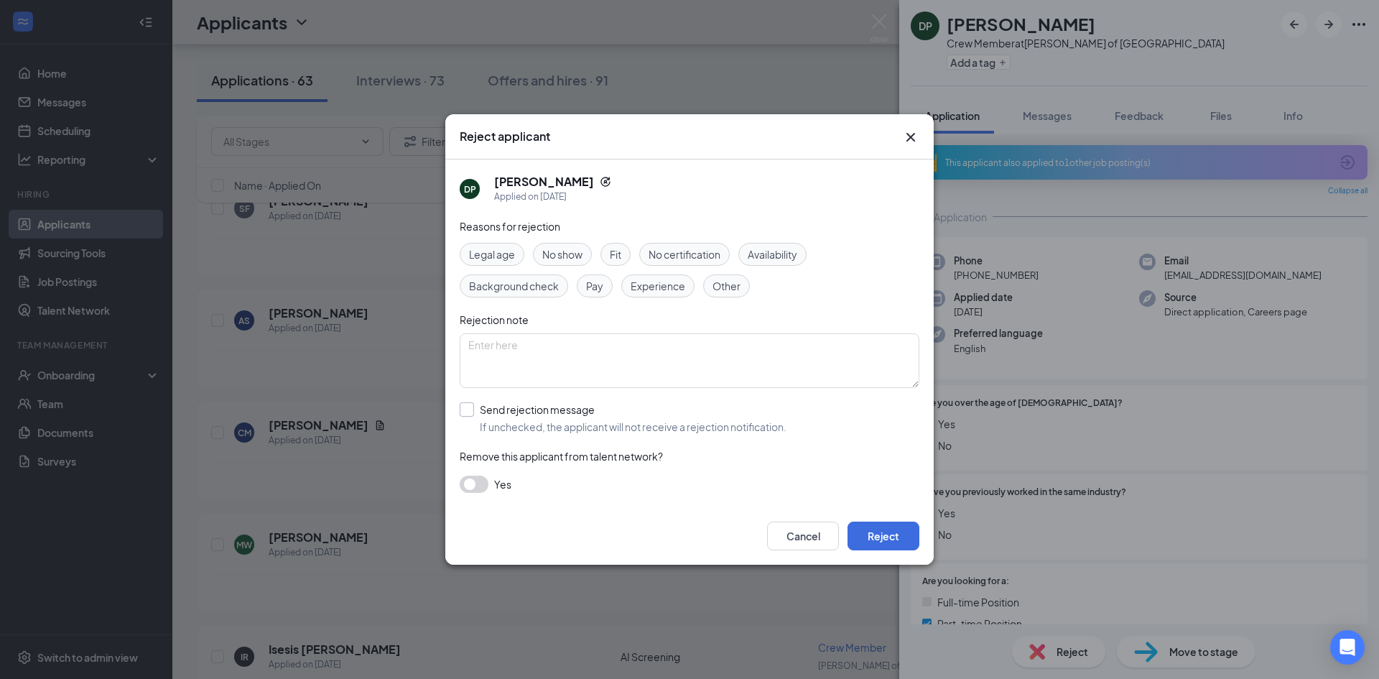
click at [510, 412] on input "Send rejection message If unchecked, the applicant will not receive a rejection…" at bounding box center [623, 418] width 327 height 32
checkbox input "true"
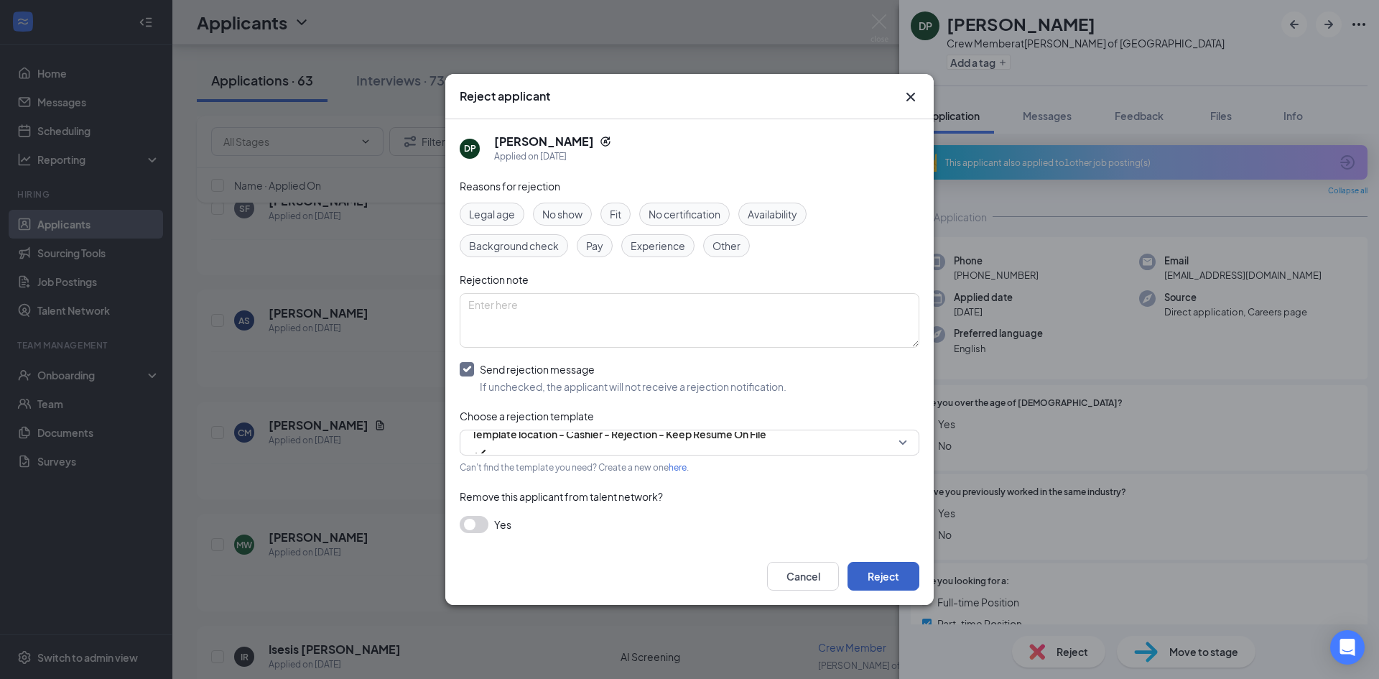
click at [882, 574] on button "Reject" at bounding box center [884, 576] width 72 height 29
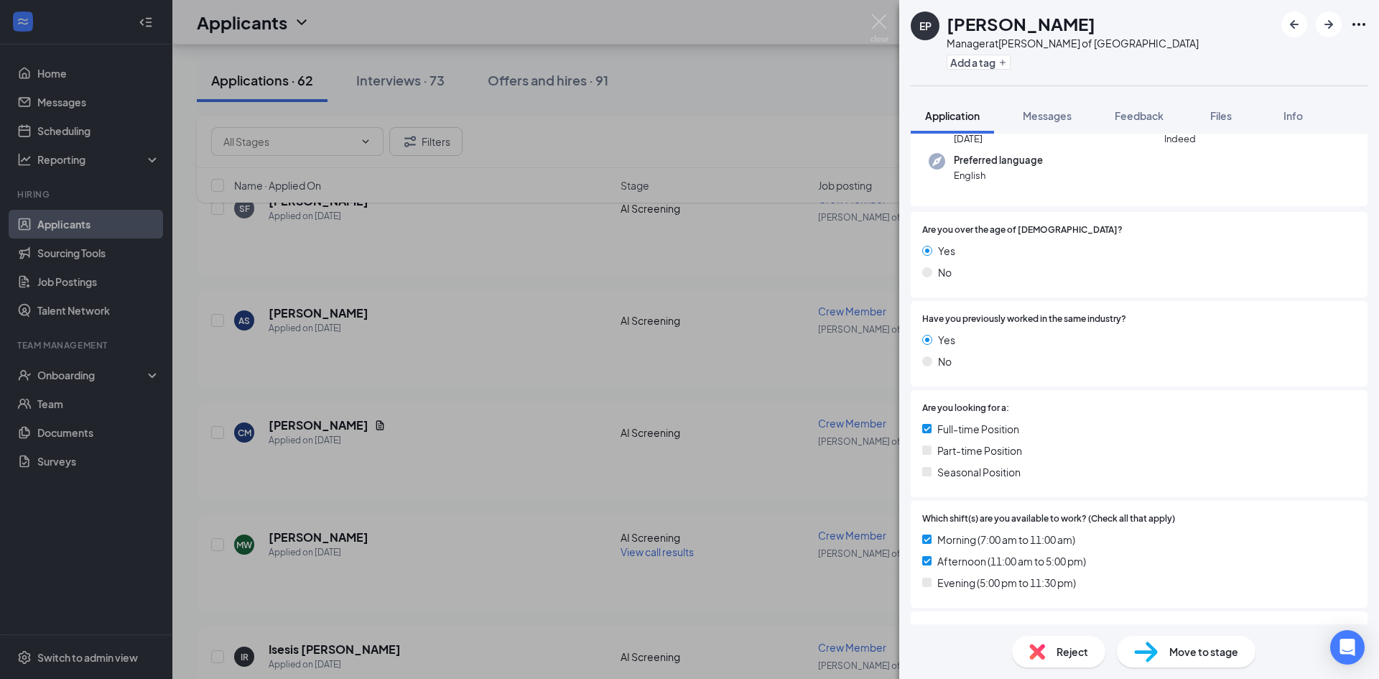
scroll to position [443, 0]
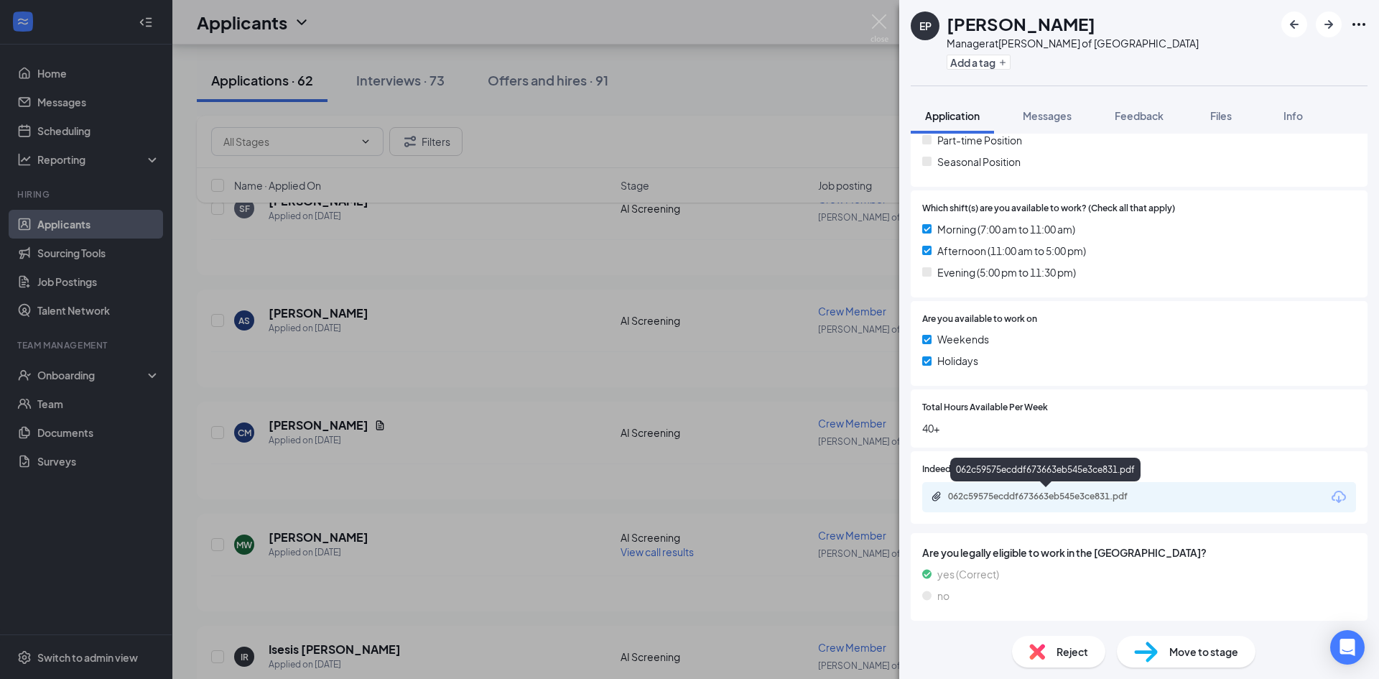
click at [1042, 492] on div "062c59575ecddf673663eb545e3ce831.pdf" at bounding box center [1048, 496] width 201 height 11
drag, startPoint x: 1180, startPoint y: 669, endPoint x: 1185, endPoint y: 657, distance: 13.9
click at [1180, 667] on div "Reject Move to stage" at bounding box center [1139, 651] width 480 height 55
click at [1185, 657] on span "Move to stage" at bounding box center [1203, 652] width 69 height 16
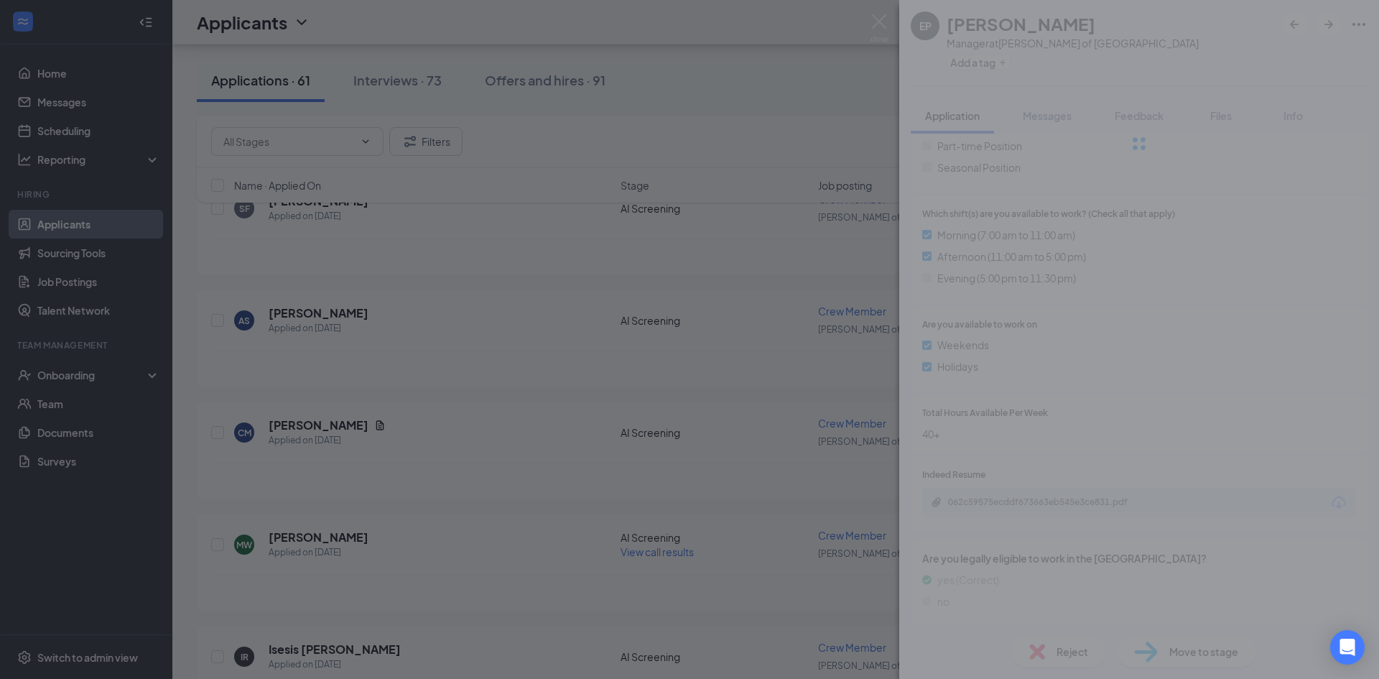
type input "AI Screening (next stage)"
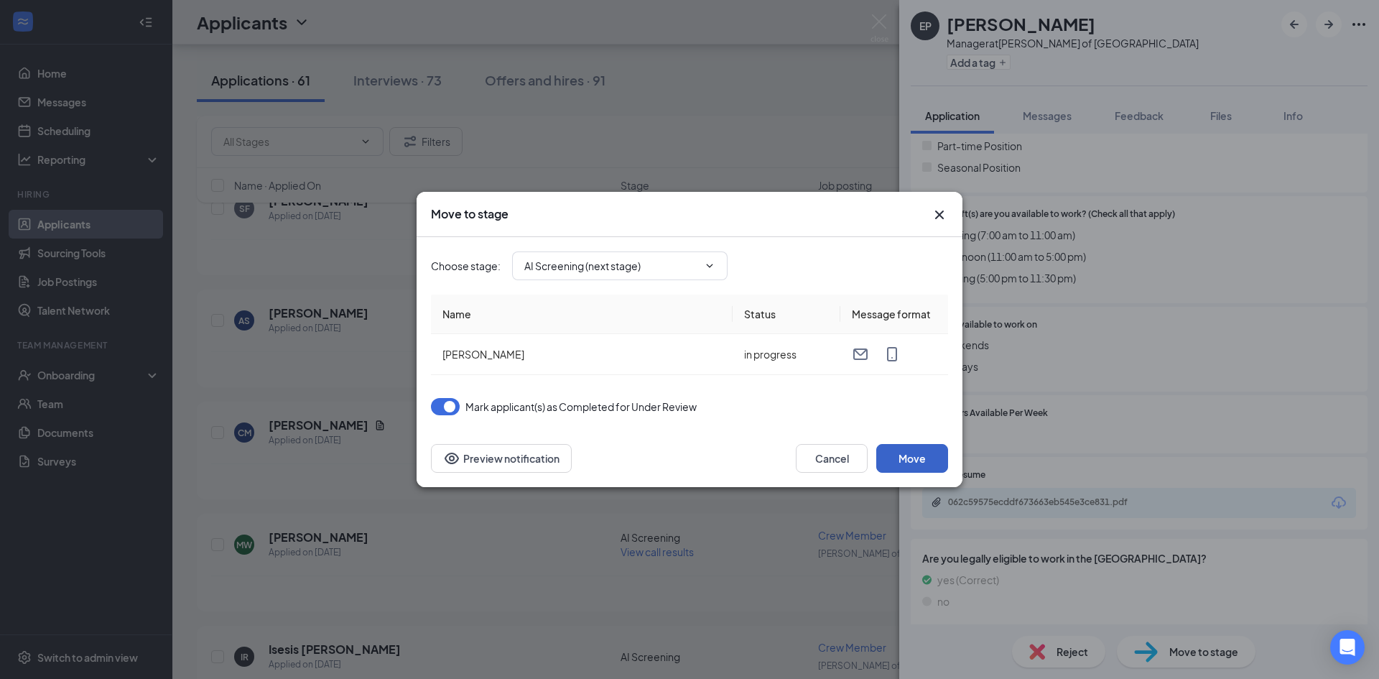
click at [935, 465] on button "Move" at bounding box center [912, 458] width 72 height 29
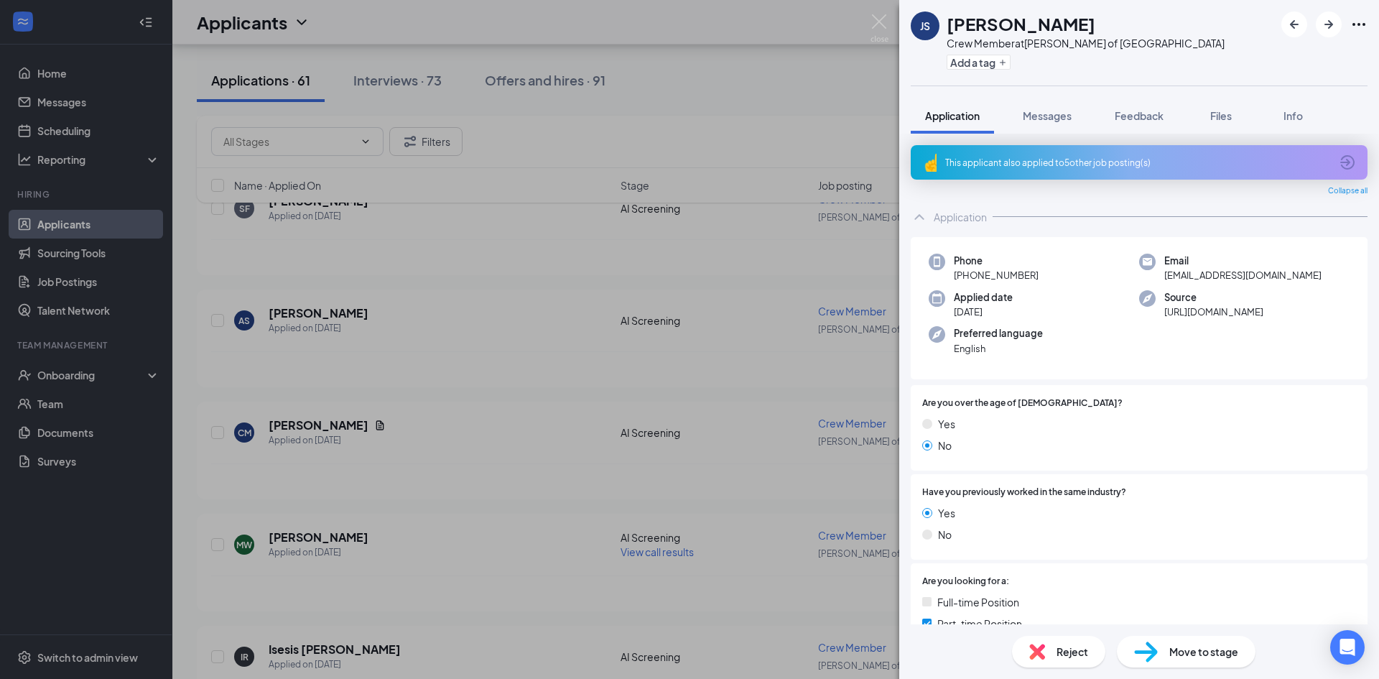
click at [1046, 640] on div "Reject" at bounding box center [1058, 652] width 93 height 32
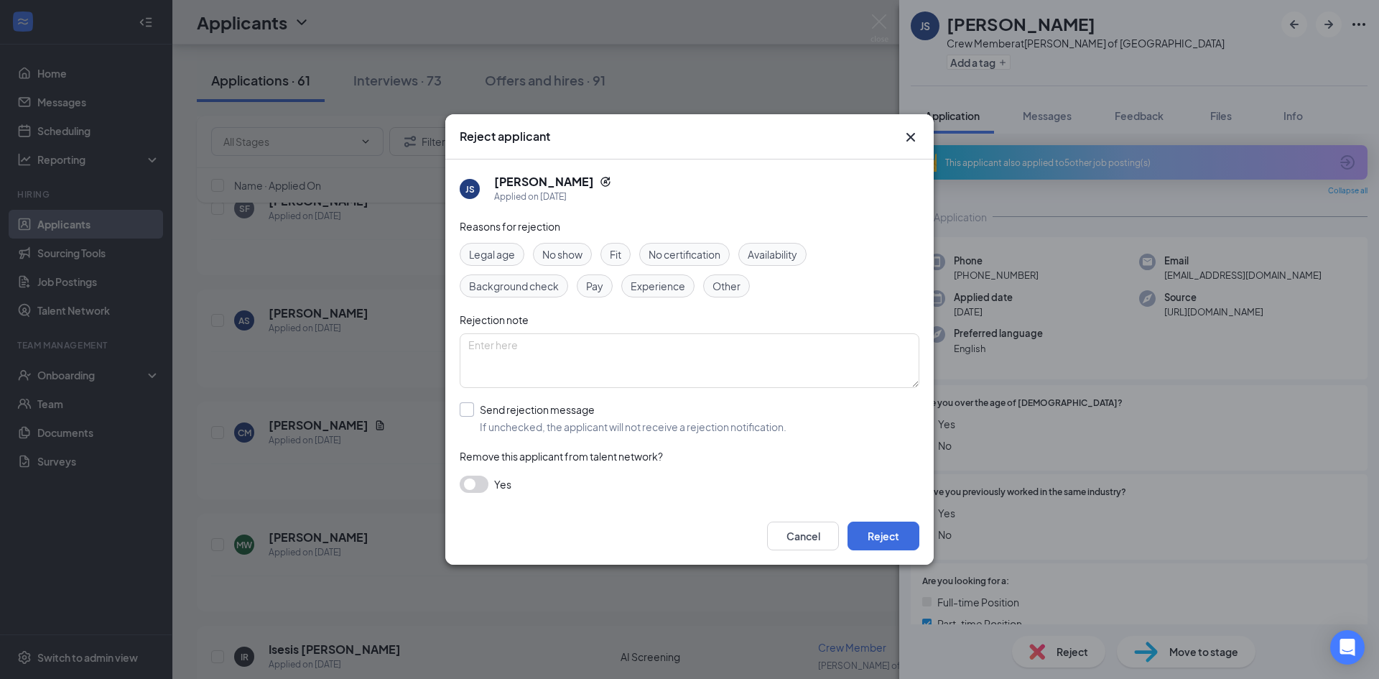
click at [539, 415] on input "Send rejection message If unchecked, the applicant will not receive a rejection…" at bounding box center [623, 418] width 327 height 32
checkbox input "true"
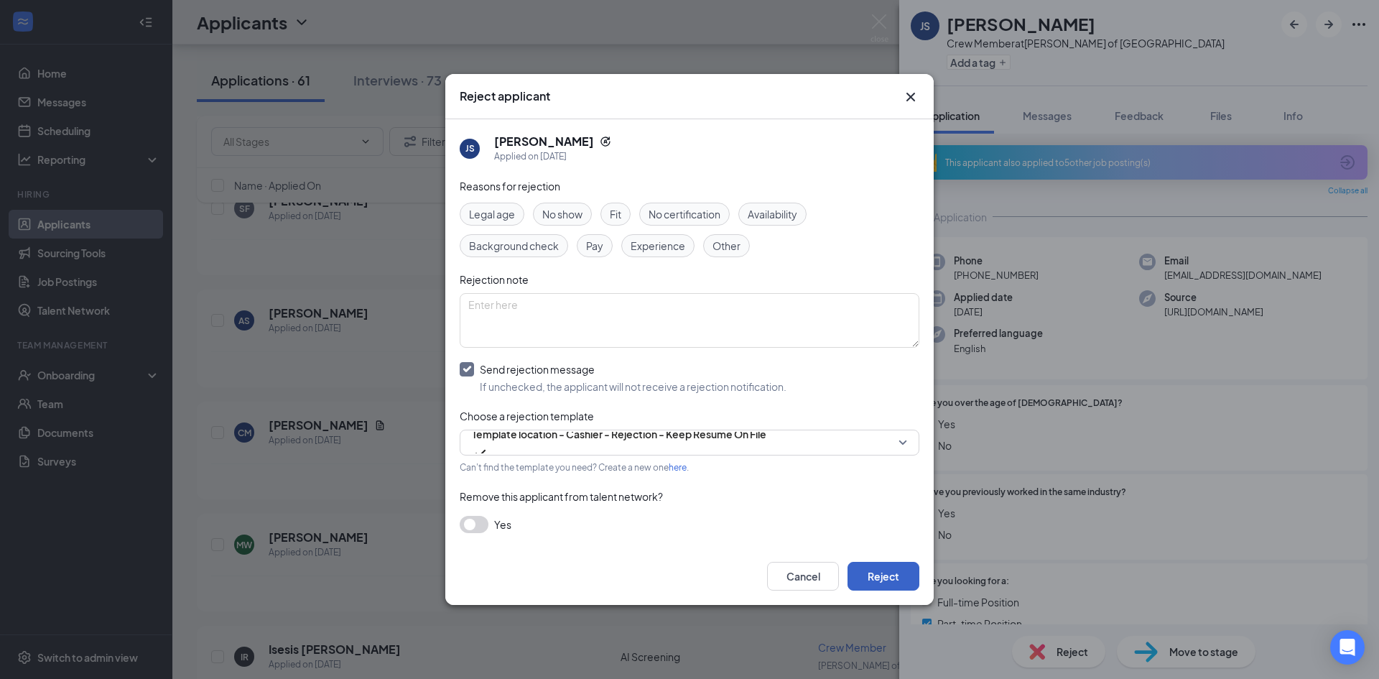
click at [871, 572] on button "Reject" at bounding box center [884, 576] width 72 height 29
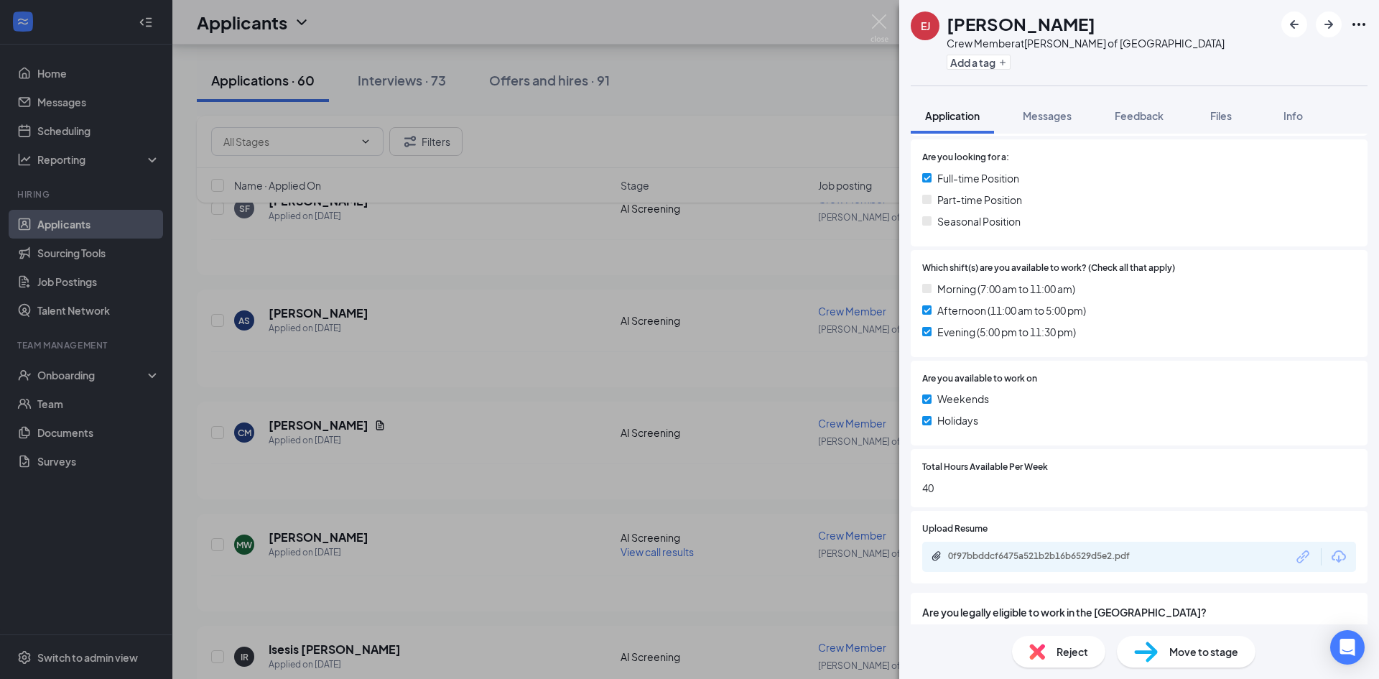
scroll to position [443, 0]
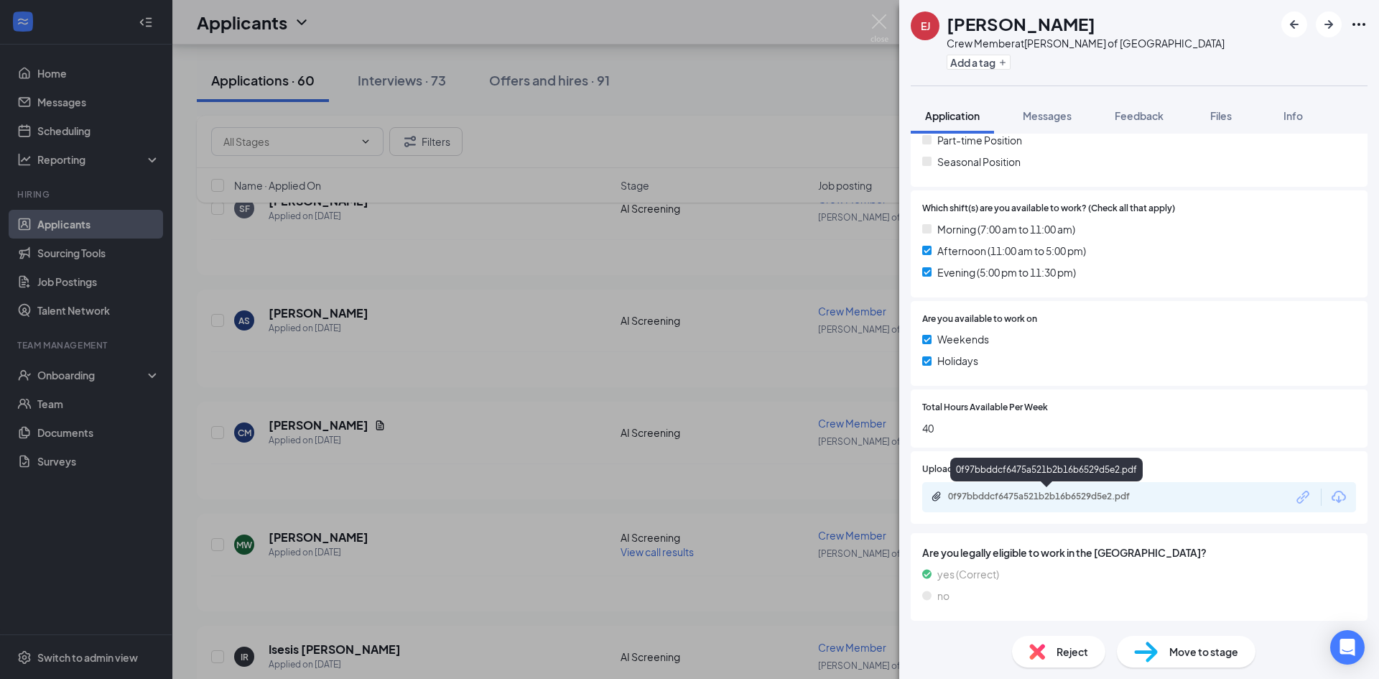
click at [1101, 491] on div "0f97bbddcf6475a521b2b16b6529d5e2.pdf" at bounding box center [1048, 496] width 201 height 11
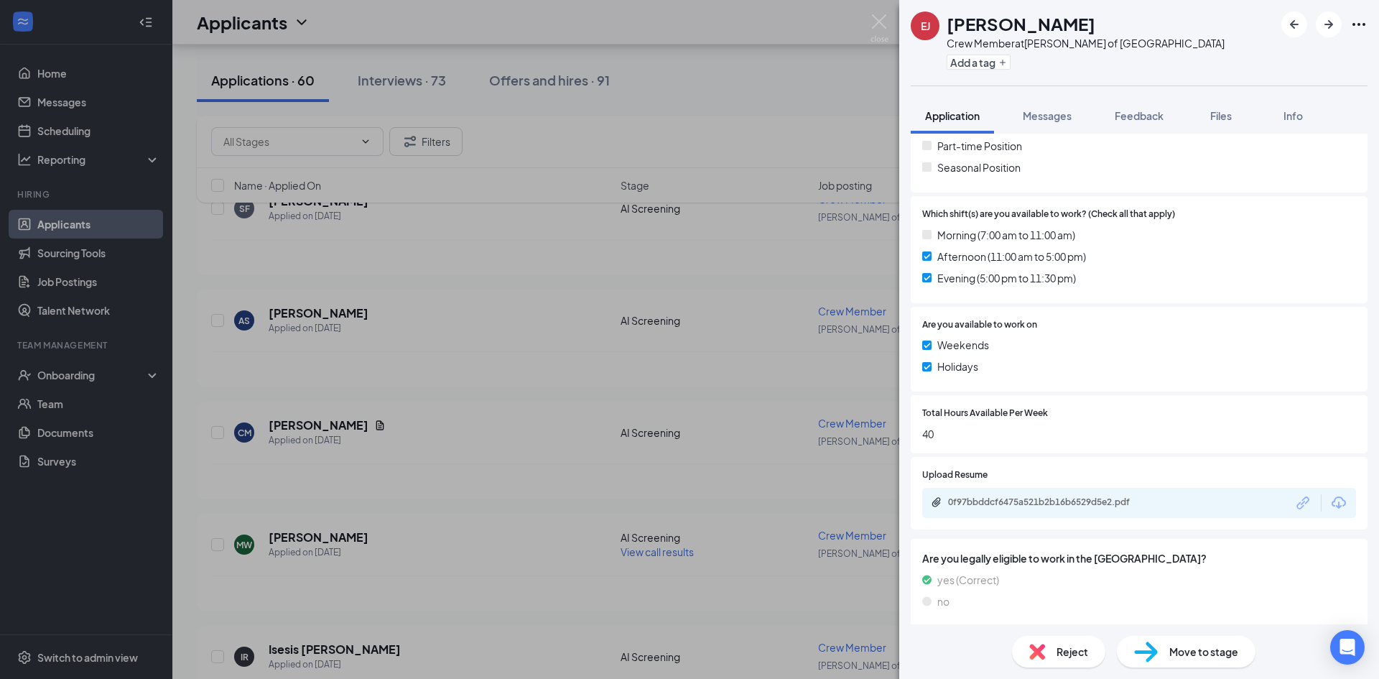
click at [1060, 659] on span "Reject" at bounding box center [1073, 652] width 32 height 16
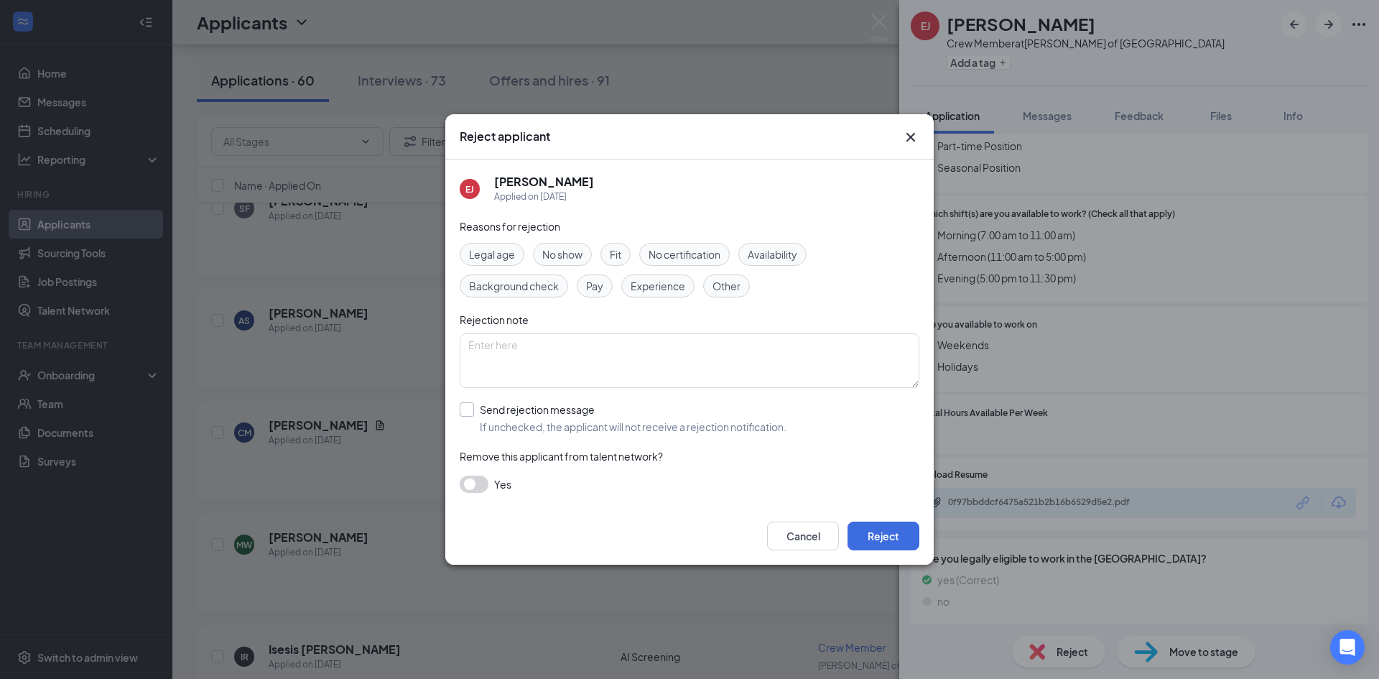
click at [665, 405] on input "Send rejection message If unchecked, the applicant will not receive a rejection…" at bounding box center [623, 418] width 327 height 32
checkbox input "true"
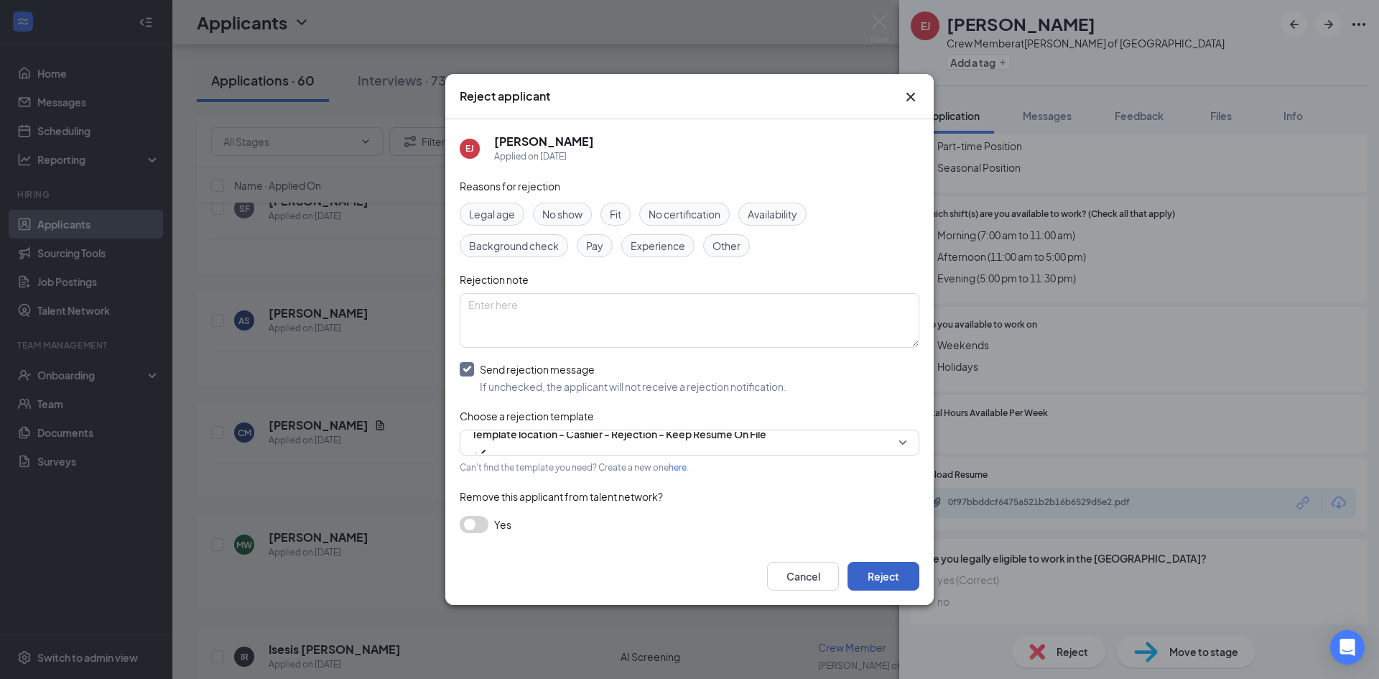
click at [893, 577] on button "Reject" at bounding box center [884, 576] width 72 height 29
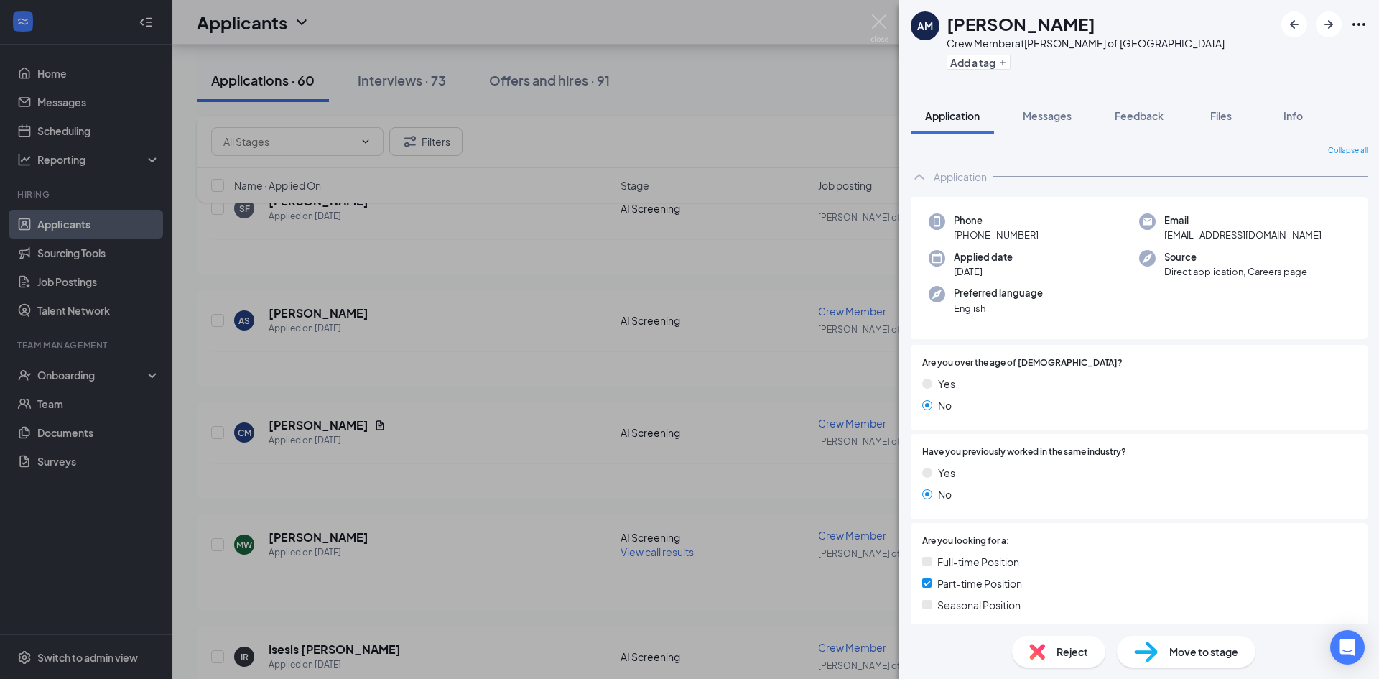
click at [1173, 634] on div "Reject Move to stage" at bounding box center [1139, 651] width 480 height 55
click at [1173, 651] on span "Move to stage" at bounding box center [1203, 652] width 69 height 16
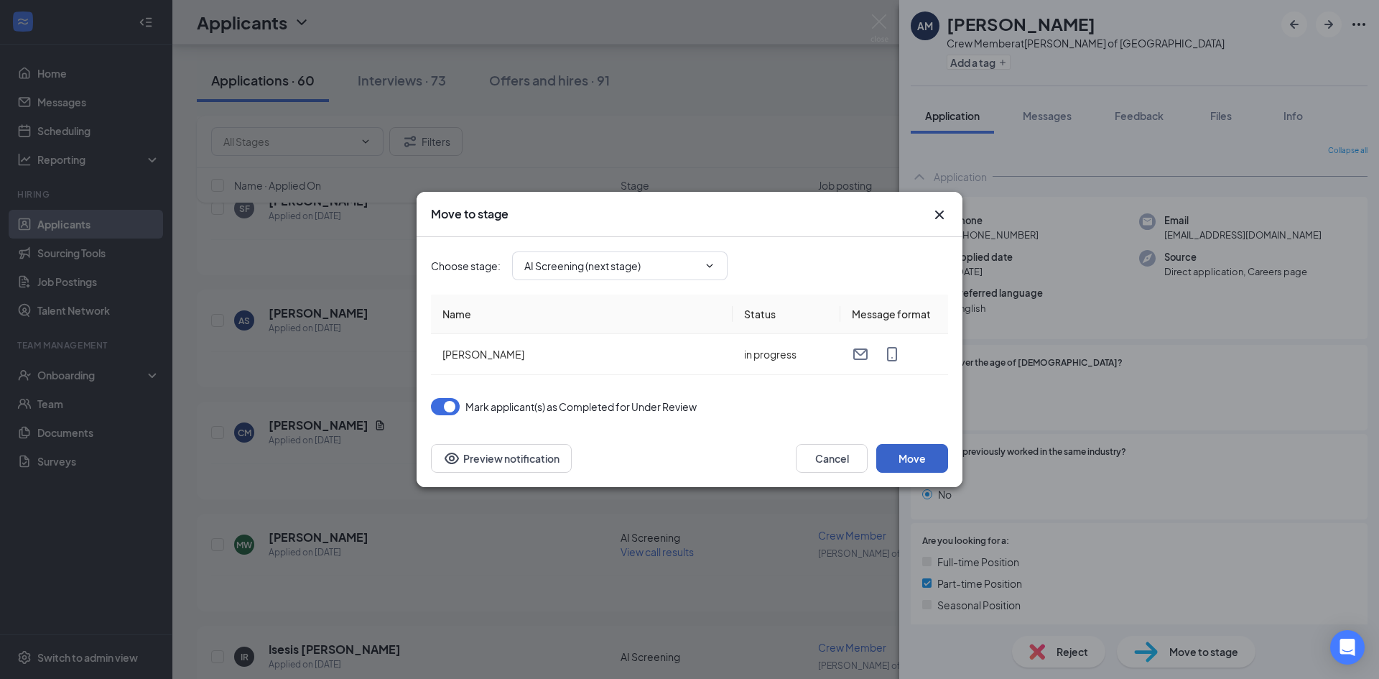
click at [903, 453] on button "Move" at bounding box center [912, 458] width 72 height 29
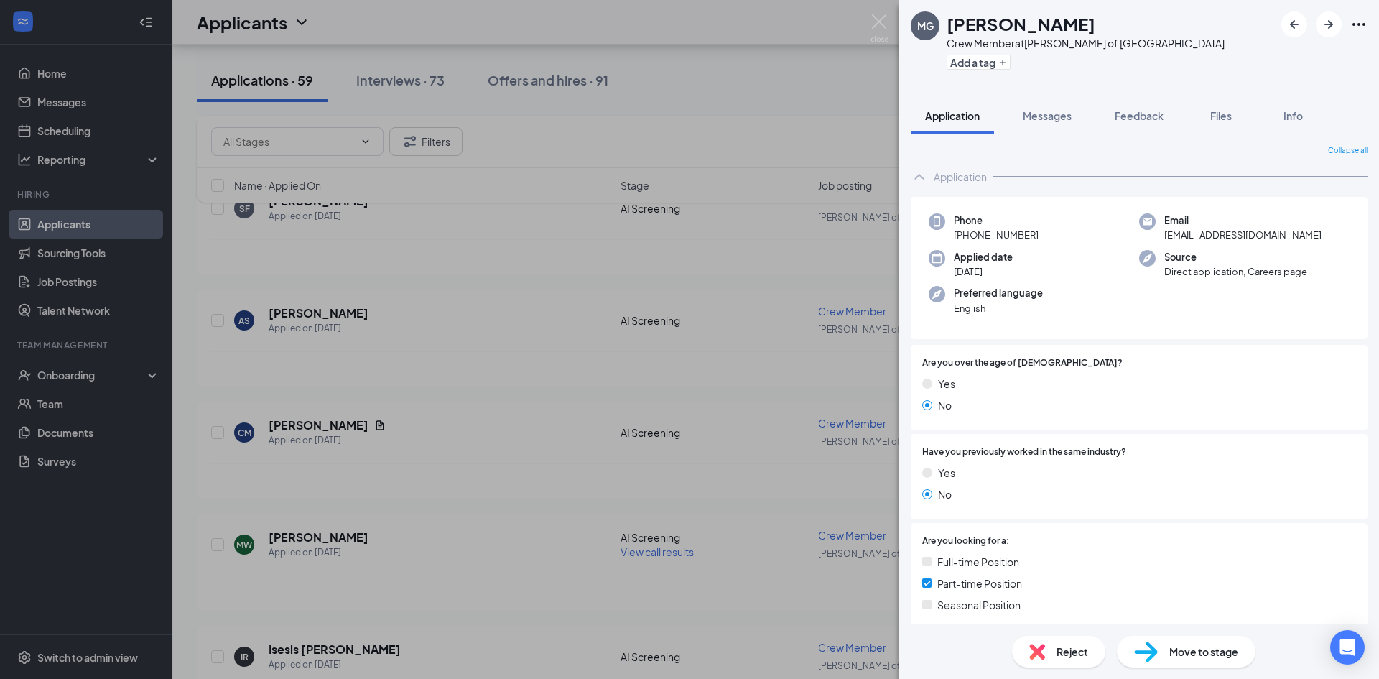
click at [1232, 657] on span "Move to stage" at bounding box center [1203, 652] width 69 height 16
type input "AI Screening (next stage)"
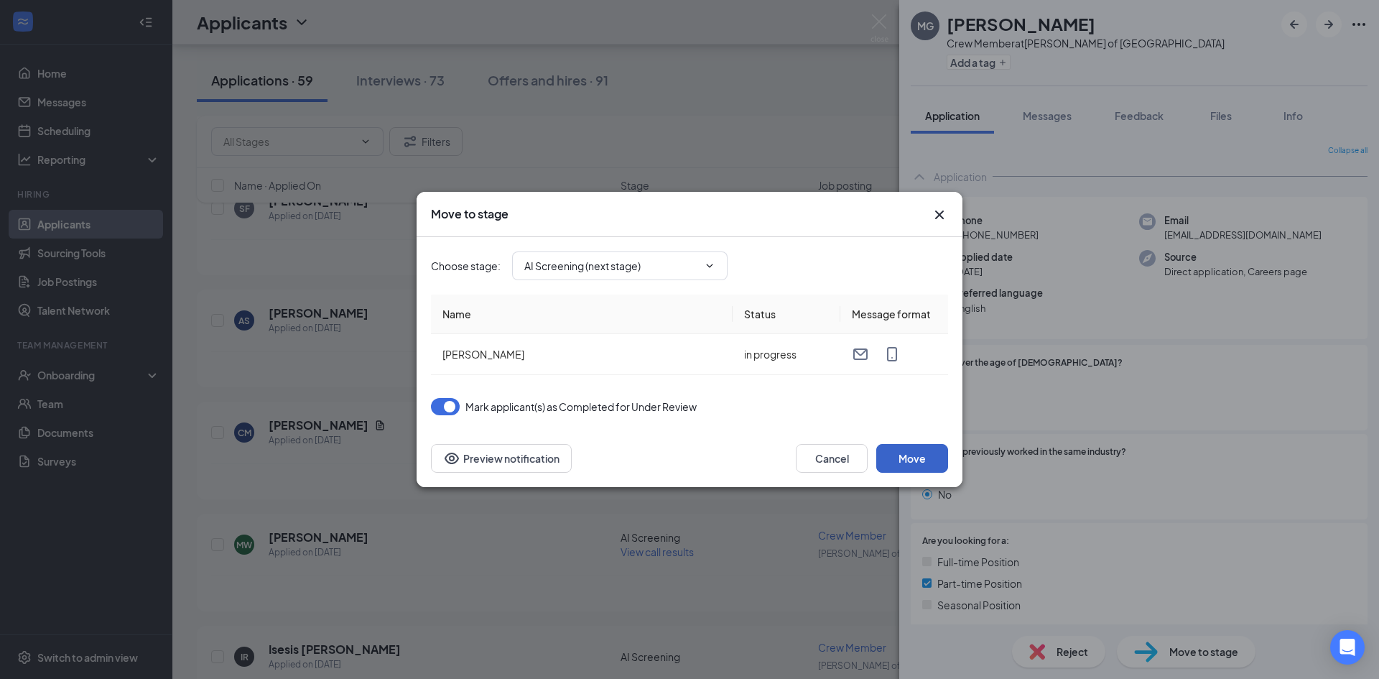
click at [884, 445] on button "Move" at bounding box center [912, 458] width 72 height 29
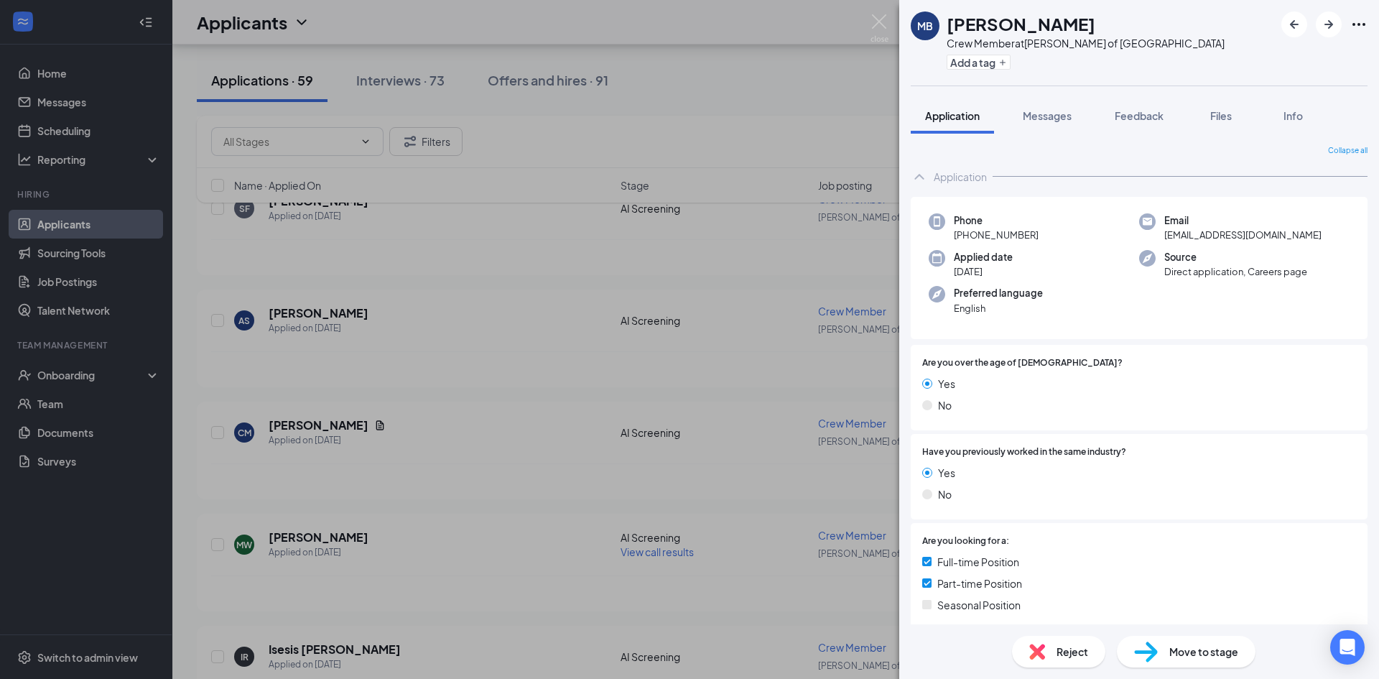
click at [1177, 639] on div "Move to stage" at bounding box center [1186, 652] width 139 height 32
type input "AI Screening (next stage)"
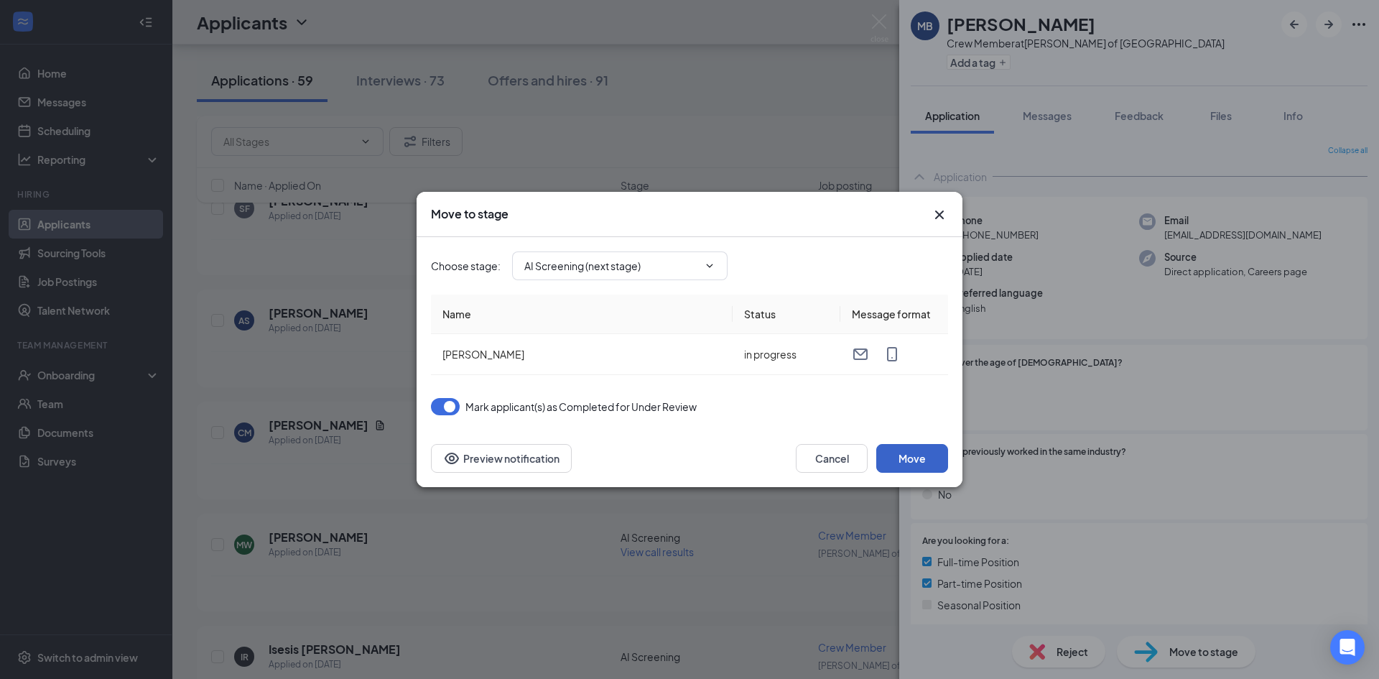
click at [945, 460] on button "Move" at bounding box center [912, 458] width 72 height 29
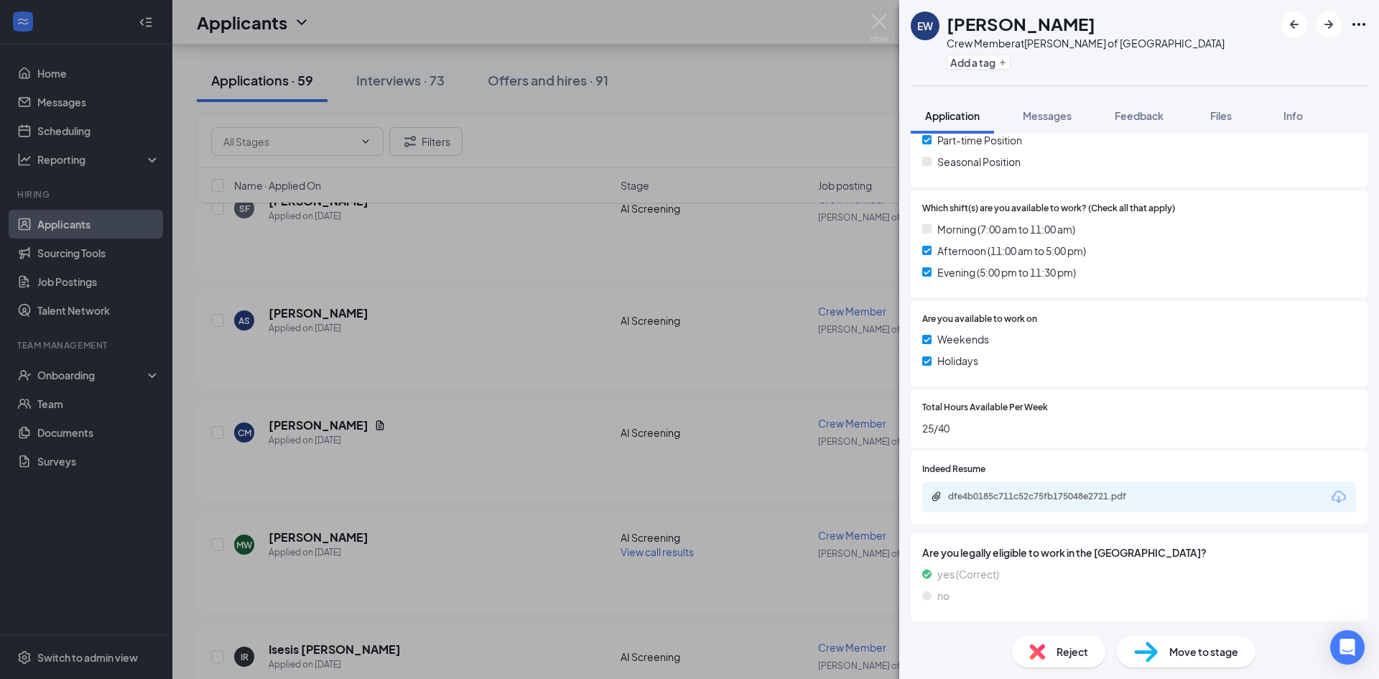
click at [1051, 642] on div "Reject" at bounding box center [1058, 652] width 93 height 32
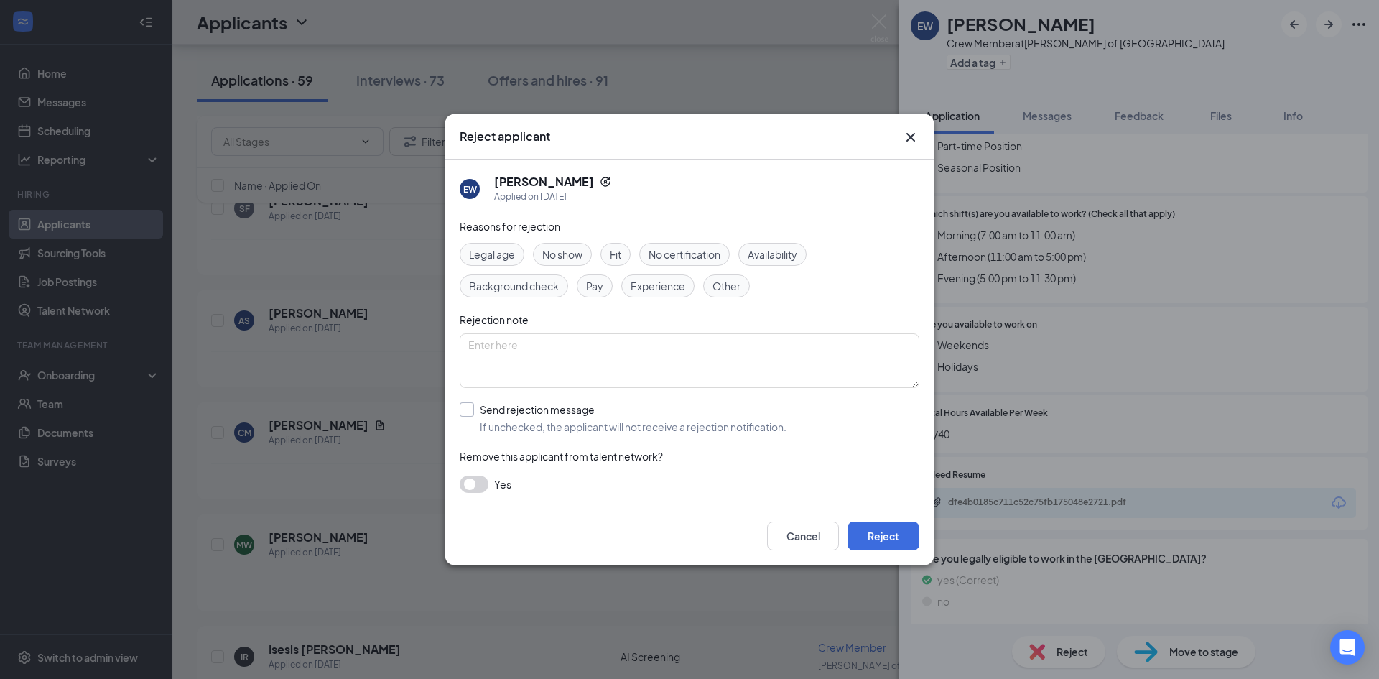
click at [561, 426] on input "Send rejection message If unchecked, the applicant will not receive a rejection…" at bounding box center [623, 418] width 327 height 32
checkbox input "true"
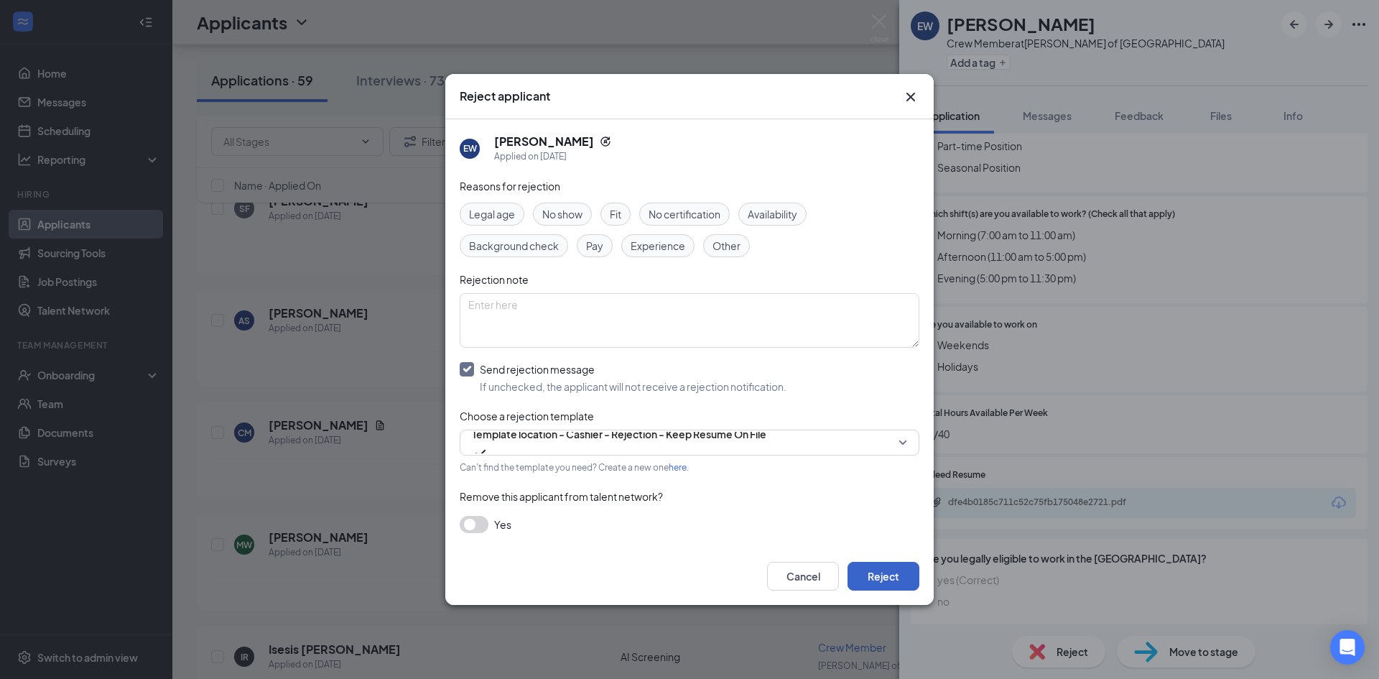
click at [887, 580] on button "Reject" at bounding box center [884, 576] width 72 height 29
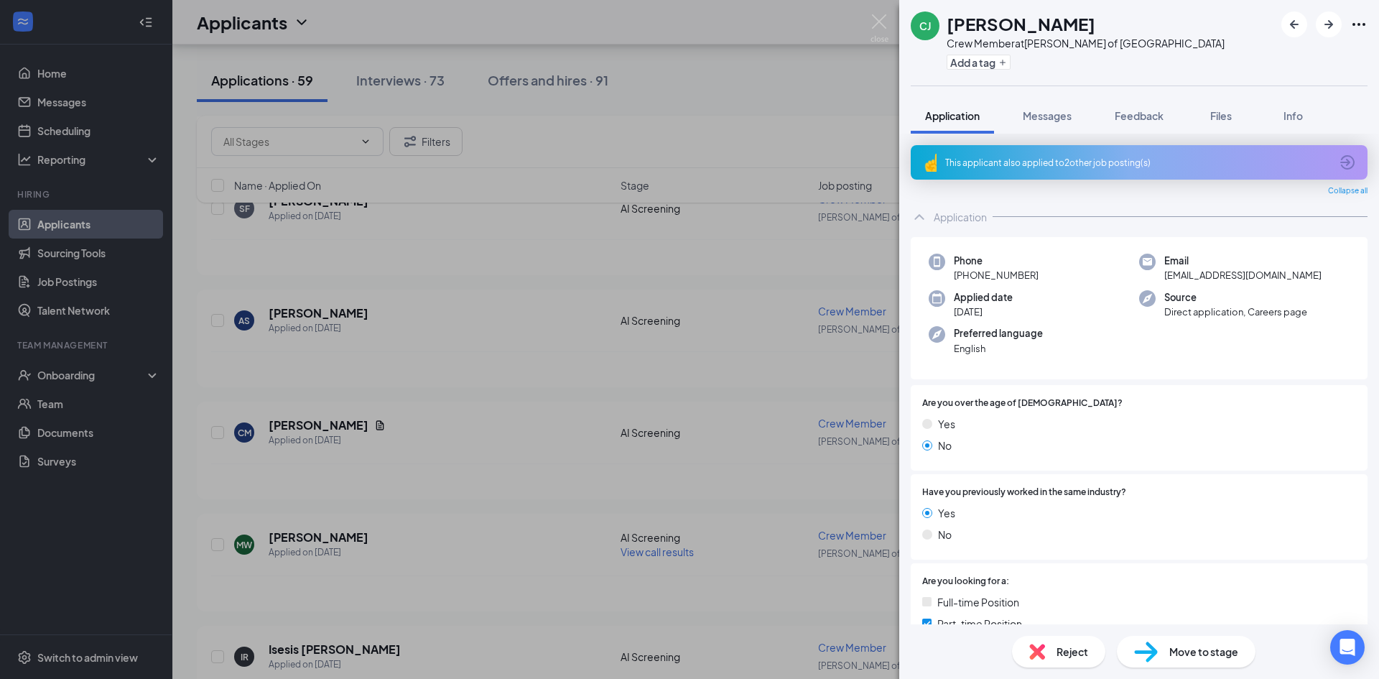
click at [1056, 659] on div "Reject" at bounding box center [1058, 652] width 93 height 32
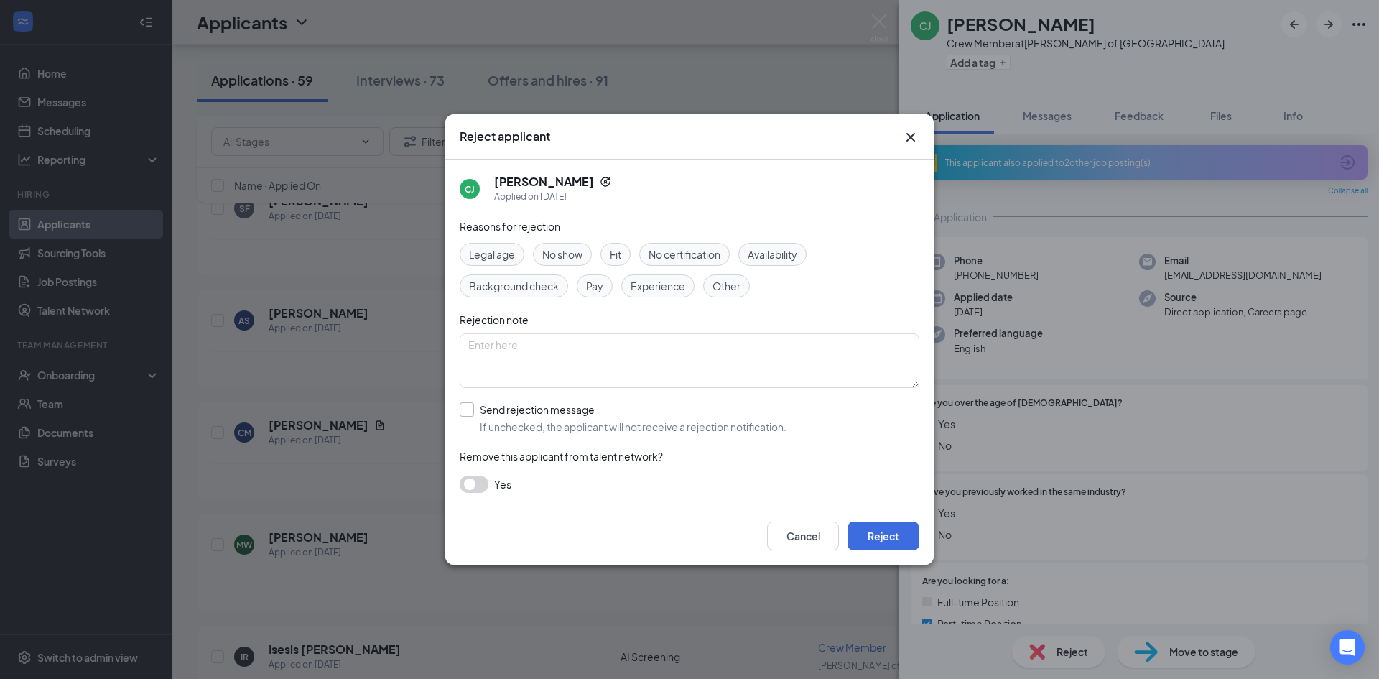
click at [506, 416] on input "Send rejection message If unchecked, the applicant will not receive a rejection…" at bounding box center [623, 418] width 327 height 32
checkbox input "true"
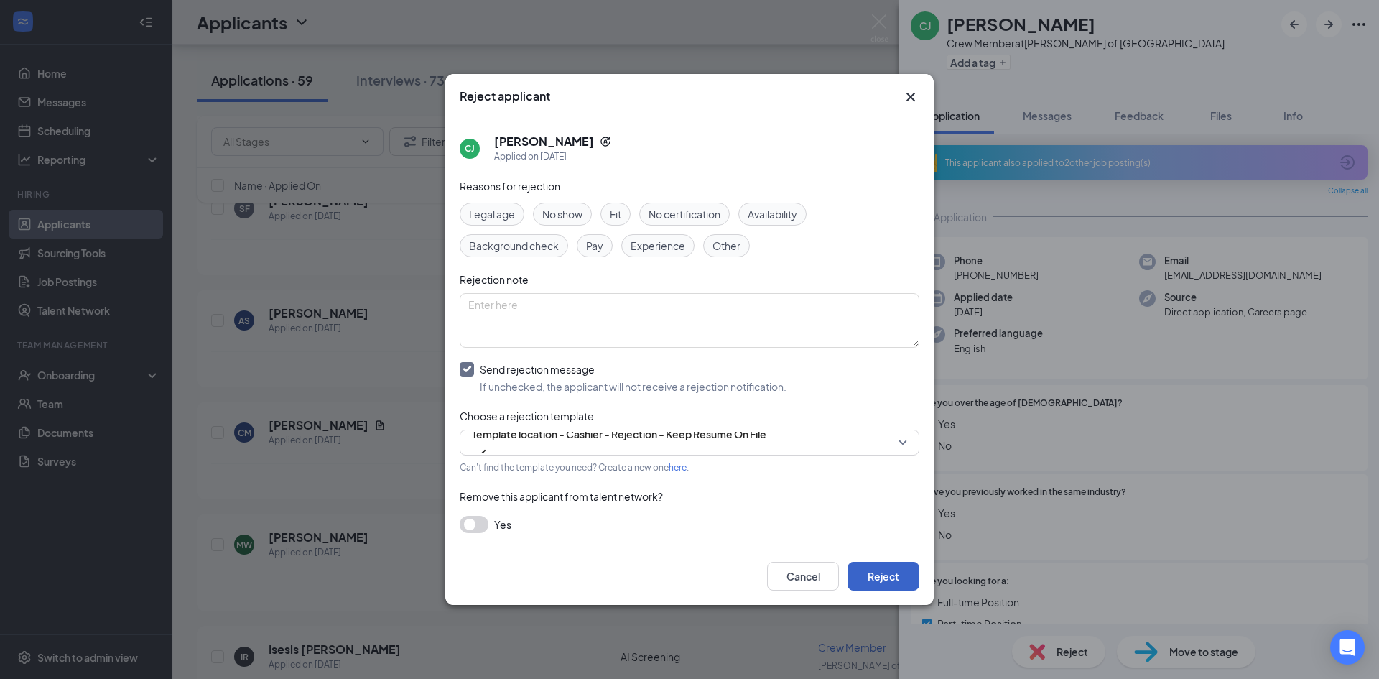
click at [892, 571] on button "Reject" at bounding box center [884, 576] width 72 height 29
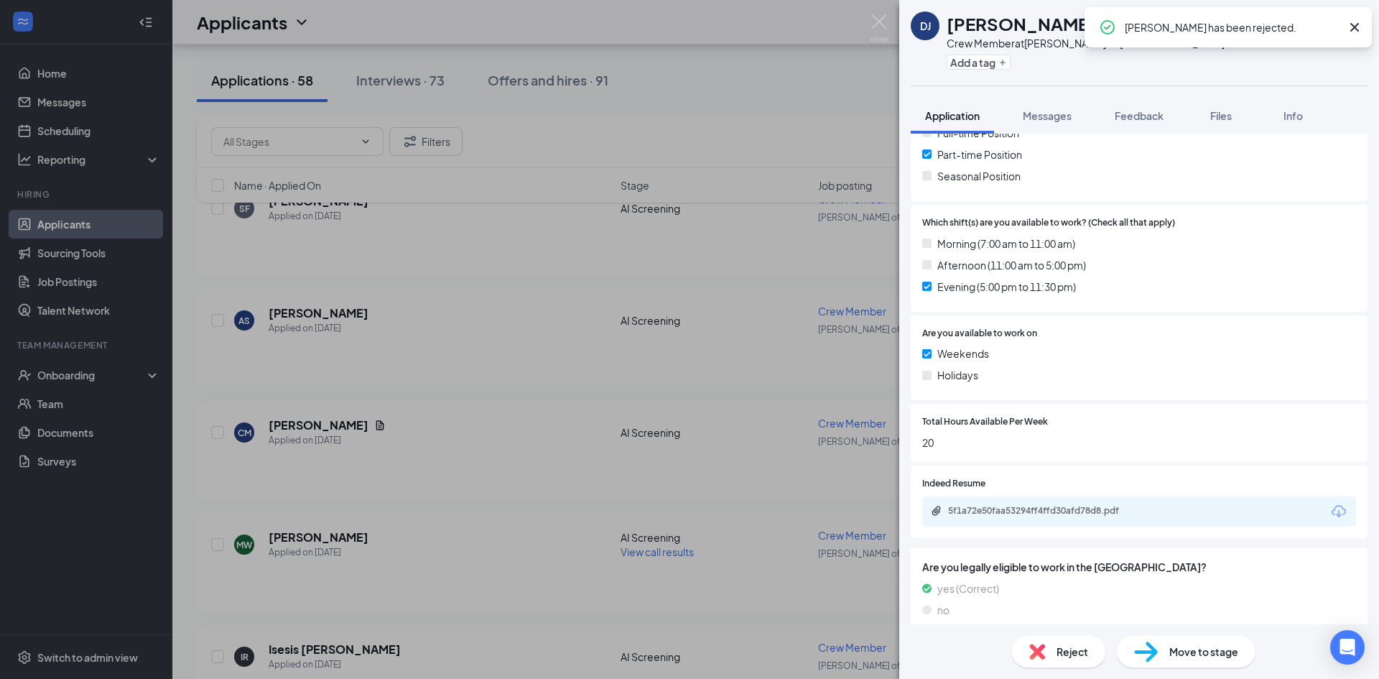
scroll to position [437, 0]
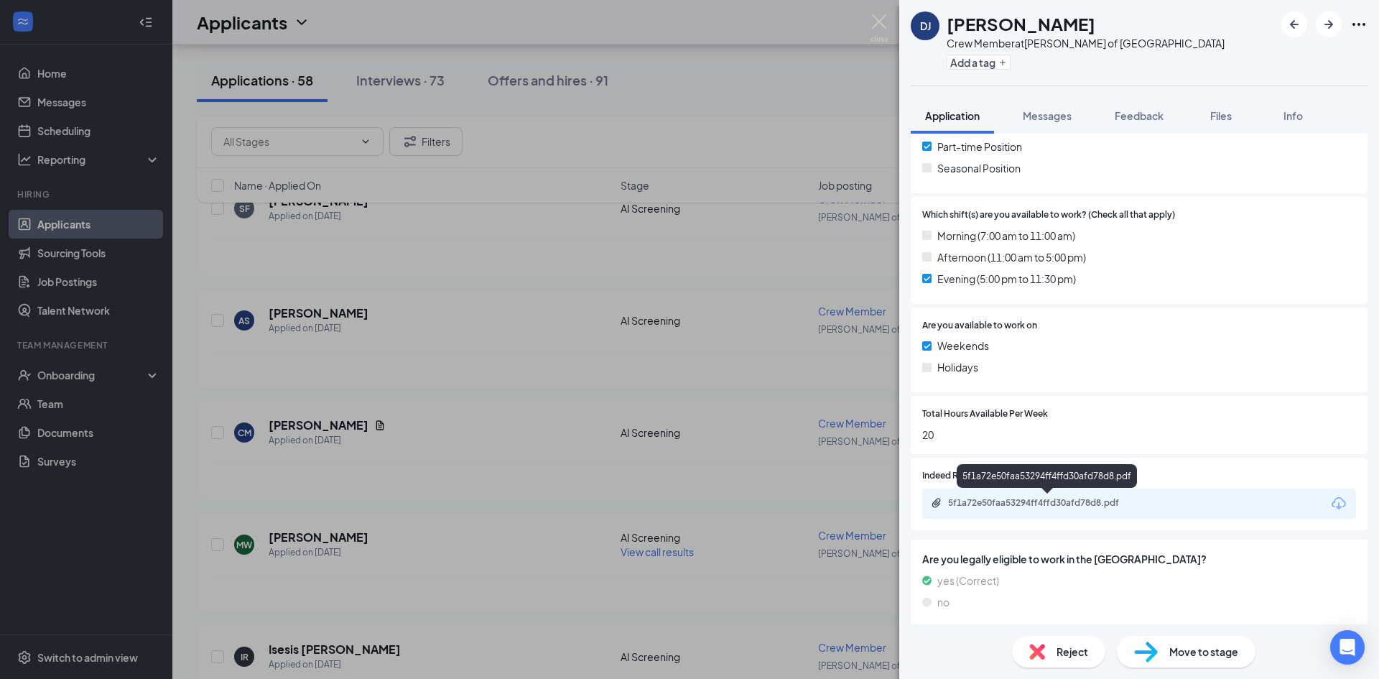
click at [1070, 497] on div "5f1a72e50faa53294ff4ffd30afd78d8.pdf" at bounding box center [1048, 502] width 201 height 11
click at [1064, 660] on div "Reject" at bounding box center [1058, 652] width 93 height 32
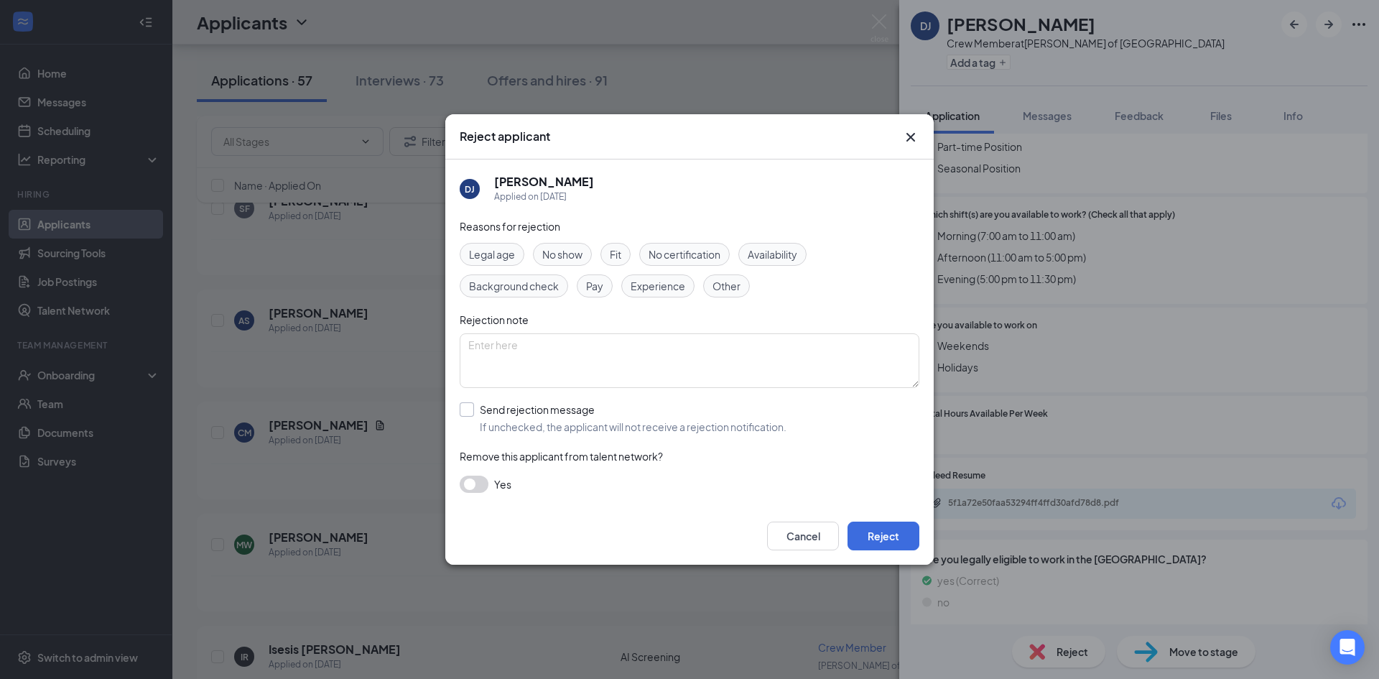
click at [636, 415] on input "Send rejection message If unchecked, the applicant will not receive a rejection…" at bounding box center [623, 418] width 327 height 32
checkbox input "true"
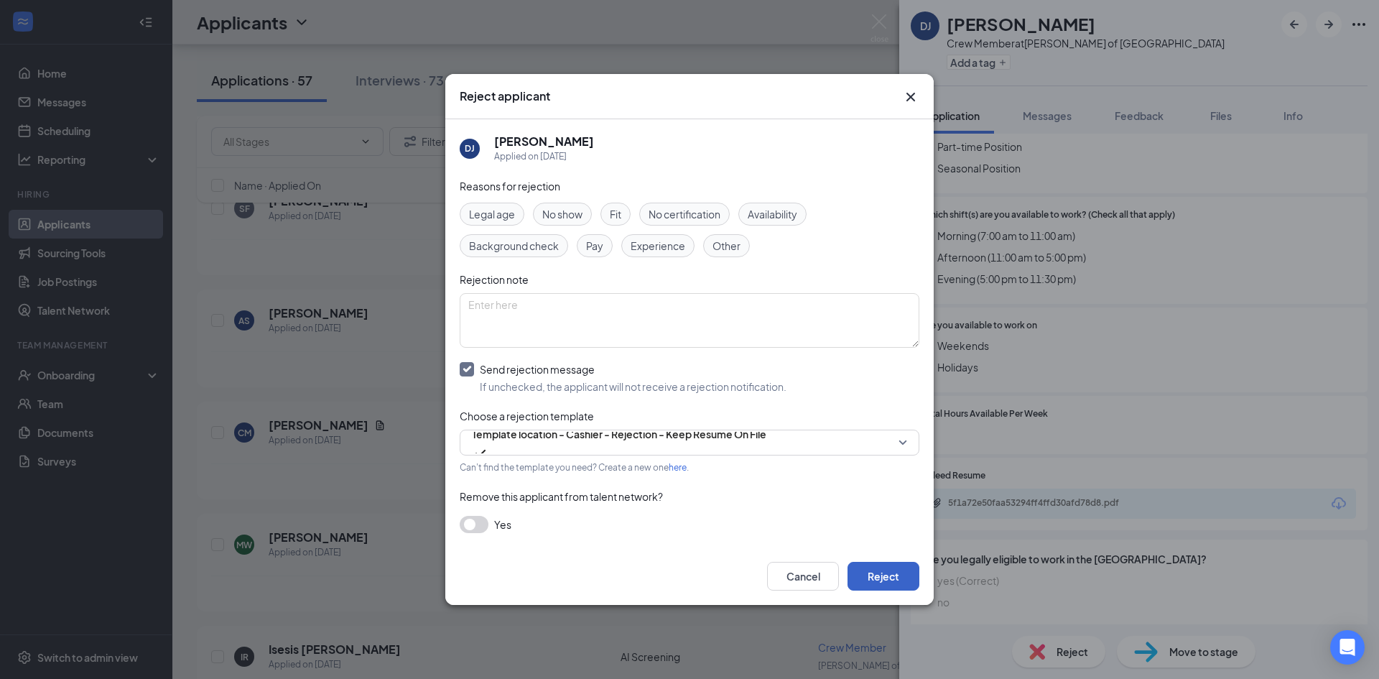
click at [851, 564] on button "Reject" at bounding box center [884, 576] width 72 height 29
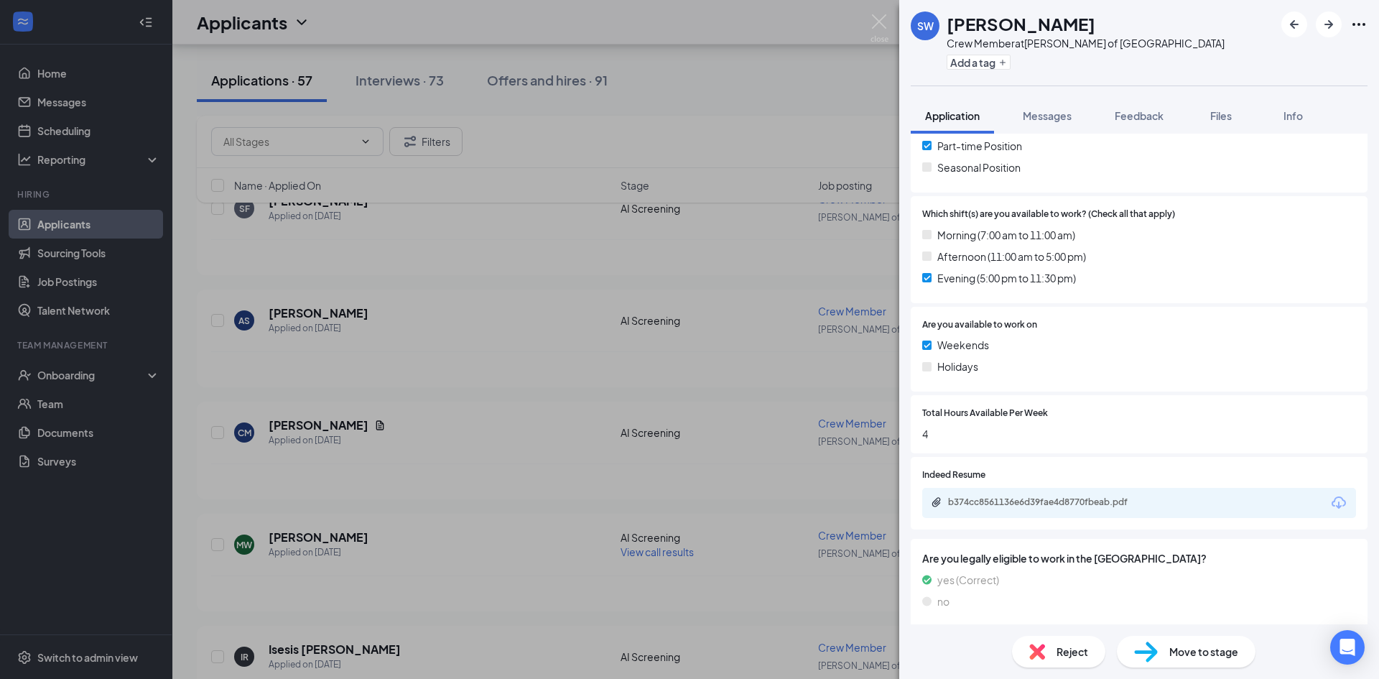
scroll to position [443, 0]
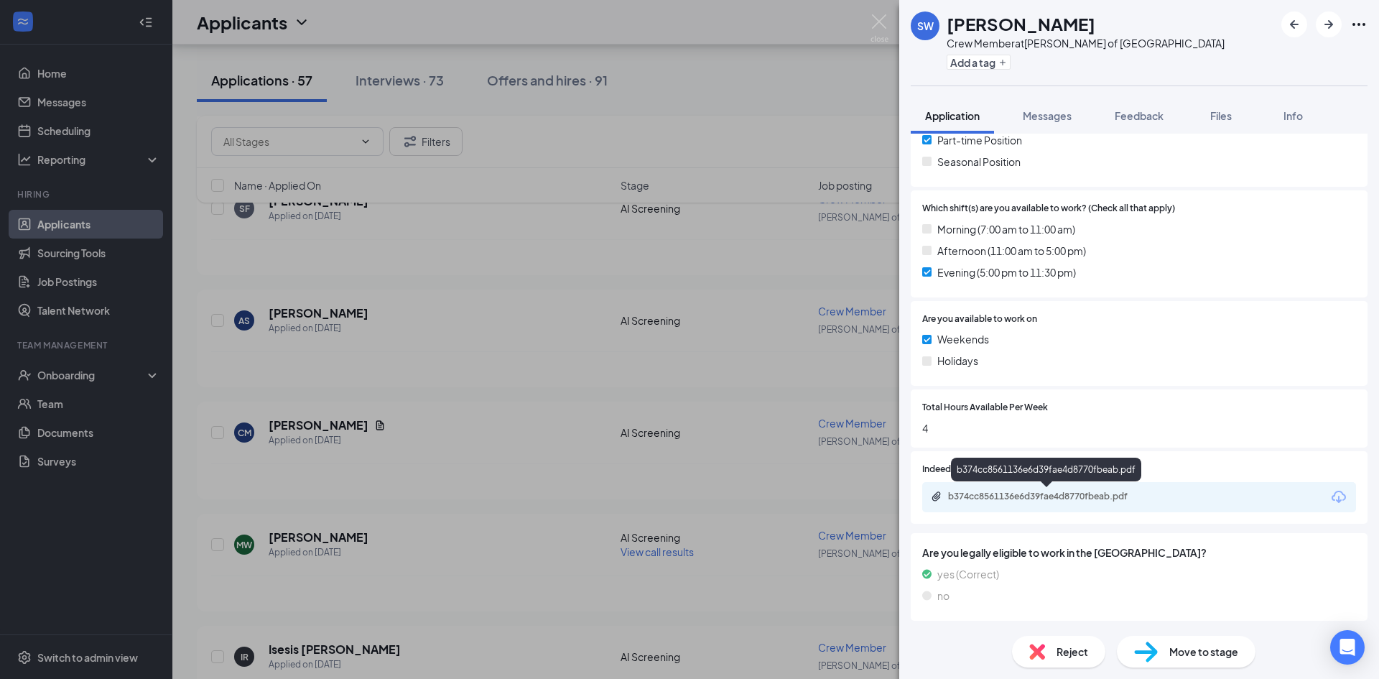
click at [1024, 492] on div "b374cc8561136e6d39fae4d8770fbeab.pdf" at bounding box center [1048, 496] width 201 height 11
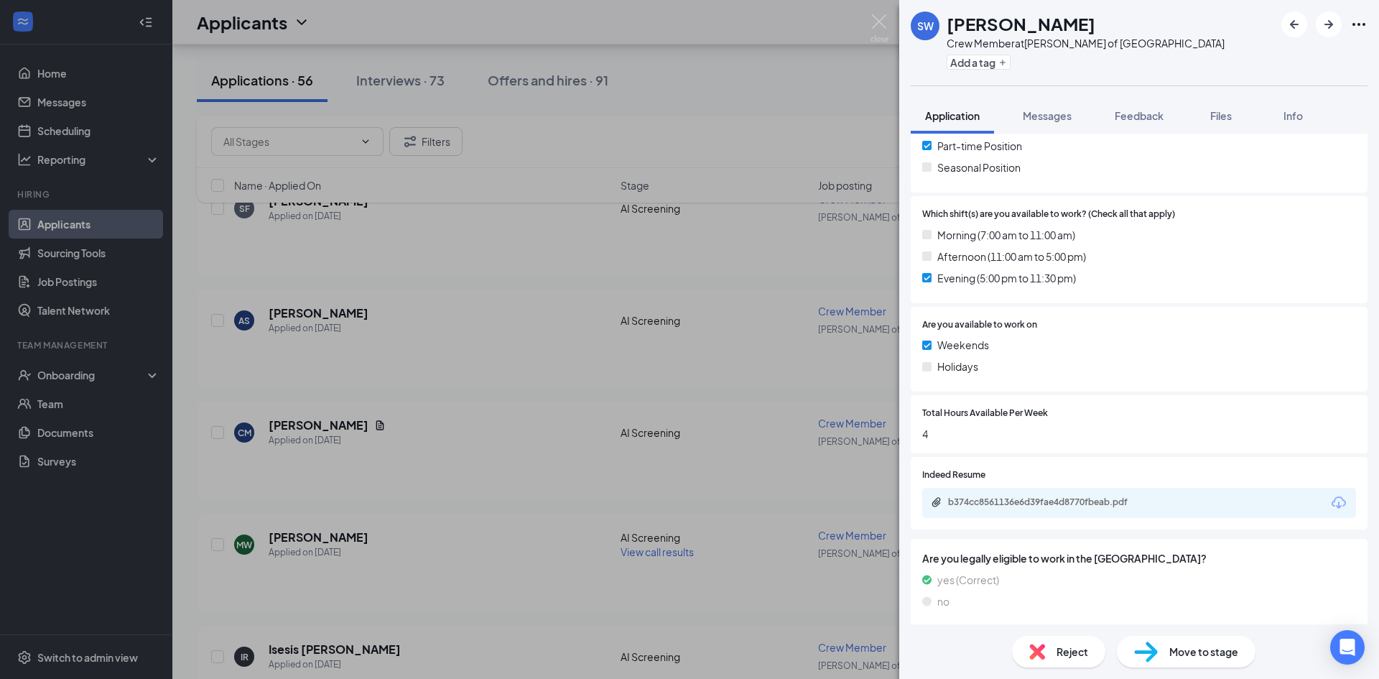
click at [1063, 646] on span "Reject" at bounding box center [1073, 652] width 32 height 16
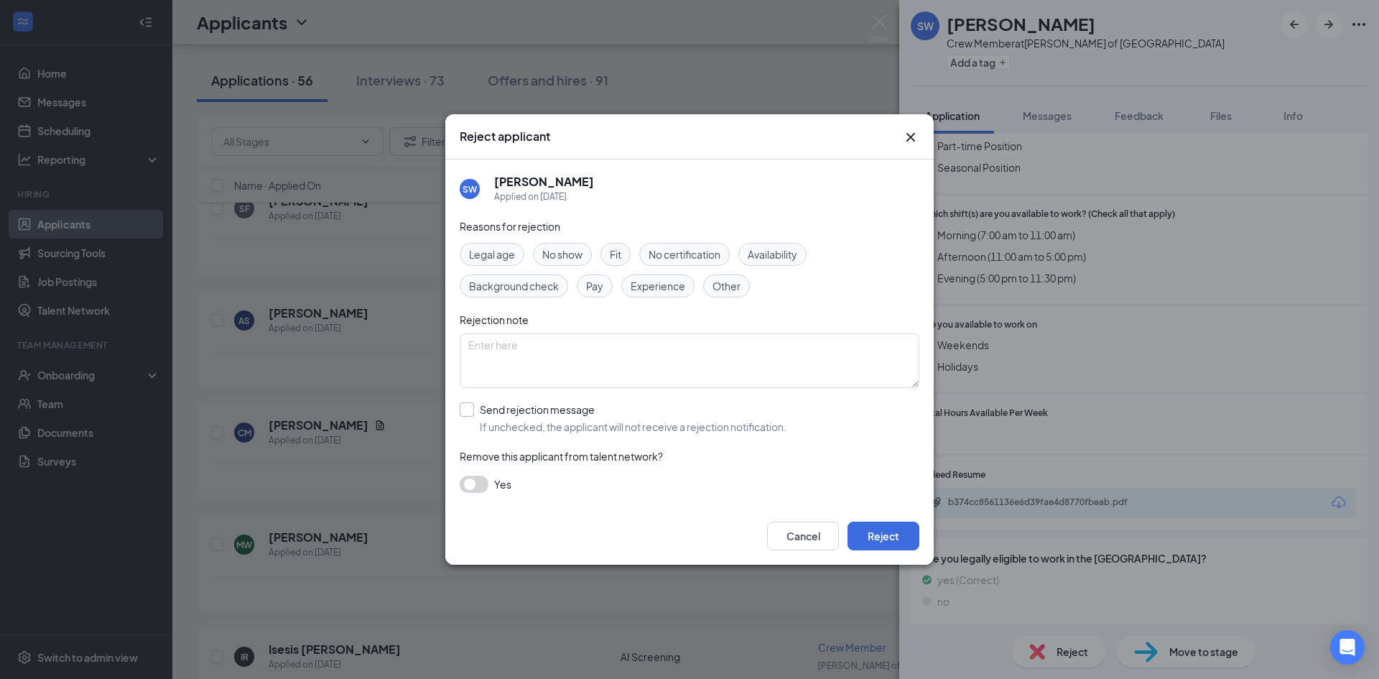
click at [674, 414] on input "Send rejection message If unchecked, the applicant will not receive a rejection…" at bounding box center [623, 418] width 327 height 32
checkbox input "true"
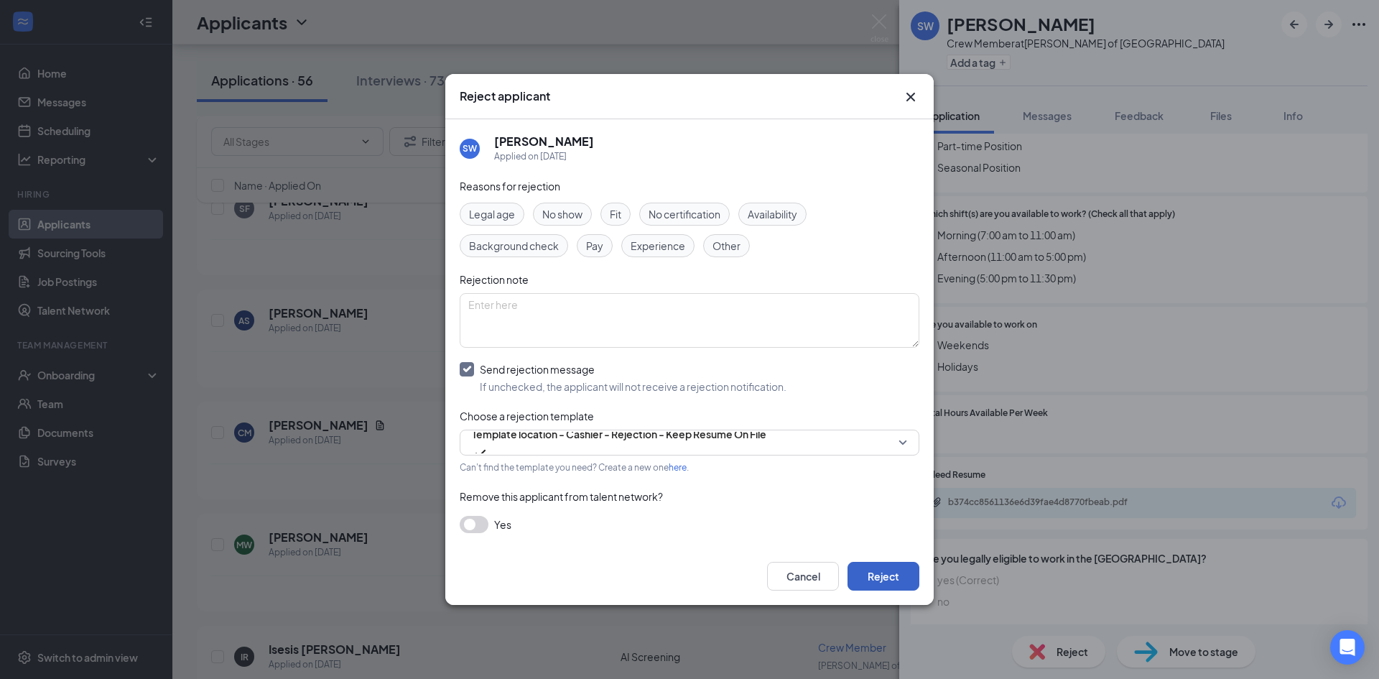
click at [889, 579] on button "Reject" at bounding box center [884, 576] width 72 height 29
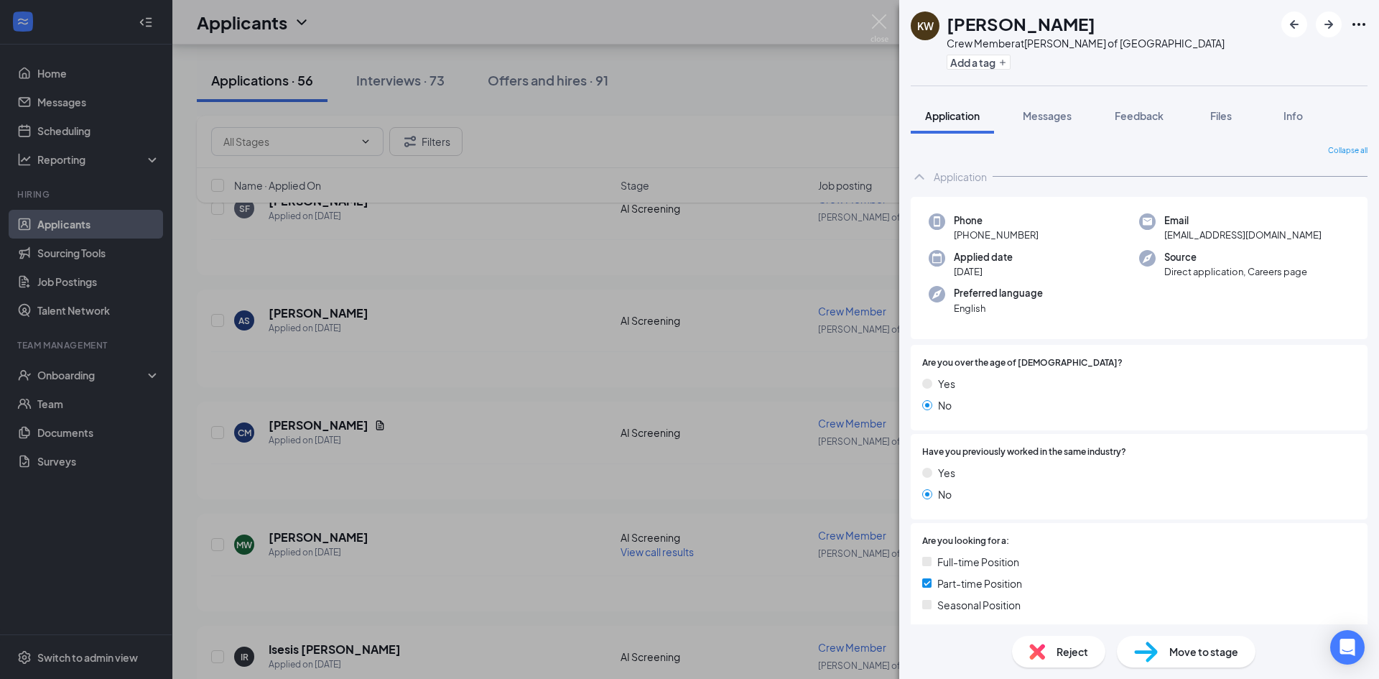
click at [505, 376] on div "KW [PERSON_NAME] Crew Member at [GEOGRAPHIC_DATA][PERSON_NAME] of Shorewood Add…" at bounding box center [689, 339] width 1379 height 679
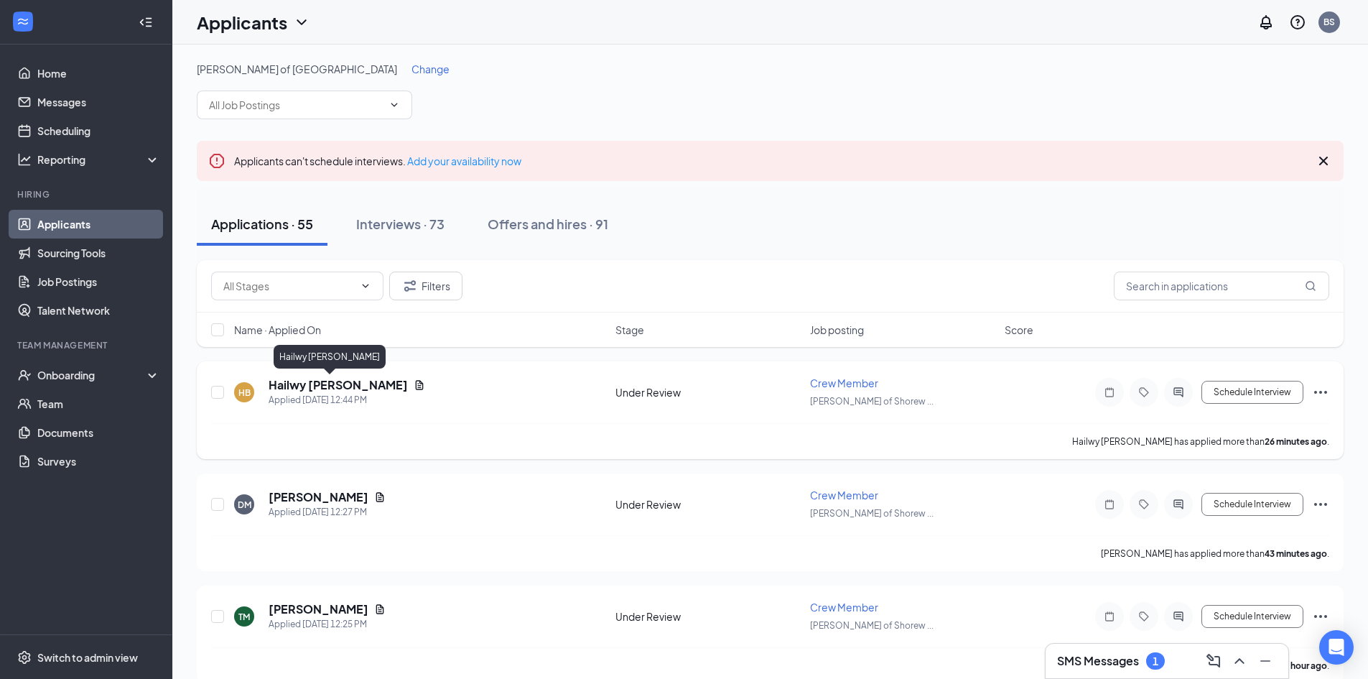
click at [296, 384] on h5 "Hailwy [PERSON_NAME]" at bounding box center [338, 385] width 139 height 16
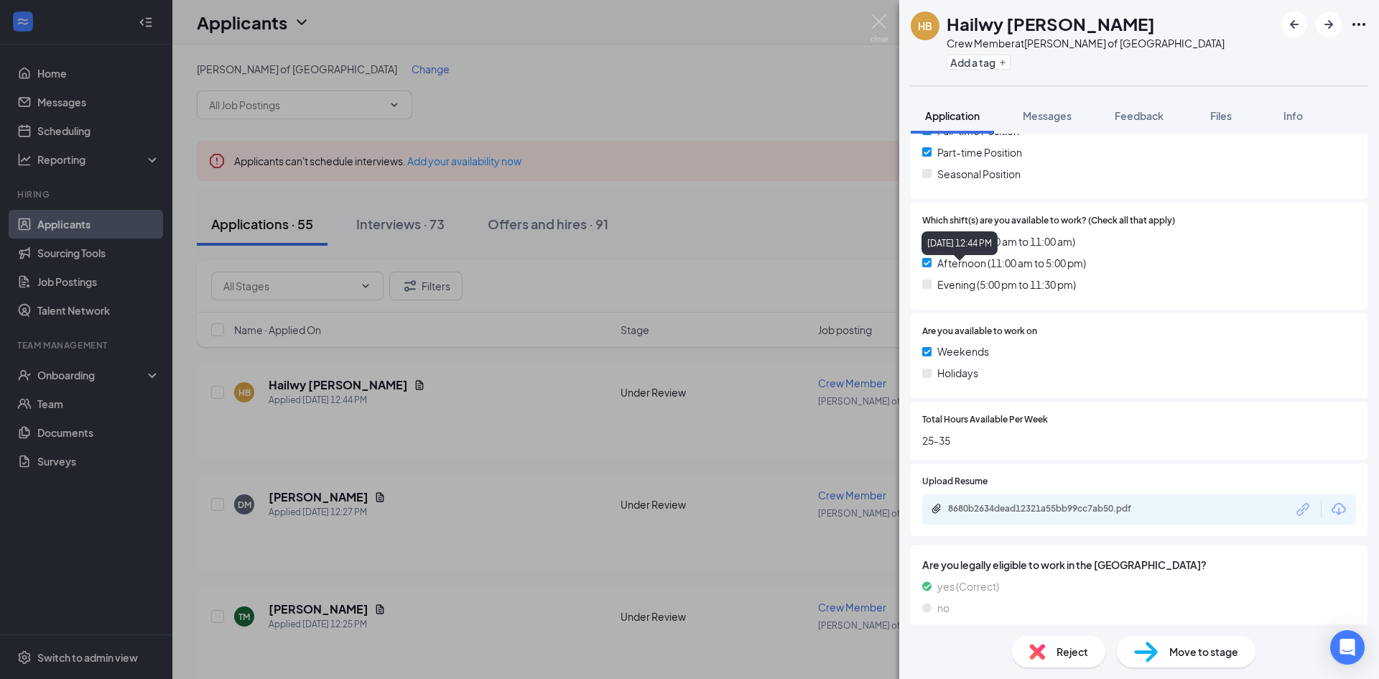
scroll to position [443, 0]
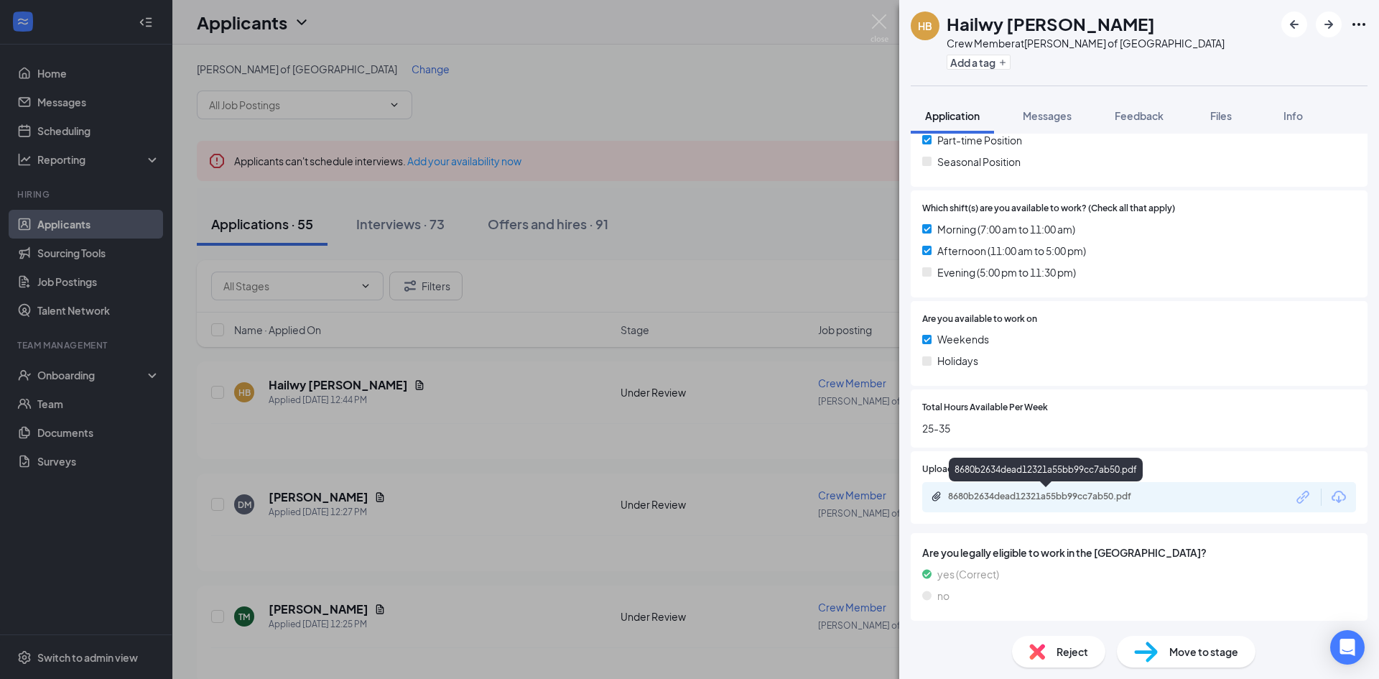
click at [1048, 492] on div "8680b2634dead12321a55bb99cc7ab50.pdf" at bounding box center [1048, 496] width 201 height 11
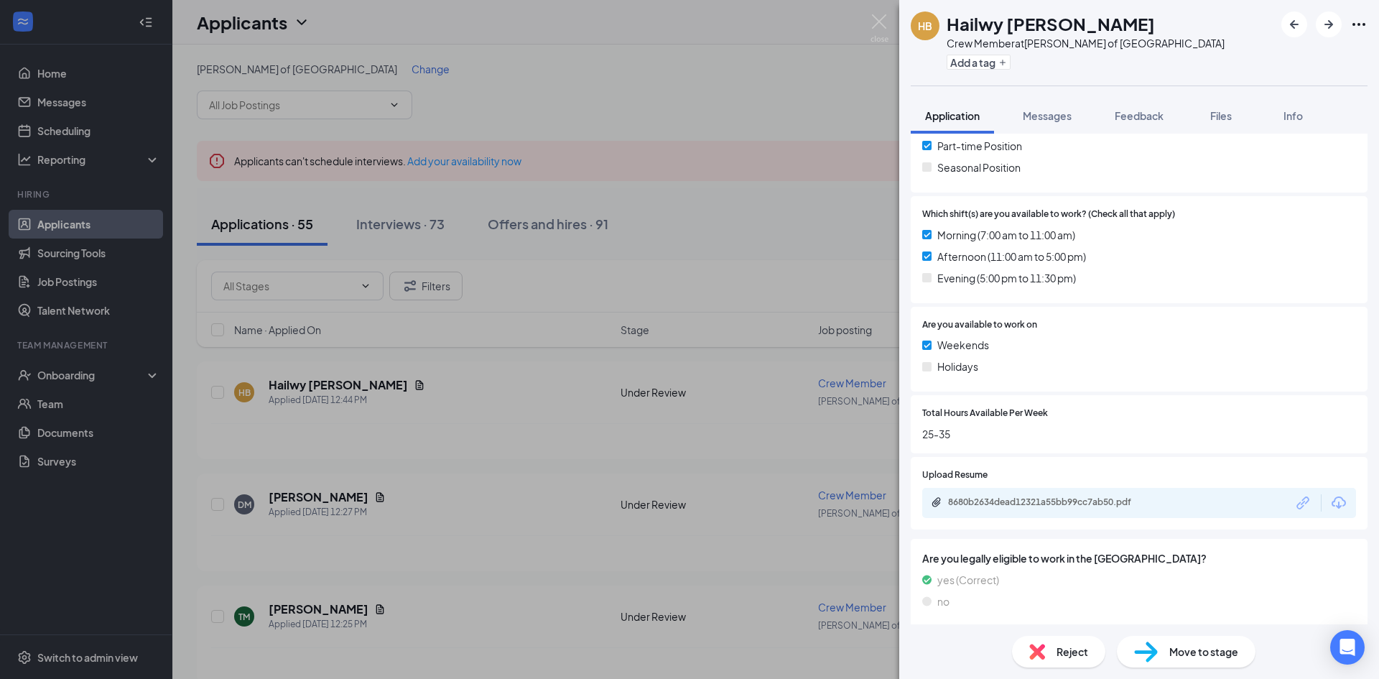
click at [1202, 652] on span "Move to stage" at bounding box center [1203, 652] width 69 height 16
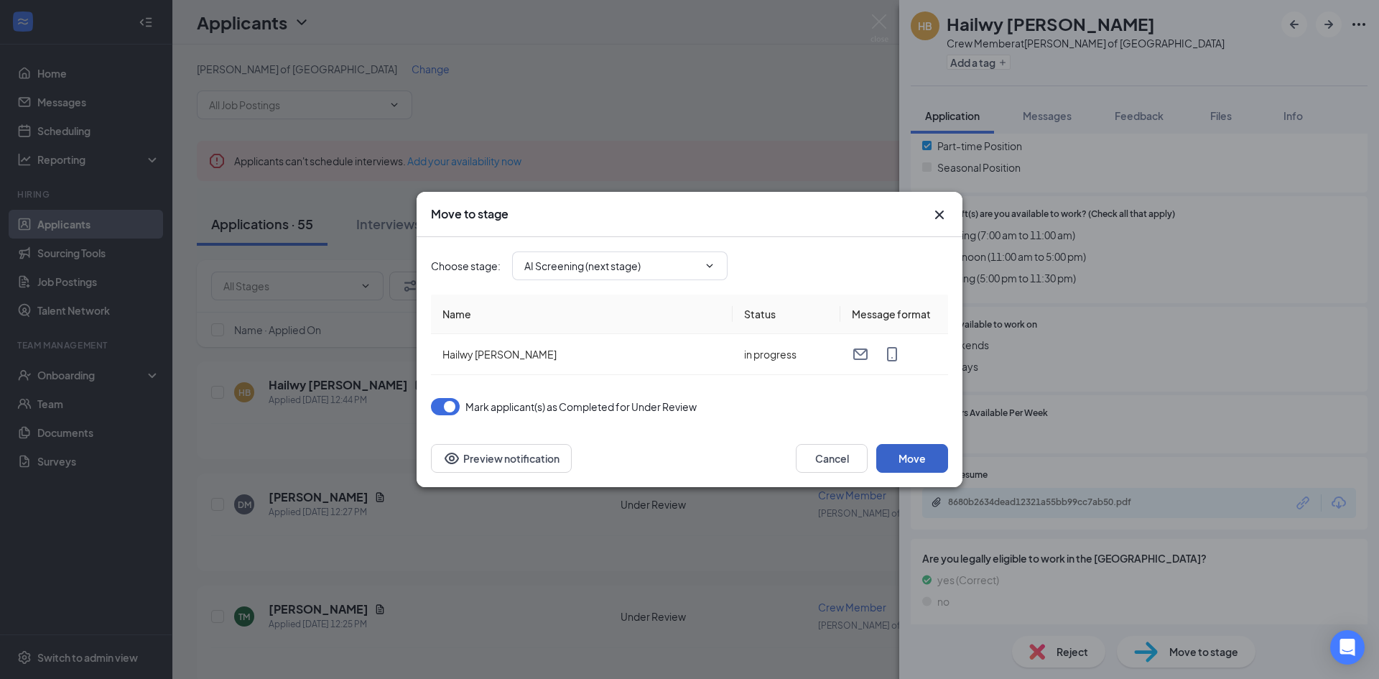
click at [938, 461] on button "Move" at bounding box center [912, 458] width 72 height 29
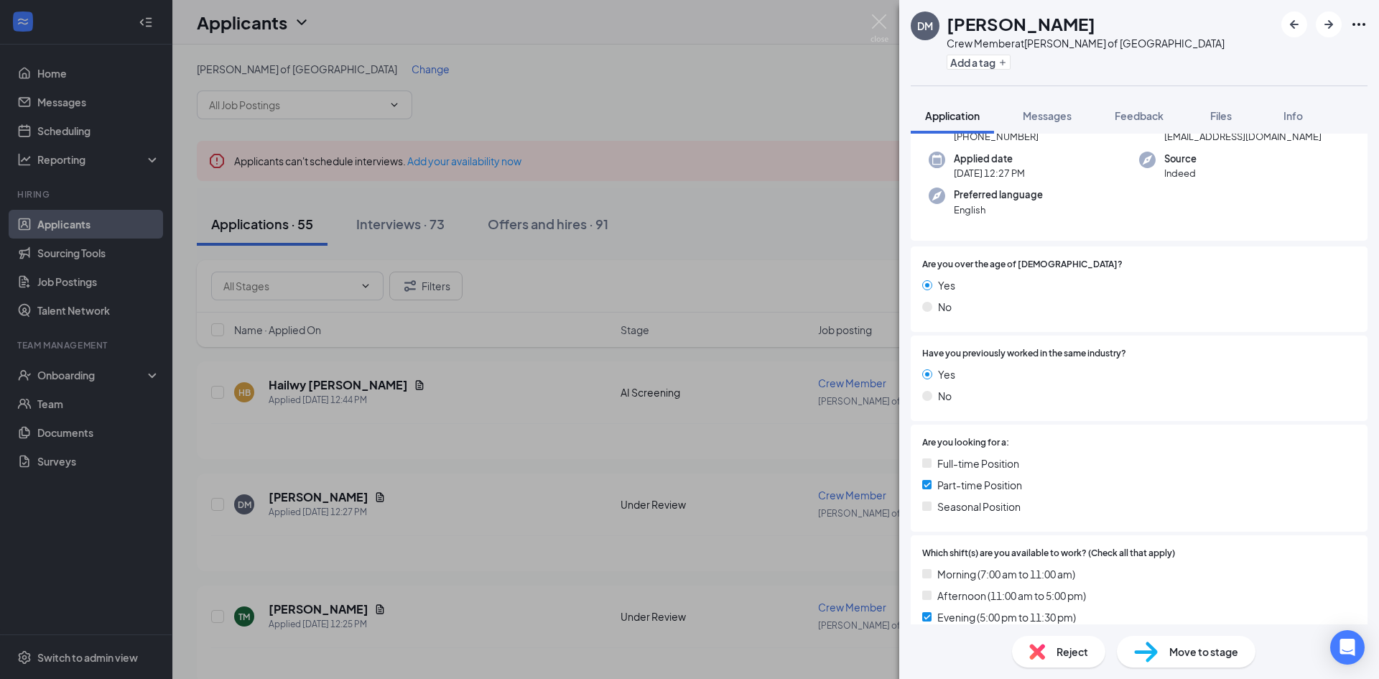
scroll to position [431, 0]
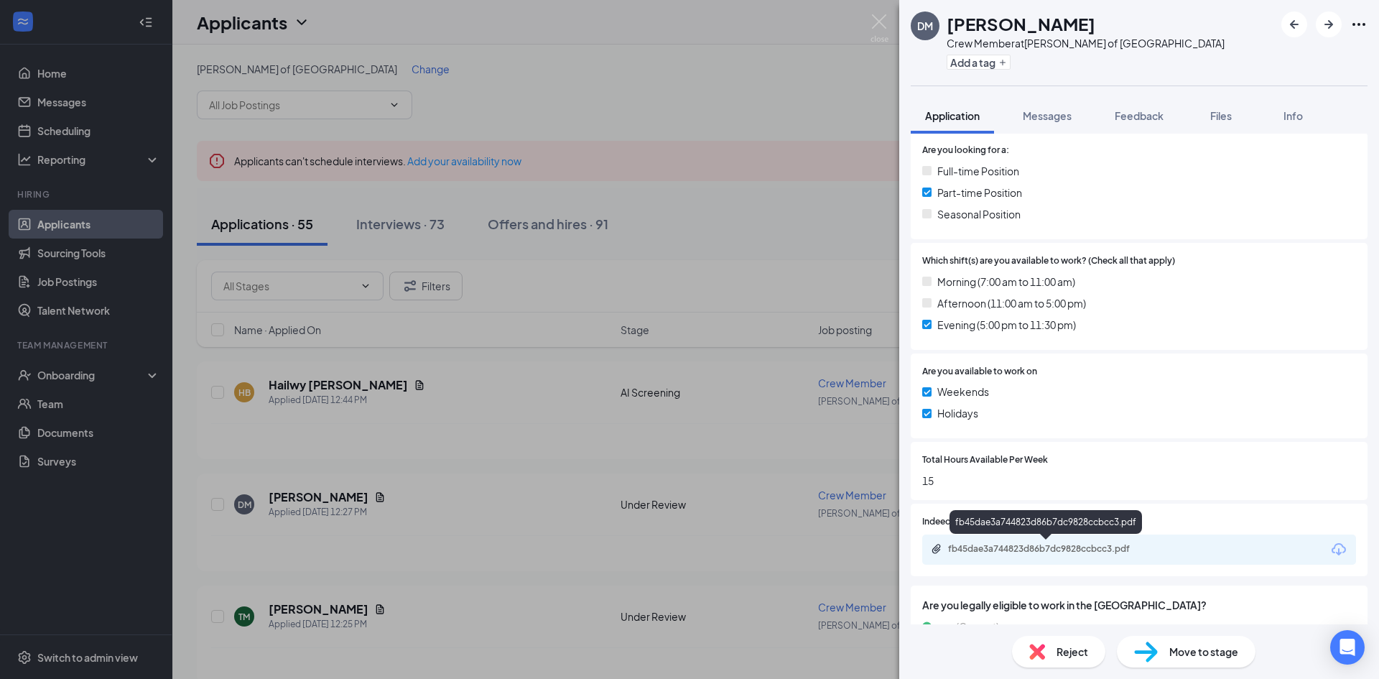
click at [1013, 555] on div "fb45dae3a744823d86b7dc9828ccbcc3.pdf" at bounding box center [1047, 550] width 233 height 14
click at [1078, 657] on span "Reject" at bounding box center [1073, 652] width 32 height 16
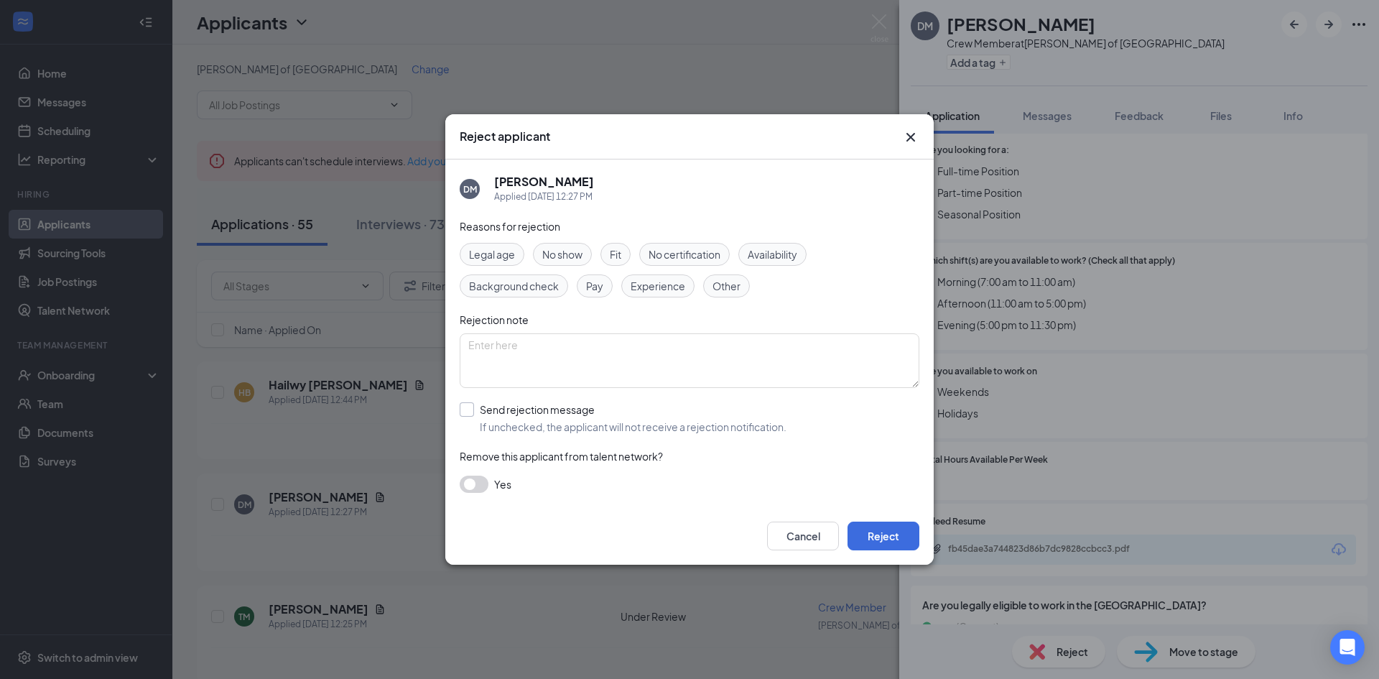
click at [588, 425] on input "Send rejection message If unchecked, the applicant will not receive a rejection…" at bounding box center [623, 418] width 327 height 32
checkbox input "true"
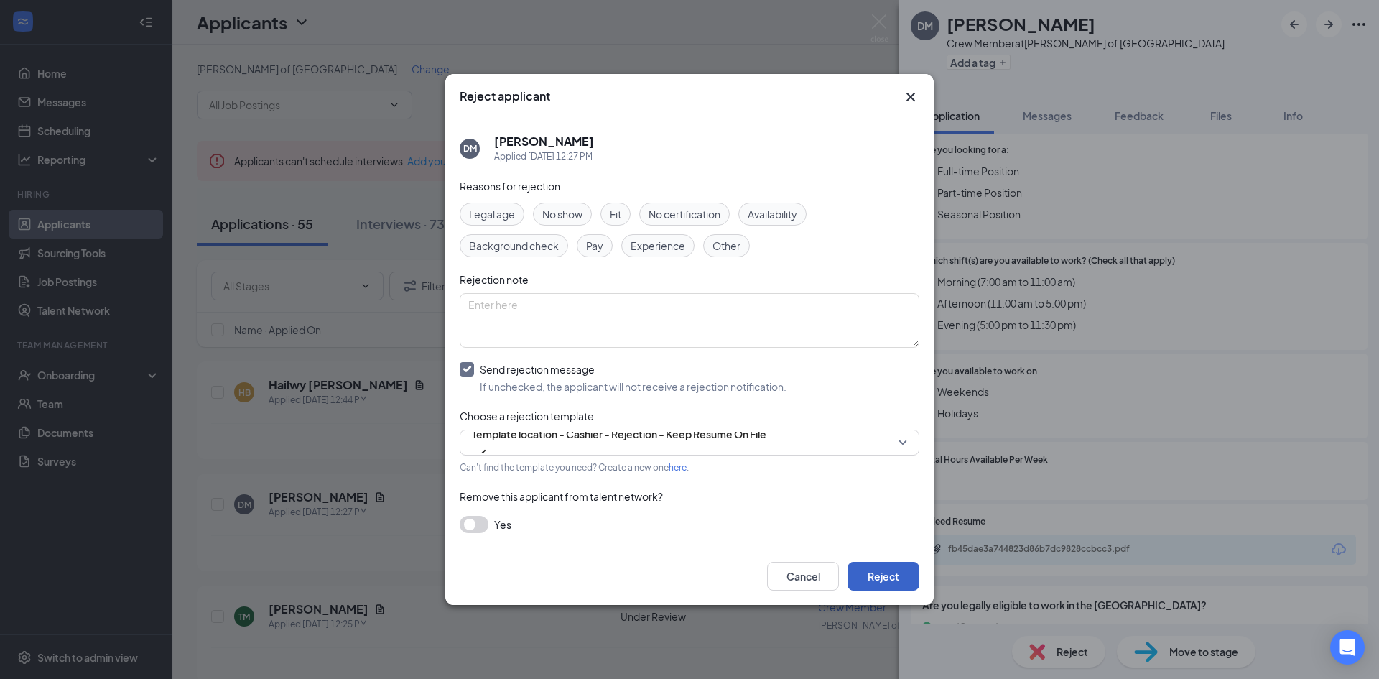
click at [907, 575] on button "Reject" at bounding box center [884, 576] width 72 height 29
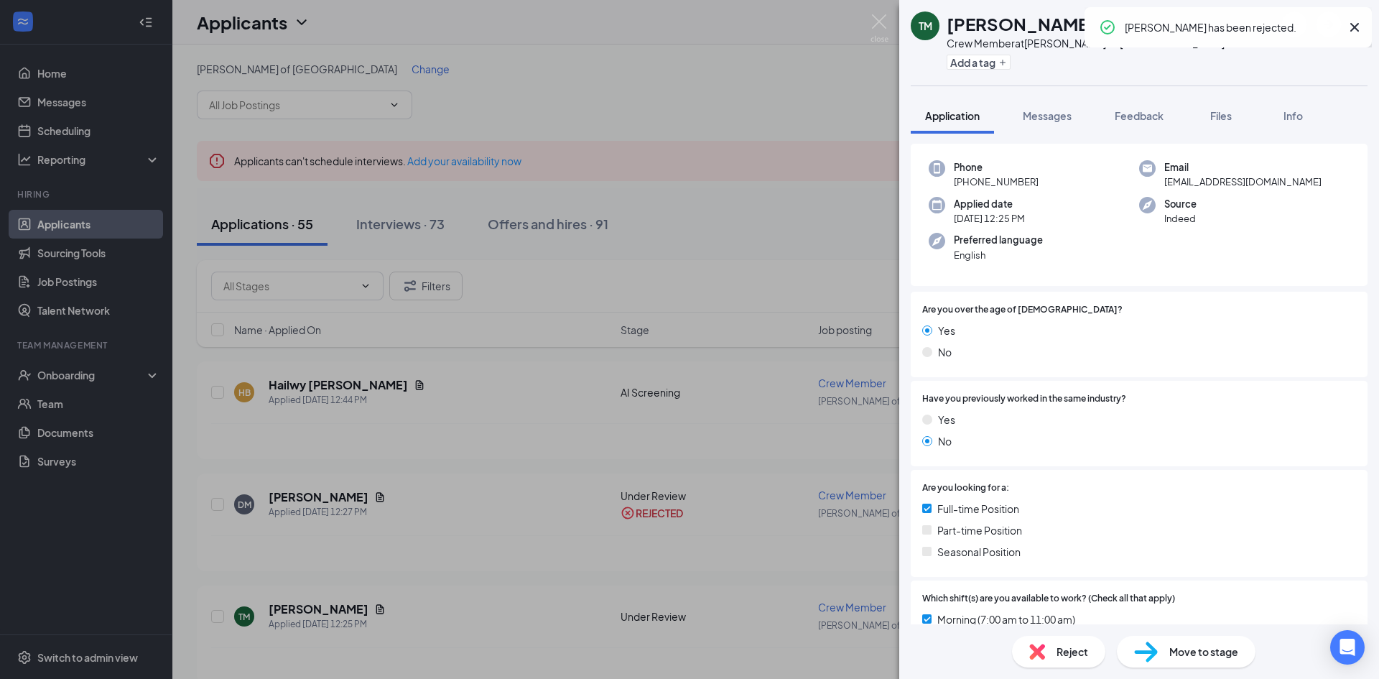
scroll to position [443, 0]
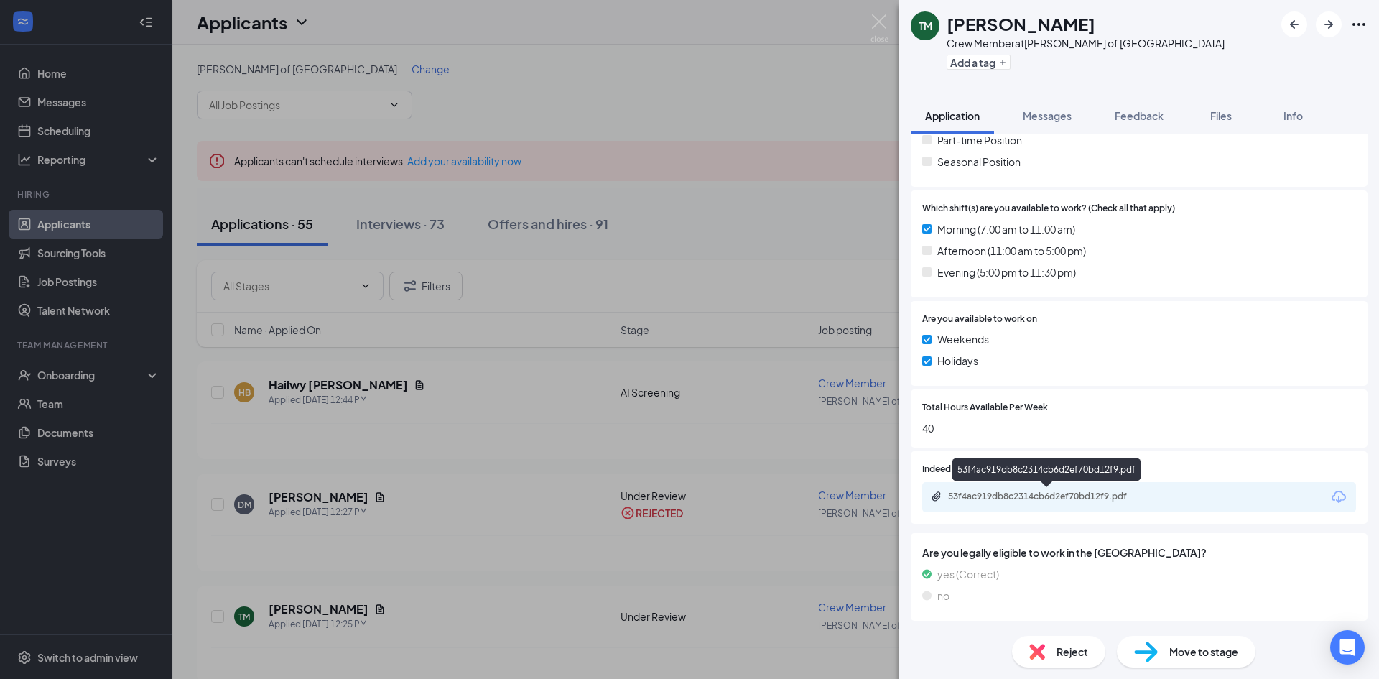
click at [1032, 501] on div "53f4ac919db8c2314cb6d2ef70bd12f9.pdf" at bounding box center [1048, 496] width 201 height 11
click at [1070, 641] on div "Reject" at bounding box center [1058, 652] width 93 height 32
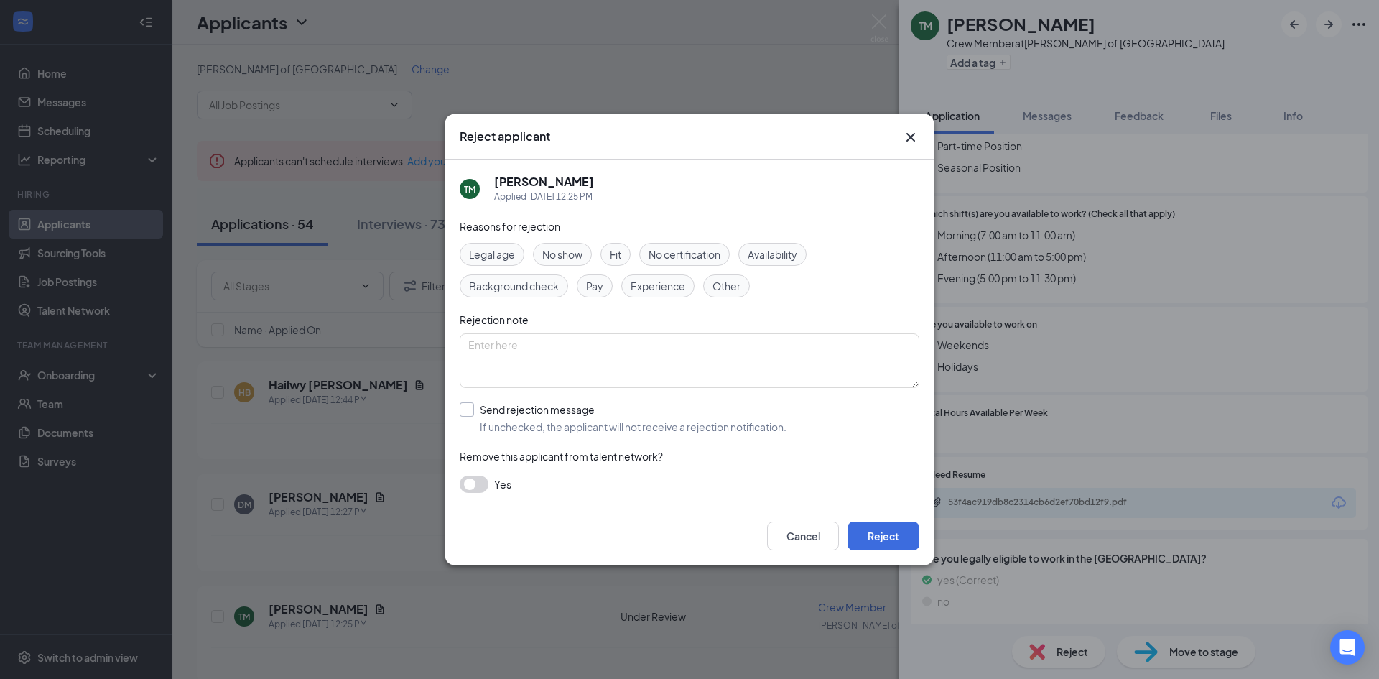
click at [677, 432] on input "Send rejection message If unchecked, the applicant will not receive a rejection…" at bounding box center [623, 418] width 327 height 32
checkbox input "true"
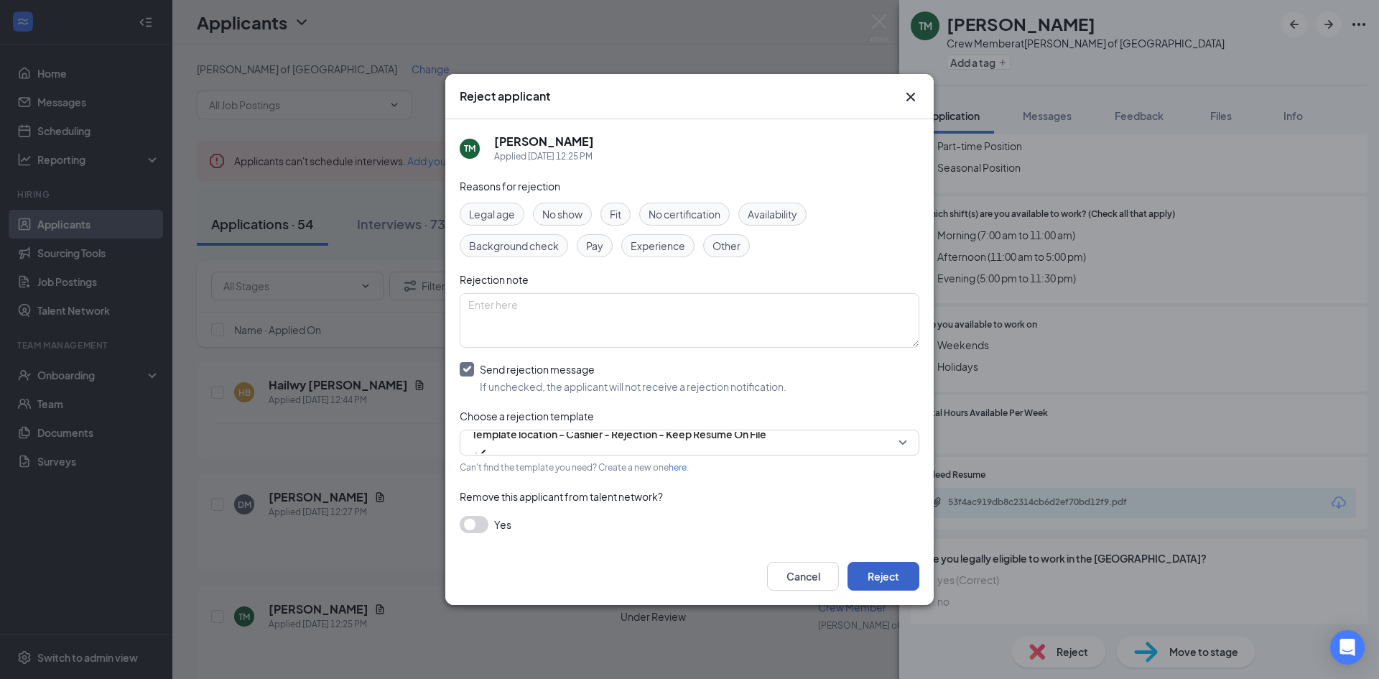
drag, startPoint x: 889, startPoint y: 590, endPoint x: 1016, endPoint y: 507, distance: 151.0
click at [891, 591] on div "Cancel Reject" at bounding box center [689, 575] width 488 height 57
click at [875, 578] on button "Reject" at bounding box center [884, 576] width 72 height 29
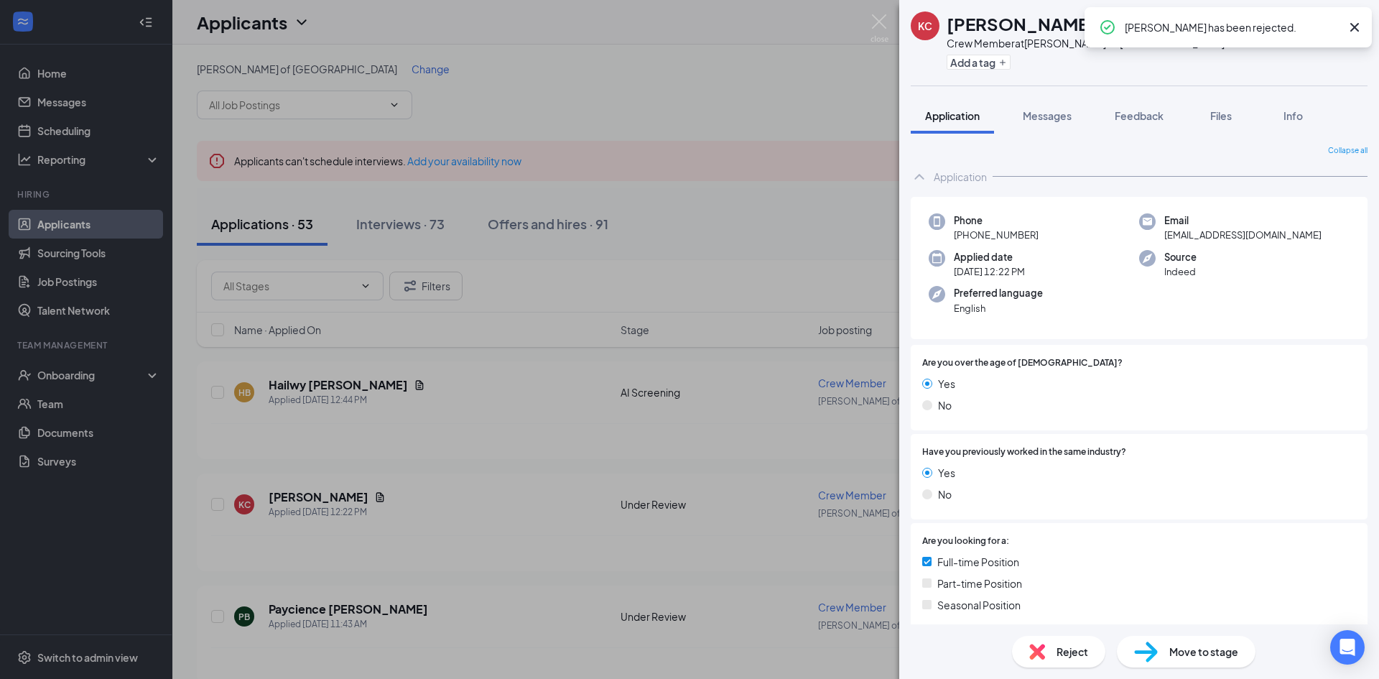
click at [756, 251] on div "[PERSON_NAME] [PERSON_NAME] Crew Member at [GEOGRAPHIC_DATA][PERSON_NAME] of Sh…" at bounding box center [689, 339] width 1379 height 679
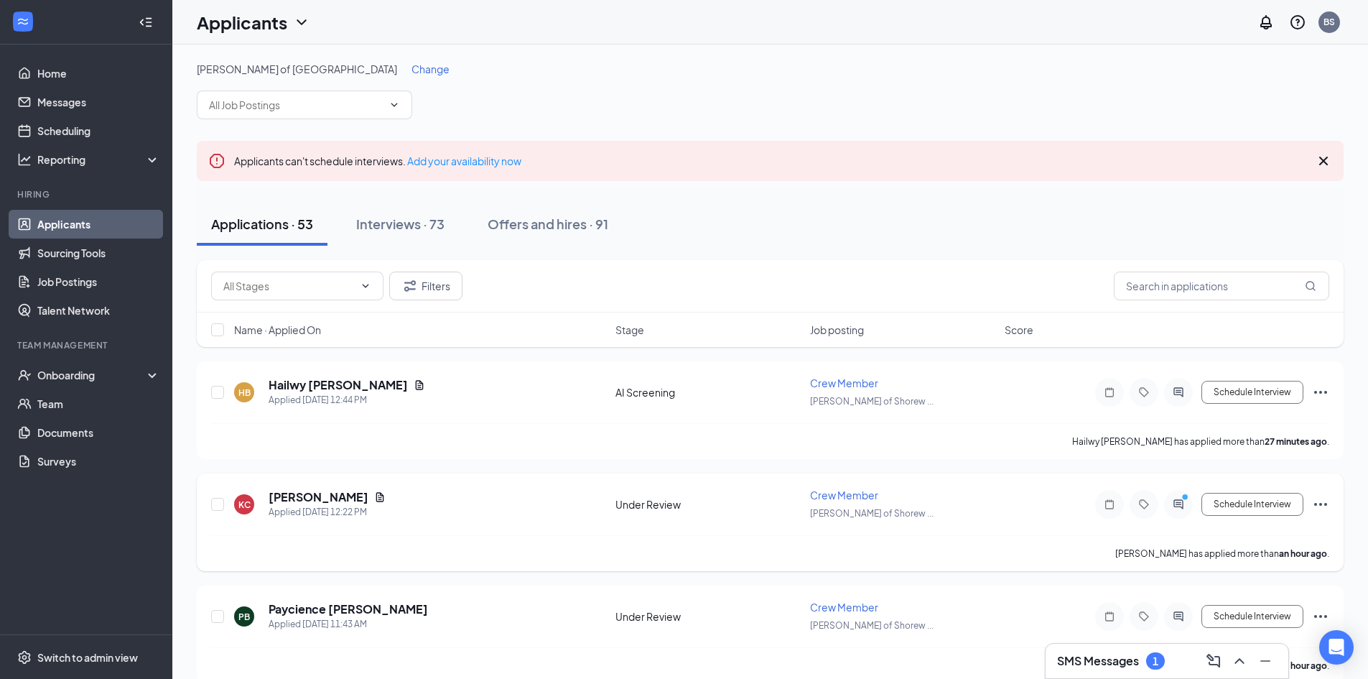
click at [281, 493] on h5 "[PERSON_NAME]" at bounding box center [319, 497] width 100 height 16
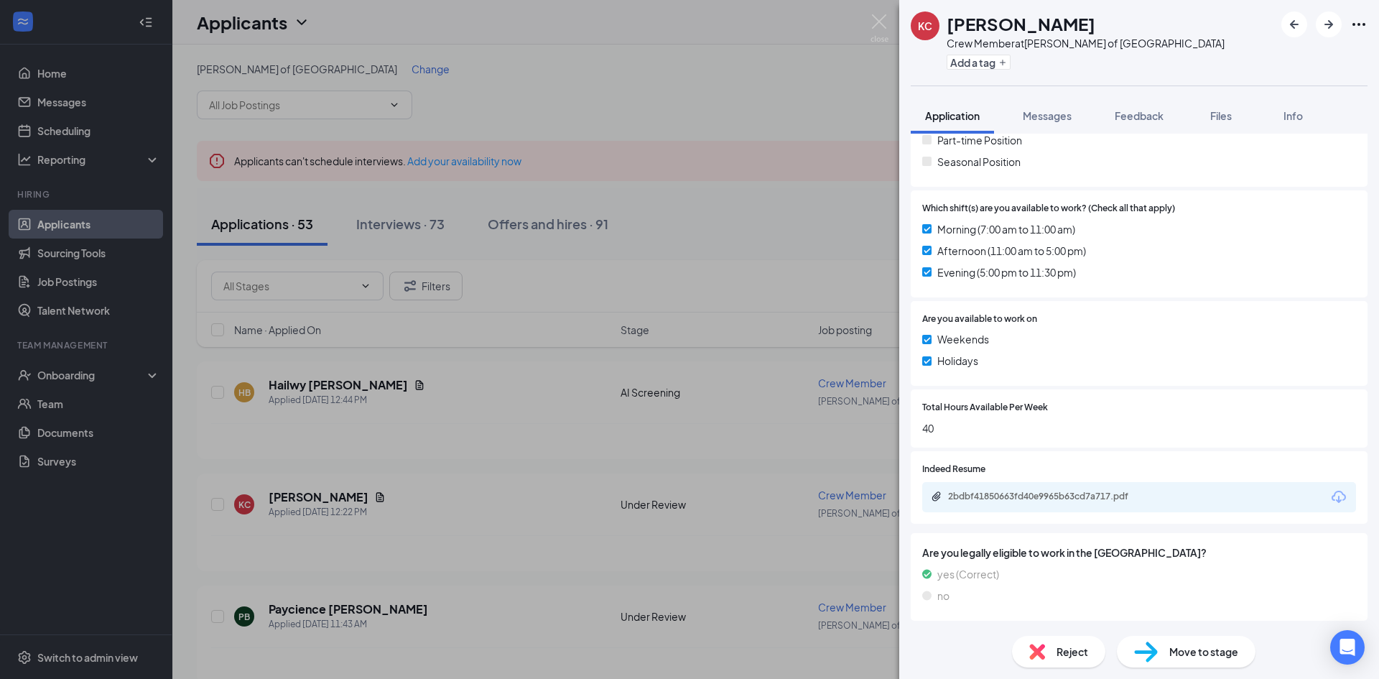
scroll to position [458, 0]
click at [1079, 493] on div "2bdbf41850663fd40e9965b63cd7a717.pdf" at bounding box center [1048, 496] width 201 height 11
click at [1044, 657] on img at bounding box center [1037, 652] width 16 height 16
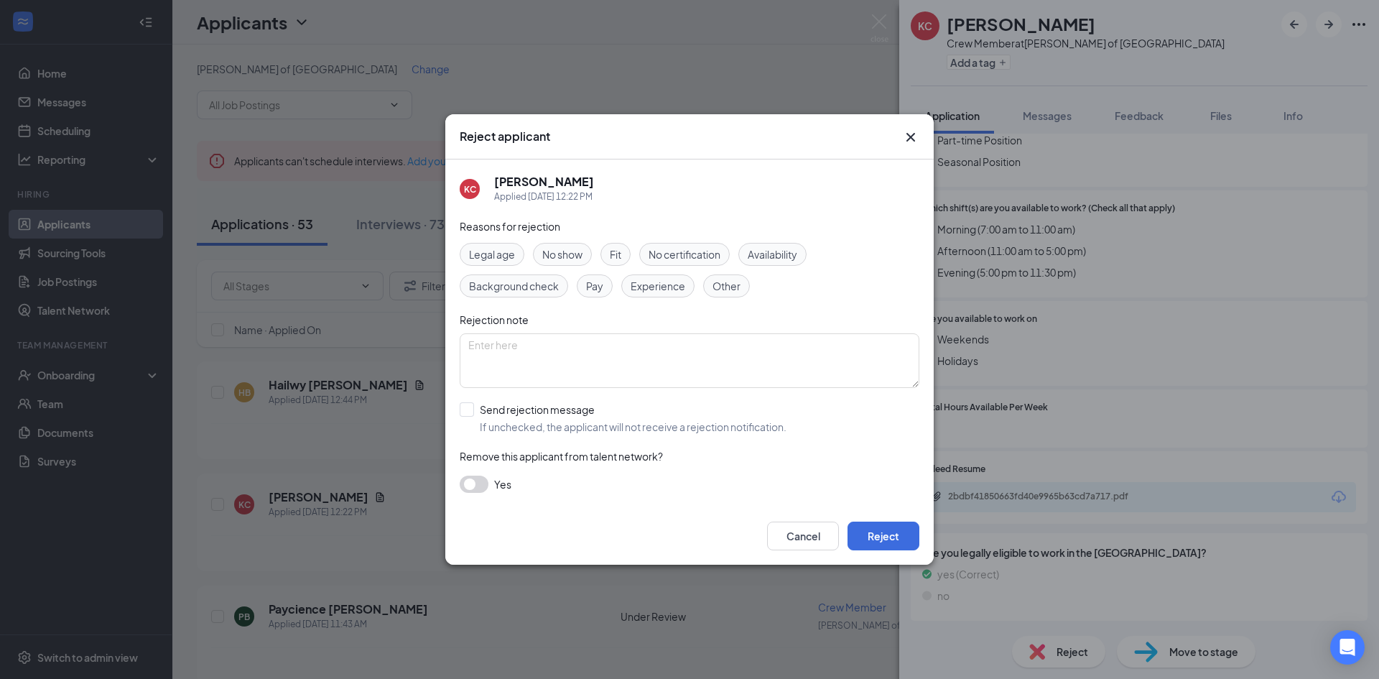
click at [544, 409] on input "Send rejection message If unchecked, the applicant will not receive a rejection…" at bounding box center [623, 418] width 327 height 32
checkbox input "true"
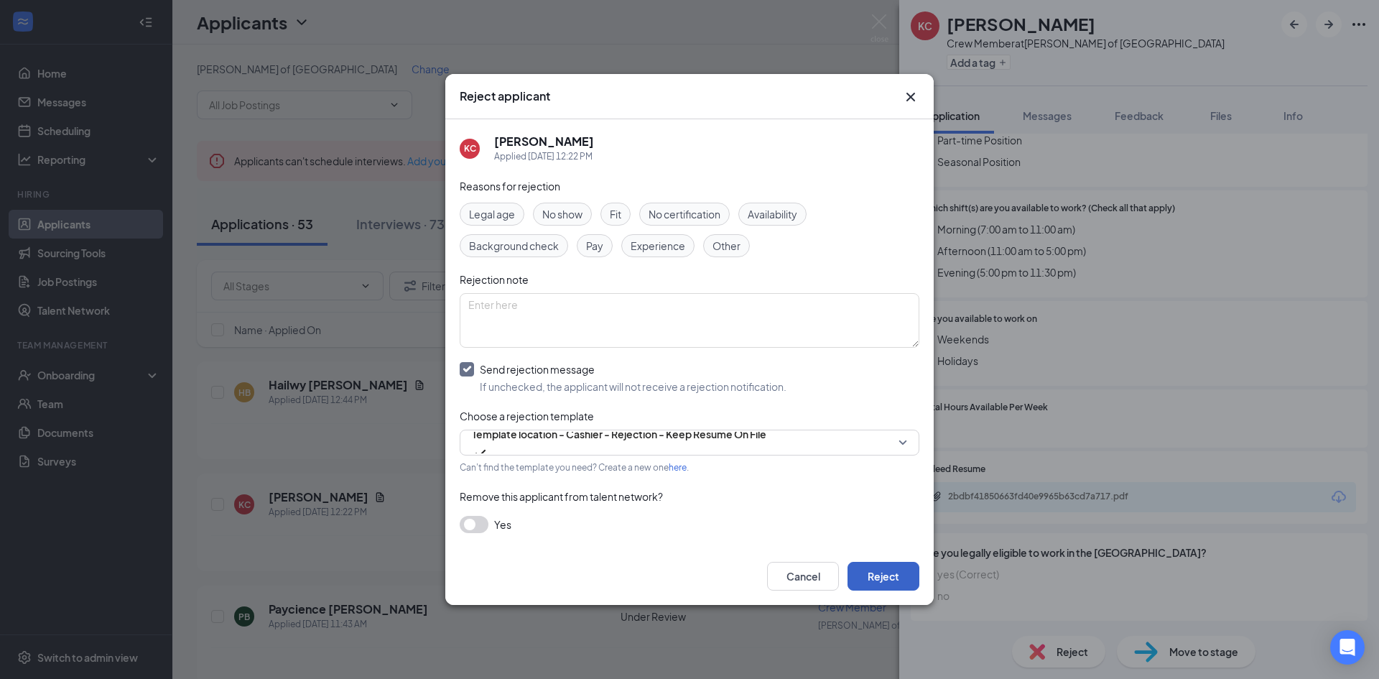
click at [896, 578] on button "Reject" at bounding box center [884, 576] width 72 height 29
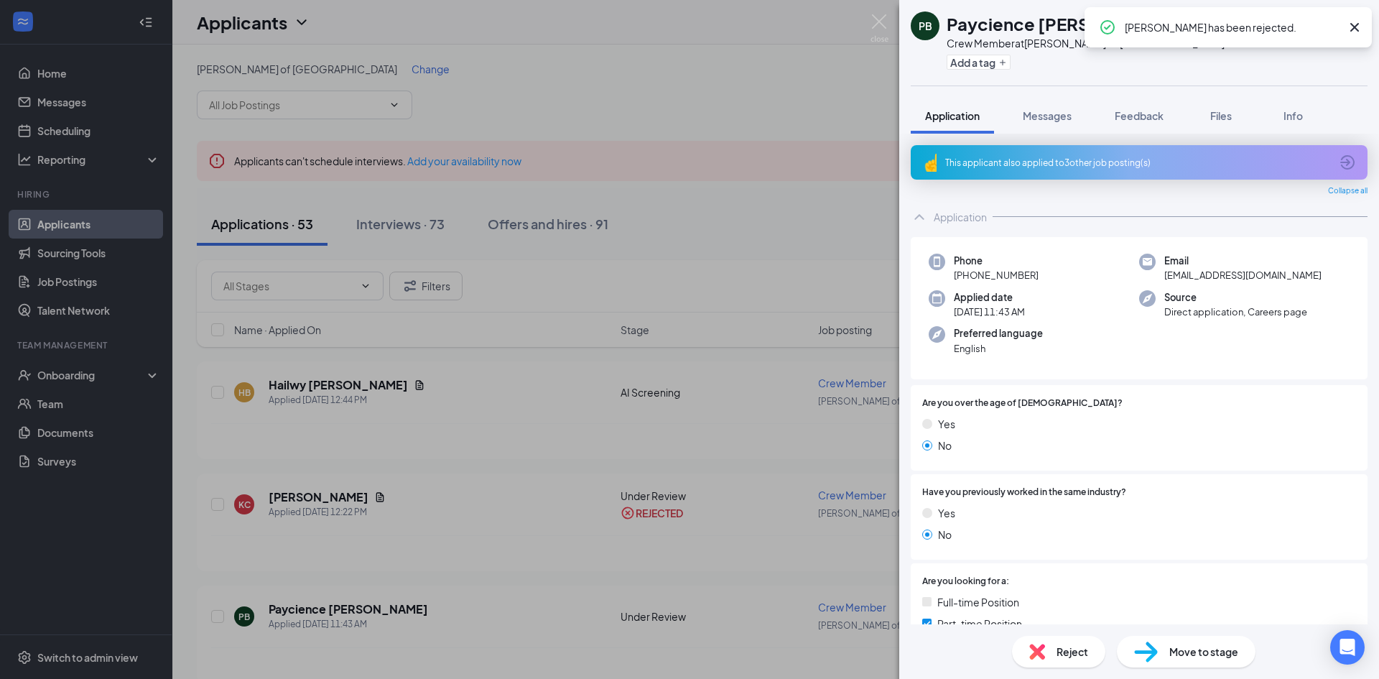
click at [1047, 659] on div "Reject" at bounding box center [1058, 652] width 93 height 32
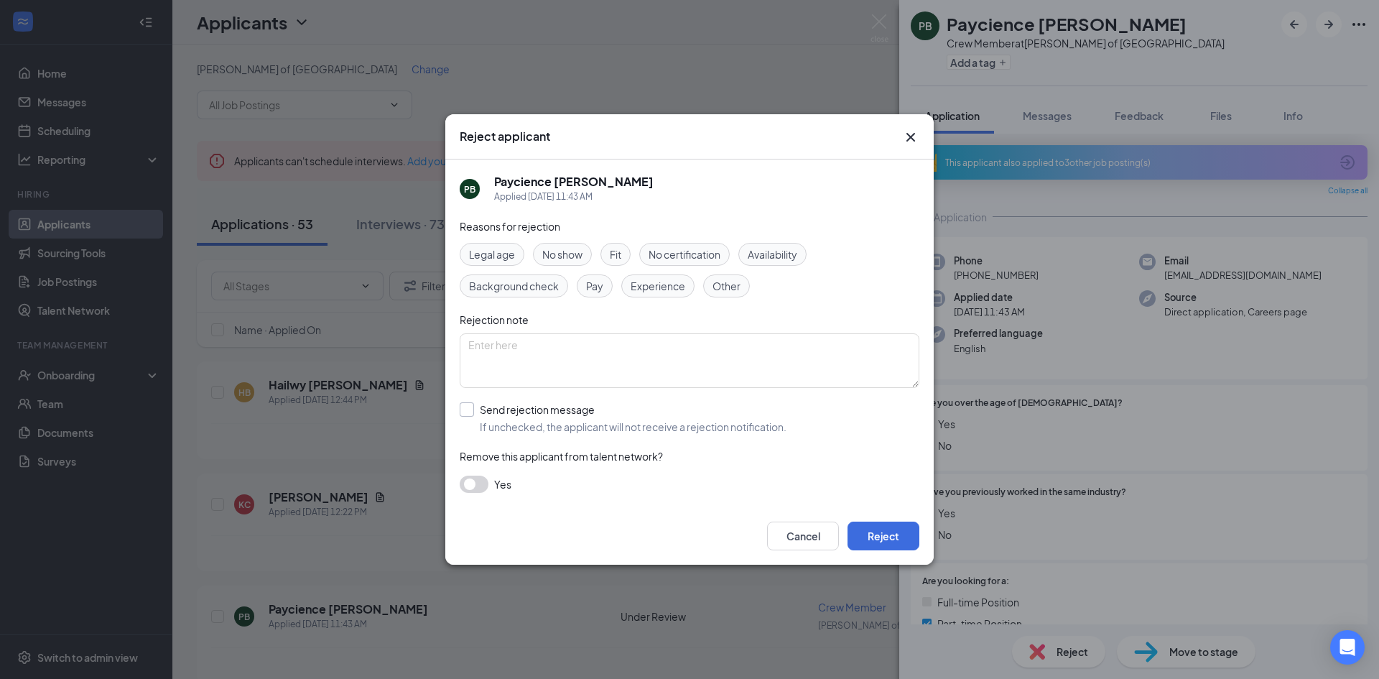
click at [570, 430] on input "Send rejection message If unchecked, the applicant will not receive a rejection…" at bounding box center [623, 418] width 327 height 32
checkbox input "true"
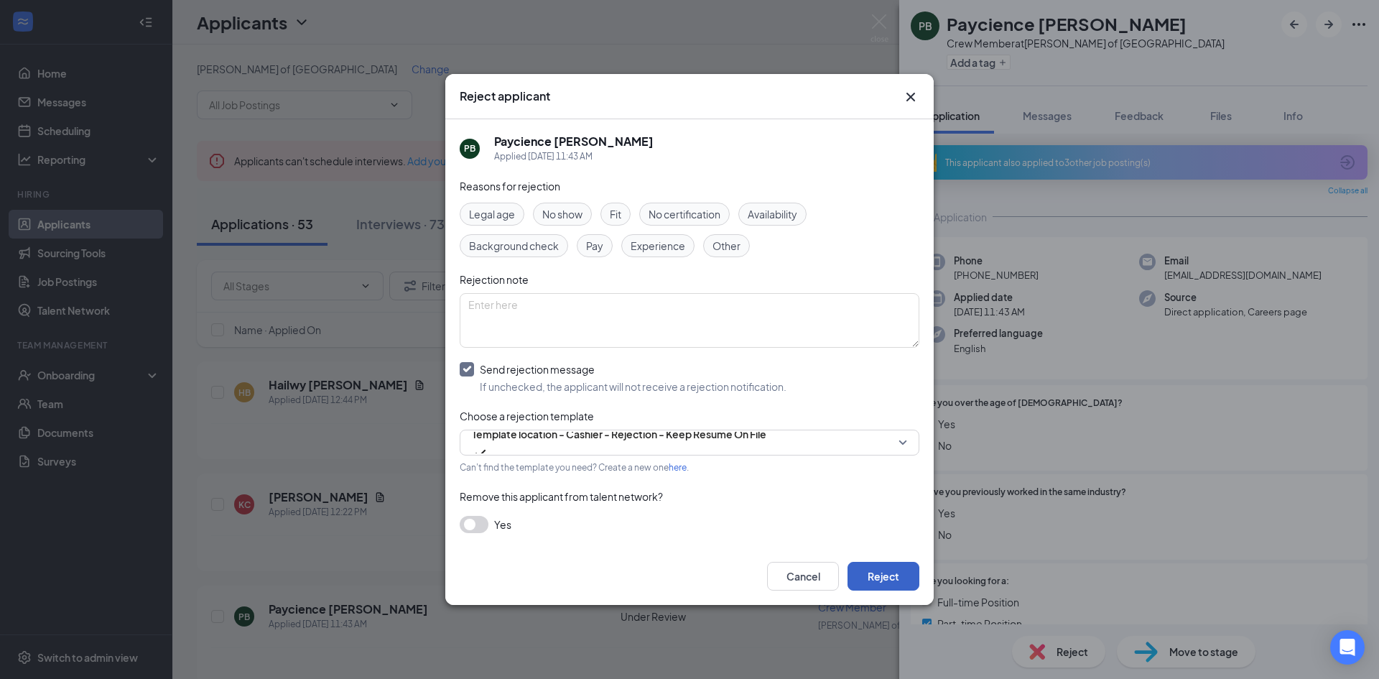
click at [889, 575] on button "Reject" at bounding box center [884, 576] width 72 height 29
click at [889, 577] on button "Reject" at bounding box center [884, 576] width 72 height 29
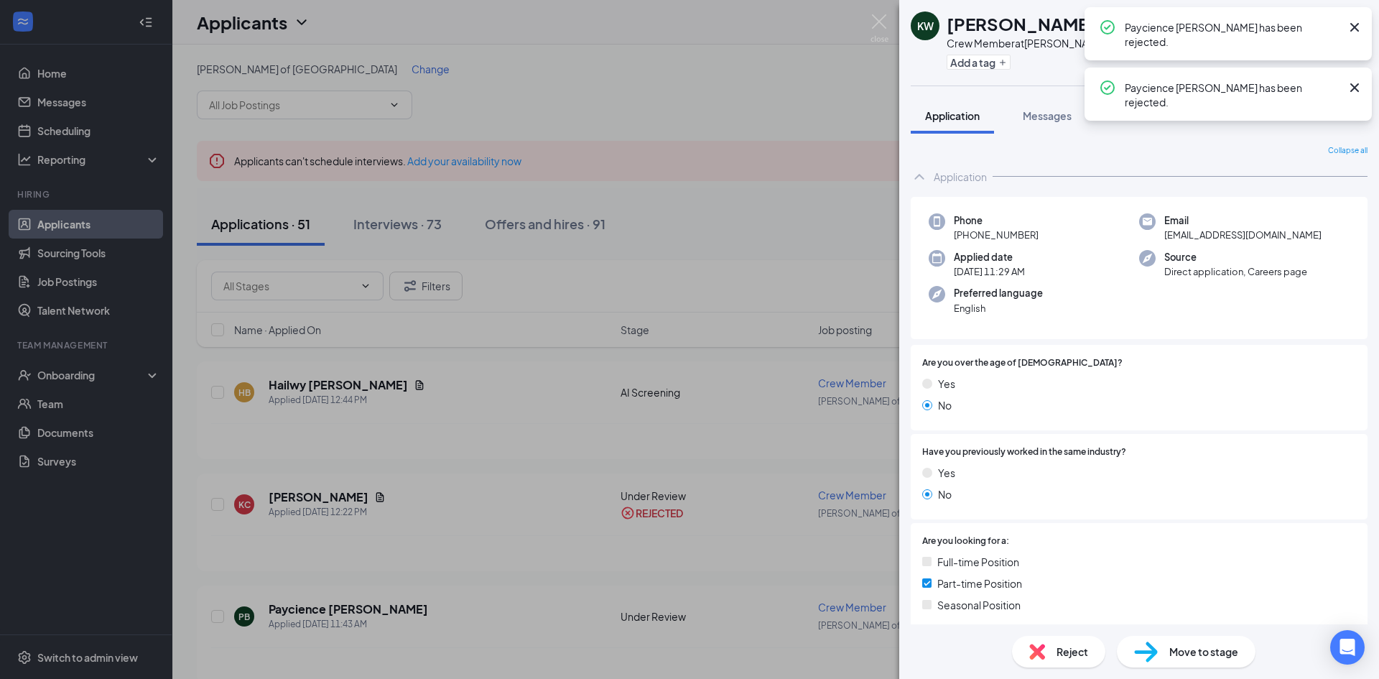
click at [890, 27] on div "KW [PERSON_NAME] Crew Member at [GEOGRAPHIC_DATA][PERSON_NAME] of Shorewood Add…" at bounding box center [689, 339] width 1379 height 679
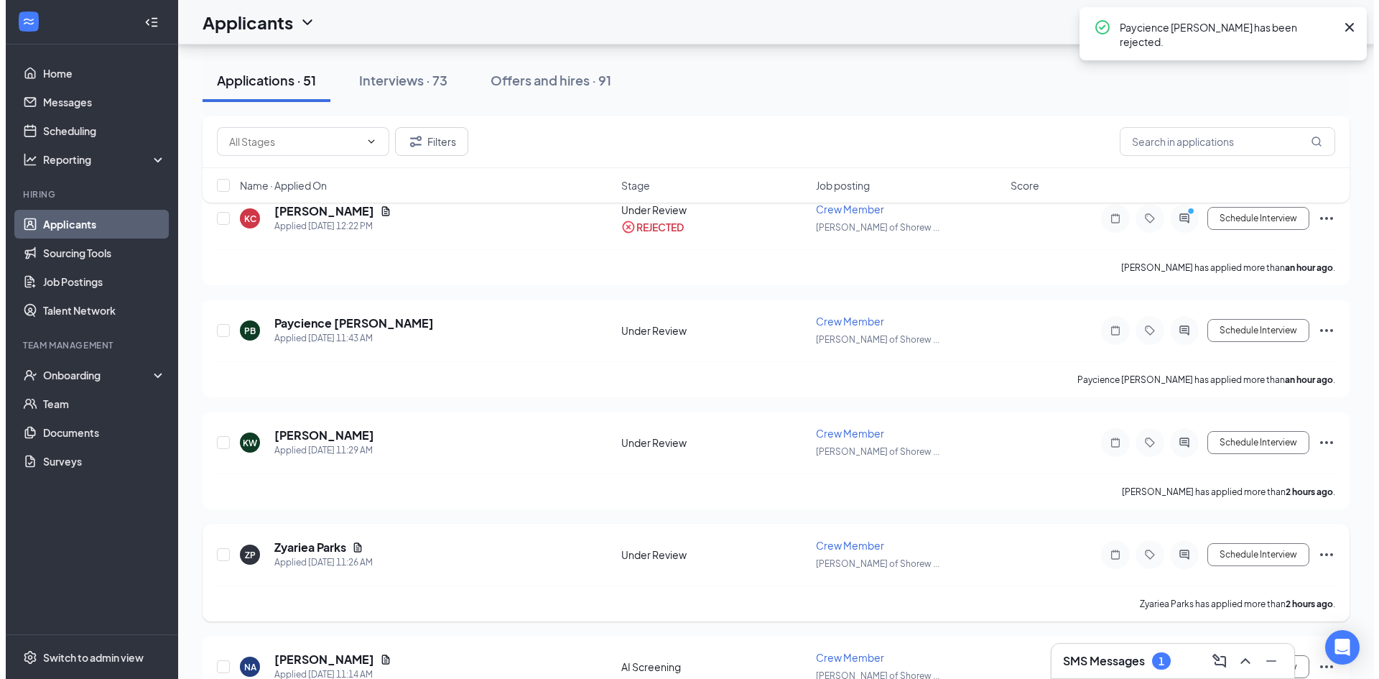
scroll to position [287, 0]
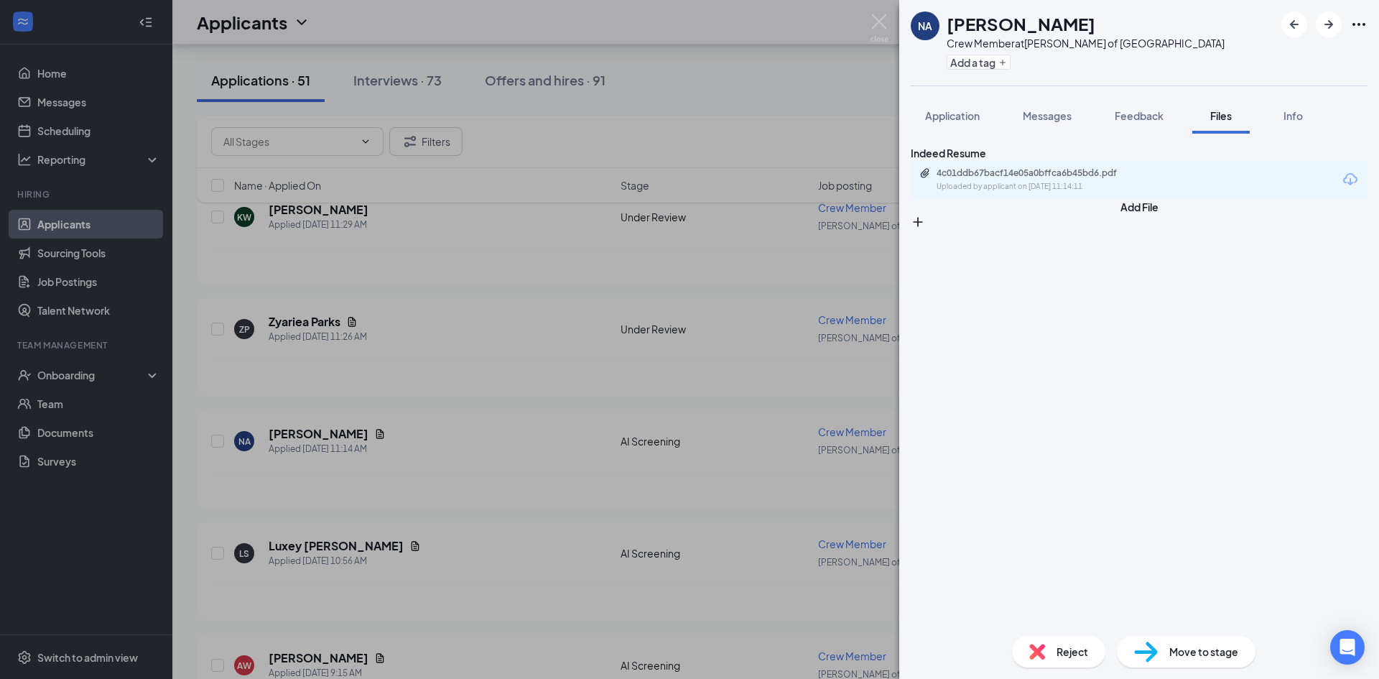
drag, startPoint x: 957, startPoint y: 124, endPoint x: 462, endPoint y: 424, distance: 578.9
click at [957, 124] on button "Application" at bounding box center [952, 116] width 83 height 36
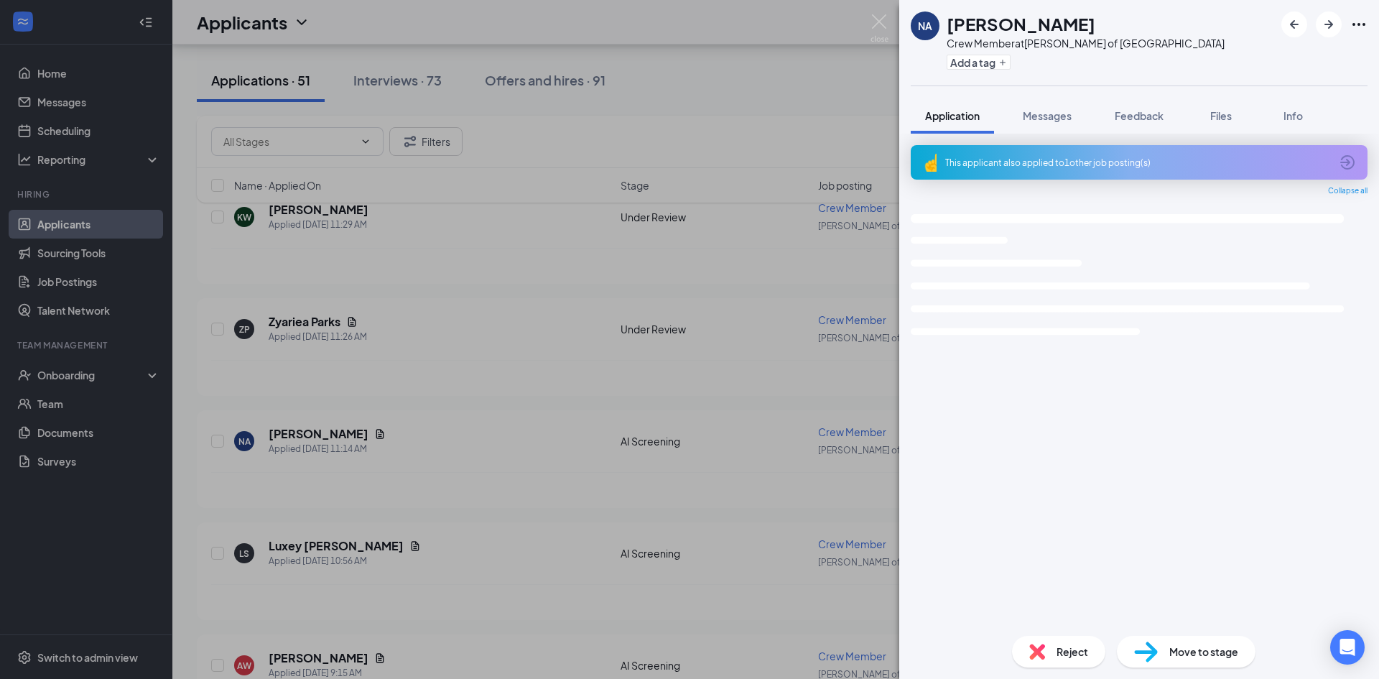
click at [450, 431] on div "NA [PERSON_NAME] Crew Member at [PERSON_NAME] of Shorewood Add a tag Applicatio…" at bounding box center [689, 339] width 1379 height 679
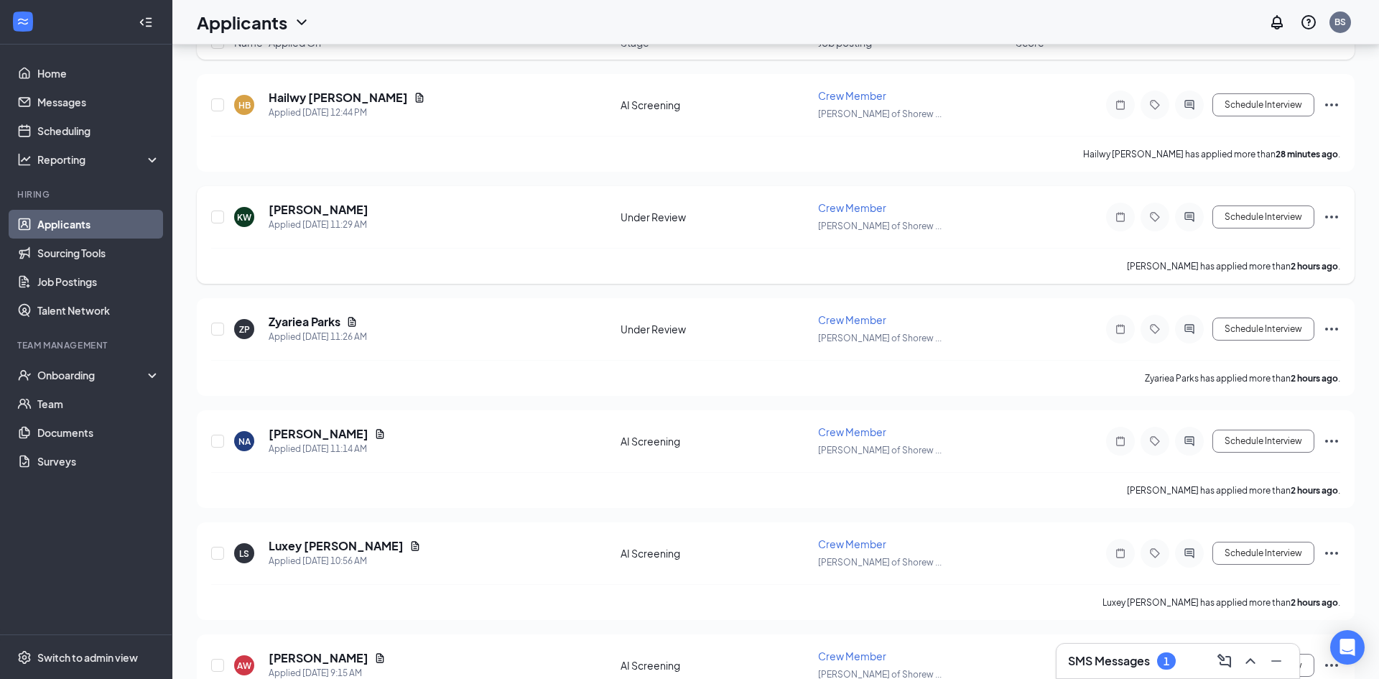
scroll to position [144, 0]
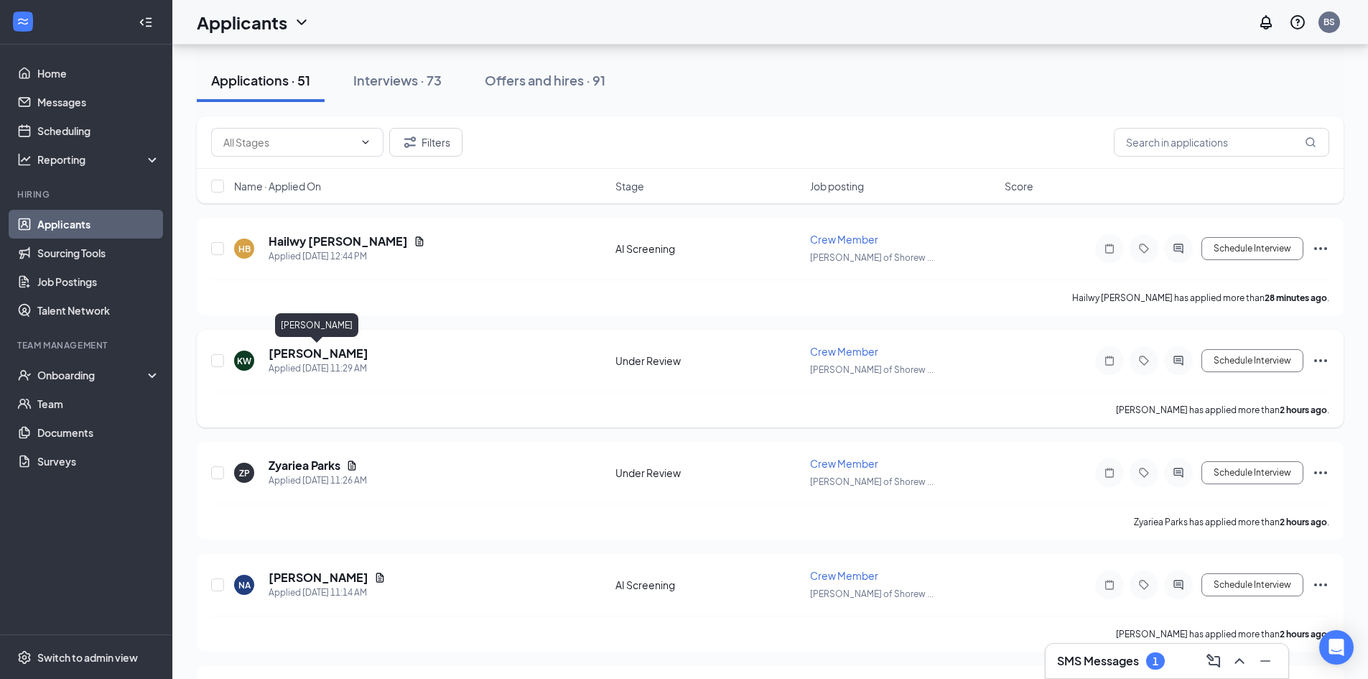
click at [313, 353] on h5 "[PERSON_NAME]" at bounding box center [319, 354] width 100 height 16
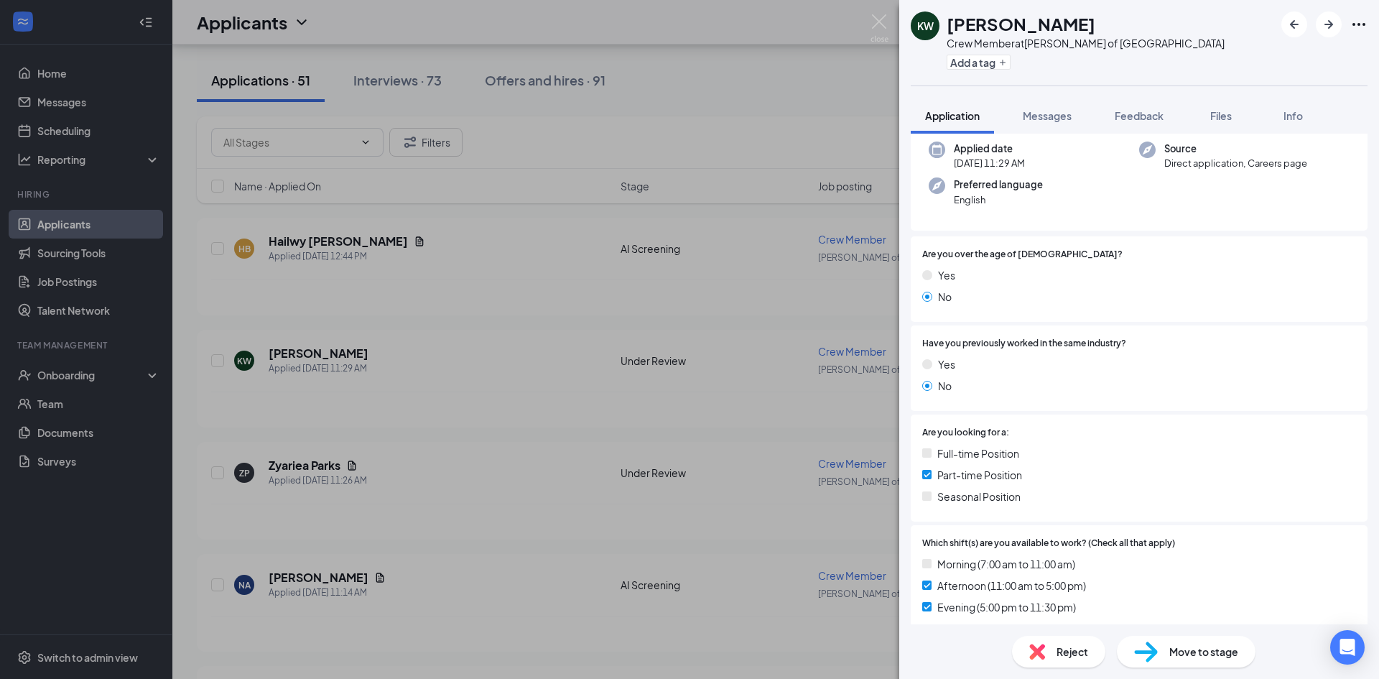
scroll to position [365, 0]
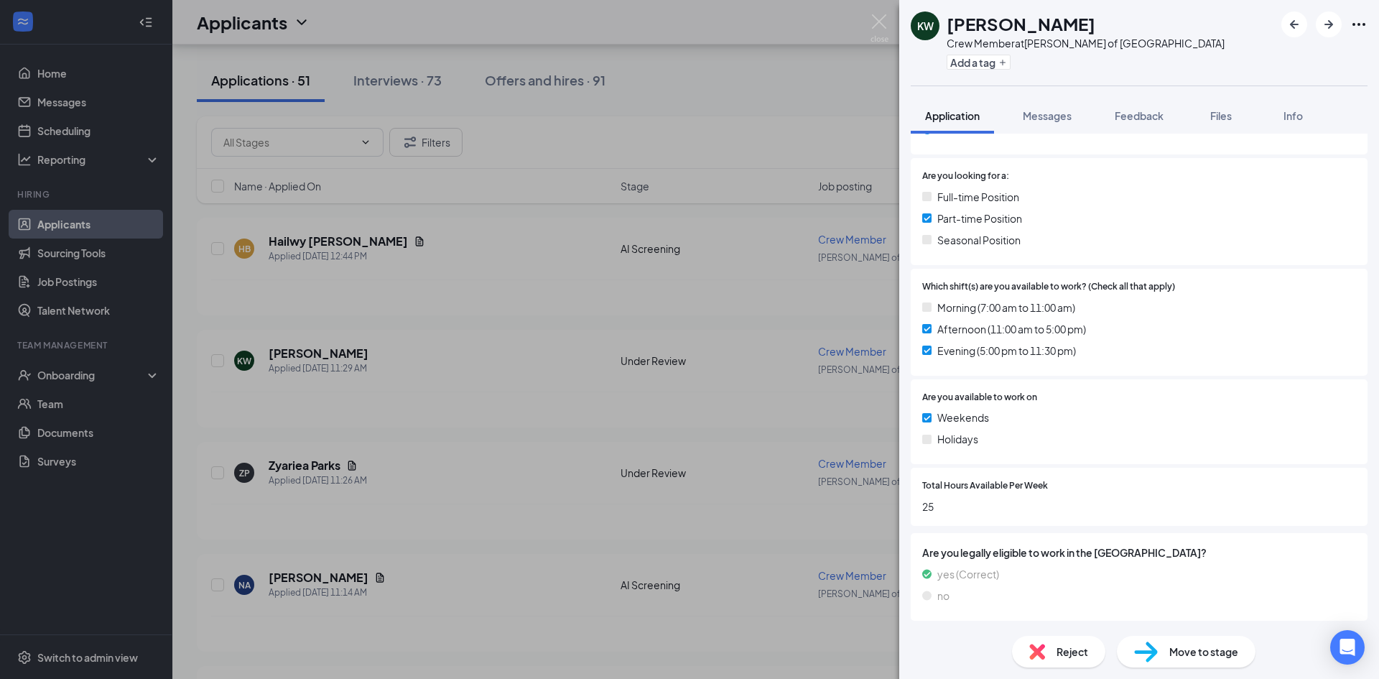
click at [1057, 653] on span "Reject" at bounding box center [1073, 652] width 32 height 16
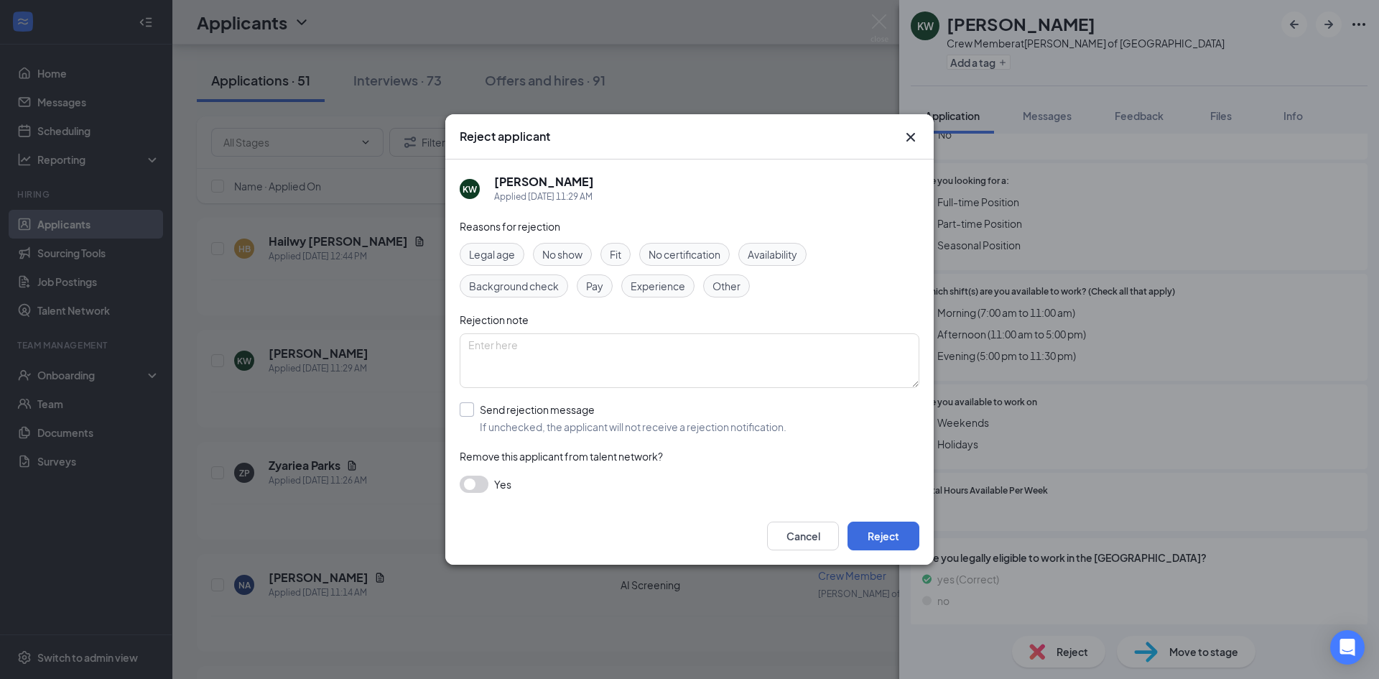
click at [565, 418] on input "Send rejection message If unchecked, the applicant will not receive a rejection…" at bounding box center [623, 418] width 327 height 32
checkbox input "true"
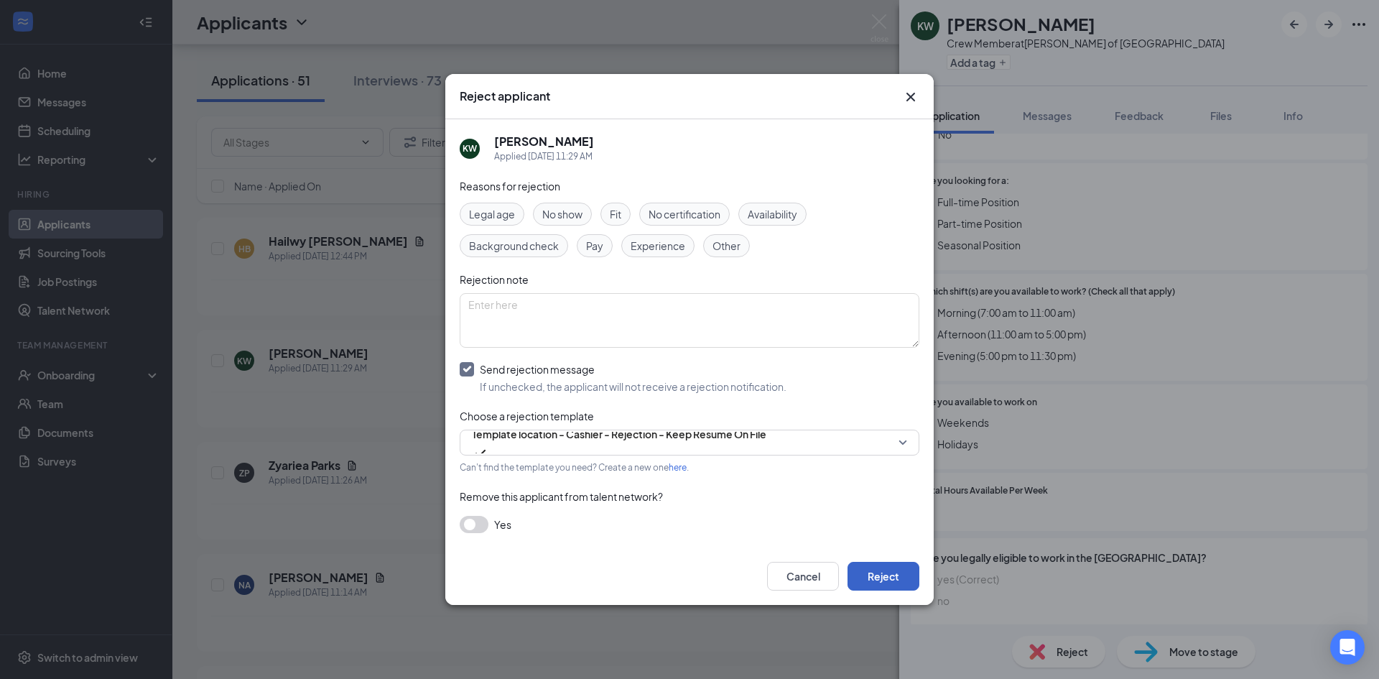
click at [907, 575] on button "Reject" at bounding box center [884, 576] width 72 height 29
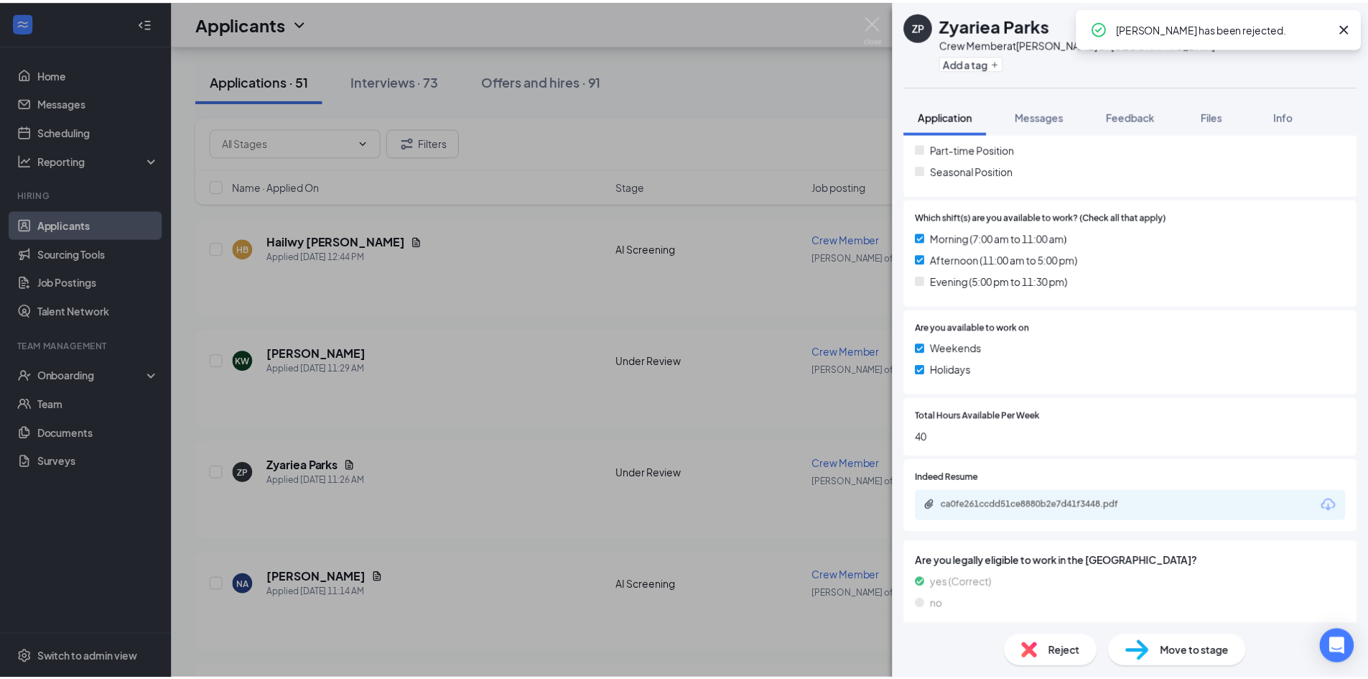
scroll to position [437, 0]
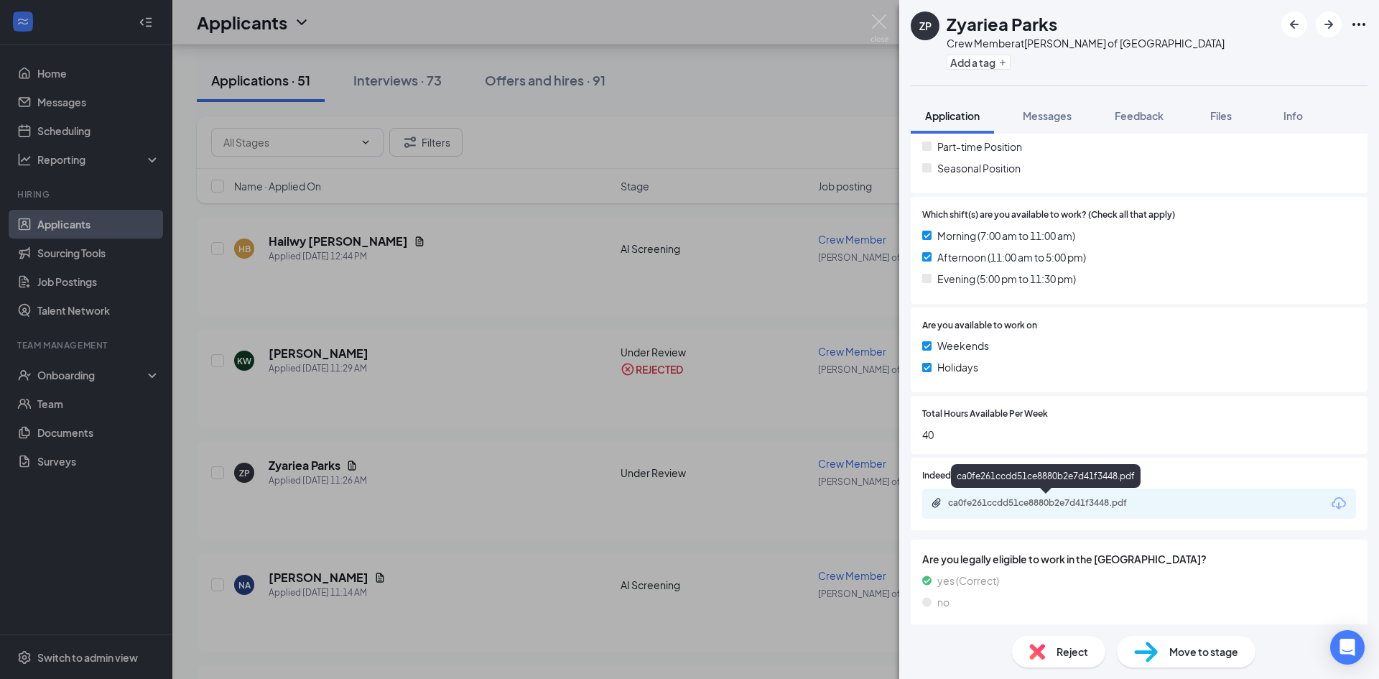
click at [1072, 501] on div "ca0fe261ccdd51ce8880b2e7d41f3448.pdf" at bounding box center [1048, 502] width 201 height 11
click at [1039, 651] on img at bounding box center [1037, 652] width 16 height 16
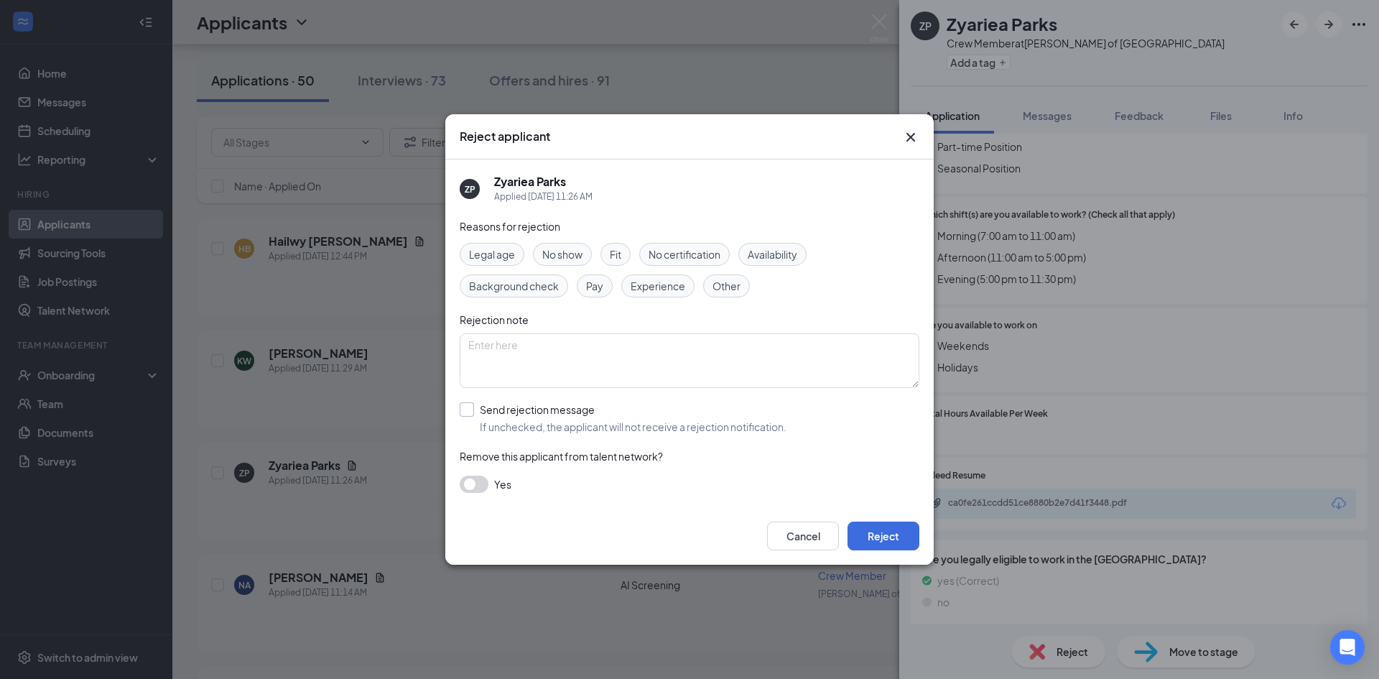
click at [723, 425] on input "Send rejection message If unchecked, the applicant will not receive a rejection…" at bounding box center [623, 418] width 327 height 32
checkbox input "true"
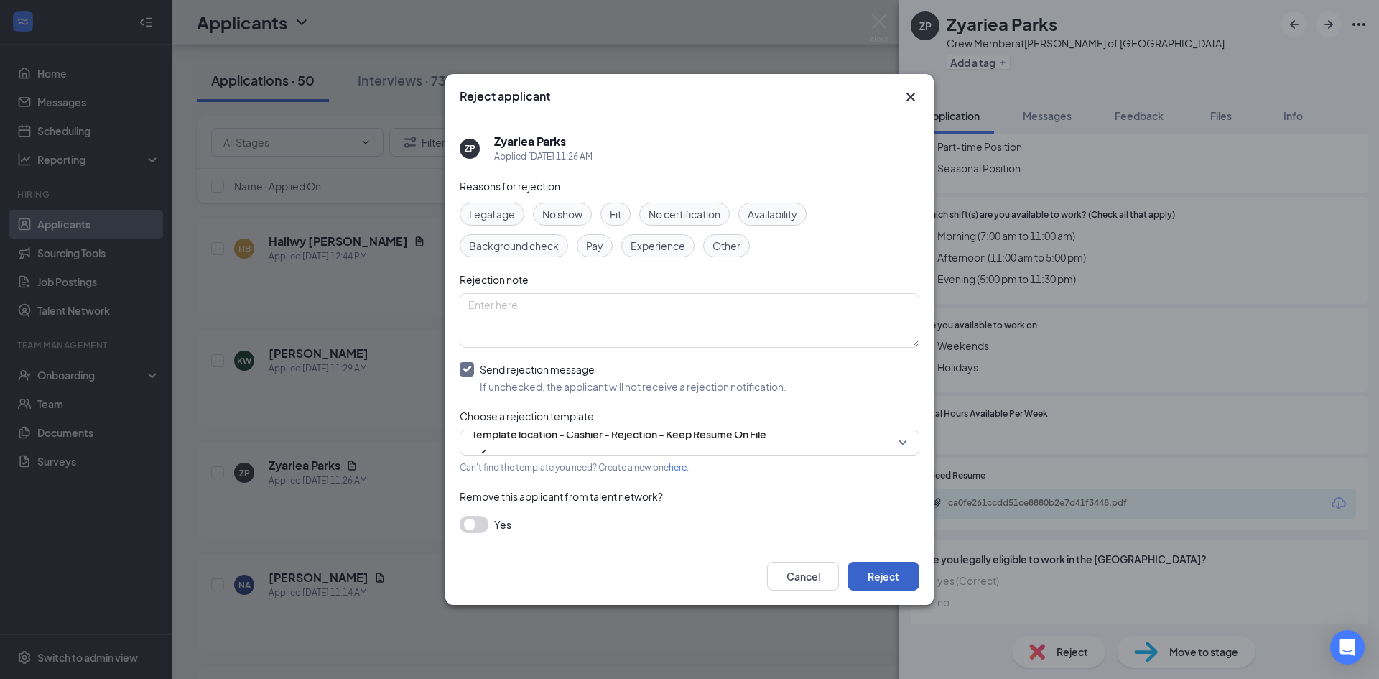
click at [896, 578] on button "Reject" at bounding box center [884, 576] width 72 height 29
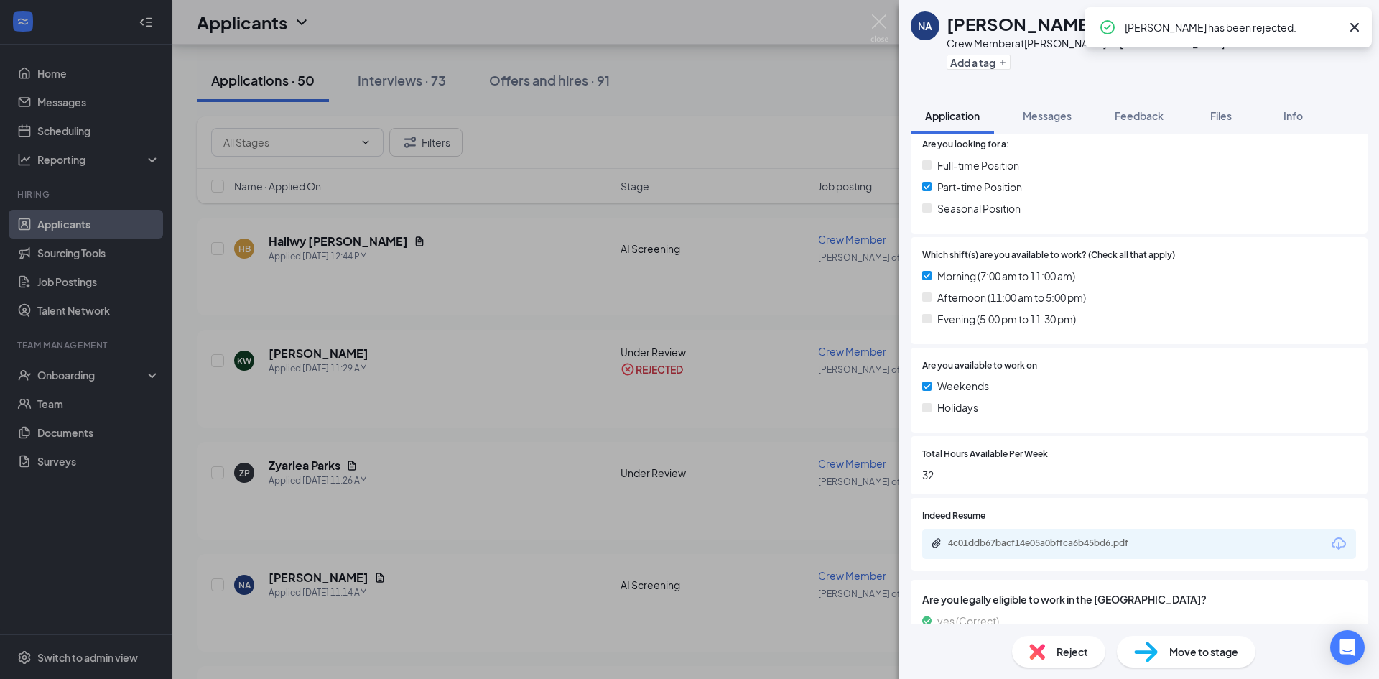
click at [551, 468] on div "NA [PERSON_NAME] Crew Member at [PERSON_NAME] of Shorewood Add a tag Applicatio…" at bounding box center [689, 339] width 1379 height 679
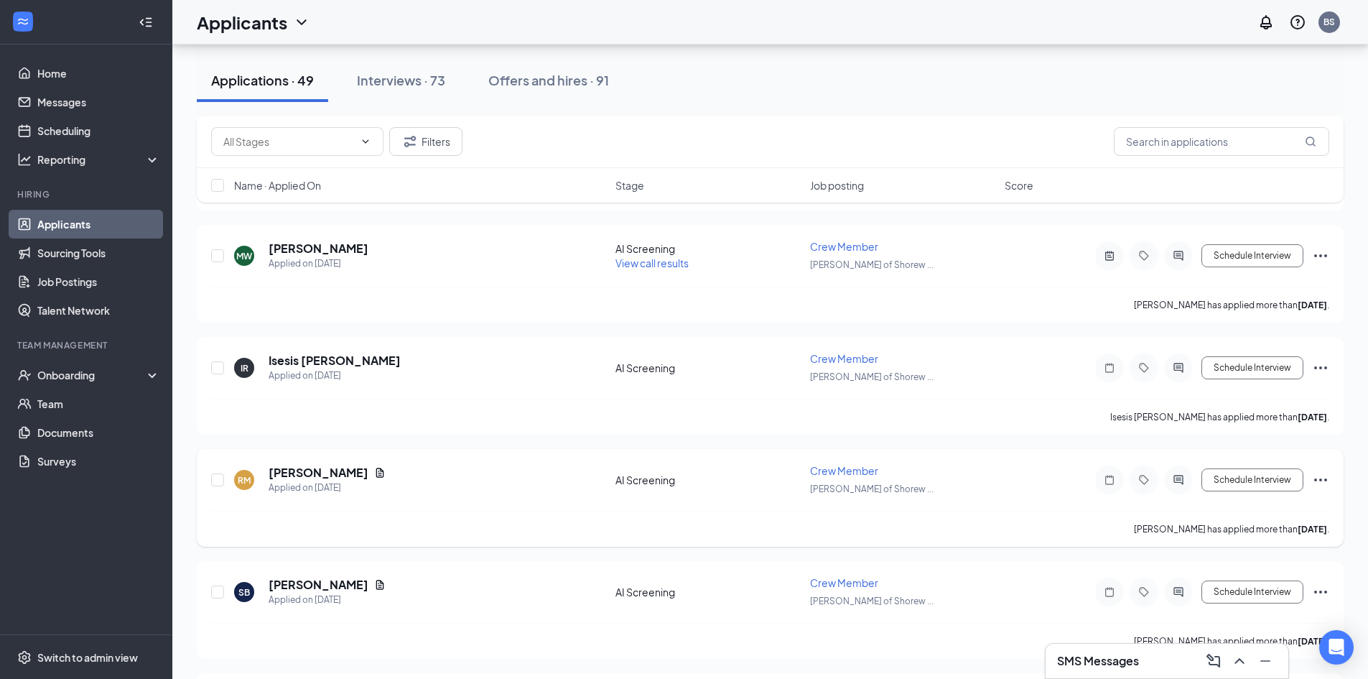
scroll to position [7941, 0]
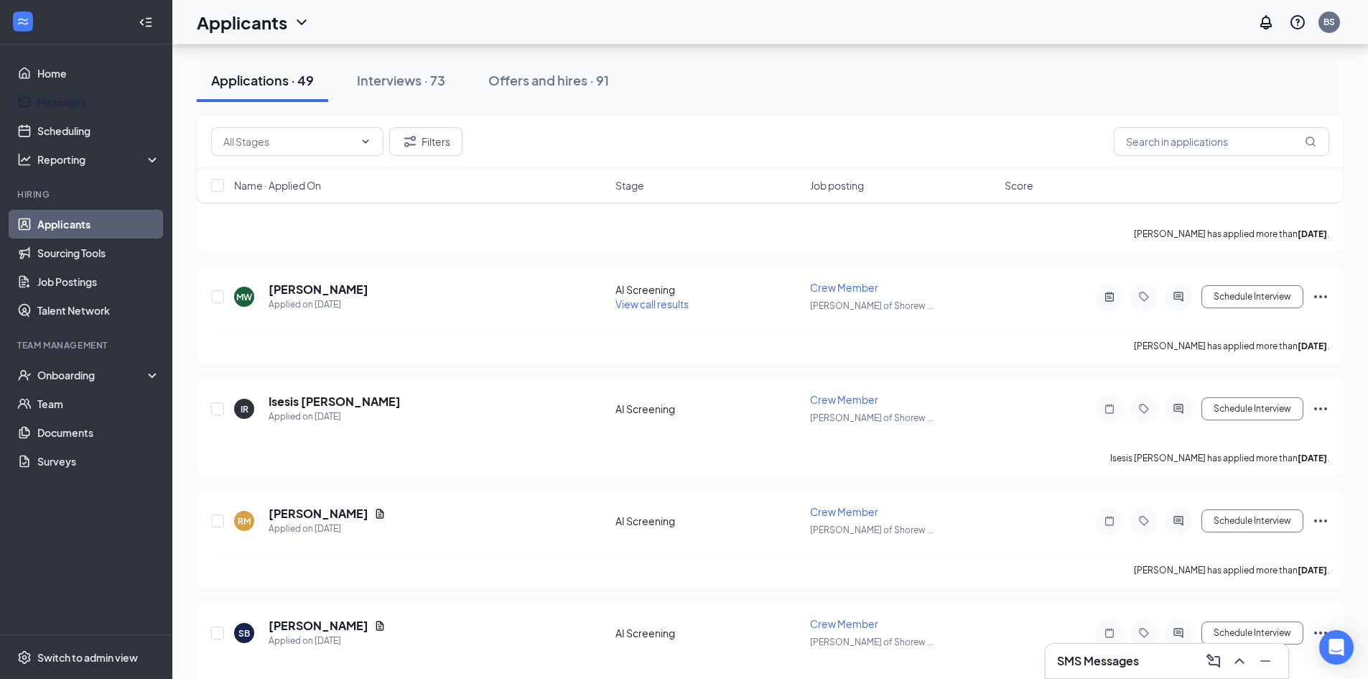
drag, startPoint x: 99, startPoint y: 90, endPoint x: 272, endPoint y: 183, distance: 196.7
click at [99, 90] on link "Messages" at bounding box center [98, 102] width 123 height 29
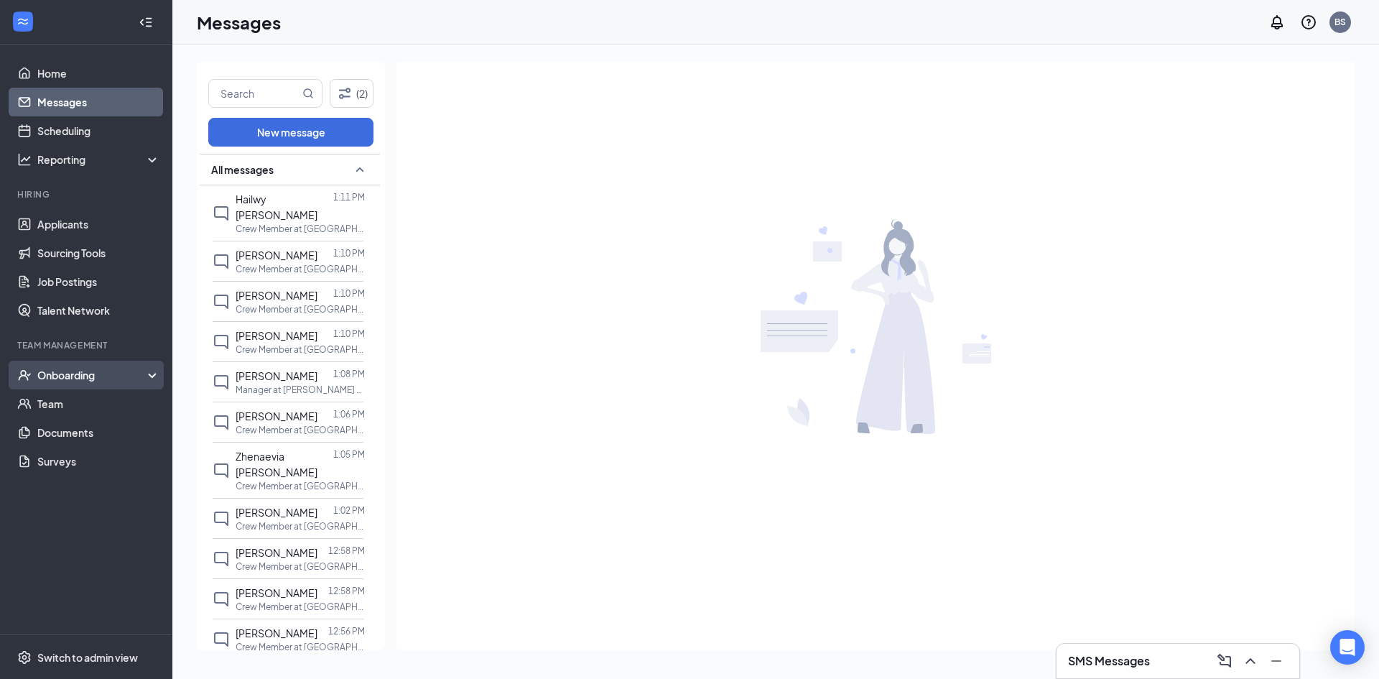
click at [128, 371] on div "Onboarding" at bounding box center [92, 375] width 111 height 14
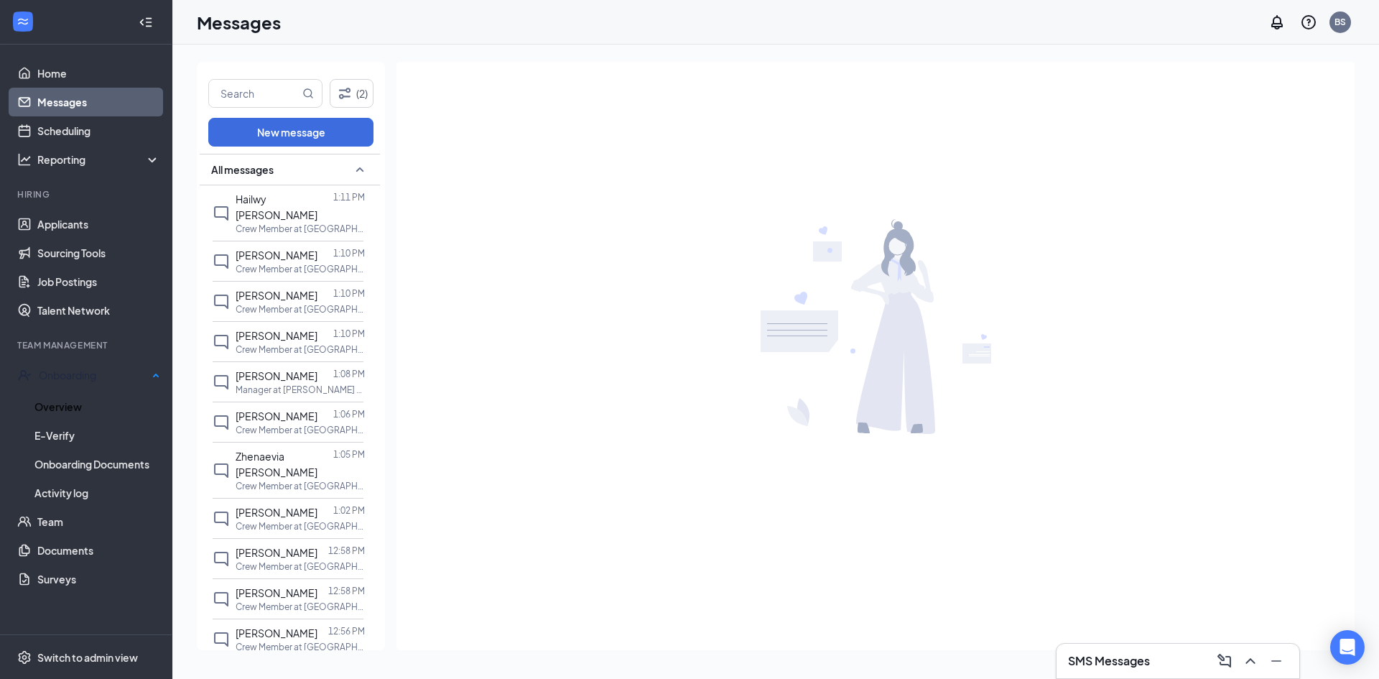
drag, startPoint x: 106, startPoint y: 407, endPoint x: 171, endPoint y: 415, distance: 65.8
click at [106, 407] on link "Overview" at bounding box center [97, 406] width 126 height 29
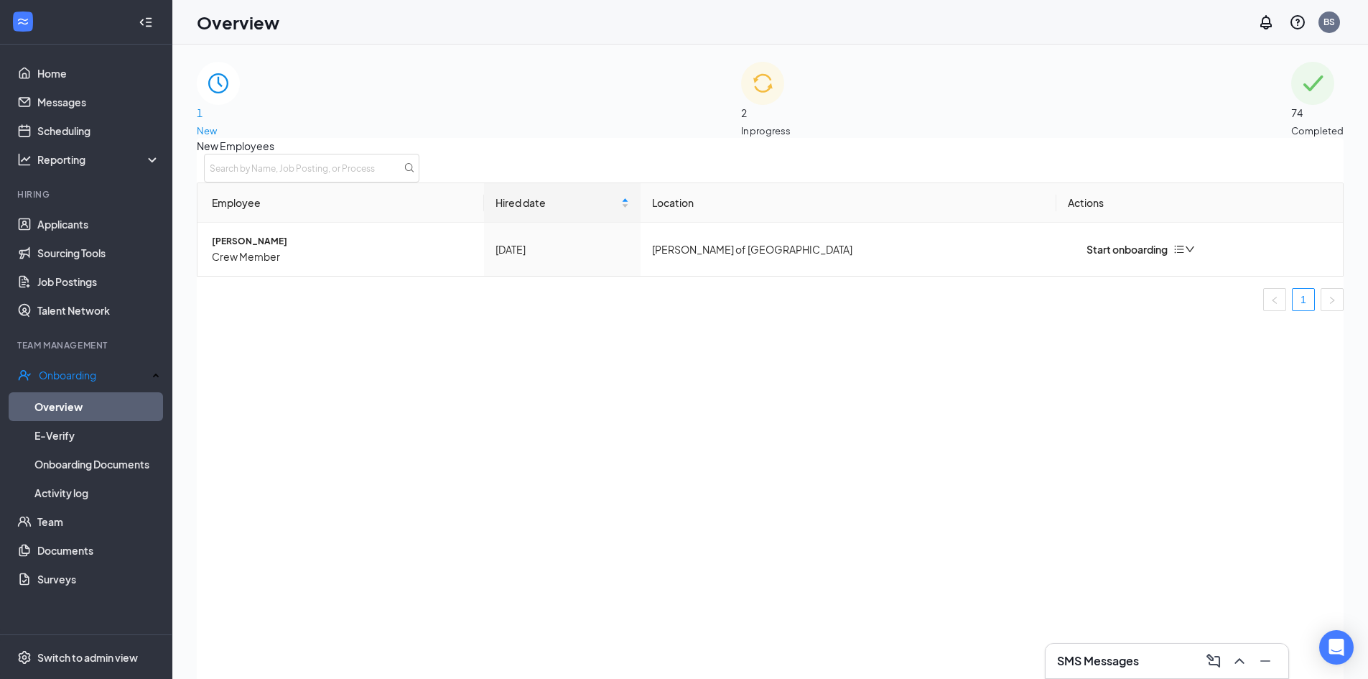
click at [741, 90] on div "2 In progress" at bounding box center [766, 100] width 50 height 76
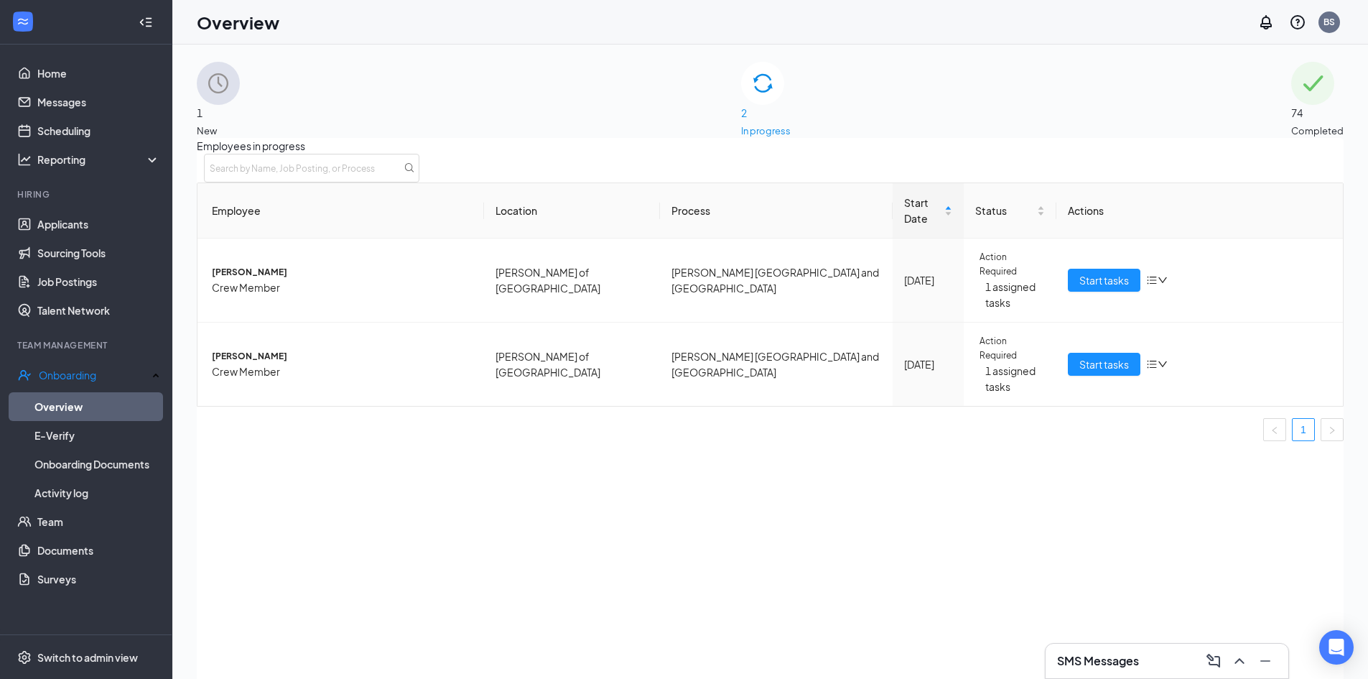
click at [240, 106] on div "1 New" at bounding box center [218, 100] width 43 height 76
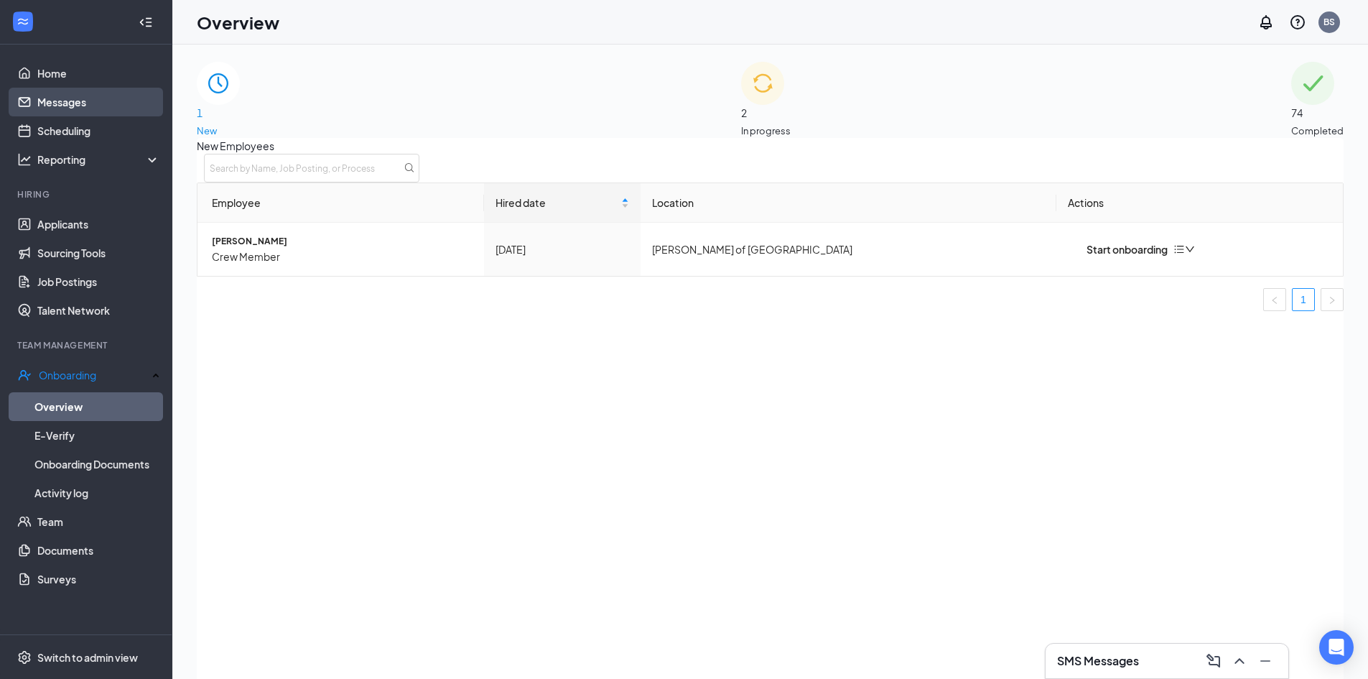
click at [142, 105] on link "Messages" at bounding box center [98, 102] width 123 height 29
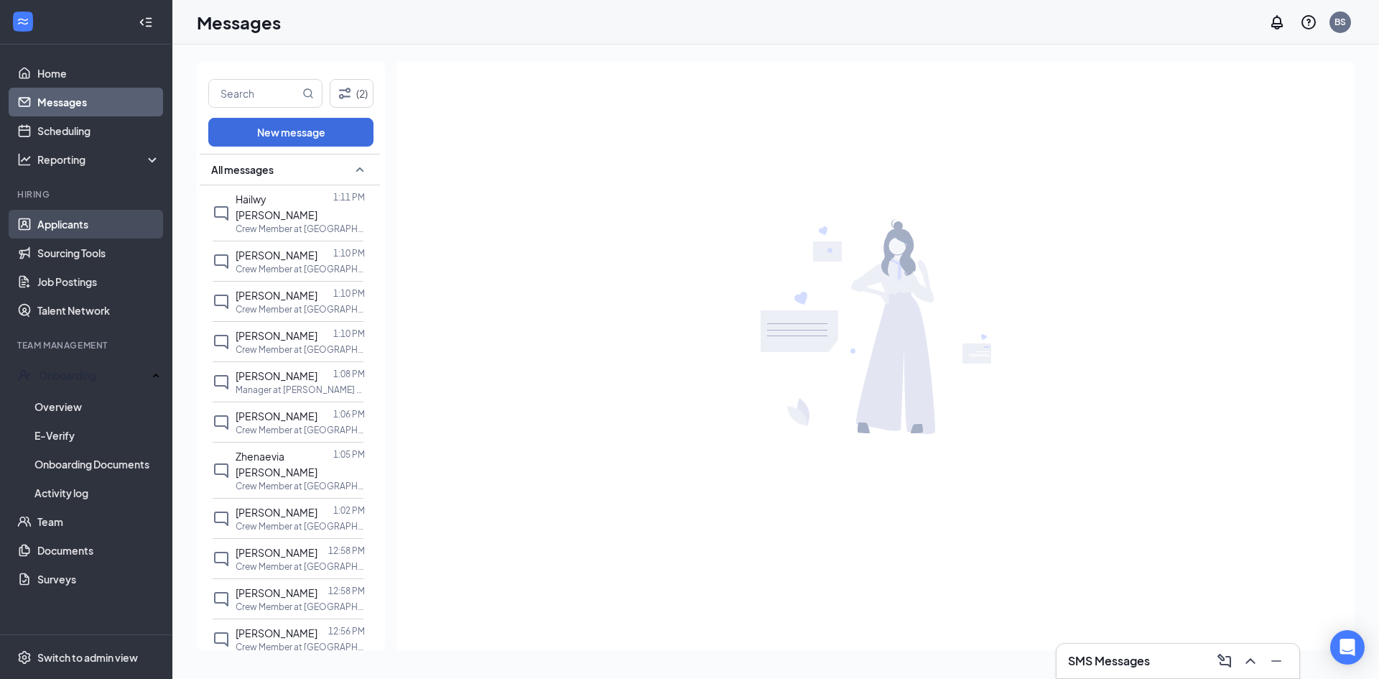
click at [61, 213] on li "Hiring Applicants Sourcing Tools Job Postings Talent Network" at bounding box center [86, 256] width 172 height 136
click at [61, 218] on link "Applicants" at bounding box center [98, 224] width 123 height 29
